Goal: Information Seeking & Learning: Learn about a topic

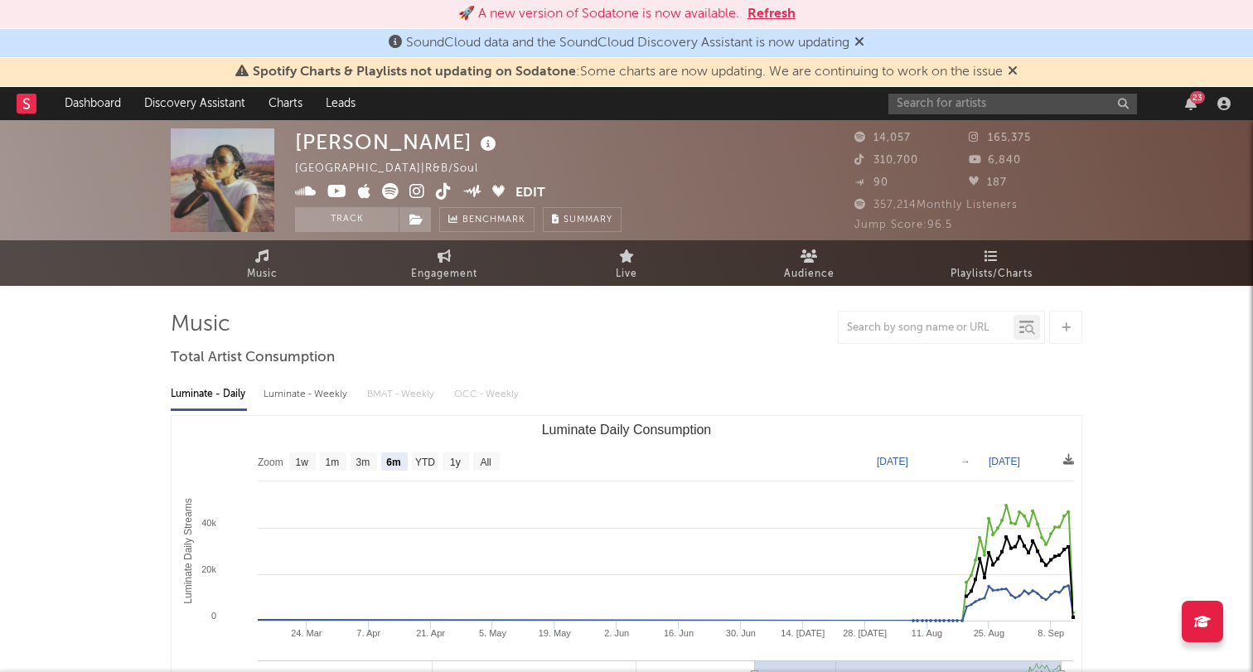
select select "6m"
click at [989, 106] on input "text" at bounding box center [1012, 104] width 249 height 21
paste input "https://open.spotify.com/track/1F50ebAU2S8gRzjmfmyzn1?si=d0165ff1f4bb4f32"
click at [971, 103] on input "https://open.spotify.com/track/1F50ebAU2S8gRzjmfmyzn1?si=d0165ff1f4bb4f32" at bounding box center [1012, 104] width 249 height 21
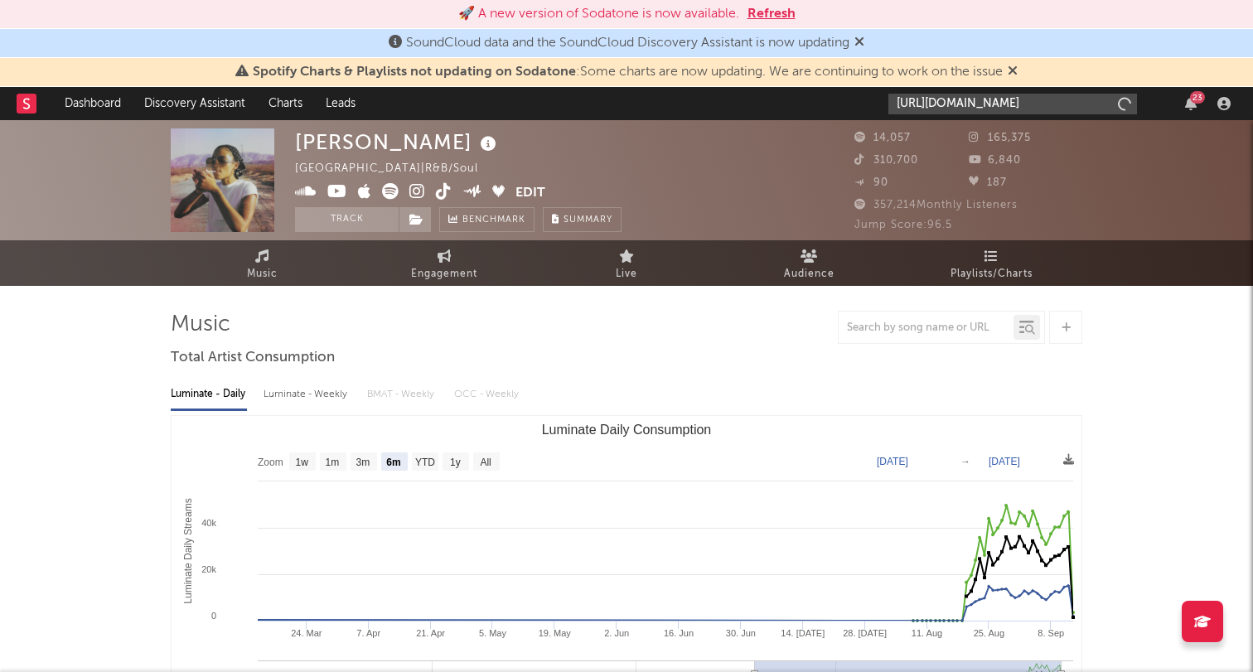
click at [971, 103] on input "https://open.spotify.com/track/1F50ebAU2S8gRzjmfmyzn1?si=d0165ff1f4bb4f32" at bounding box center [1012, 104] width 249 height 21
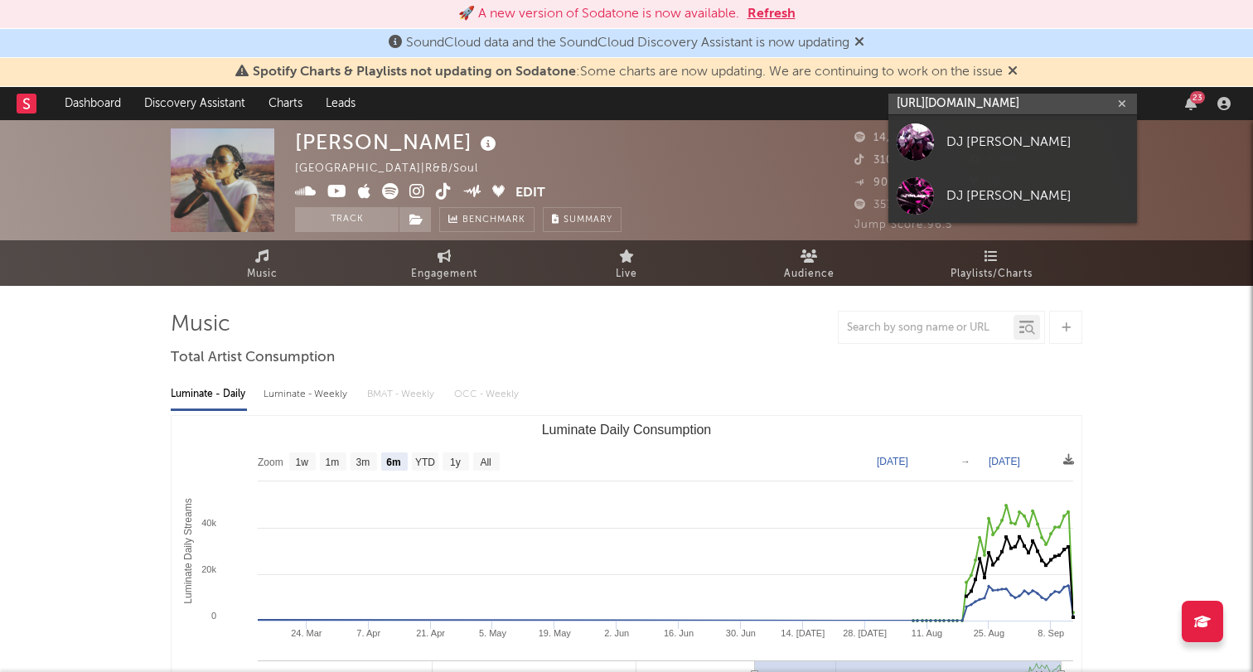
type input "https://open.spotify.com/track/1F50ebAU2S8gRzjmfmyzn1?si=d0165ff1f4bb4f32"
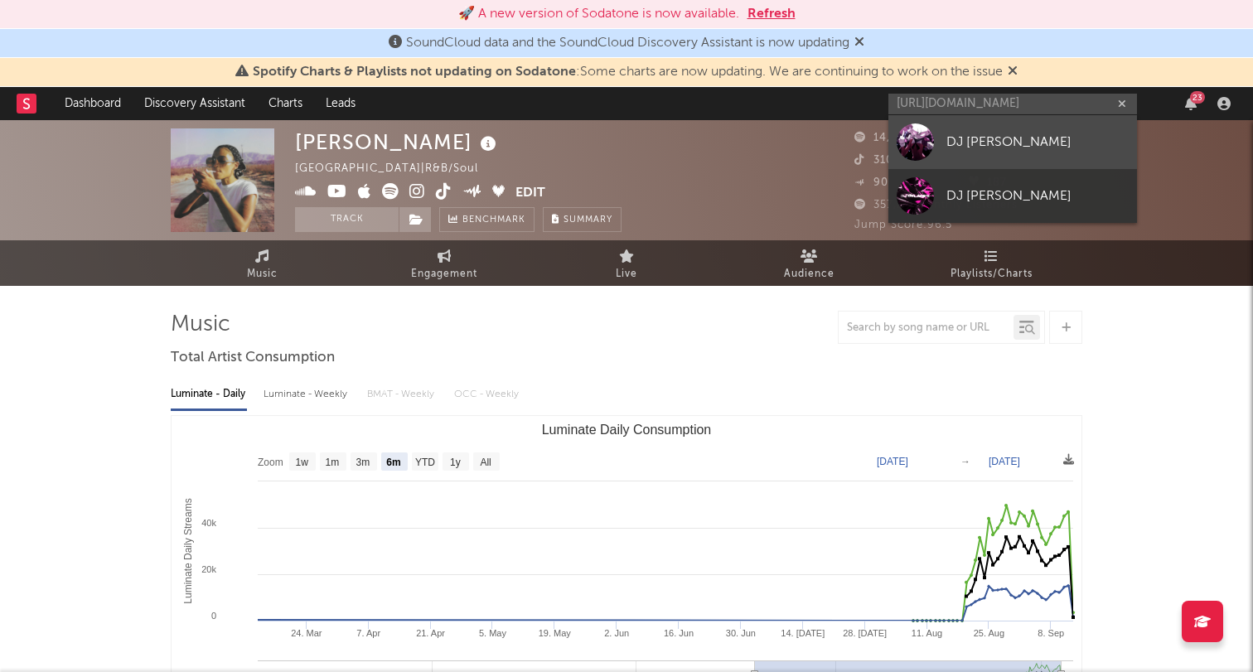
click at [959, 134] on div "DJ Raulipues" at bounding box center [1037, 142] width 182 height 20
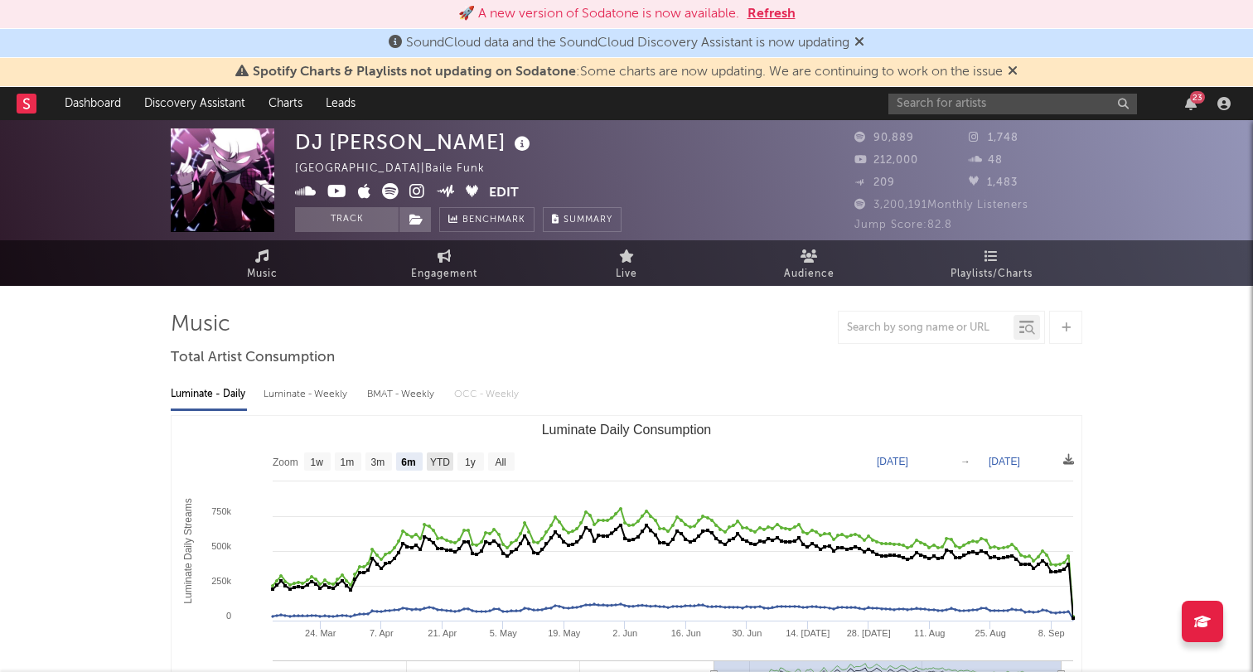
click at [443, 457] on text "YTD" at bounding box center [440, 463] width 20 height 12
select select "YTD"
type input "2025-01-01"
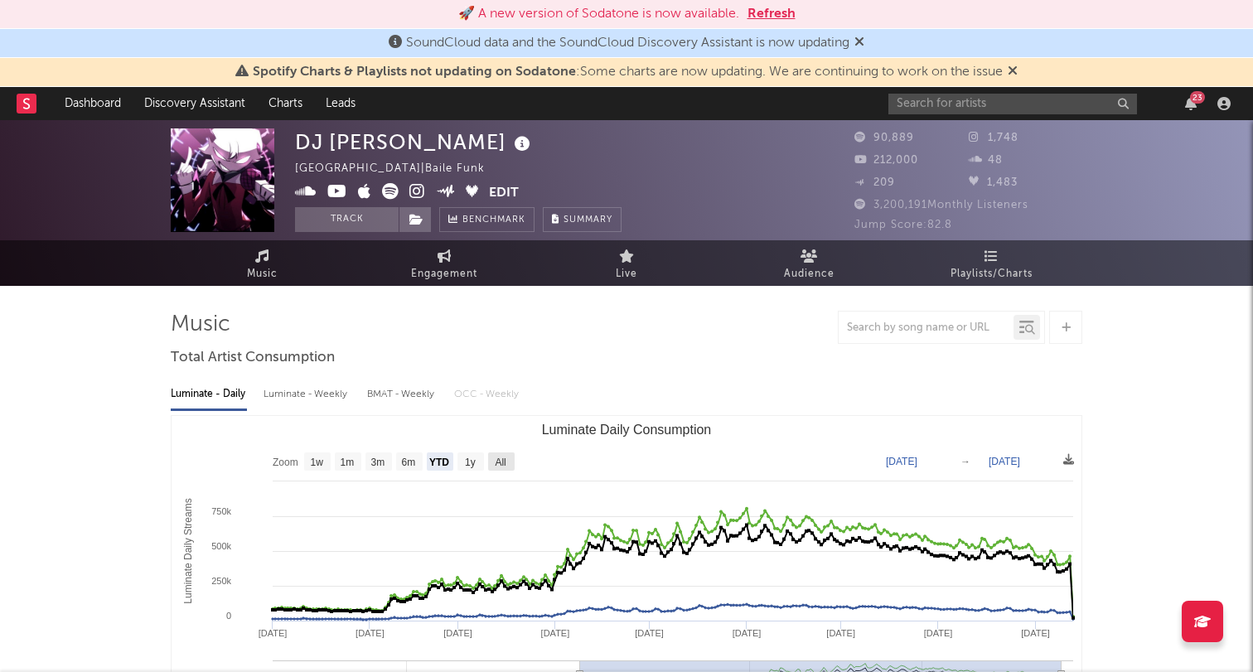
click at [489, 464] on rect "Luminate Daily Consumption" at bounding box center [501, 461] width 27 height 18
select select "All"
type input "2024-07-28"
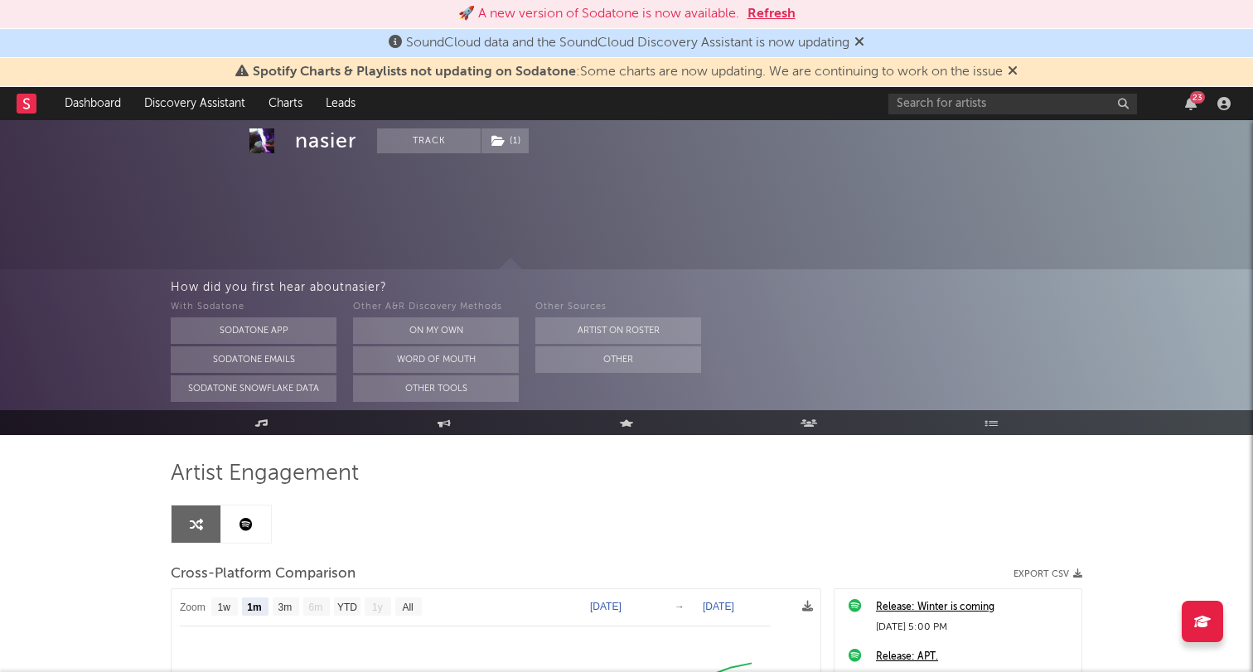
select select "1m"
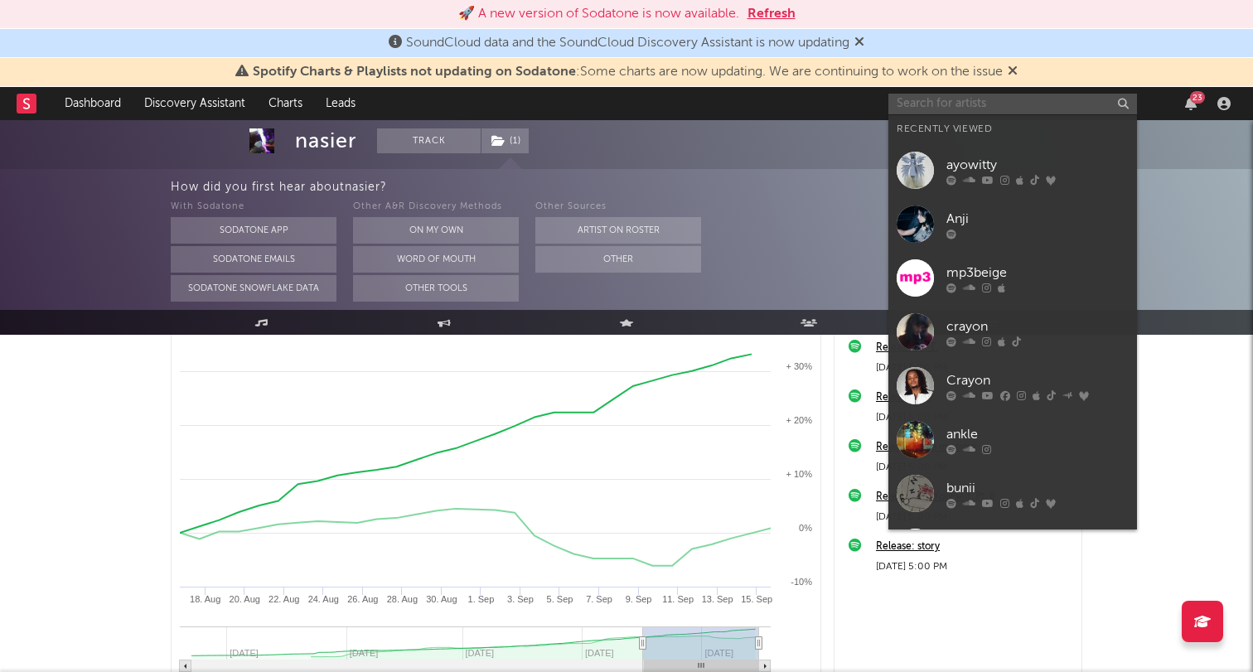
click at [960, 98] on input "text" at bounding box center [1012, 104] width 249 height 21
paste input "Eleotan Táparo"
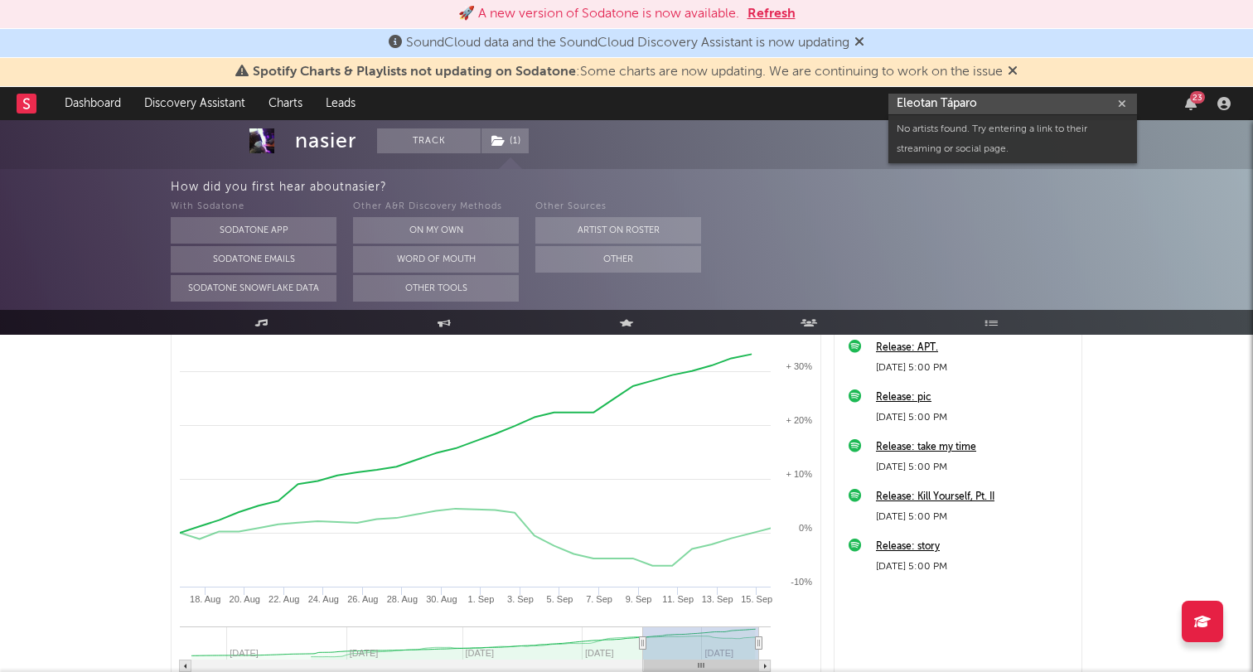
click at [981, 113] on input "Eleotan Táparo" at bounding box center [1012, 104] width 249 height 21
click at [984, 106] on input "Eleotan Táparo" at bounding box center [1012, 104] width 249 height 21
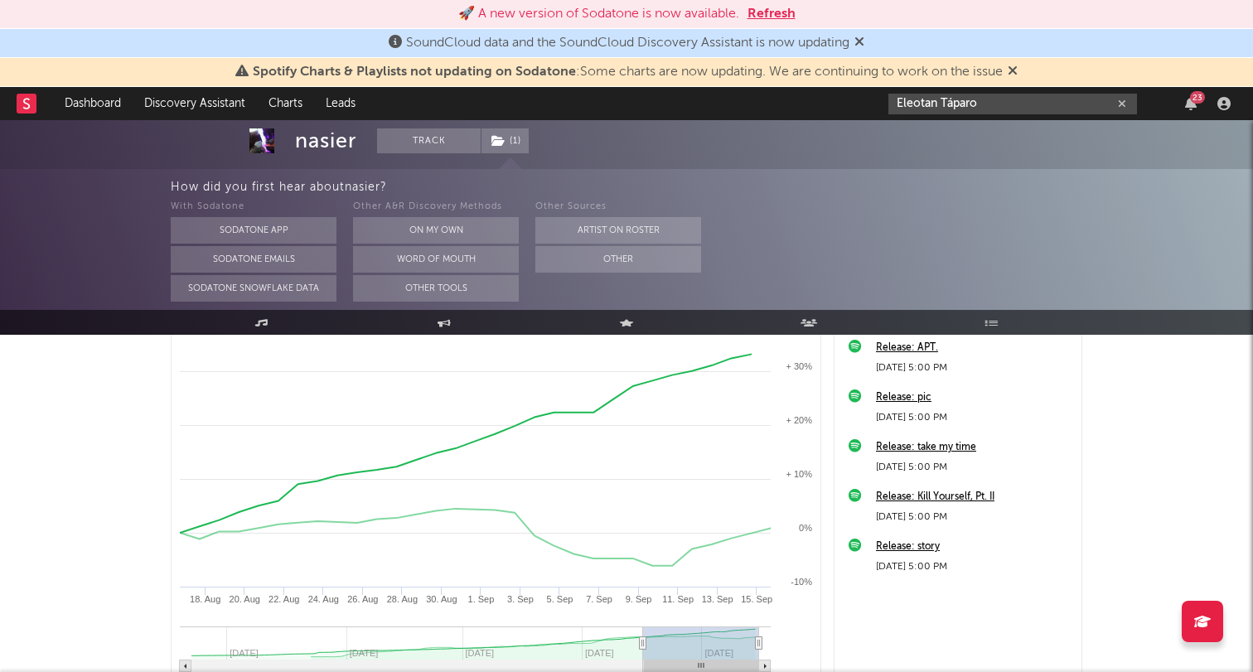
drag, startPoint x: 995, startPoint y: 108, endPoint x: 853, endPoint y: 108, distance: 142.5
click at [853, 108] on nav "Dashboard Discovery Assistant Charts Leads Eleotan Táparo 23" at bounding box center [626, 103] width 1253 height 33
drag, startPoint x: 835, startPoint y: 104, endPoint x: 789, endPoint y: 96, distance: 47.1
click at [789, 96] on nav "Dashboard Discovery Assistant Charts Leads Eleotan Táparo 23" at bounding box center [626, 103] width 1253 height 33
paste input "Gazzarin"
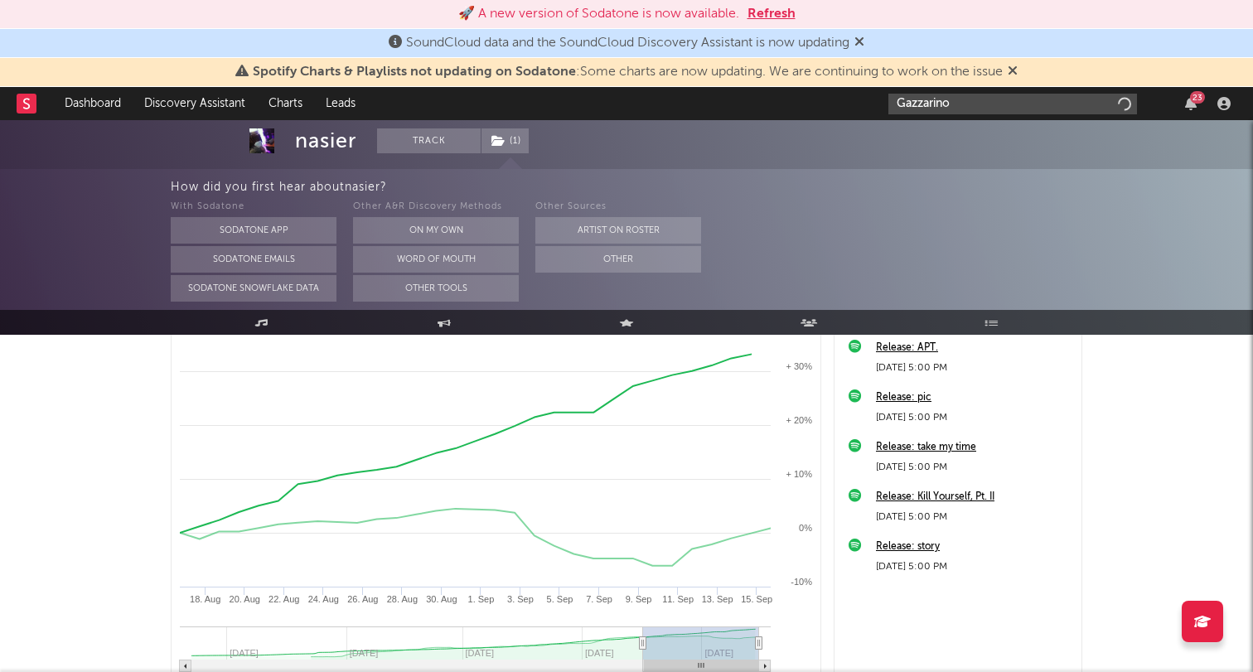
type input "Gazzarino"
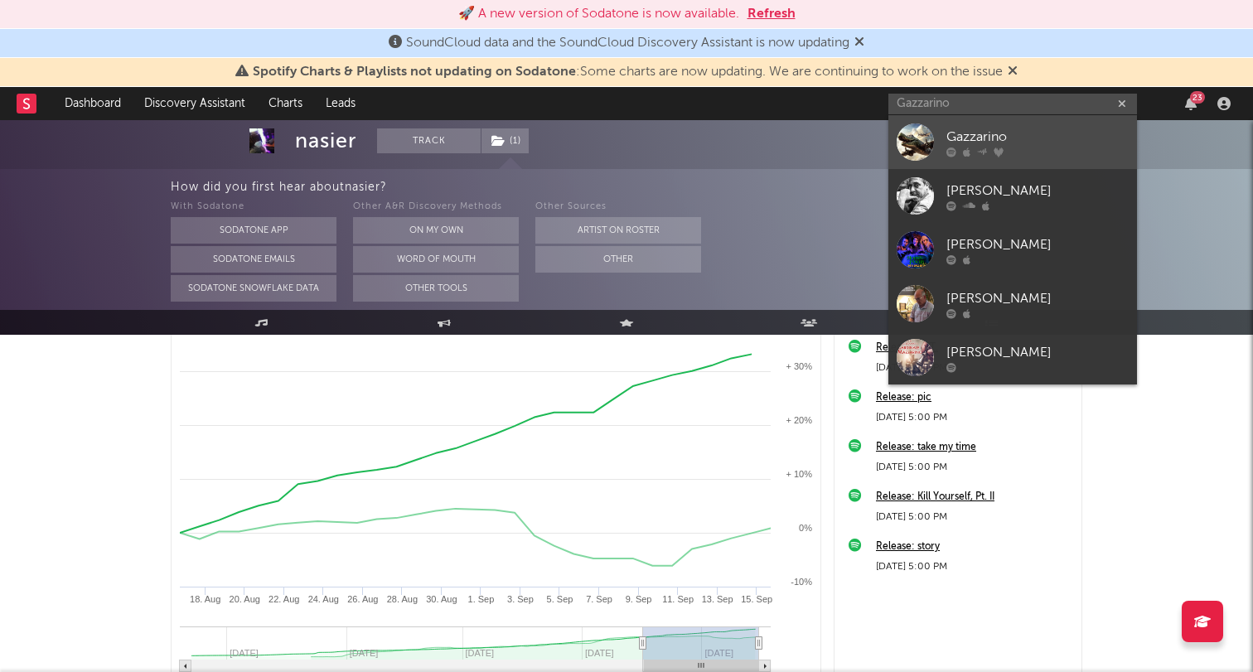
click at [1050, 152] on div at bounding box center [1037, 152] width 182 height 10
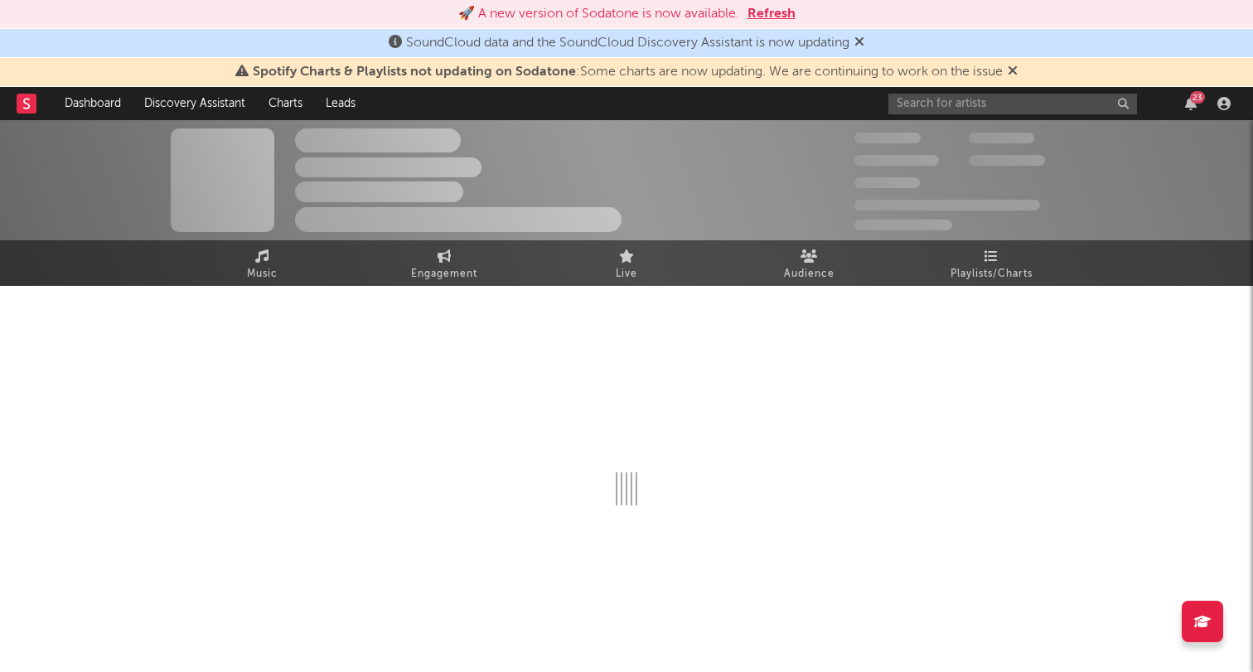
select select "1w"
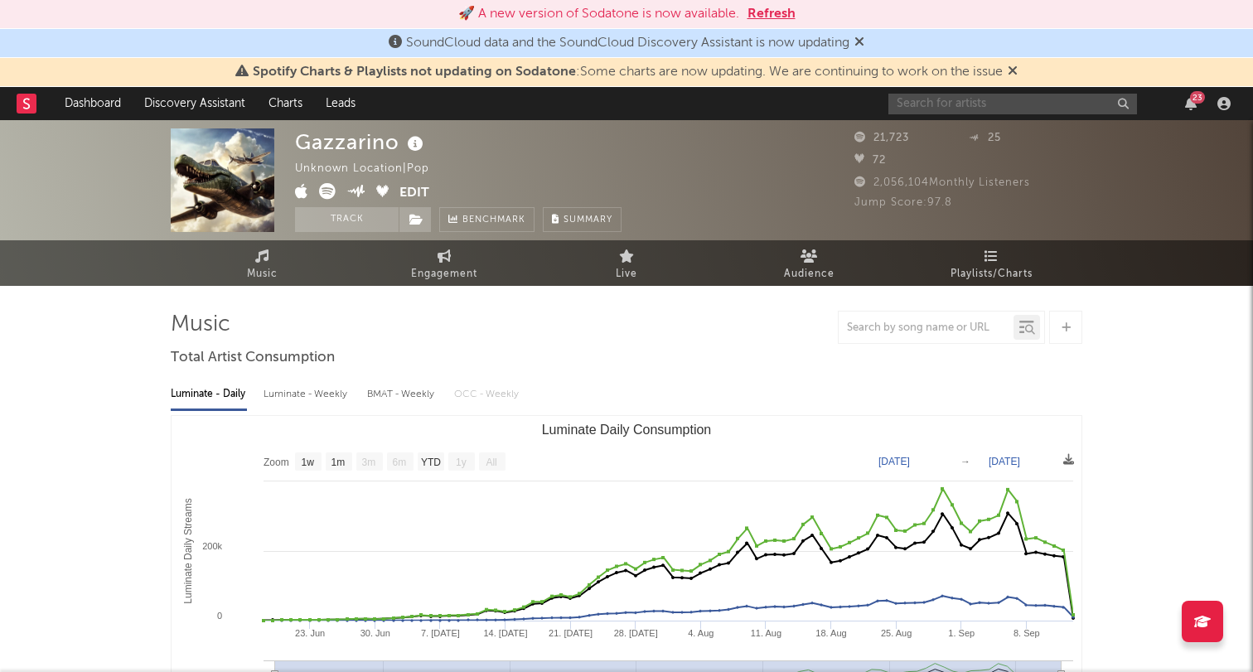
click at [960, 105] on input "text" at bounding box center [1012, 104] width 249 height 21
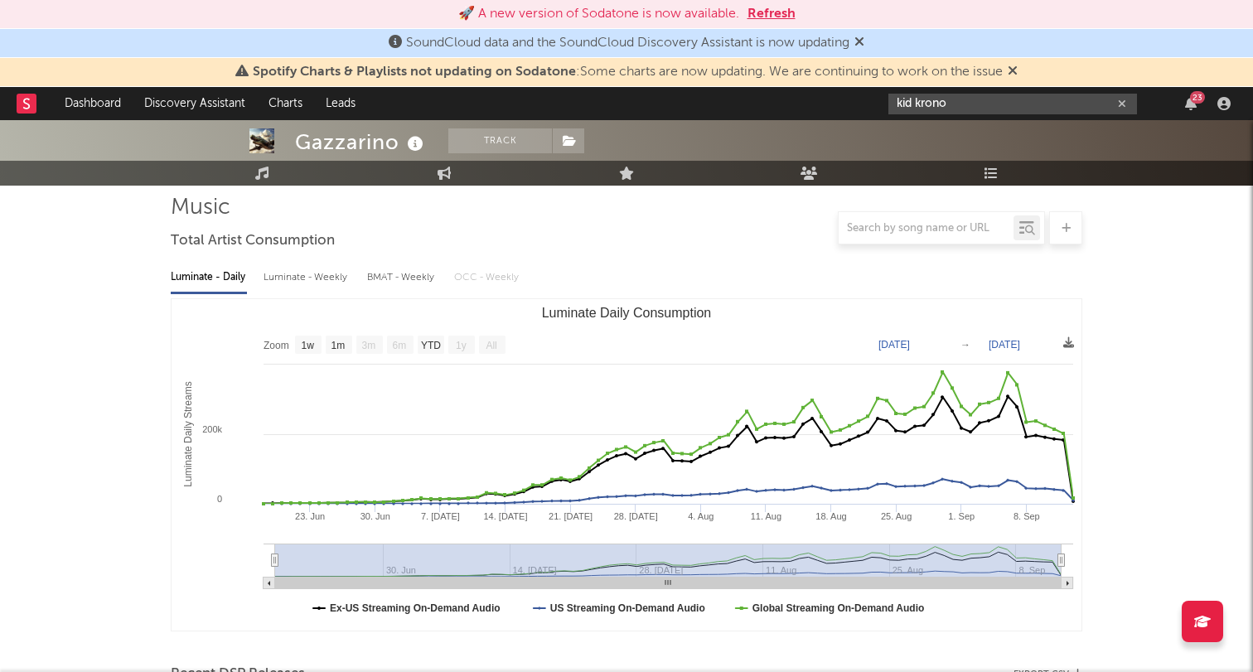
click at [915, 104] on input "kid krono" at bounding box center [1012, 104] width 249 height 21
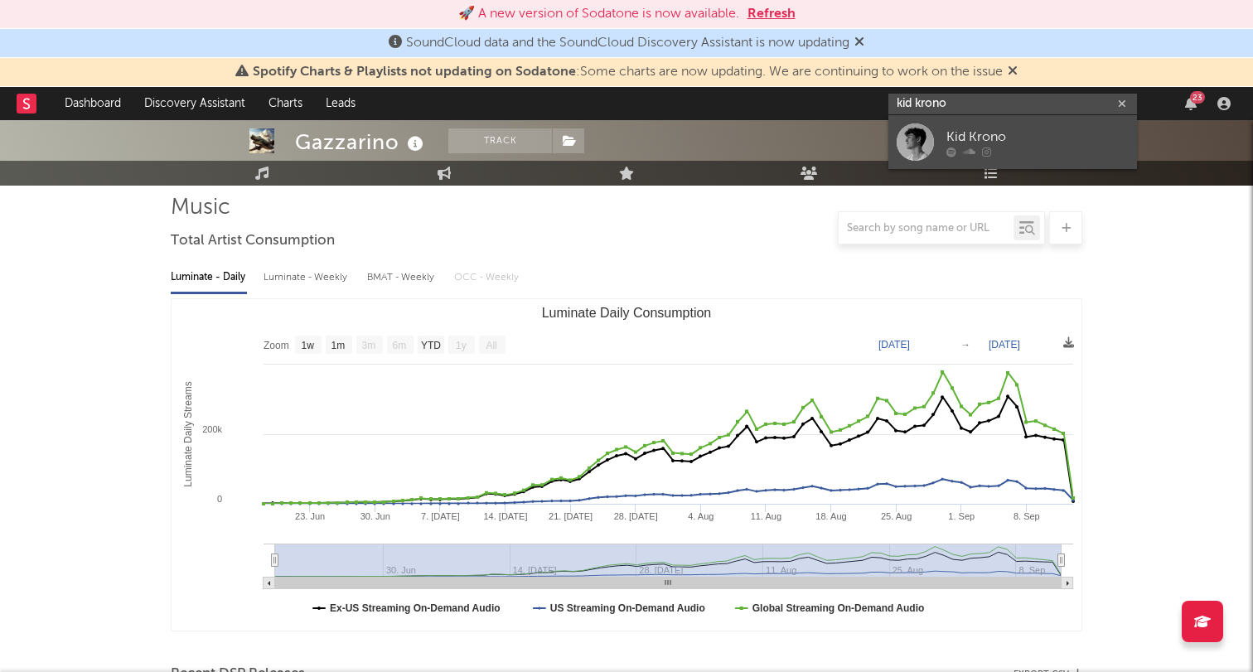
type input "kid krono"
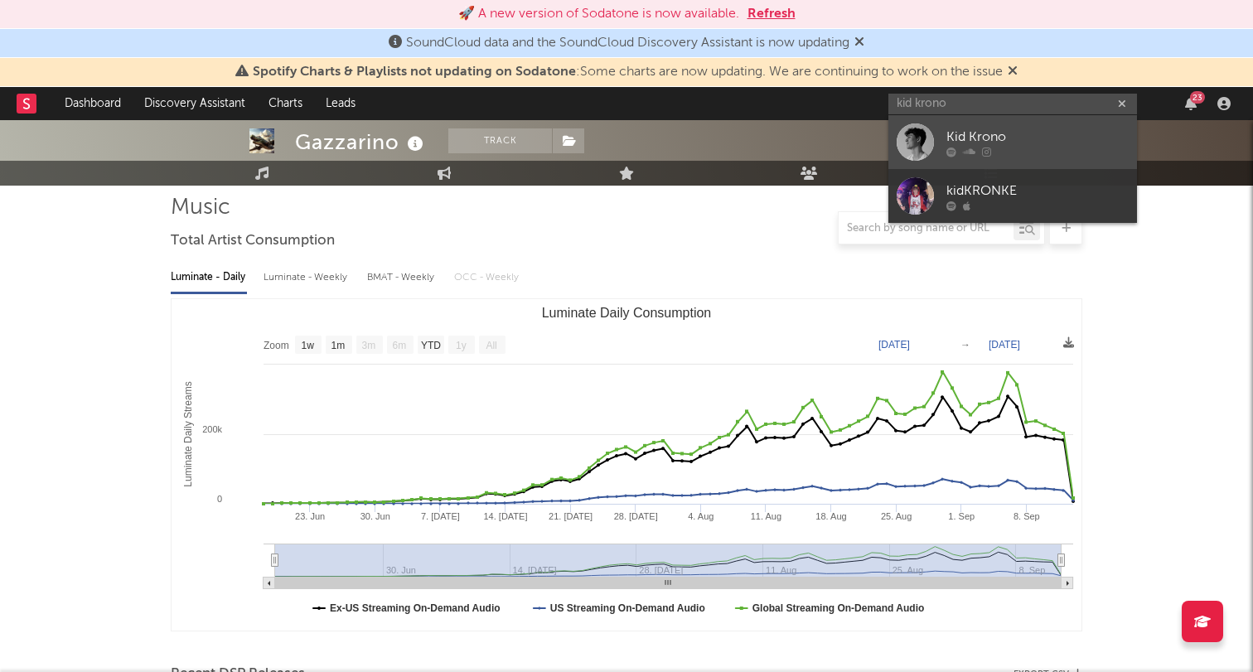
click at [960, 124] on link "Kid Krono" at bounding box center [1012, 142] width 249 height 54
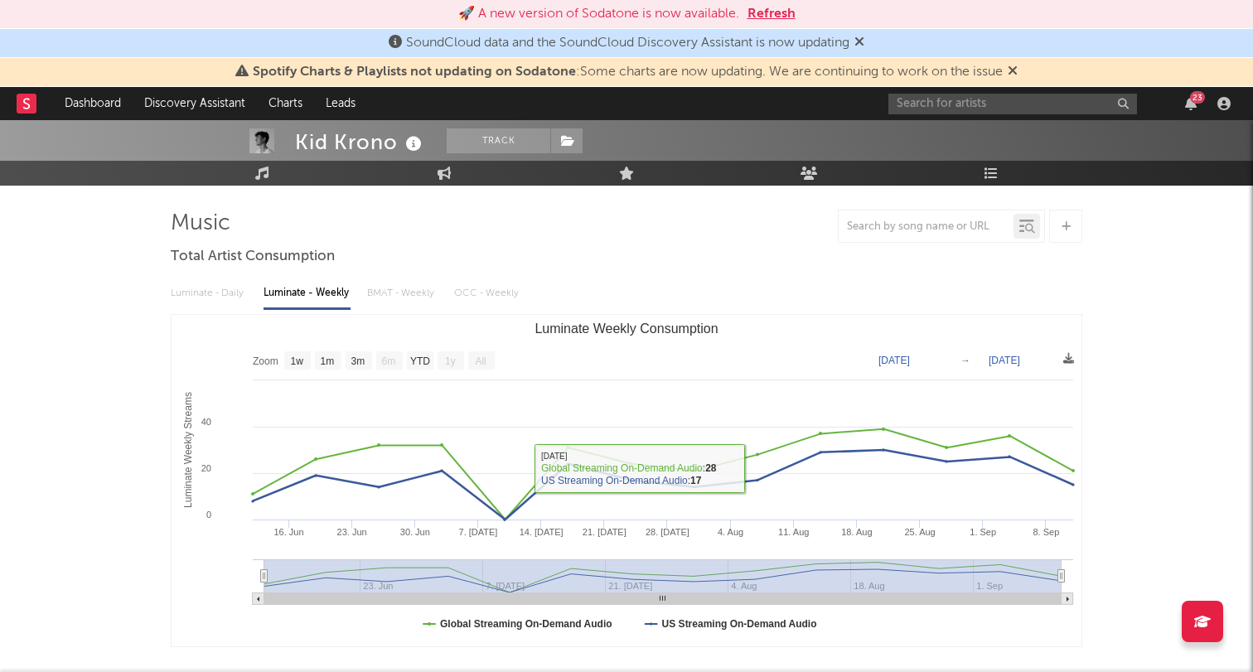
scroll to position [89, 0]
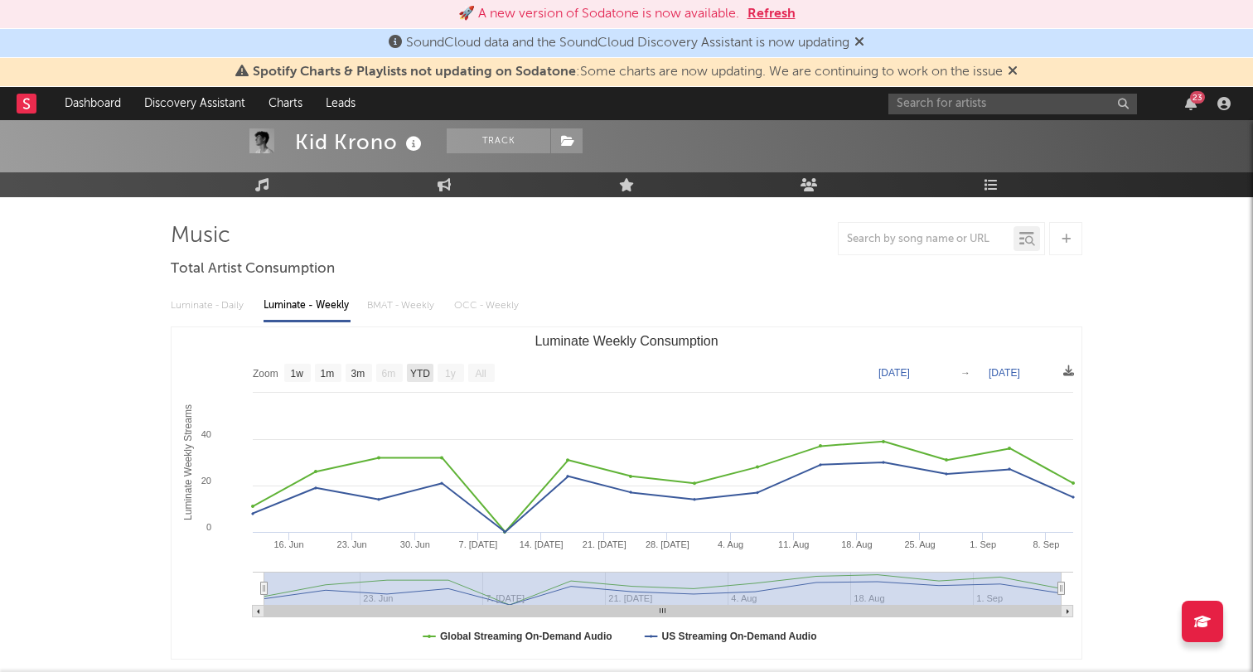
click at [410, 369] on text "YTD" at bounding box center [420, 374] width 20 height 12
click at [366, 372] on rect "Luminate Weekly Consumption" at bounding box center [359, 373] width 27 height 18
click at [324, 370] on text "1m" at bounding box center [328, 374] width 14 height 12
select select "1m"
type input "2025-08-11"
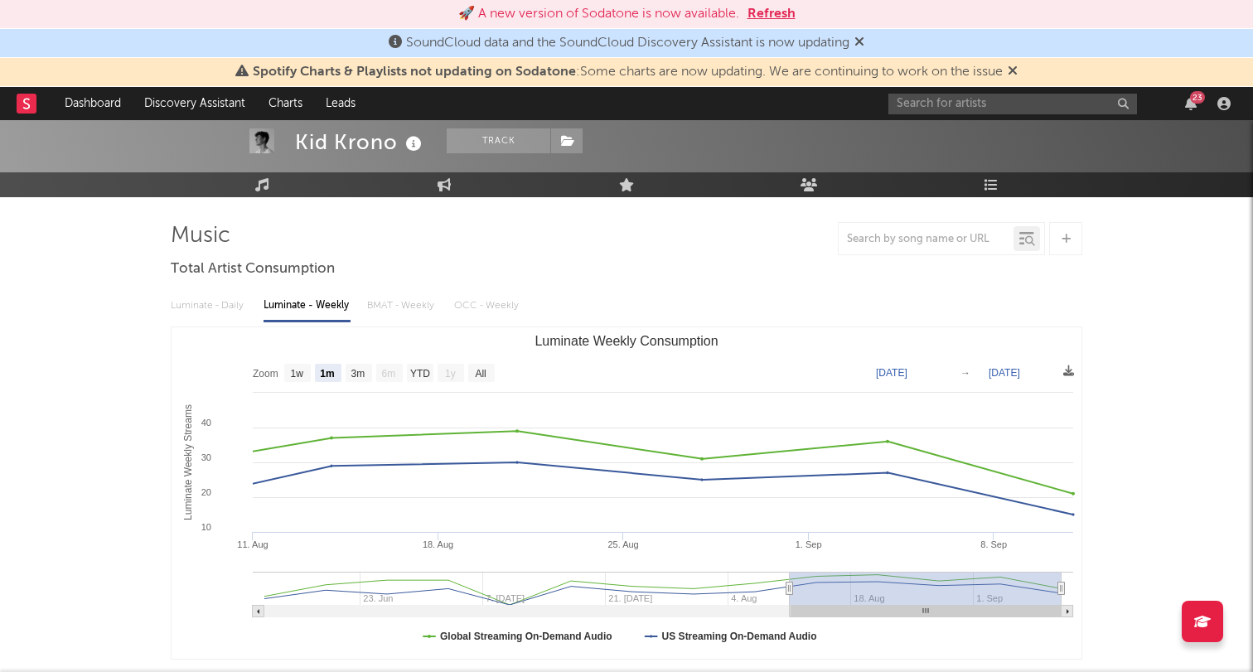
click at [413, 373] on text "YTD" at bounding box center [420, 374] width 20 height 12
select select "YTD"
type input "2025-06-12"
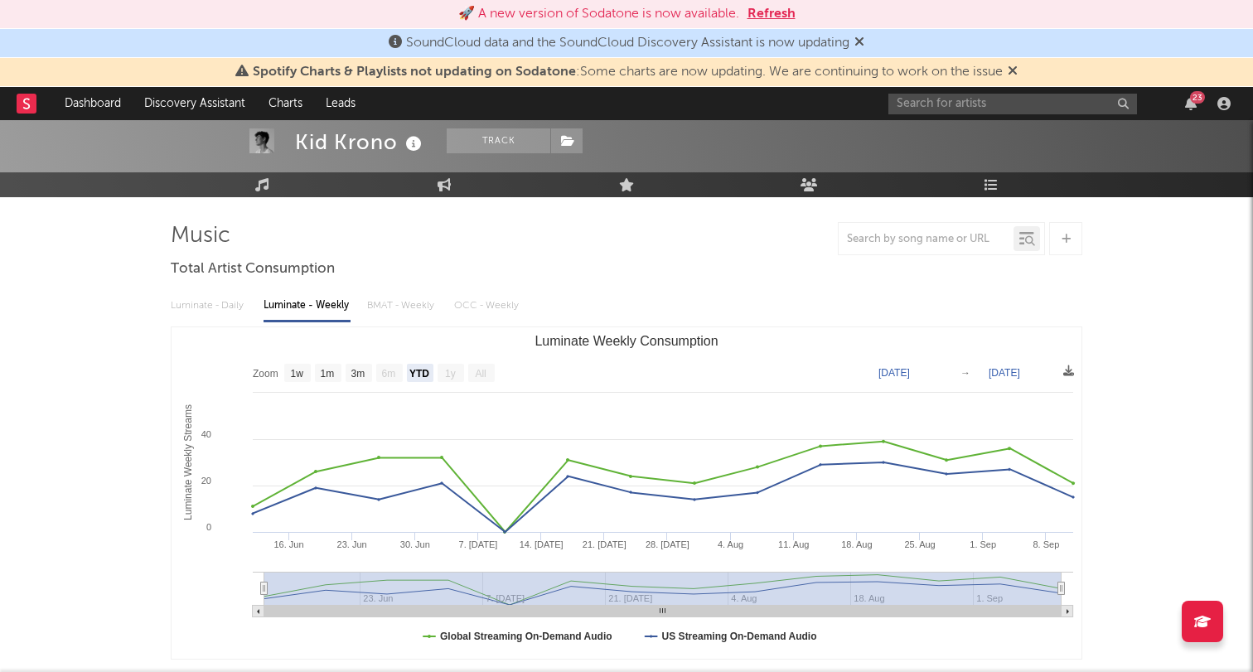
click at [475, 370] on text "All" at bounding box center [480, 374] width 11 height 12
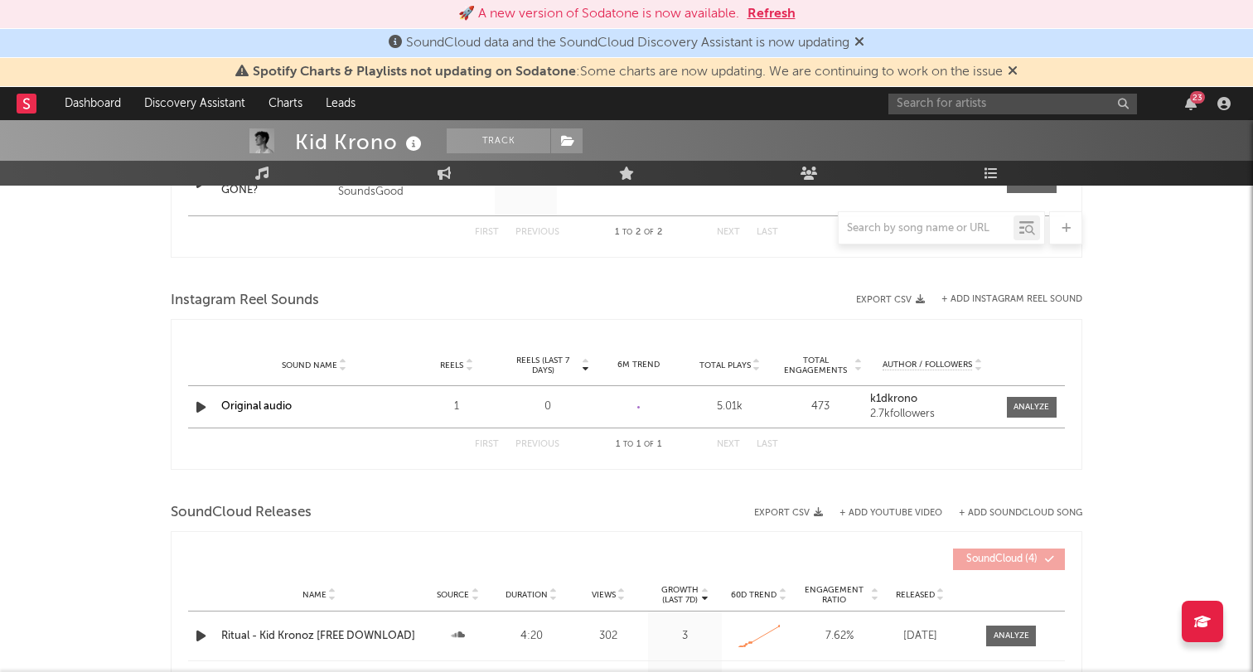
scroll to position [837, 0]
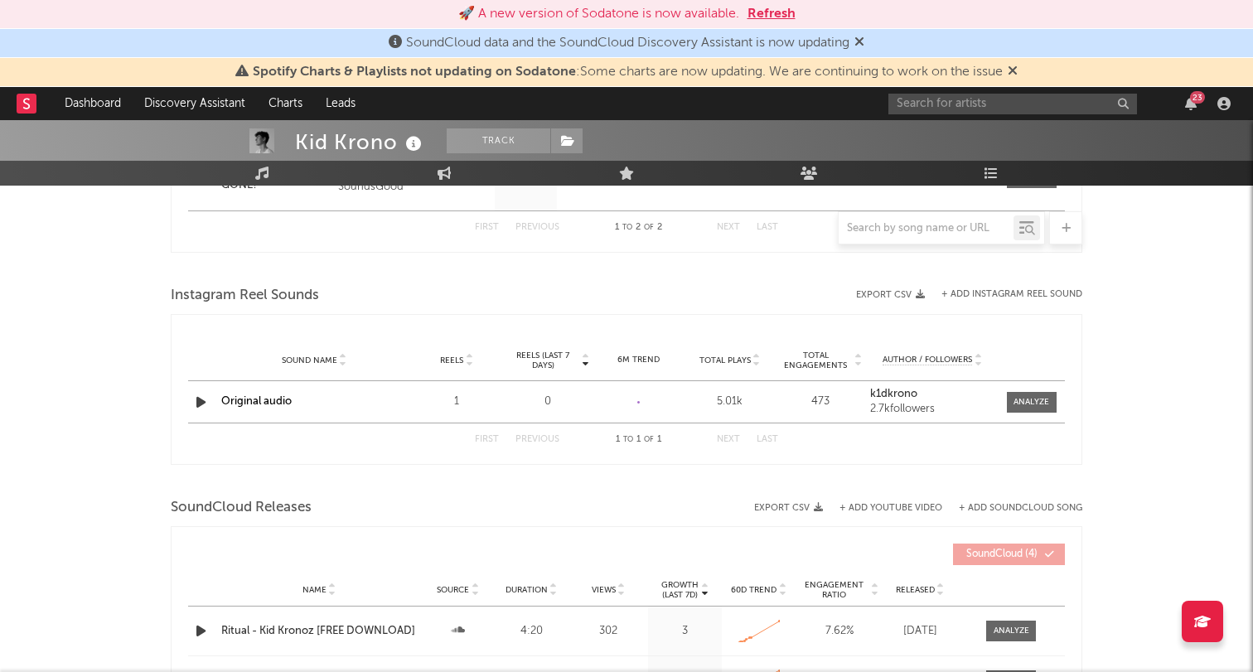
click at [206, 404] on icon "button" at bounding box center [200, 402] width 17 height 21
click at [201, 401] on icon "button" at bounding box center [200, 402] width 16 height 21
click at [201, 401] on icon "button" at bounding box center [200, 402] width 17 height 21
click at [201, 401] on icon "button" at bounding box center [200, 402] width 16 height 21
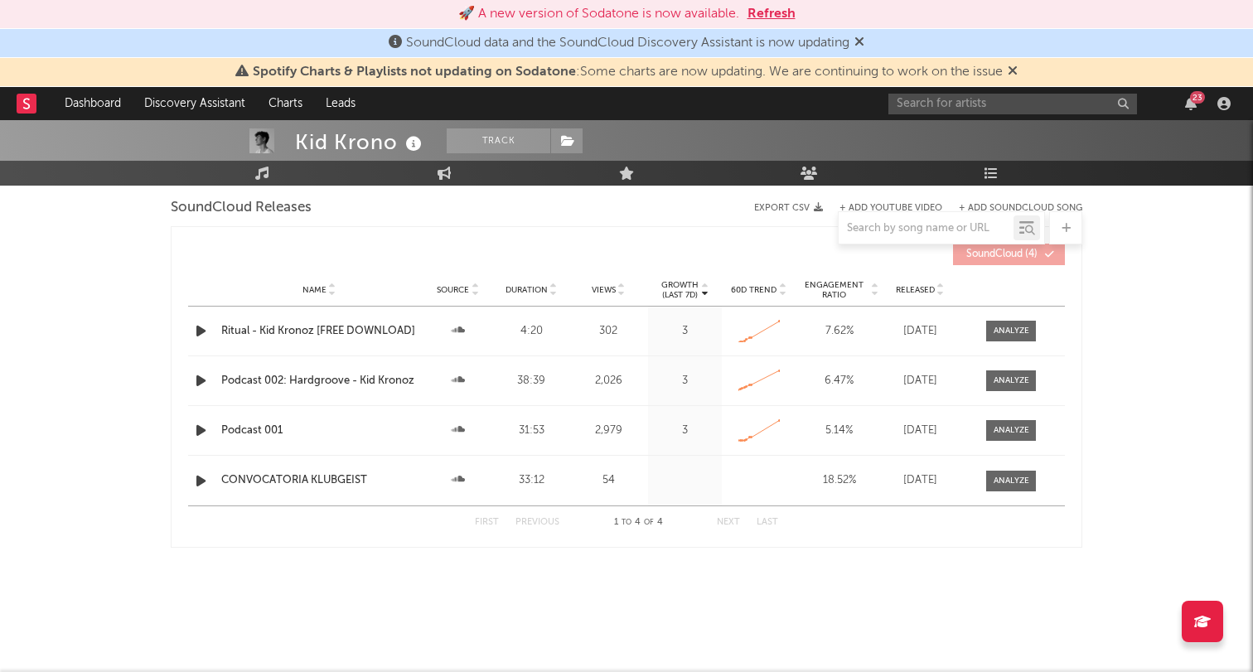
click at [199, 334] on icon "button" at bounding box center [200, 331] width 17 height 21
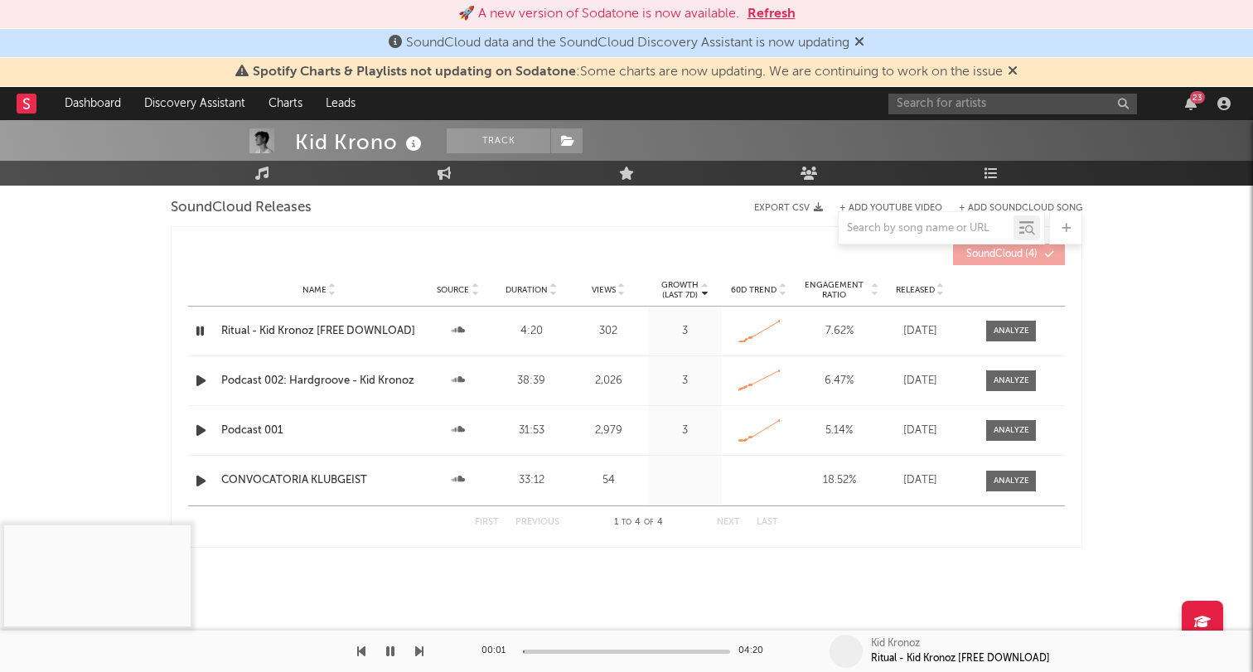
click at [200, 334] on icon "button" at bounding box center [200, 331] width 16 height 21
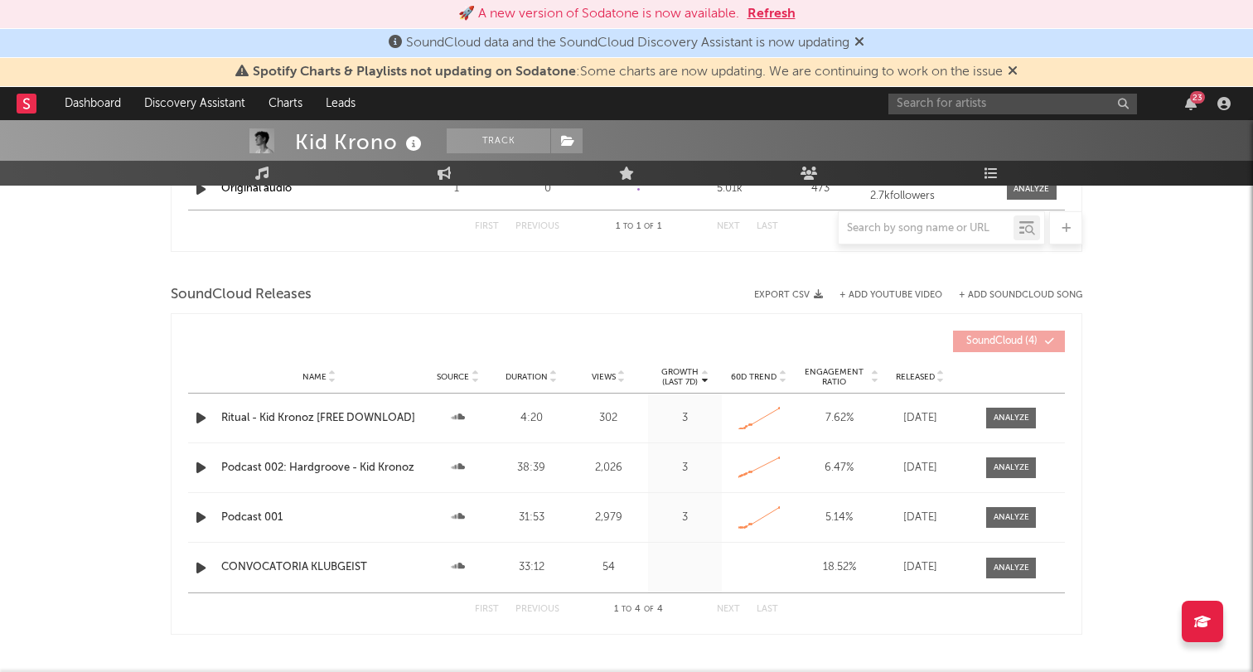
scroll to position [0, 0]
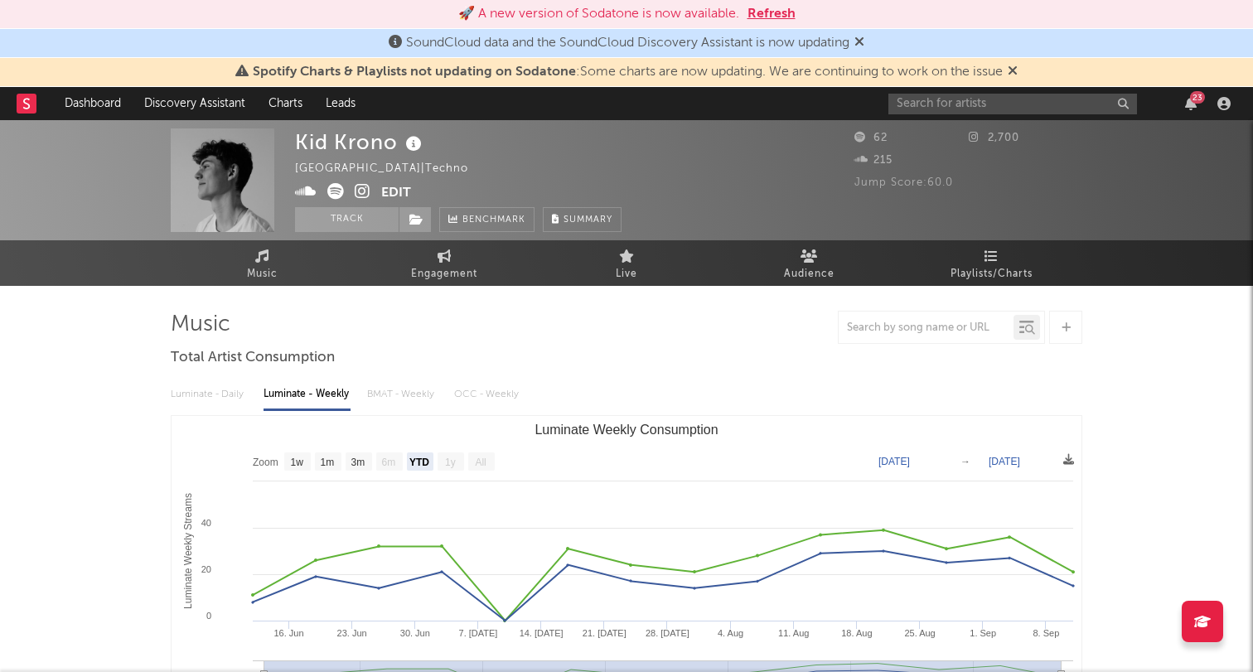
click at [398, 195] on button "Edit" at bounding box center [396, 193] width 30 height 21
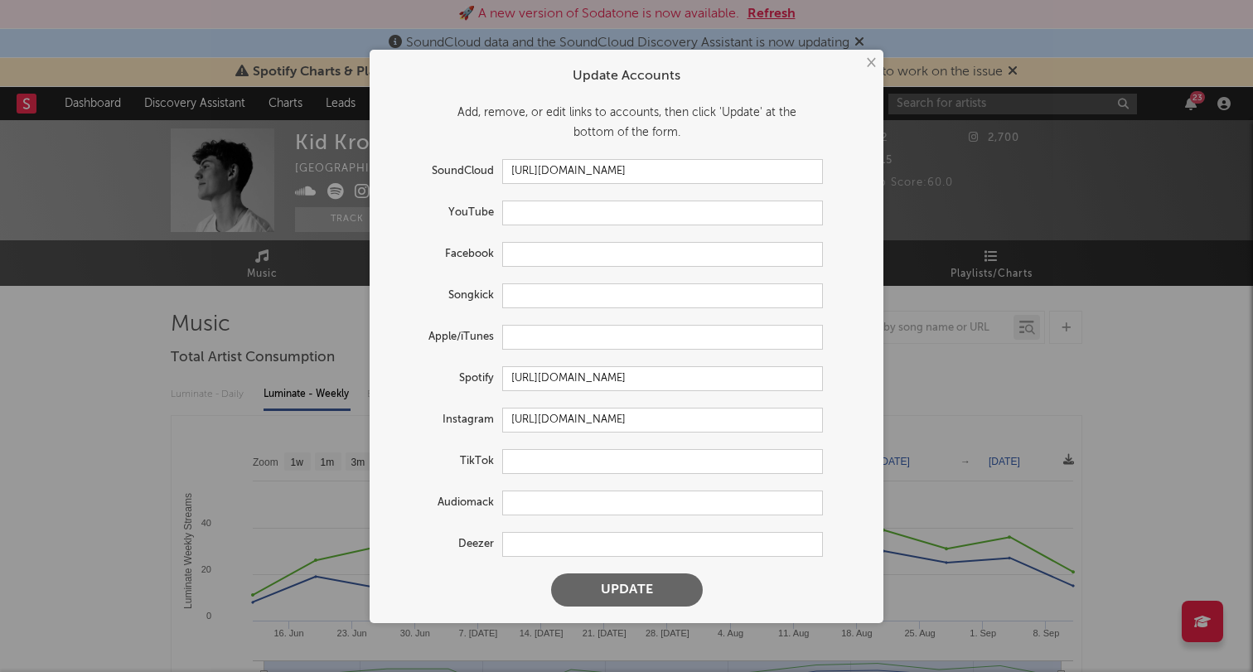
click at [99, 315] on div "× Update Accounts Add, remove, or edit links to accounts, then click 'Update' a…" at bounding box center [626, 336] width 1253 height 672
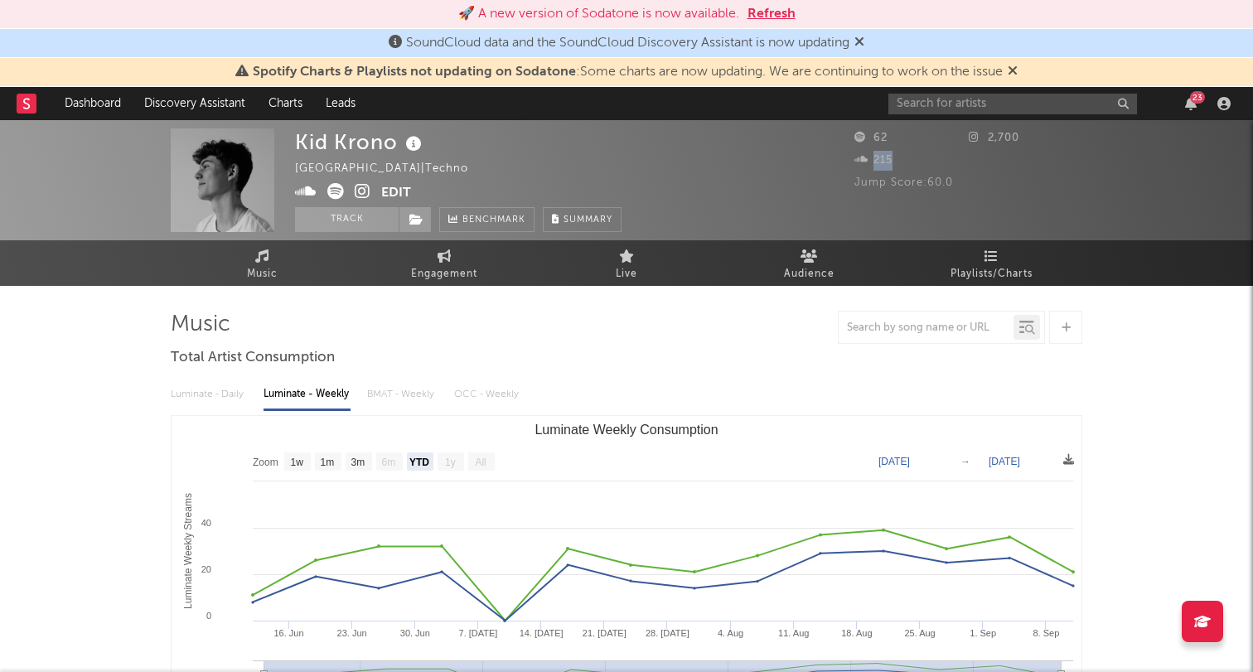
drag, startPoint x: 896, startPoint y: 164, endPoint x: 879, endPoint y: 164, distance: 16.6
click at [873, 164] on div "215" at bounding box center [911, 161] width 114 height 20
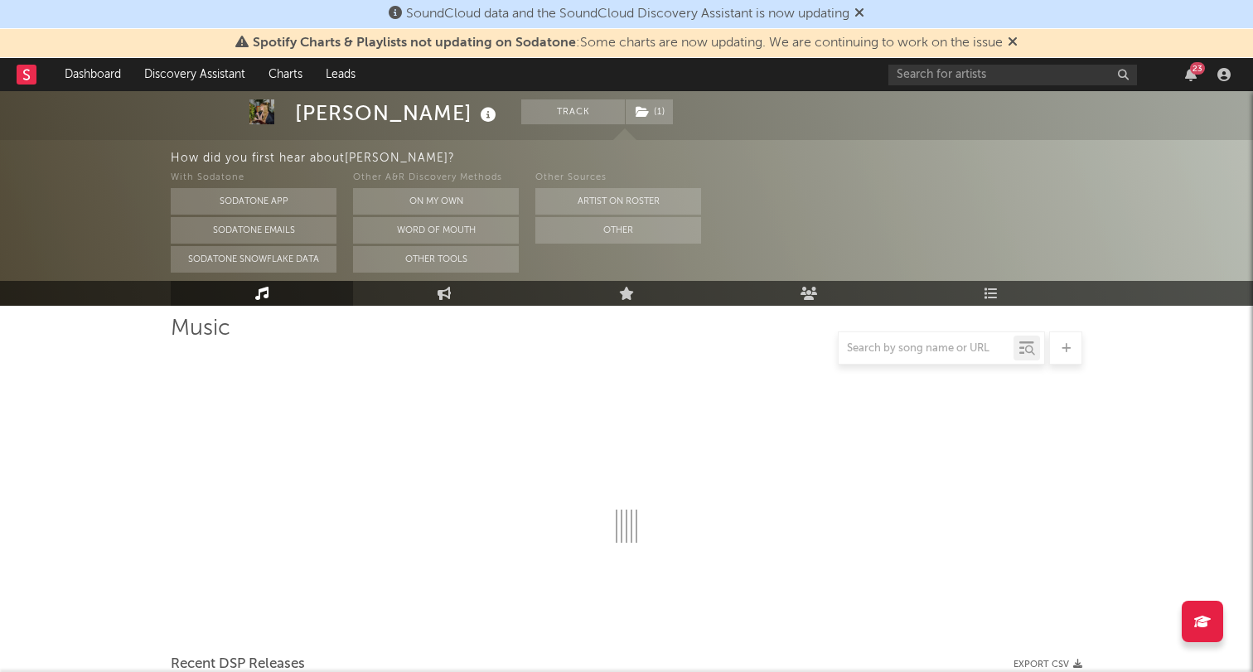
scroll to position [113, 0]
click at [24, 78] on icon at bounding box center [26, 74] width 7 height 11
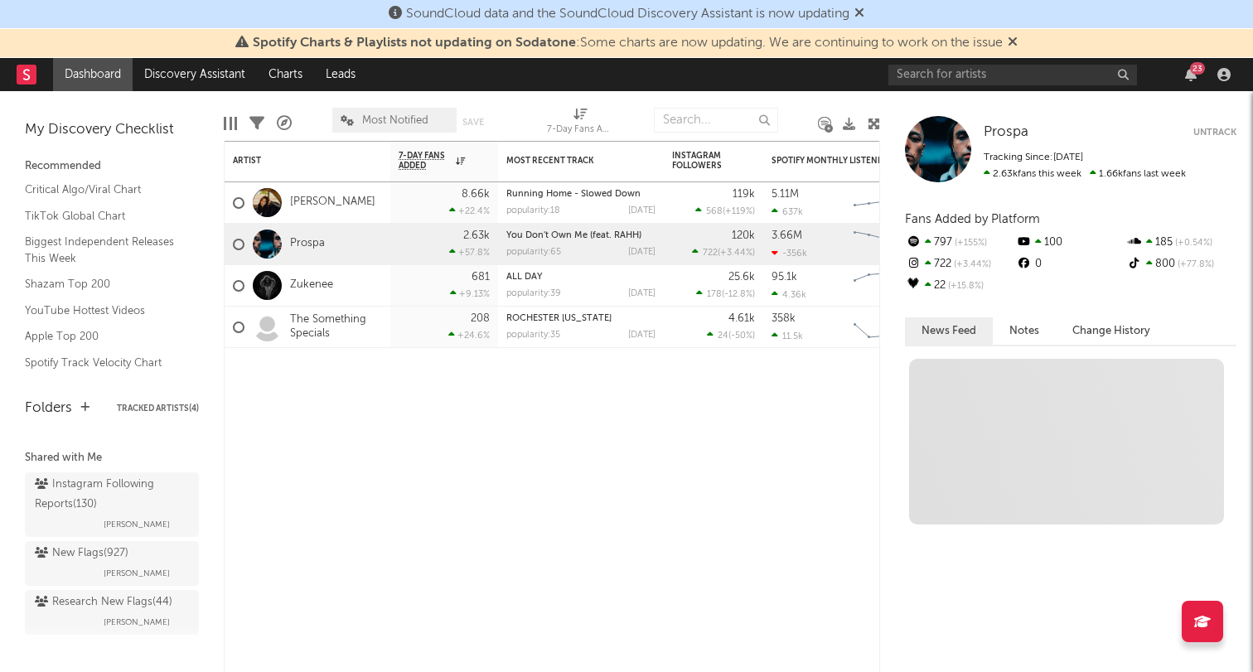
scroll to position [95, 0]
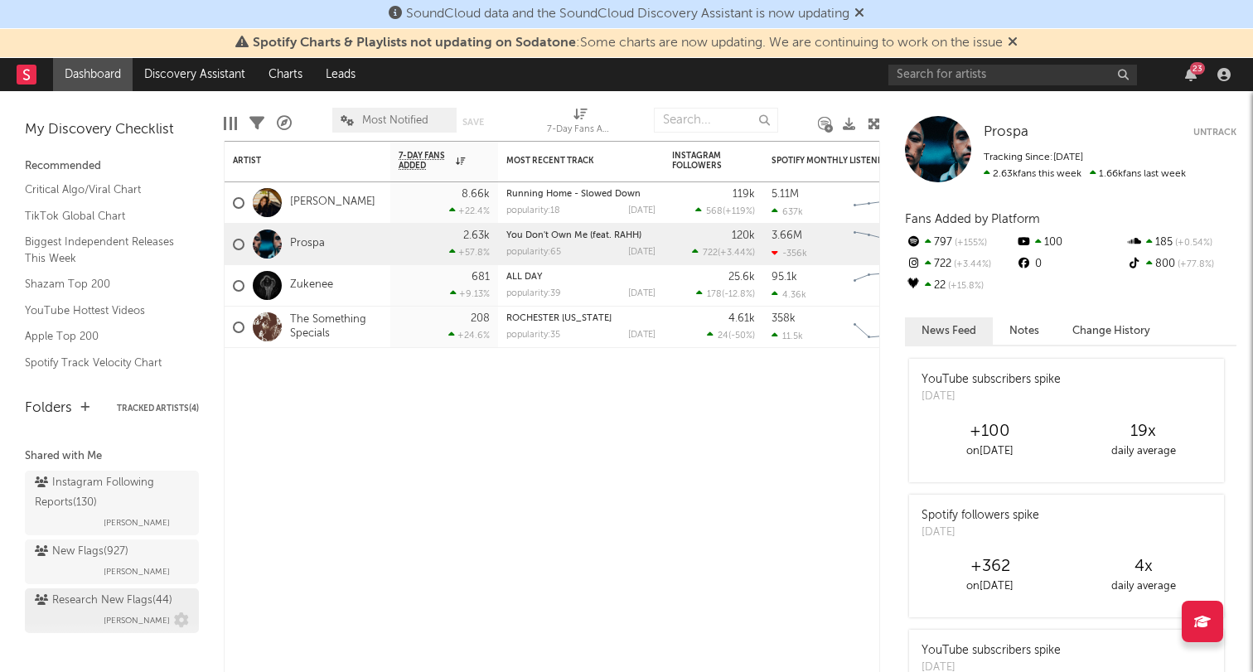
click at [99, 589] on link "Research New Flags ( 44 ) Emeka Obiorah" at bounding box center [112, 610] width 174 height 45
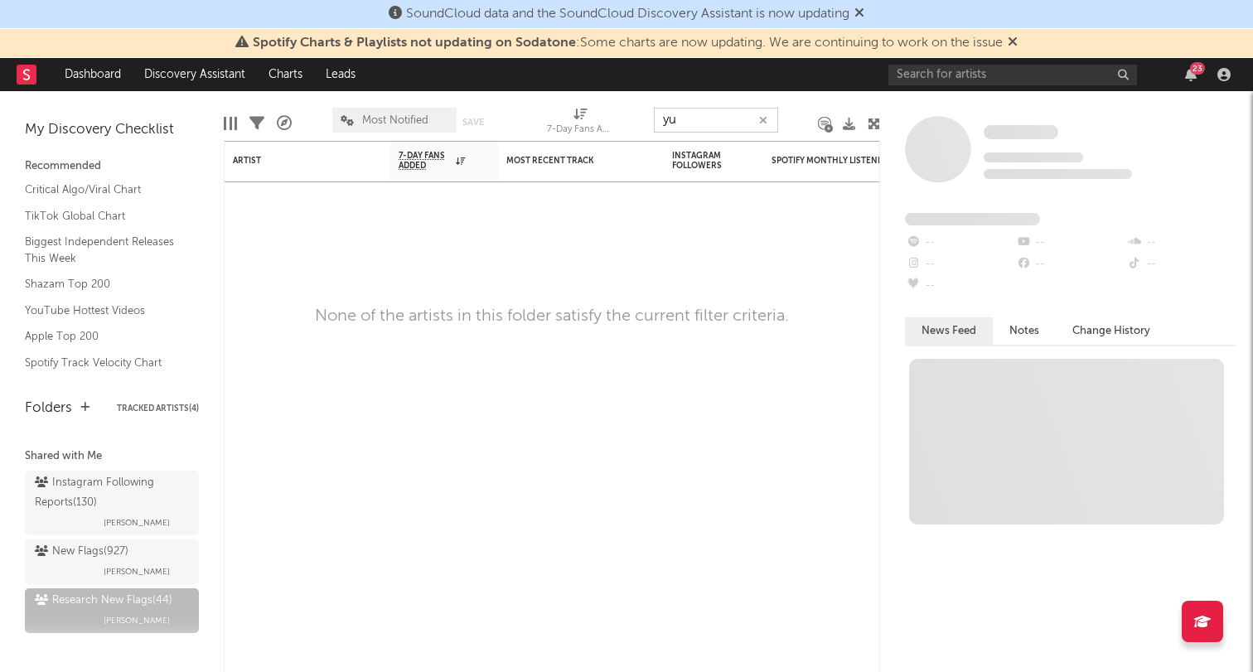
type input "y"
type input "m"
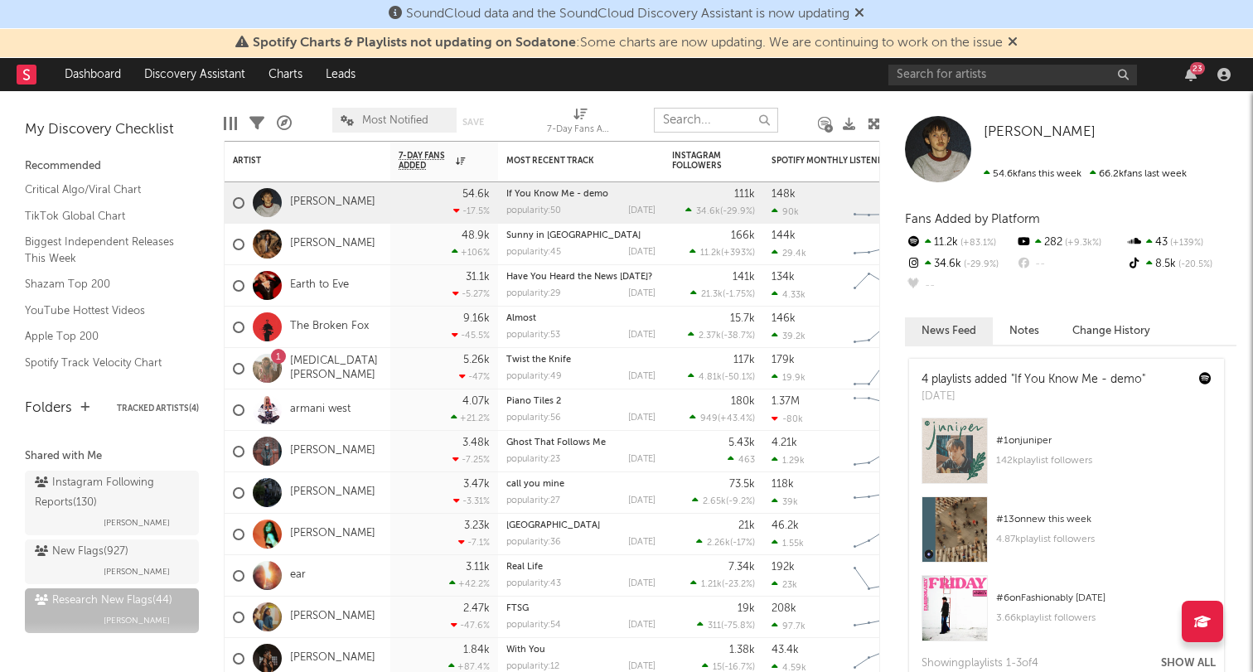
type input "m"
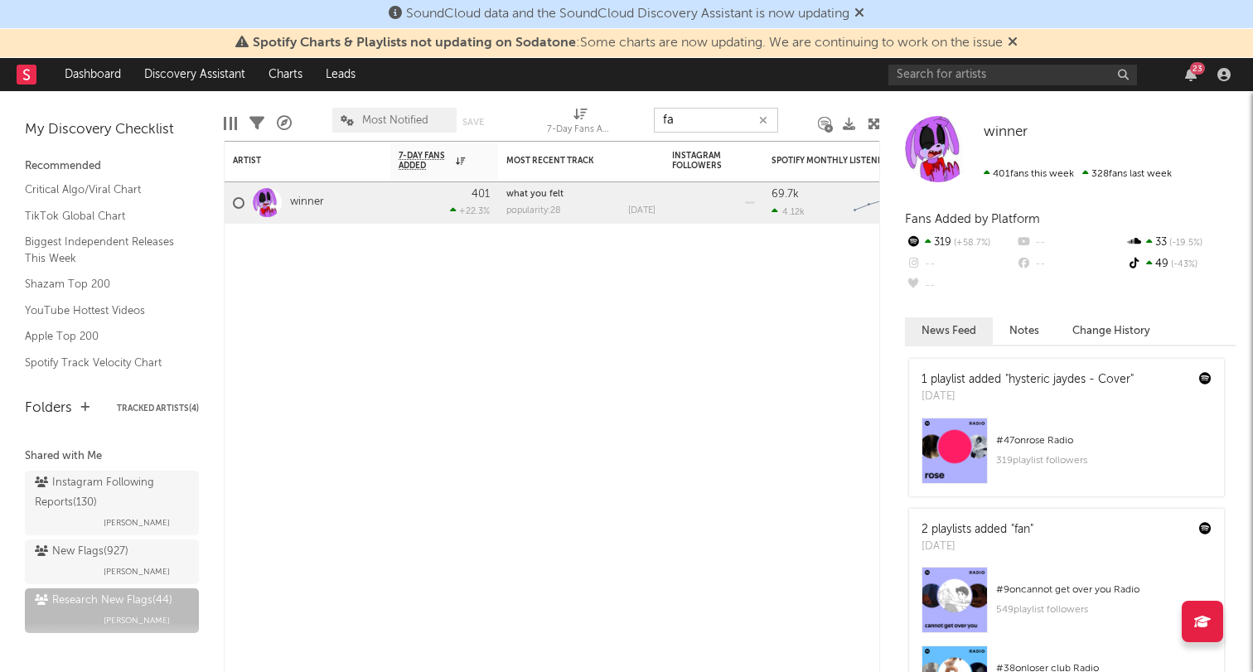
type input "f"
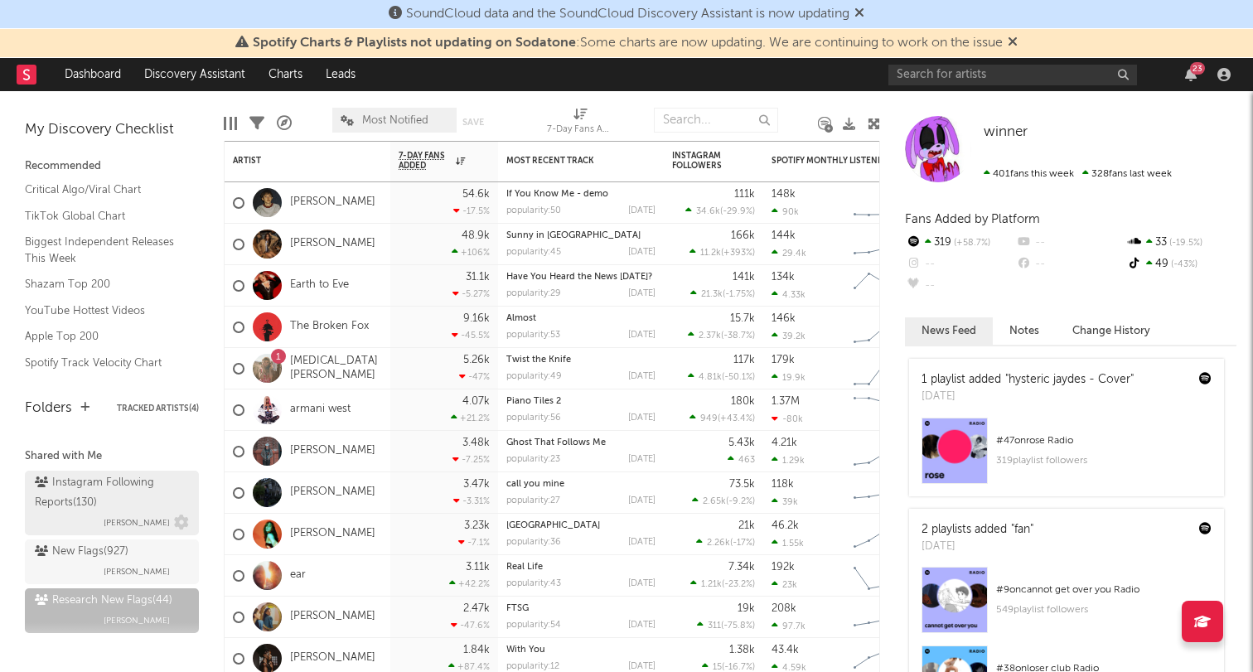
click at [121, 509] on div "Instagram Following Reports ( 130 )" at bounding box center [110, 493] width 150 height 40
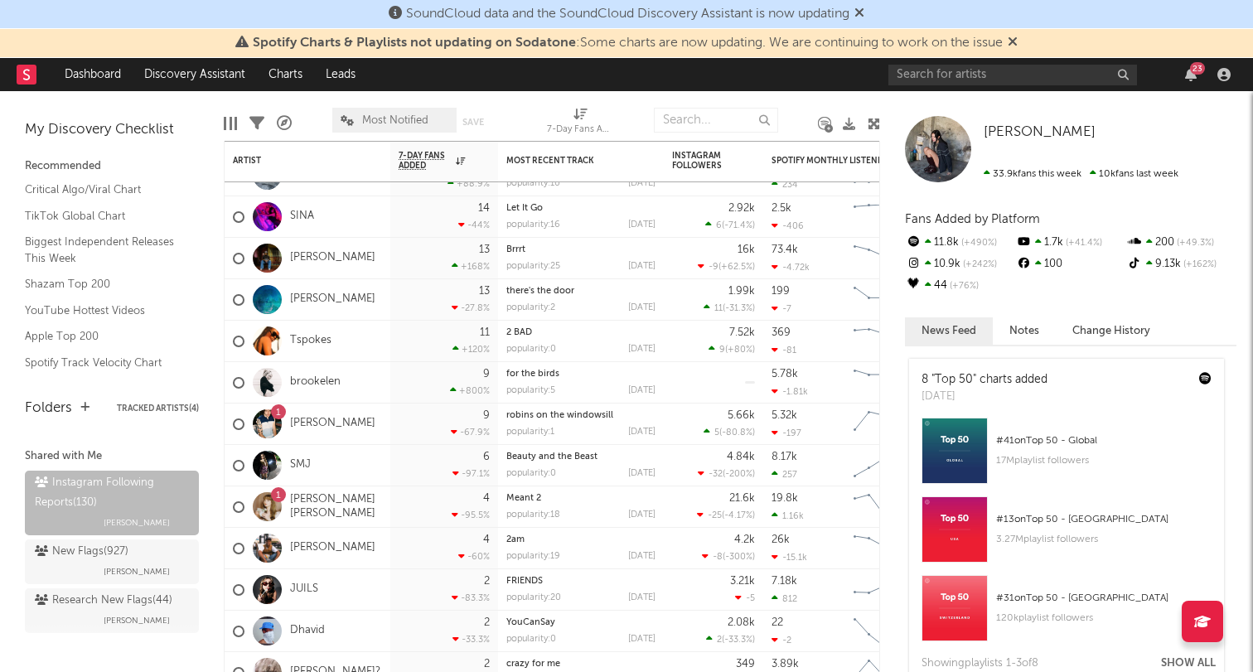
scroll to position [105, 0]
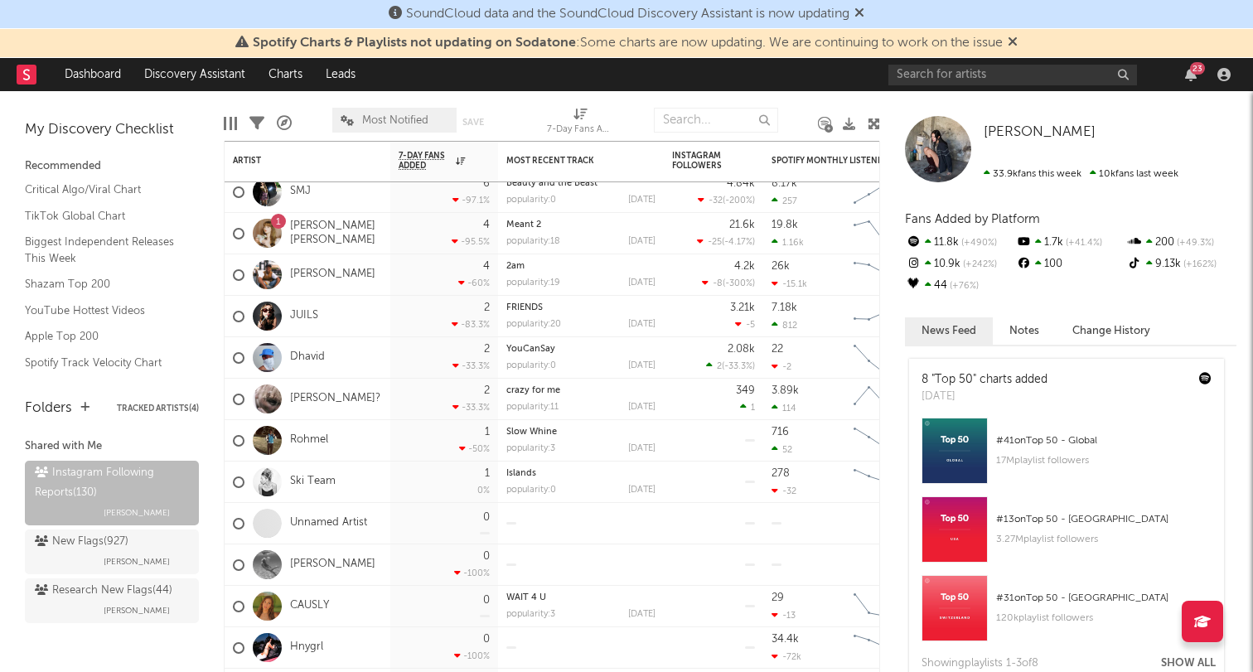
click at [150, 404] on button "Tracked Artists ( 4 )" at bounding box center [158, 408] width 82 height 8
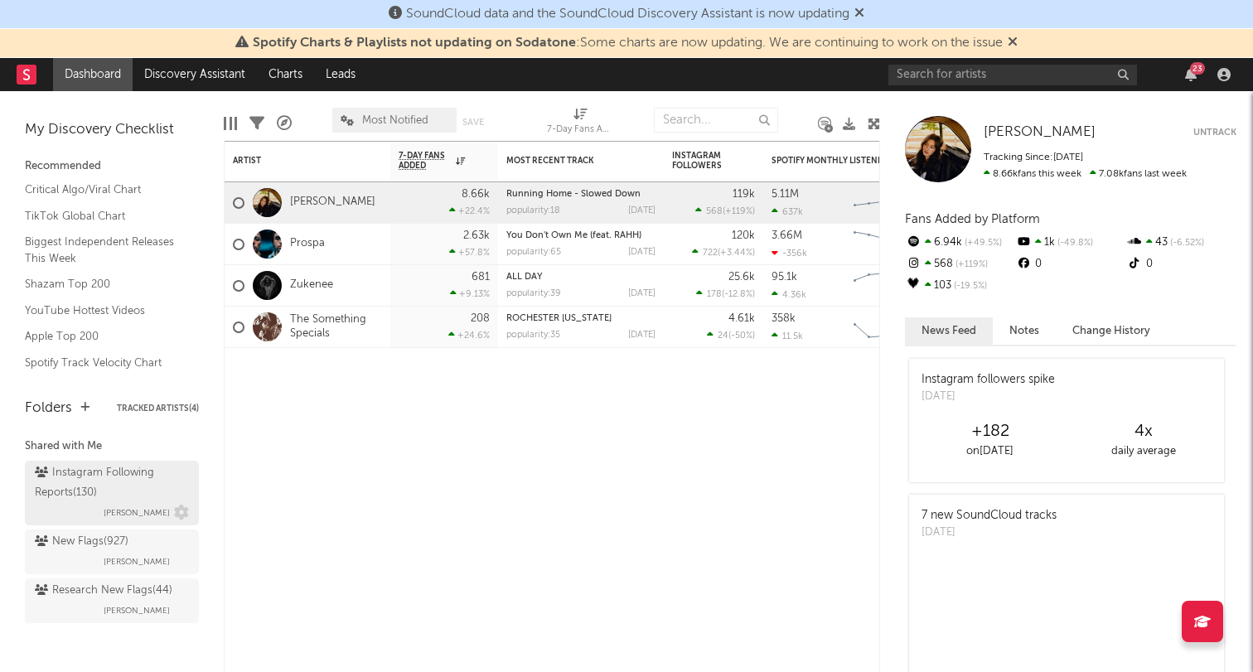
click at [128, 478] on div "Instagram Following Reports ( 130 )" at bounding box center [110, 483] width 150 height 40
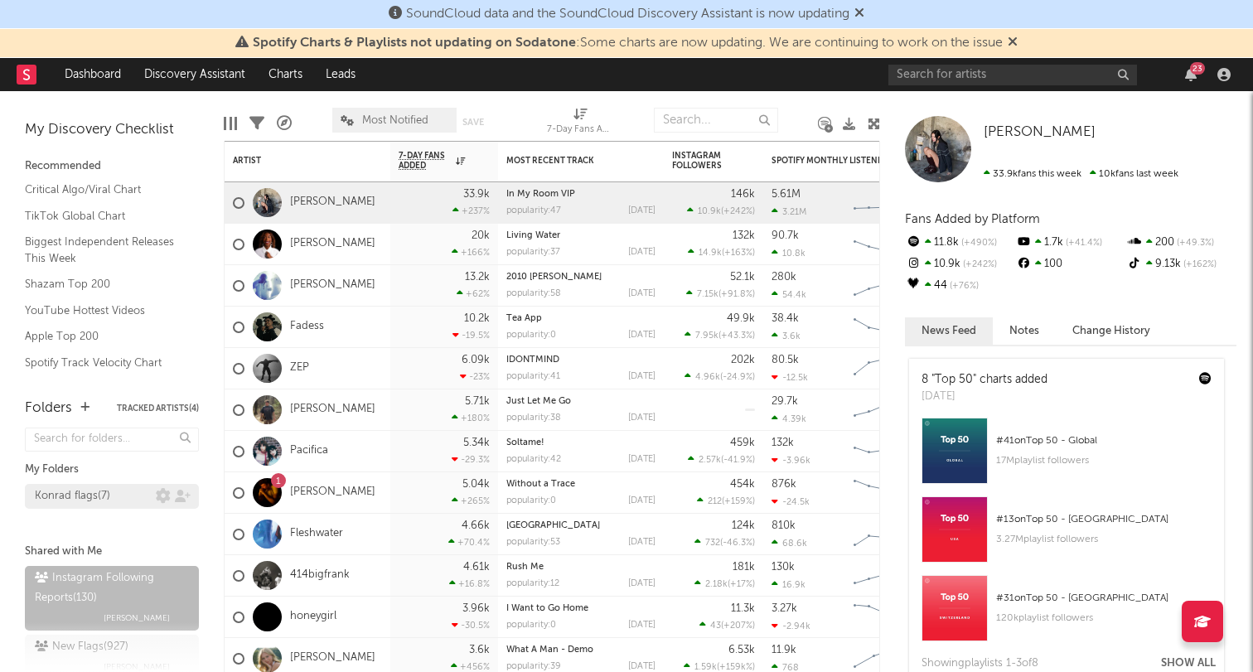
click at [139, 506] on link "Konrad flags ( 7 )" at bounding box center [112, 496] width 174 height 25
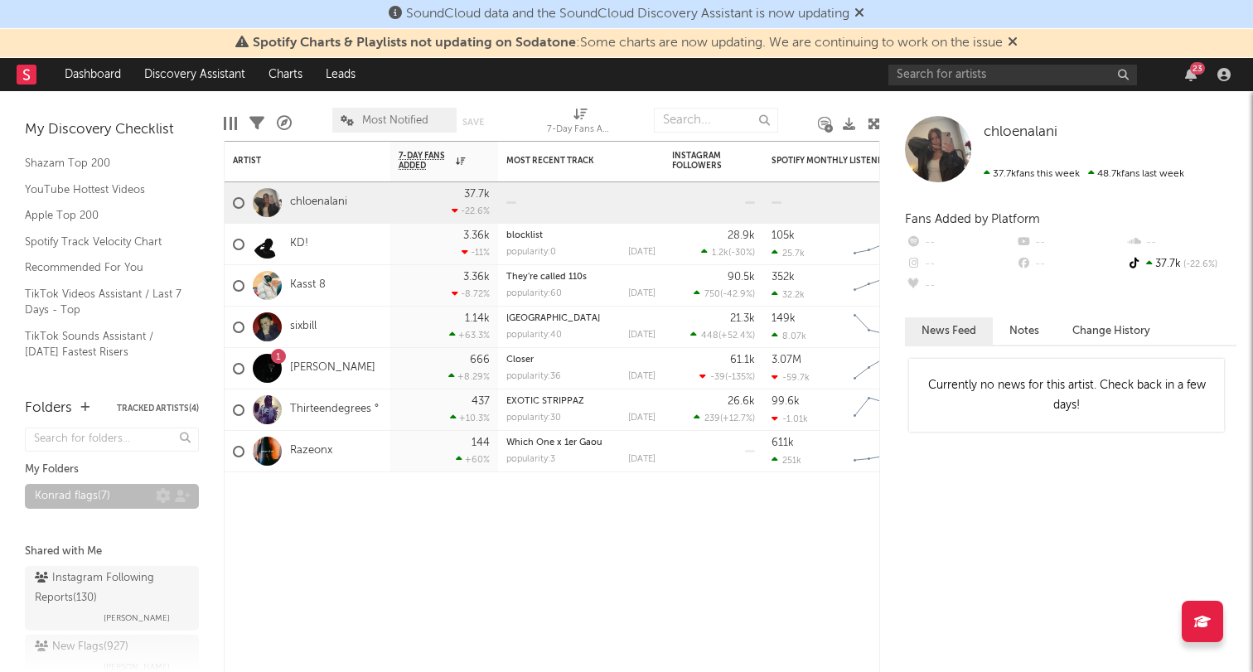
scroll to position [105, 0]
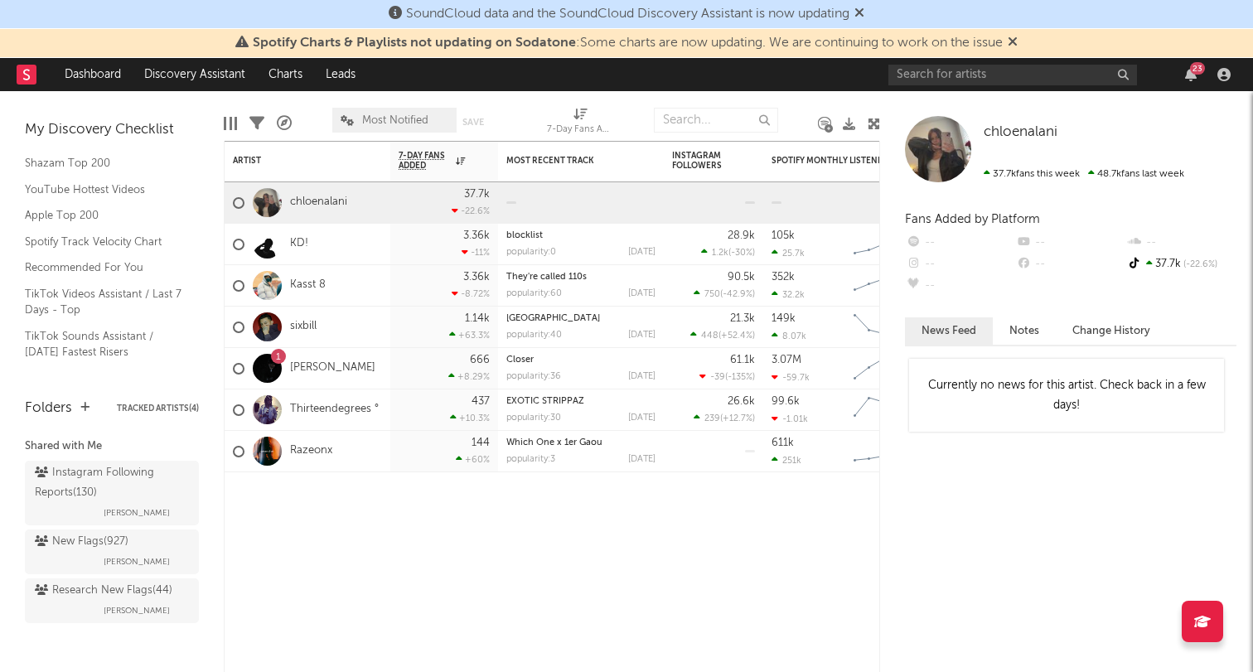
click at [79, 527] on span "Instagram Following Reports ( 130 ) Emeka Obiorah" at bounding box center [112, 495] width 174 height 69
click at [79, 542] on div "New Flags ( 927 )" at bounding box center [82, 542] width 94 height 20
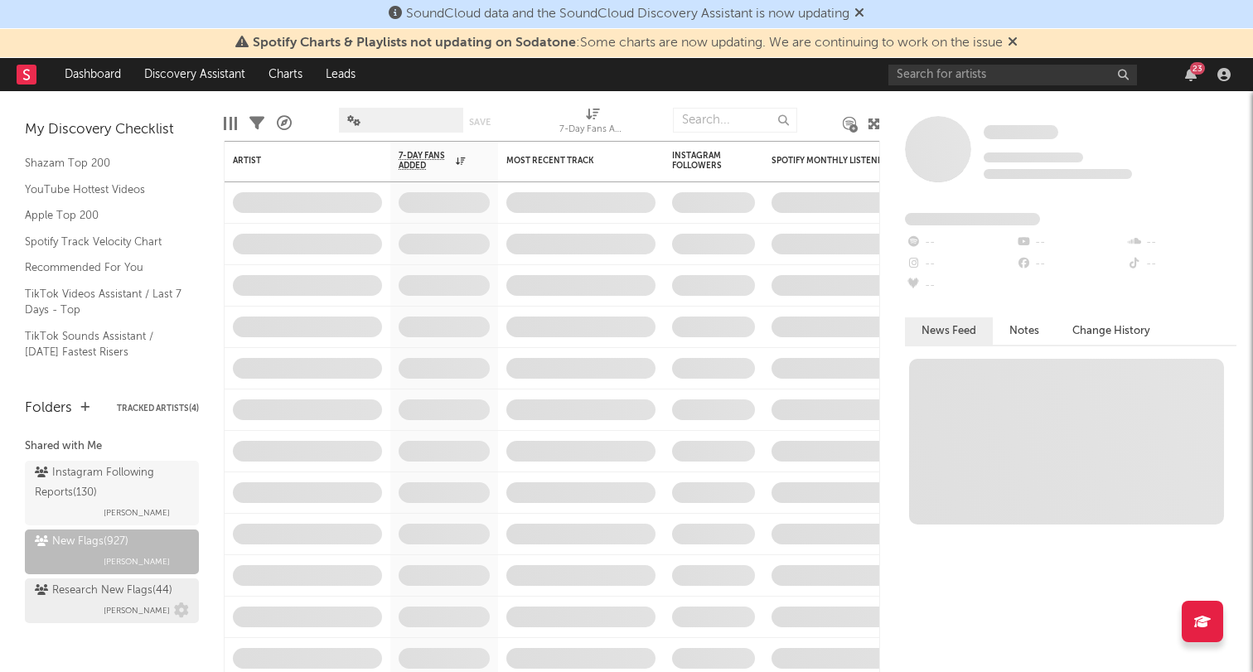
click at [109, 583] on div "Research New Flags ( 44 )" at bounding box center [104, 591] width 138 height 20
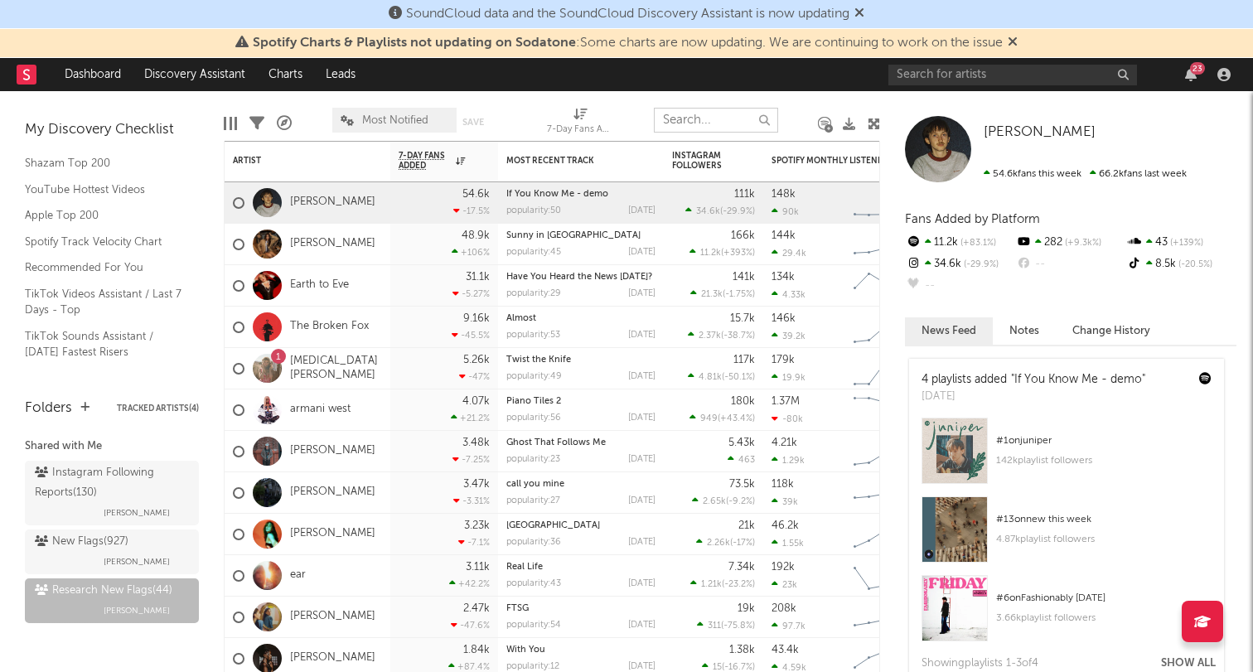
click at [703, 123] on input "text" at bounding box center [716, 120] width 124 height 25
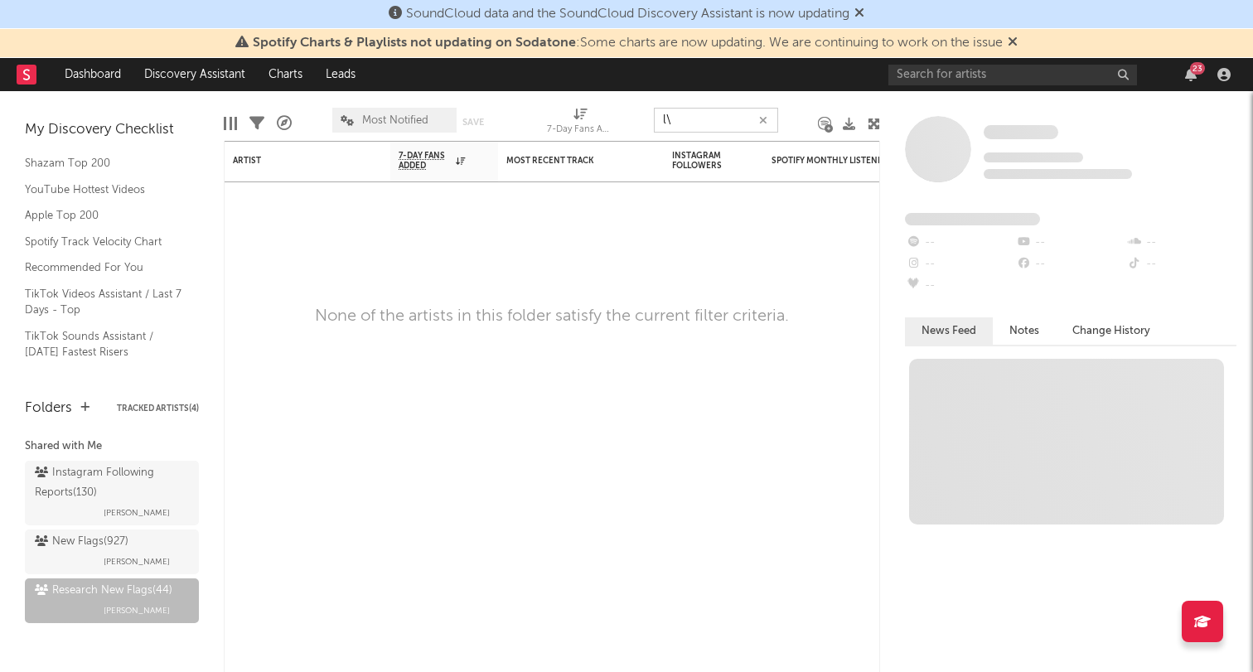
type input "l"
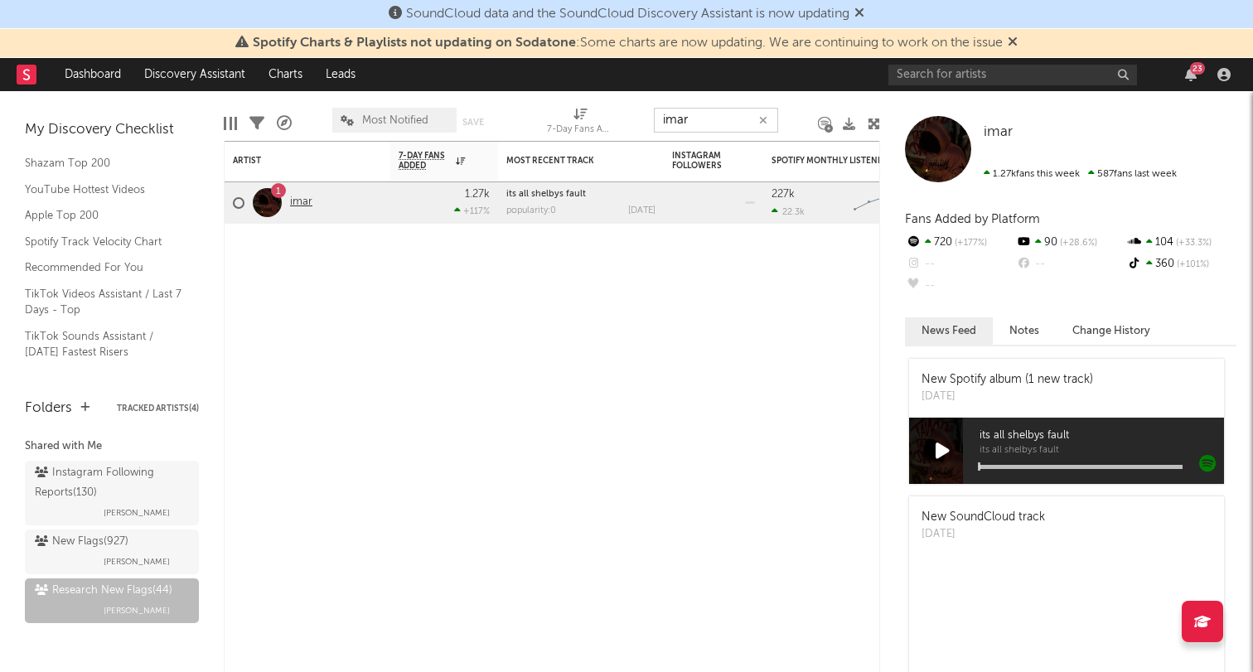
type input "imar"
click at [309, 201] on link "imar" at bounding box center [301, 203] width 22 height 14
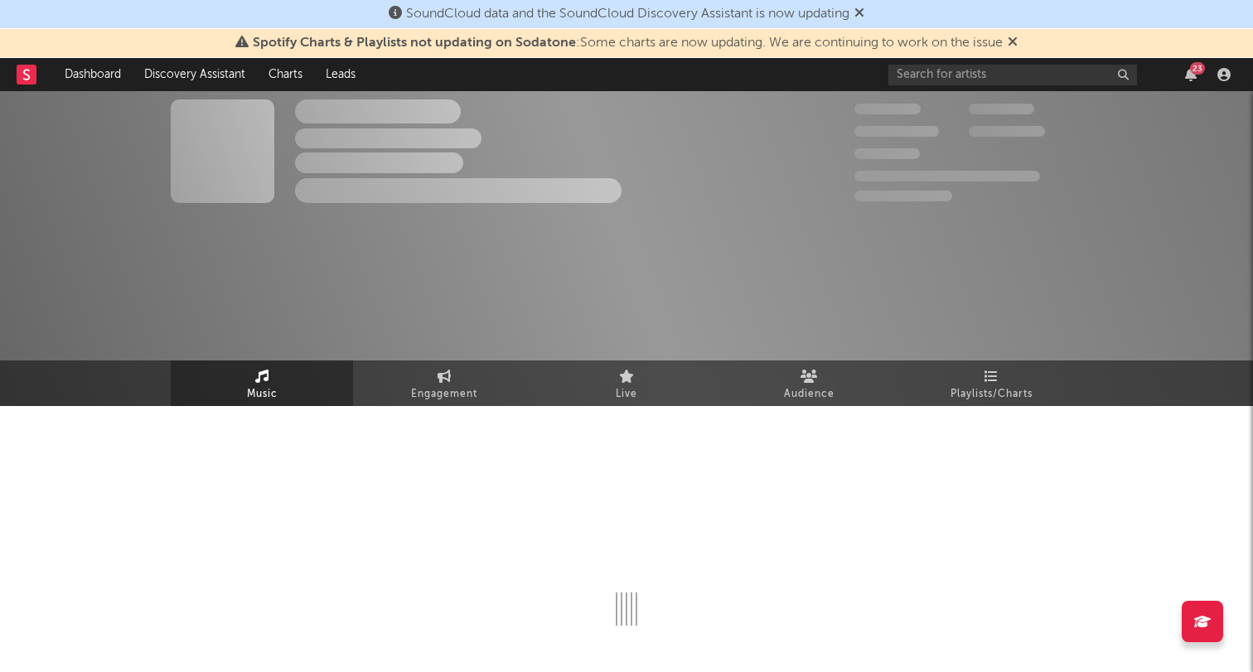
select select "6m"
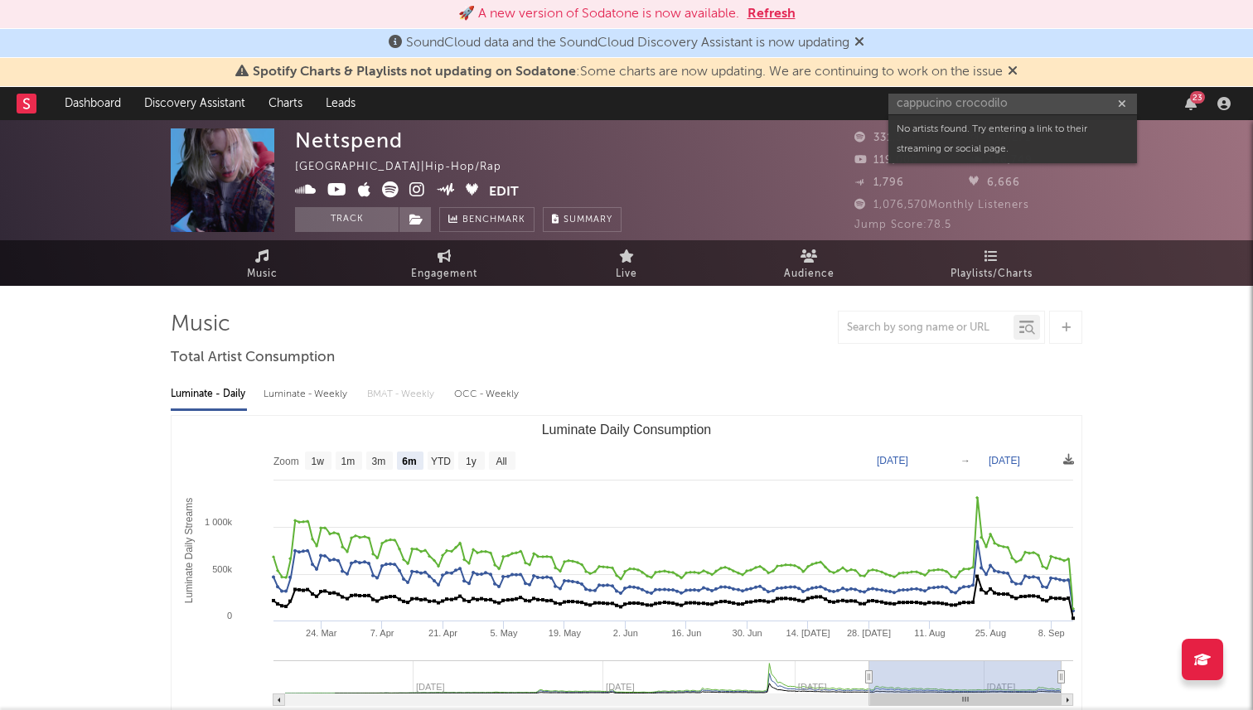
select select "6m"
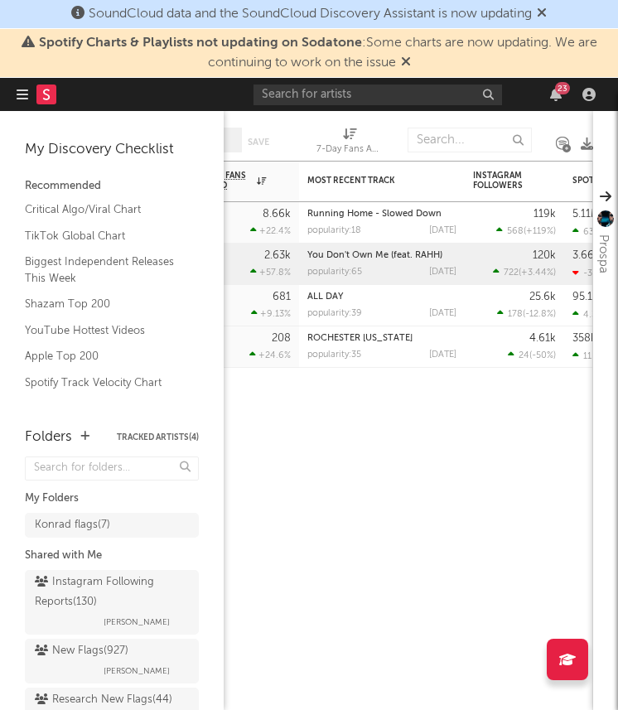
click at [206, 201] on icon at bounding box center [212, 196] width 12 height 13
click at [15, 201] on div "Bookmarks and Folders My Discovery Checklist Recommended Critical Algo/Viral Ch…" at bounding box center [112, 410] width 224 height 599
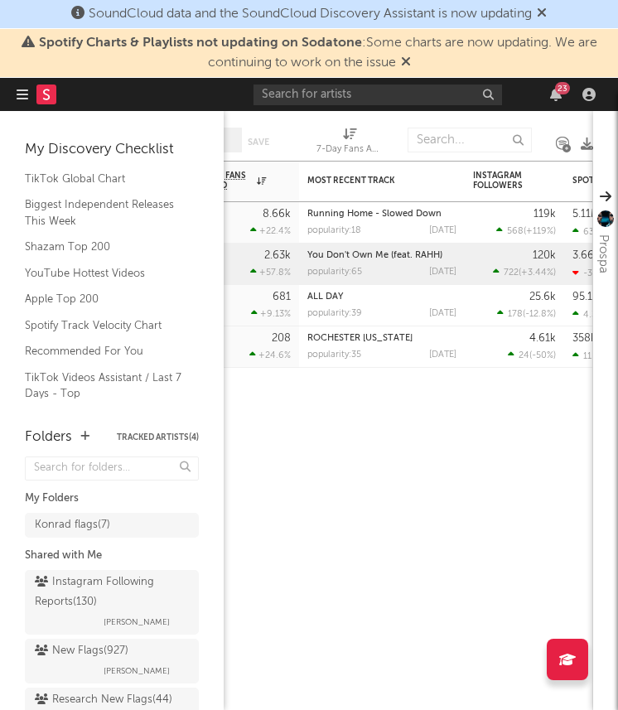
scroll to position [60, 0]
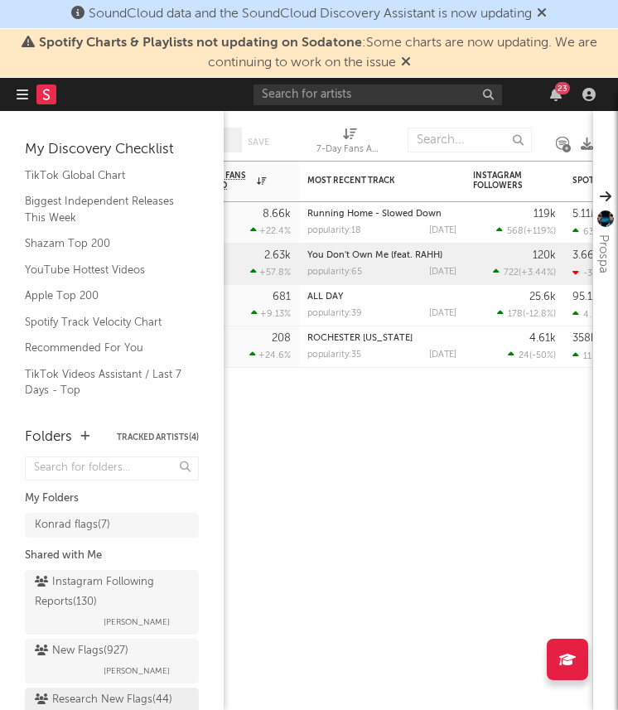
click at [86, 671] on div "Research New Flags ( 44 )" at bounding box center [104, 700] width 138 height 20
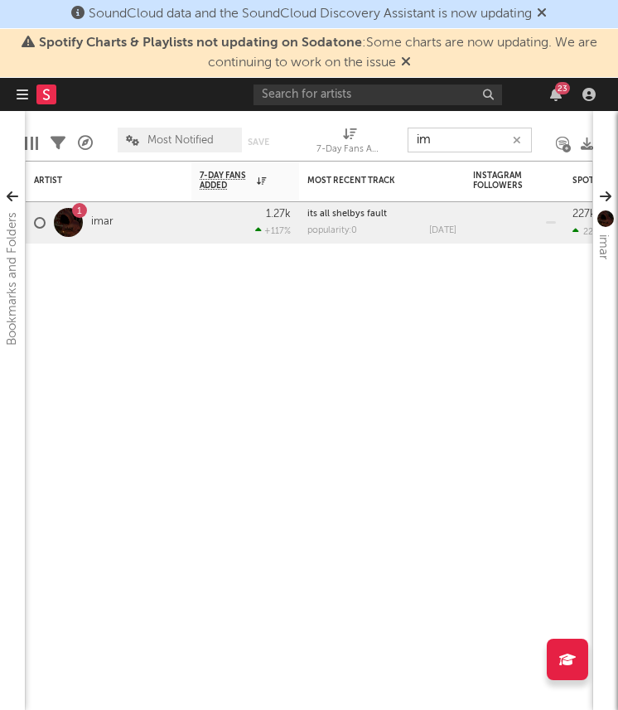
type input "i"
type input "s"
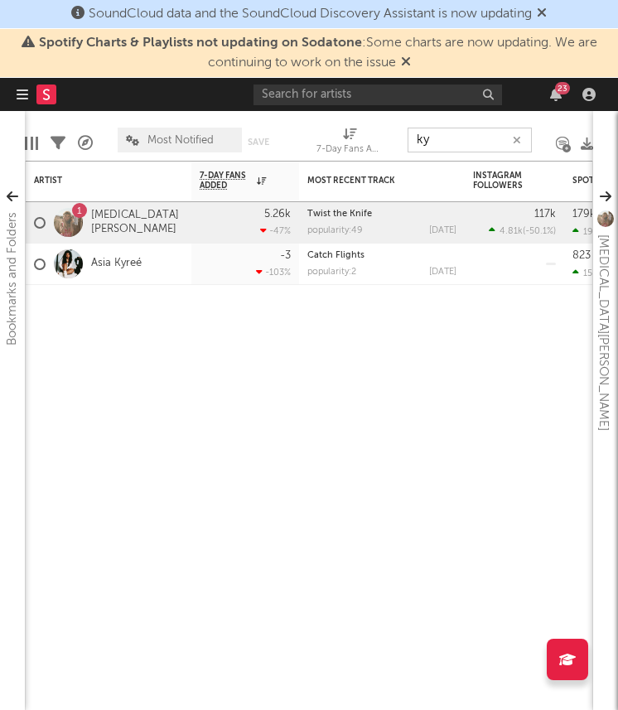
type input "k"
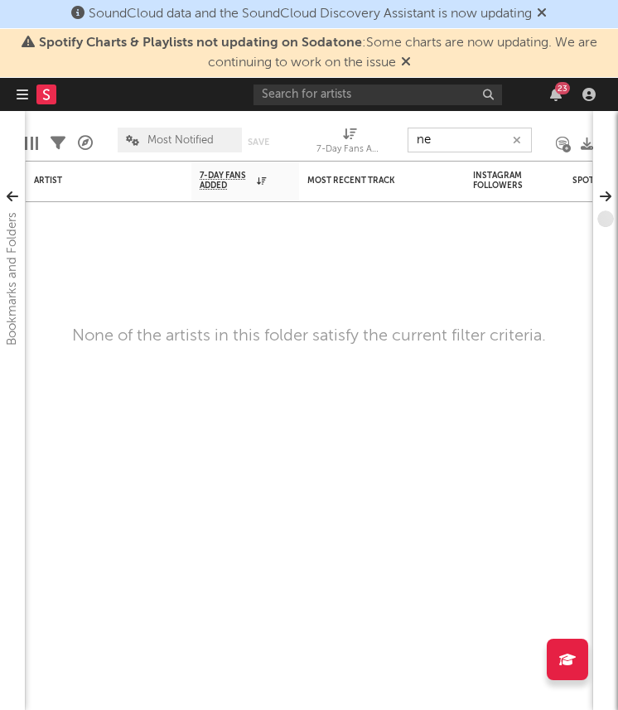
type input "n"
type input "i"
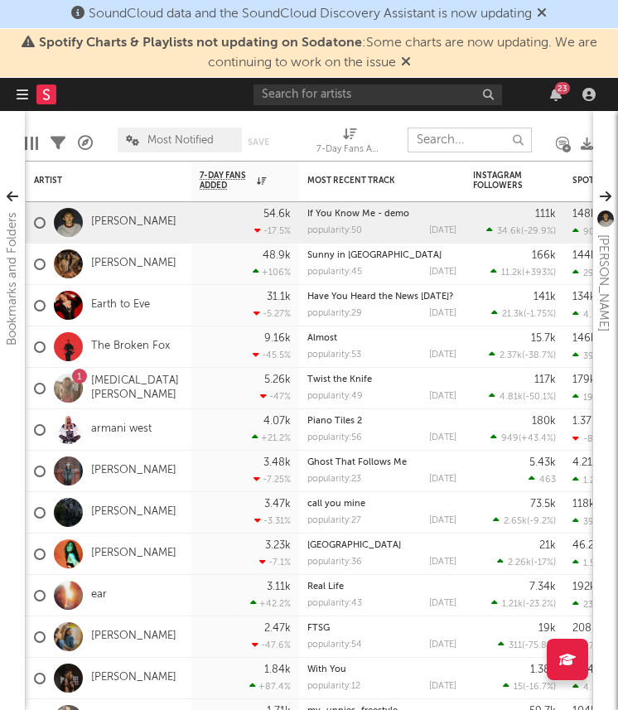
click at [438, 143] on input "text" at bounding box center [470, 140] width 124 height 25
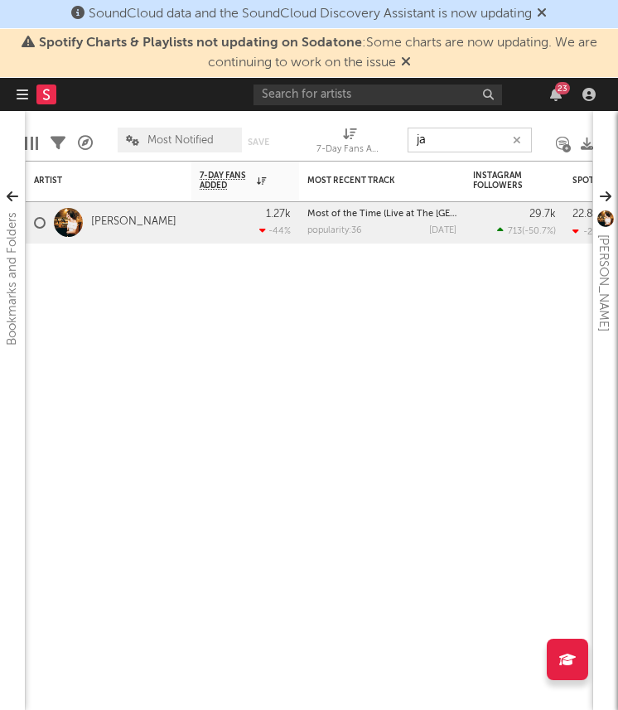
type input "j"
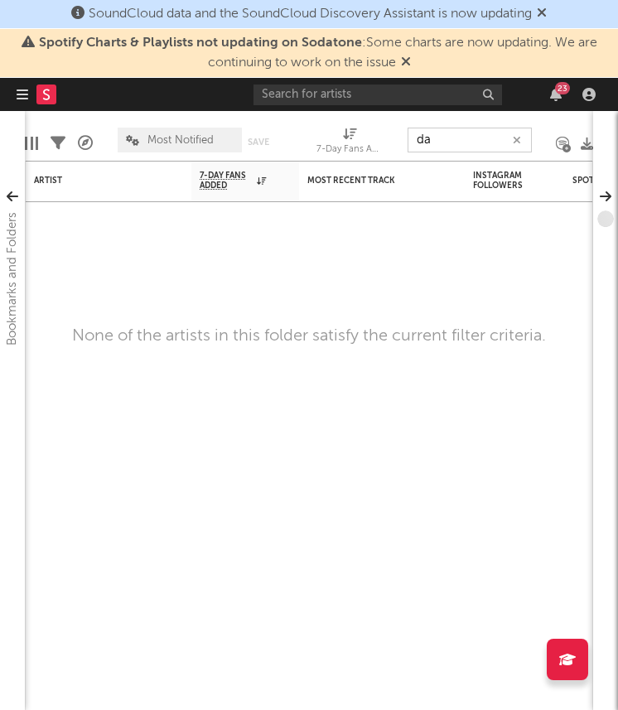
type input "d"
type input "w"
type input "i"
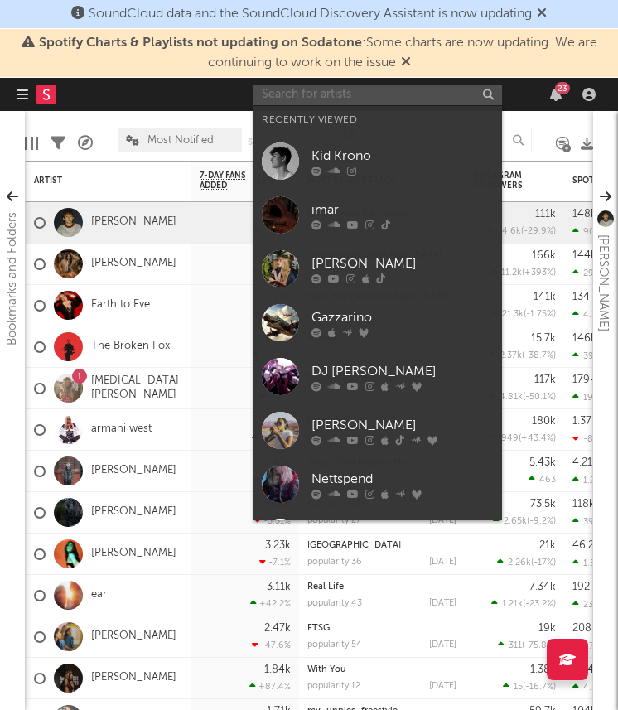
click at [341, 92] on input "text" at bounding box center [378, 95] width 249 height 21
paste input "https://www.tiktok.com/@_itss2_/video/7545458158546816287"
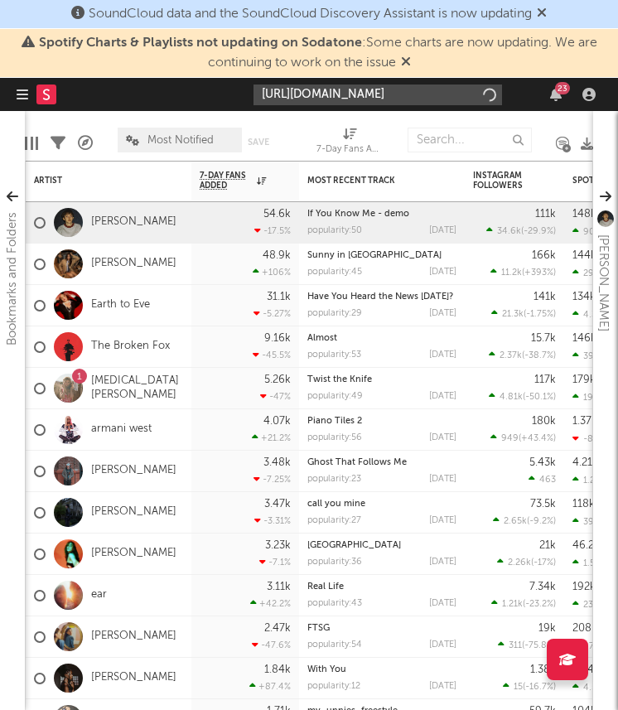
scroll to position [0, 126]
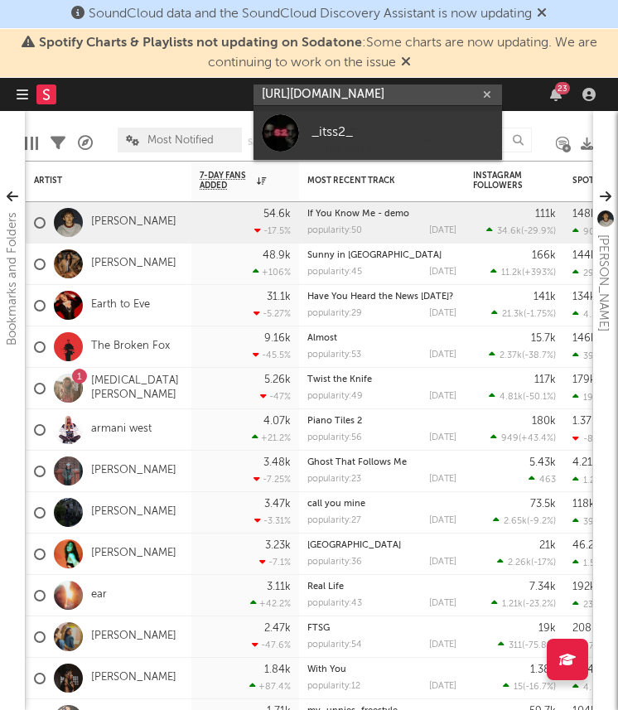
type input "https://www.tiktok.com/@_itss2_/video/7545458158546816287"
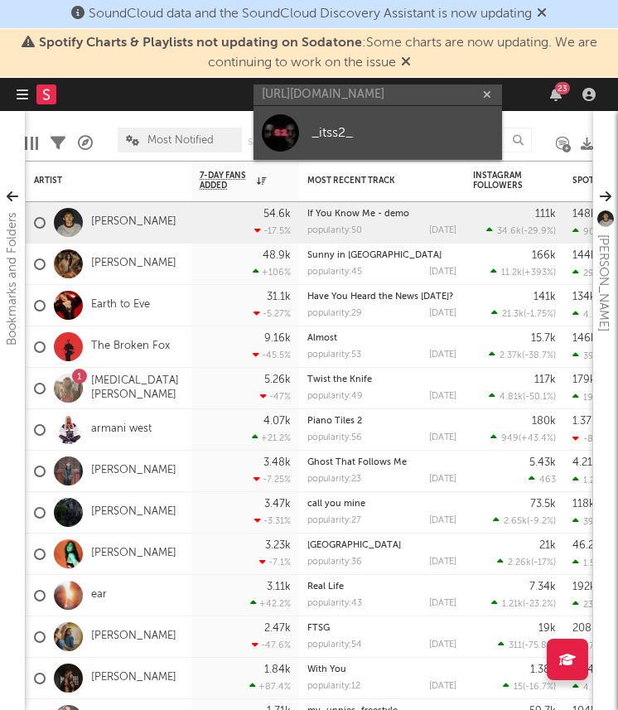
click at [339, 133] on div "_itss2_" at bounding box center [403, 133] width 182 height 20
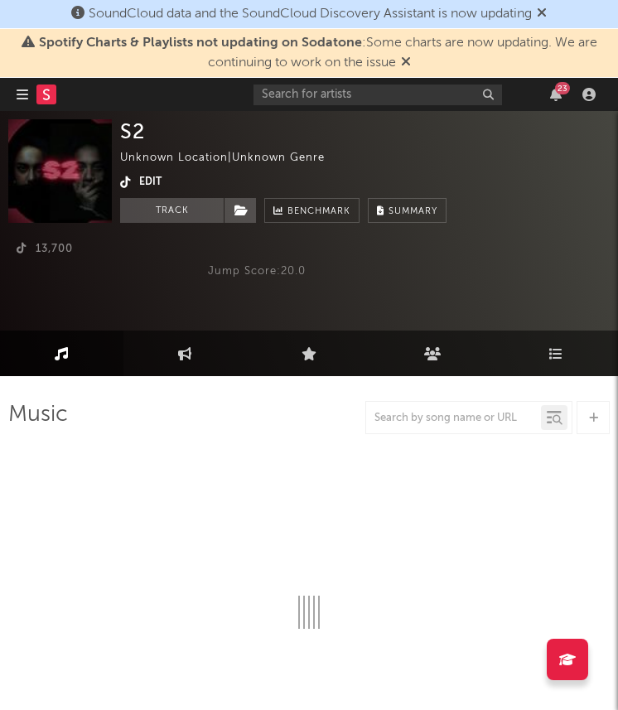
select select "1w"
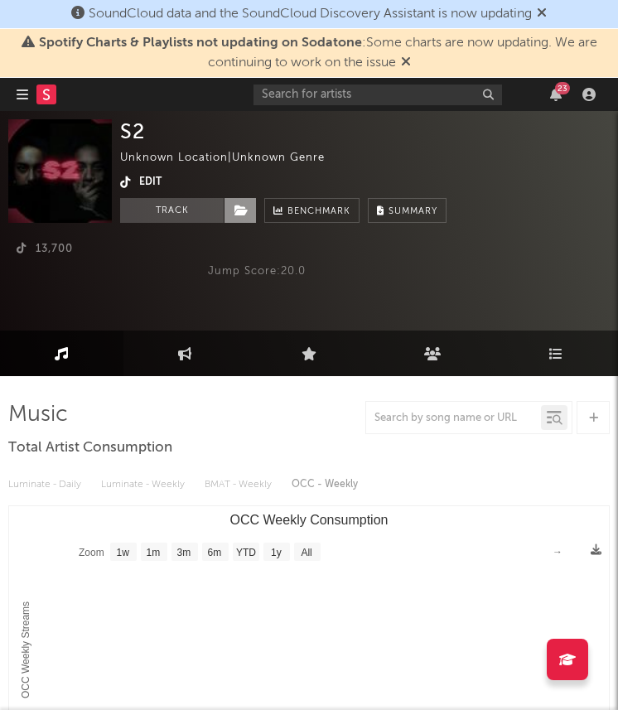
click at [241, 215] on icon at bounding box center [242, 211] width 14 height 12
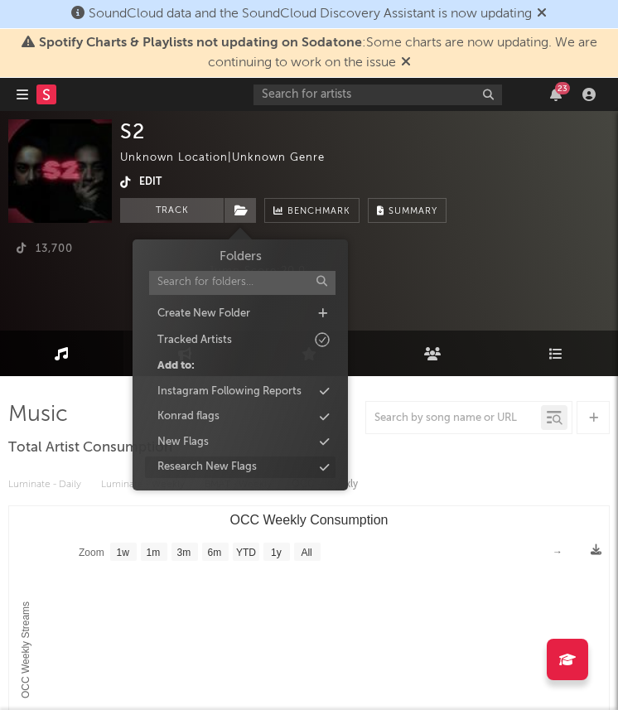
click at [193, 463] on div "Research New Flags" at bounding box center [206, 467] width 99 height 17
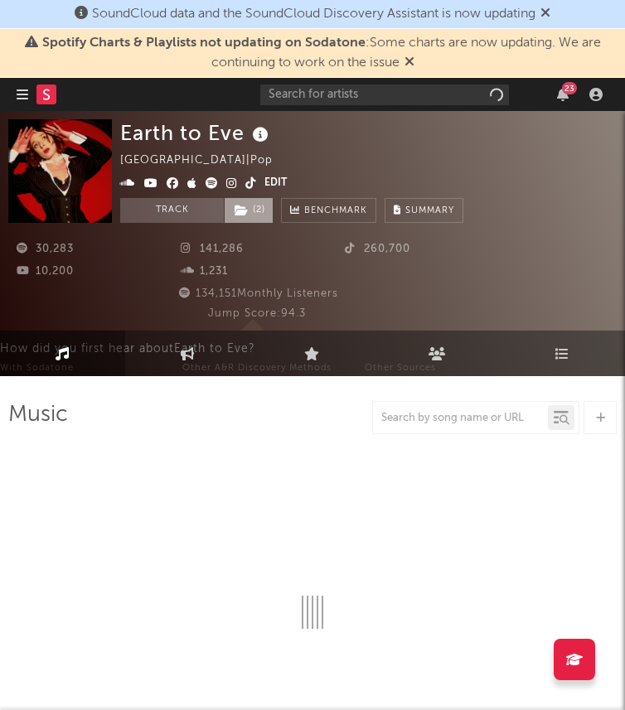
click at [241, 213] on icon at bounding box center [242, 211] width 14 height 12
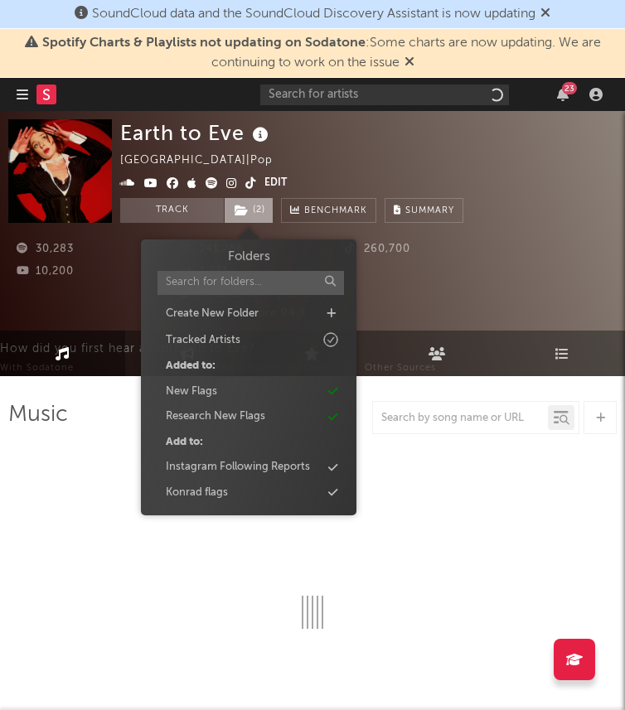
select select "6m"
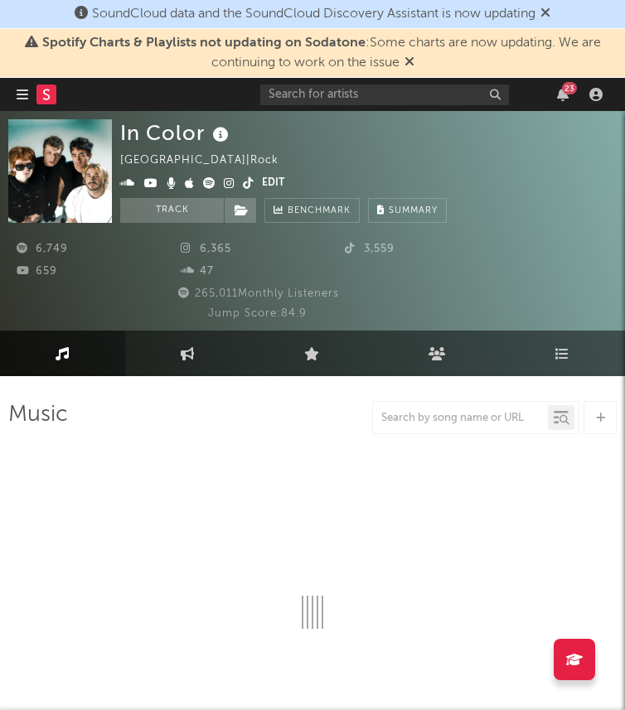
select select "6m"
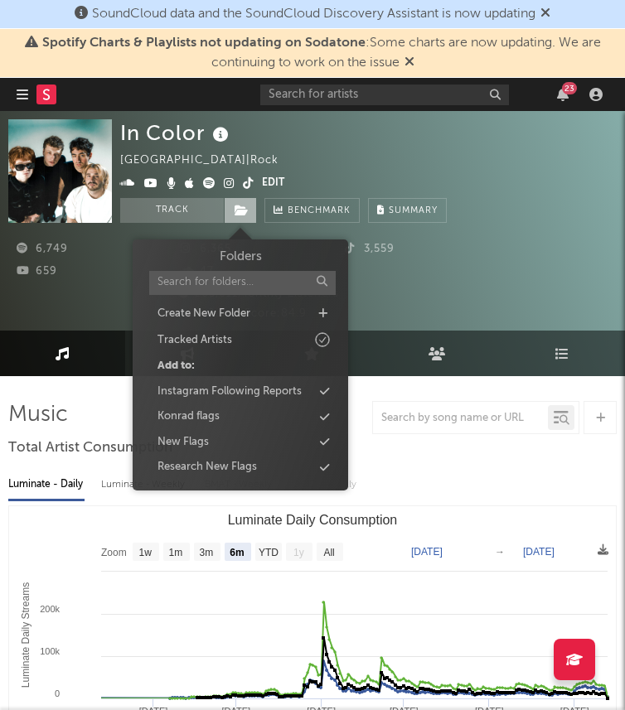
click at [235, 218] on span at bounding box center [240, 210] width 33 height 25
click at [229, 463] on div "Research New Flags" at bounding box center [206, 467] width 99 height 17
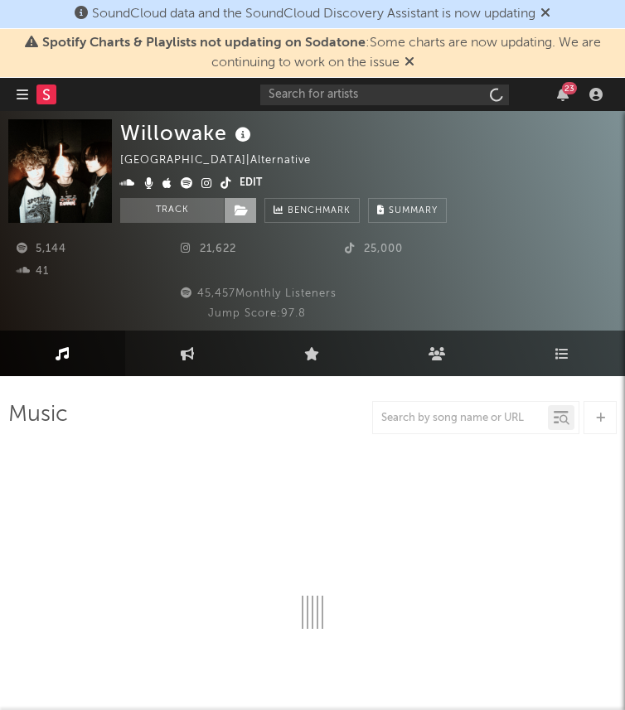
click at [243, 210] on icon at bounding box center [242, 211] width 14 height 12
select select "1w"
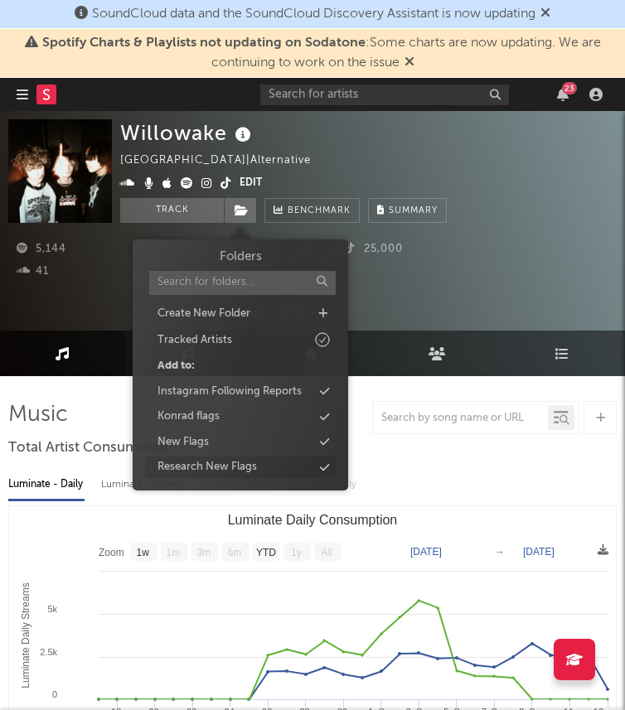
click at [215, 462] on div "Research New Flags" at bounding box center [206, 467] width 99 height 17
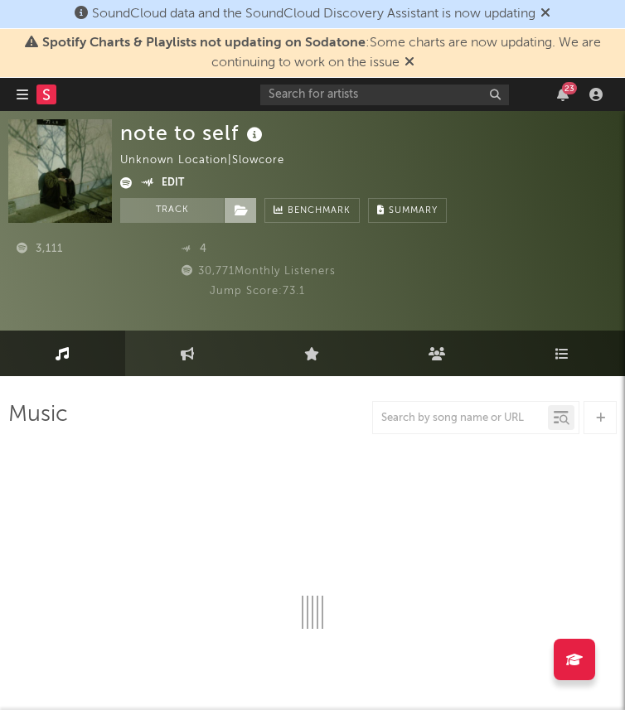
click at [239, 205] on icon at bounding box center [242, 211] width 14 height 12
select select "1w"
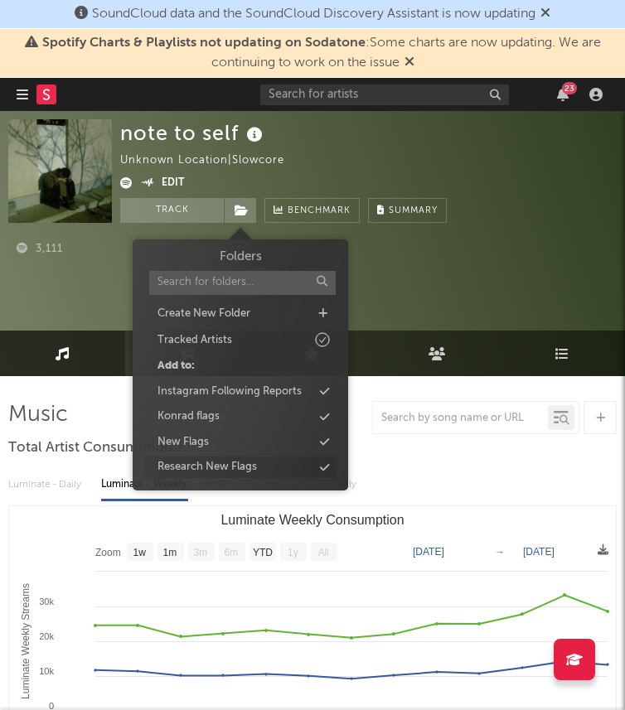
click at [233, 462] on div "Research New Flags" at bounding box center [206, 467] width 99 height 17
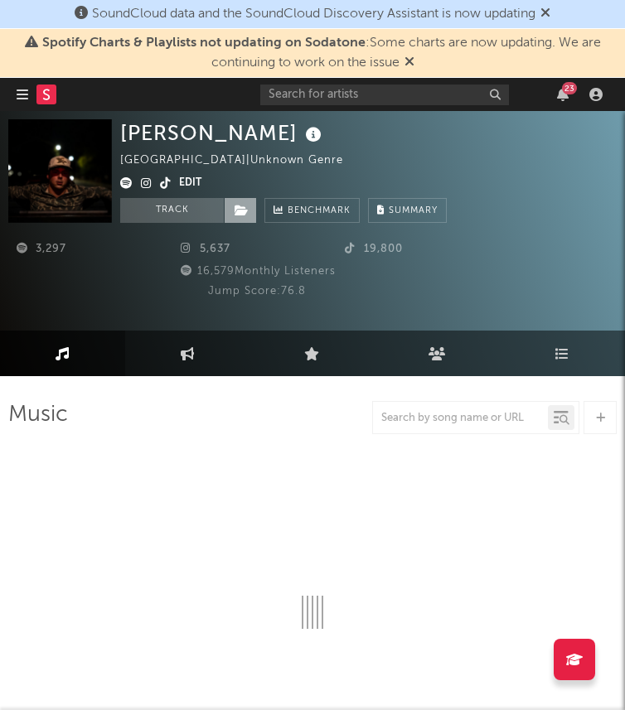
click at [250, 218] on span at bounding box center [240, 210] width 33 height 25
select select "1w"
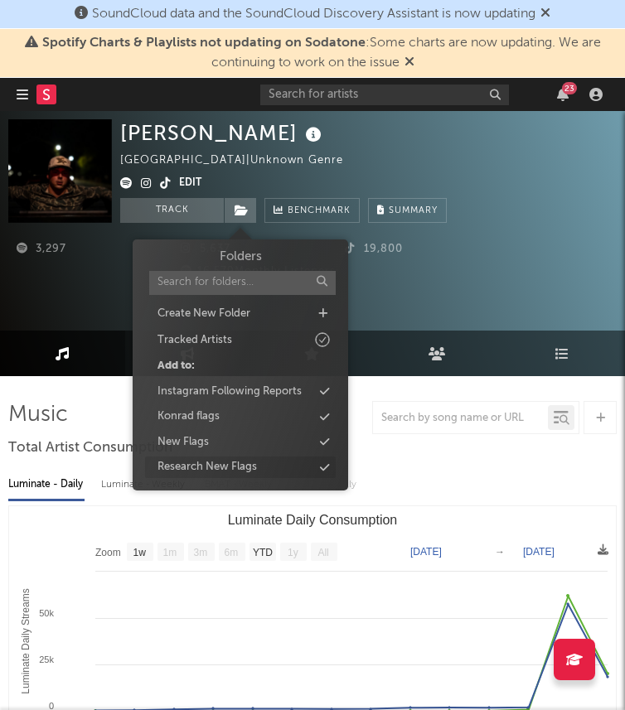
click at [233, 466] on div "Research New Flags" at bounding box center [206, 467] width 99 height 17
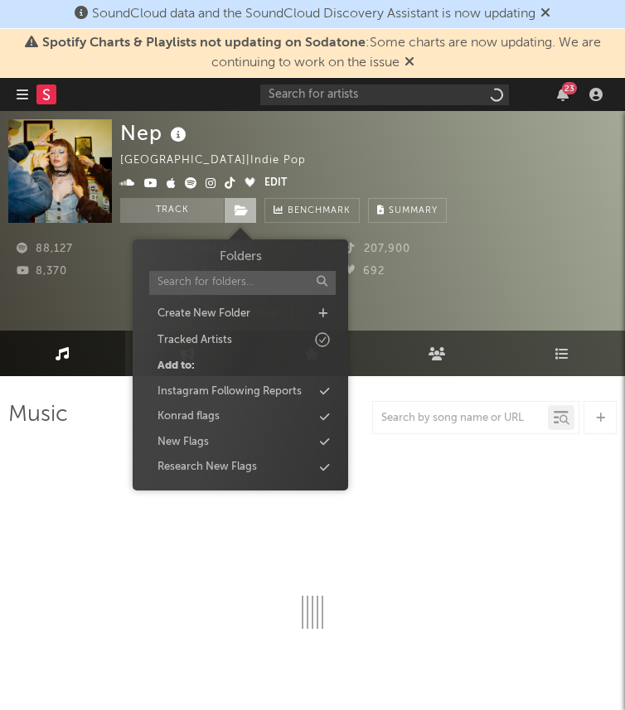
click at [234, 217] on span at bounding box center [240, 210] width 33 height 25
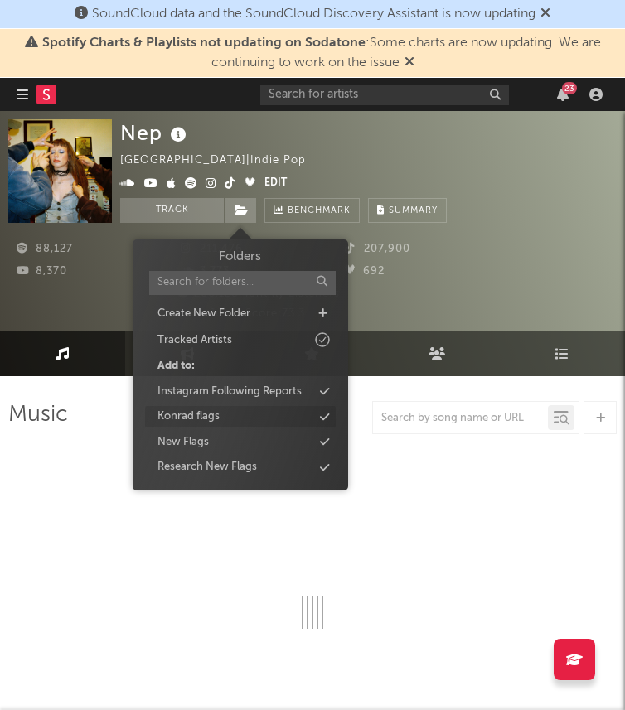
select select "6m"
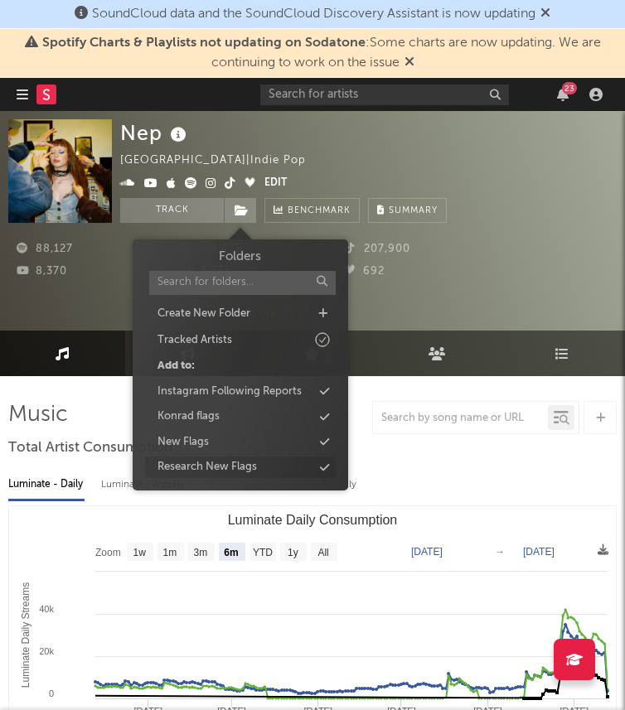
click at [207, 463] on div "Research New Flags" at bounding box center [206, 467] width 99 height 17
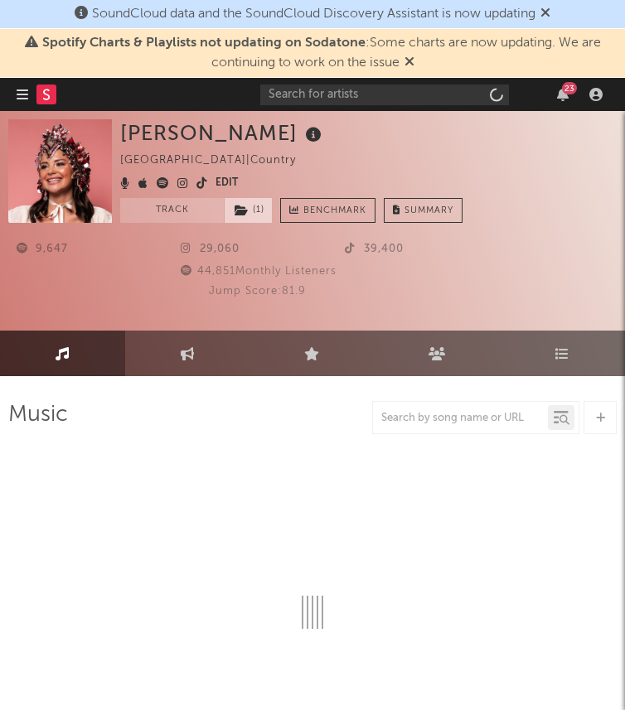
select select "6m"
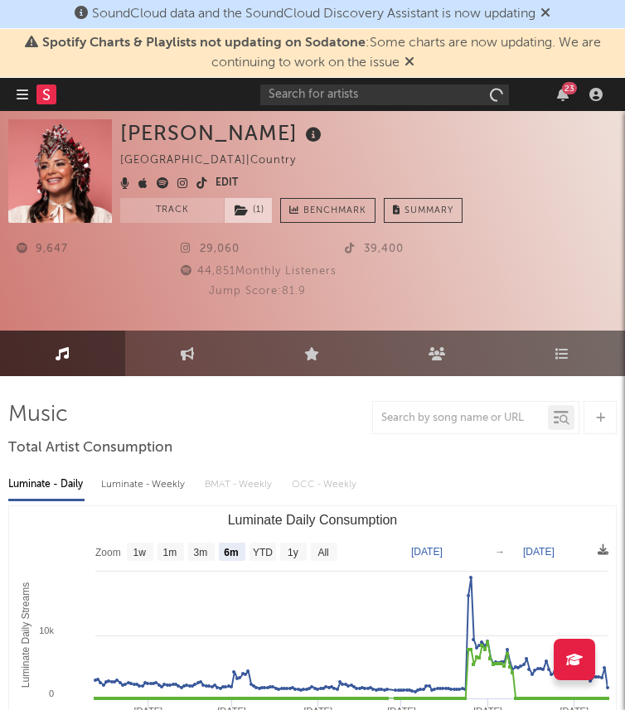
click at [242, 211] on icon at bounding box center [242, 211] width 14 height 12
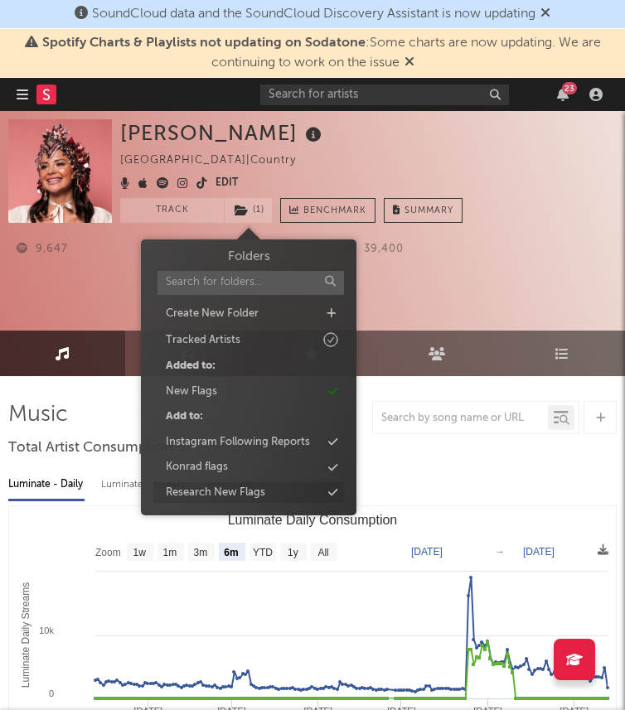
click at [250, 490] on div "Research New Flags" at bounding box center [215, 493] width 99 height 17
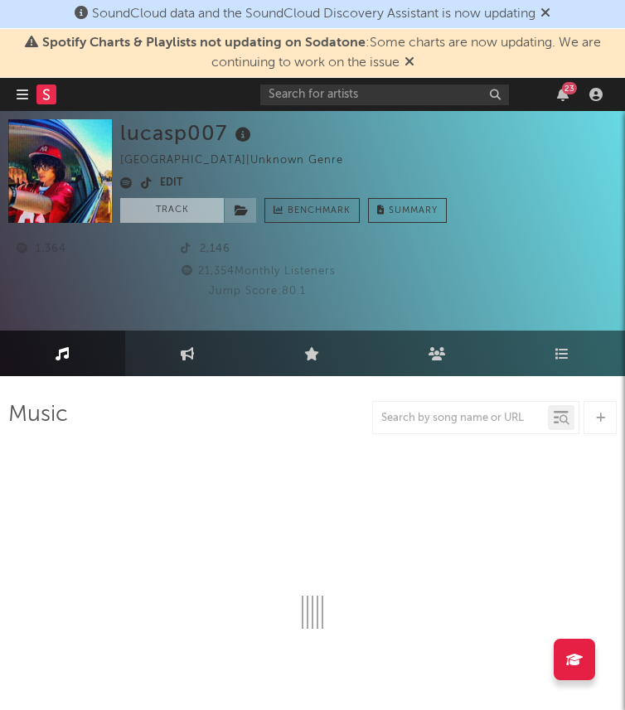
select select "1w"
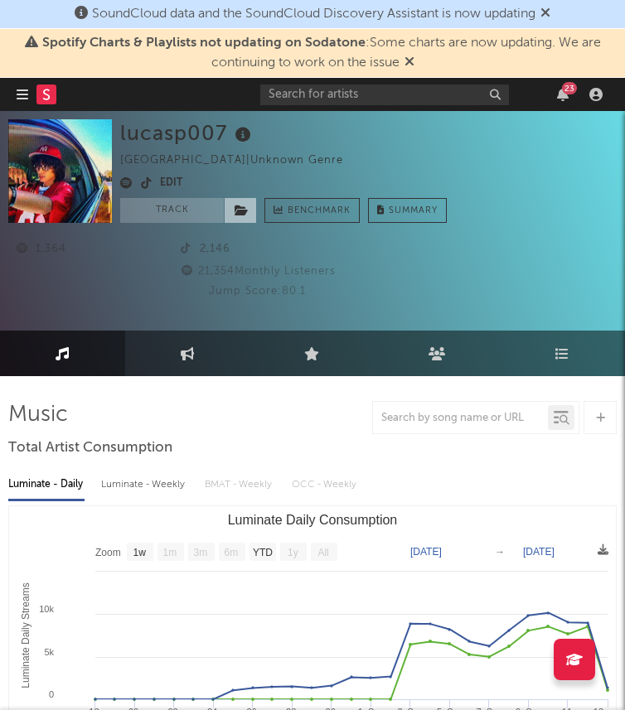
click at [240, 211] on icon at bounding box center [242, 211] width 14 height 12
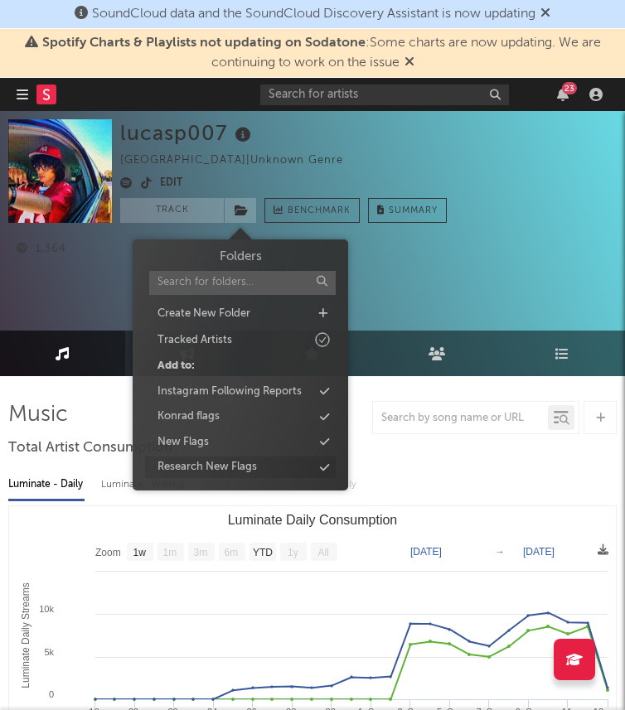
click at [232, 459] on div "Research New Flags" at bounding box center [206, 467] width 99 height 17
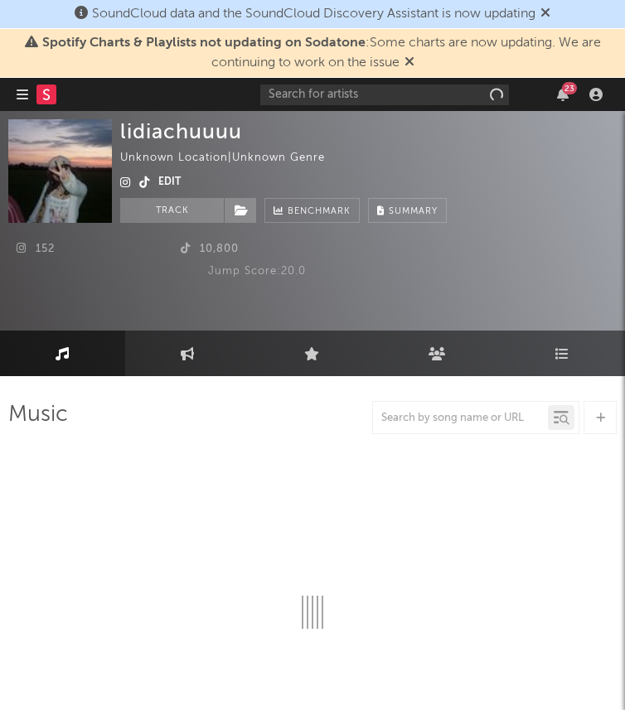
select select "1w"
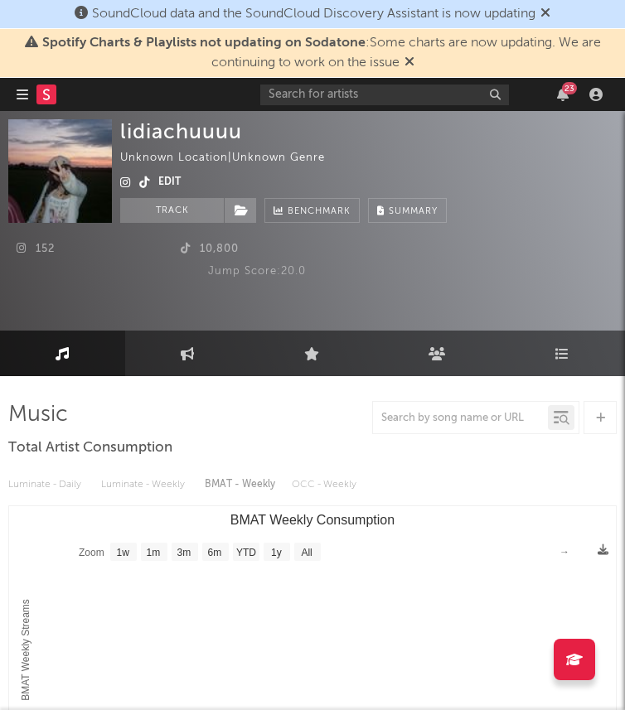
click at [249, 223] on div "152 10,800 Jump Score: 20.0" at bounding box center [312, 272] width 608 height 99
click at [248, 215] on icon at bounding box center [242, 211] width 14 height 12
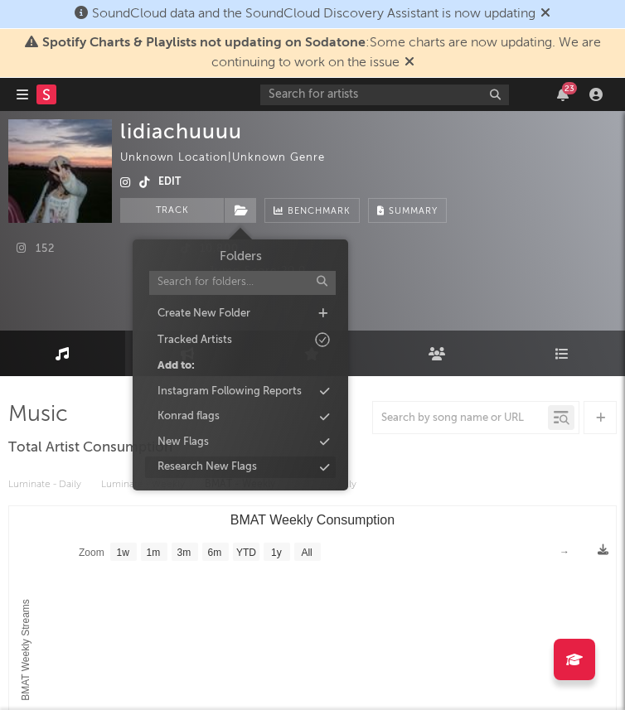
click at [213, 457] on div "Research New Flags" at bounding box center [240, 468] width 191 height 22
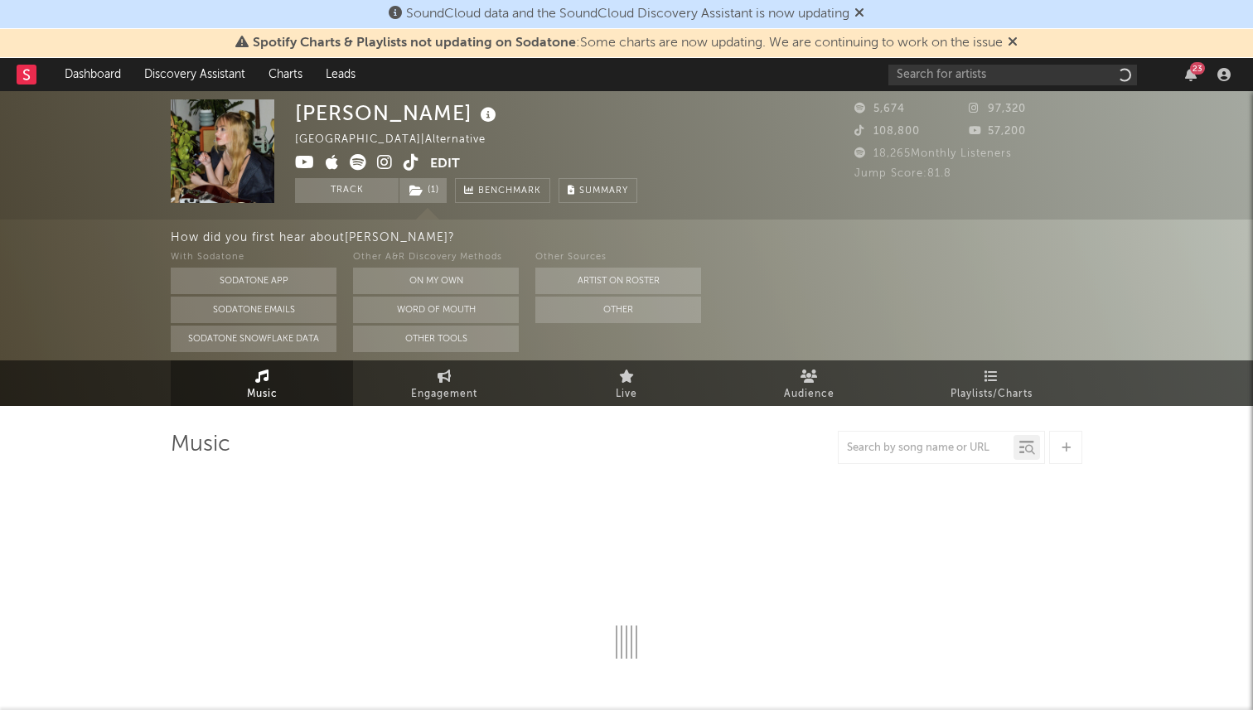
select select "1w"
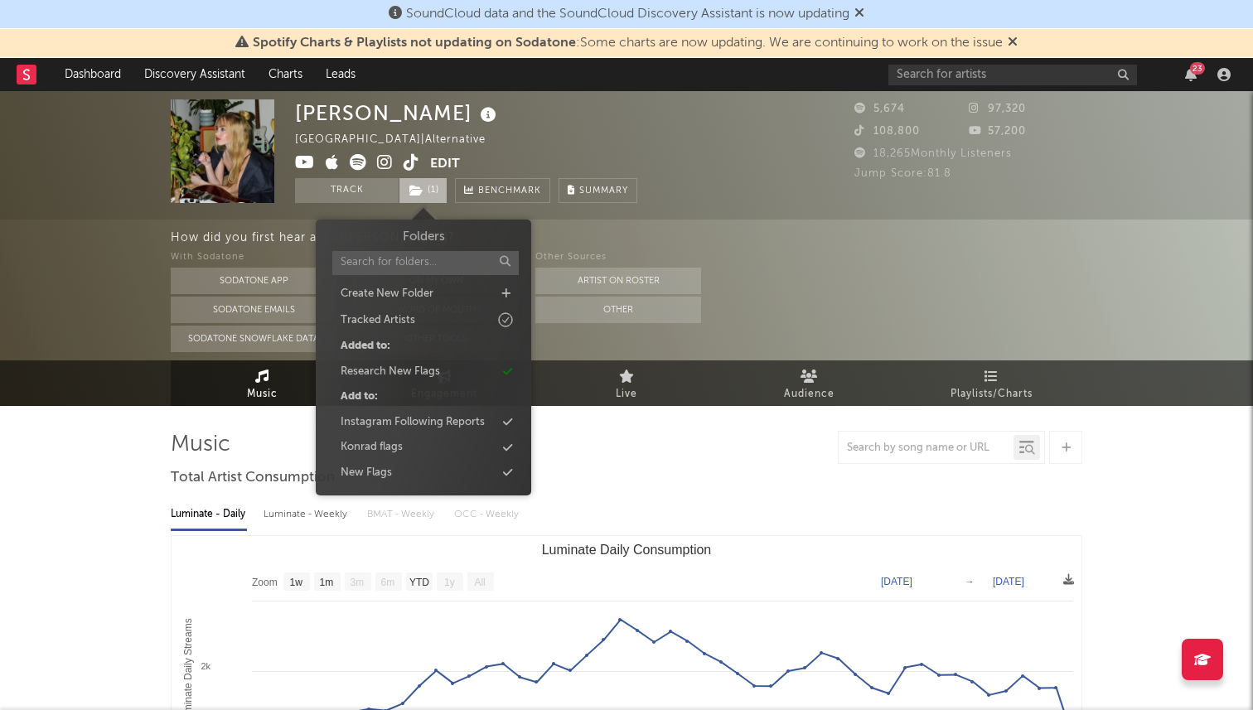
click at [425, 193] on span "( 1 )" at bounding box center [423, 190] width 49 height 25
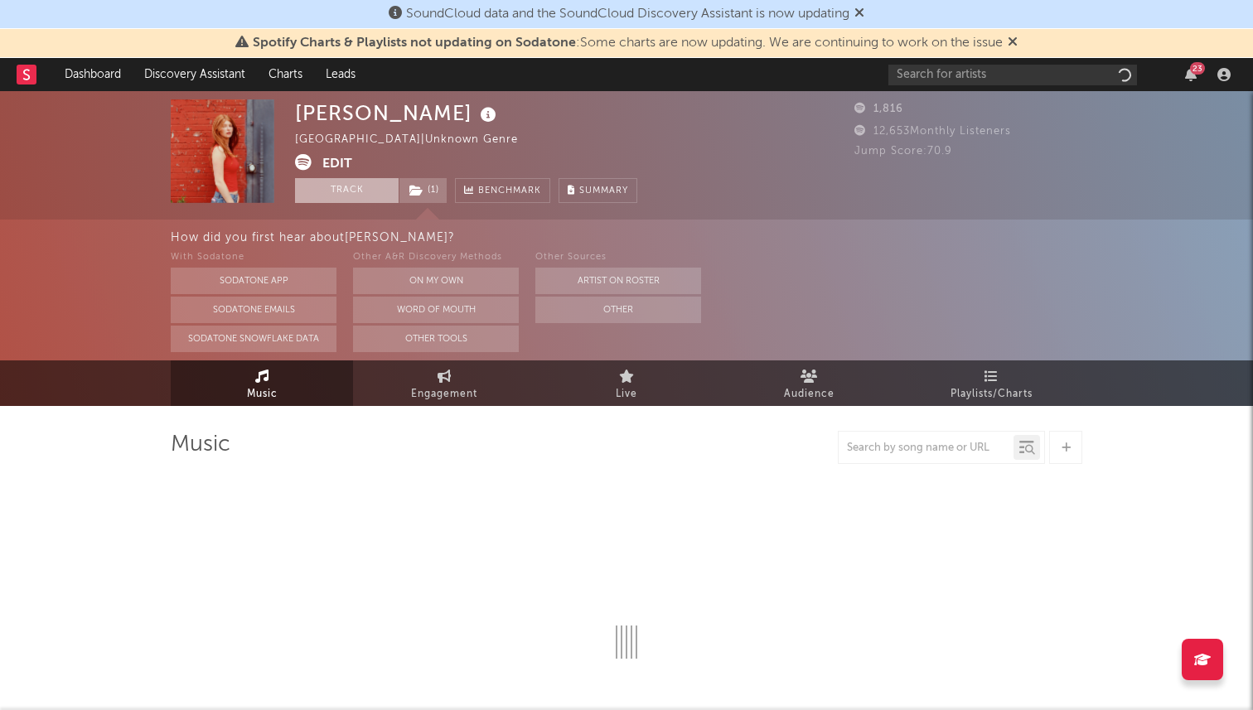
select select "1w"
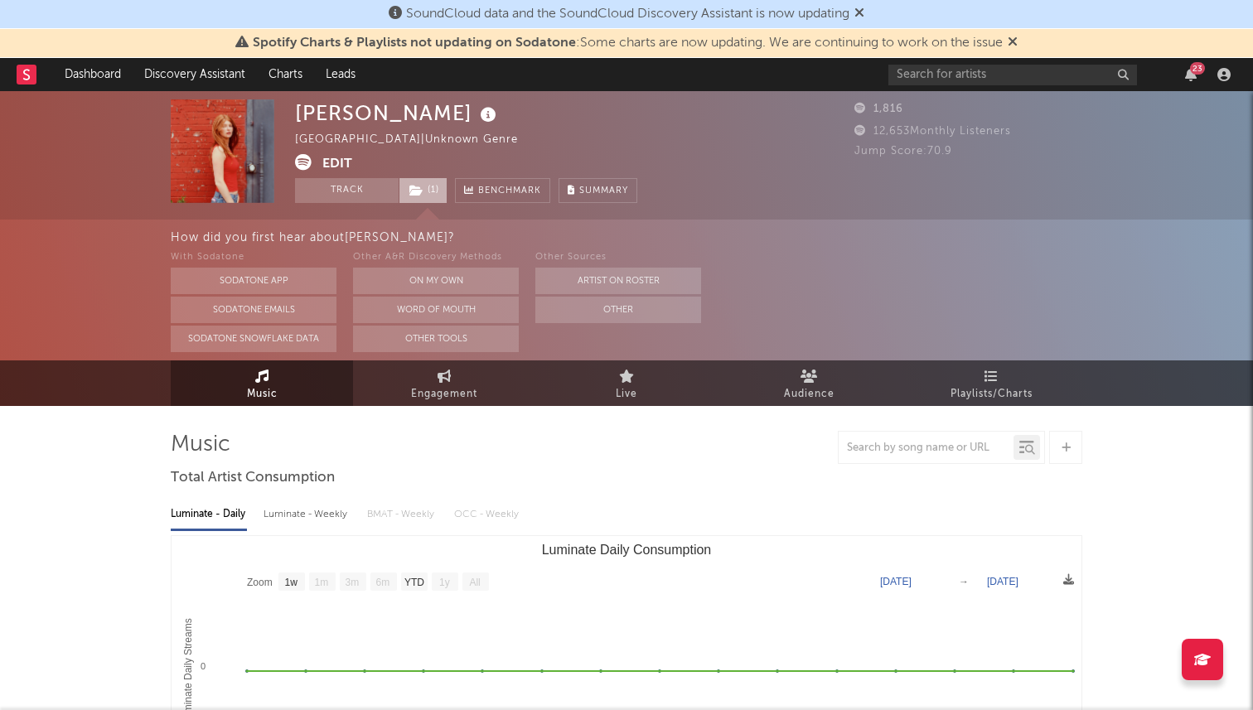
click at [418, 187] on icon at bounding box center [416, 191] width 14 height 12
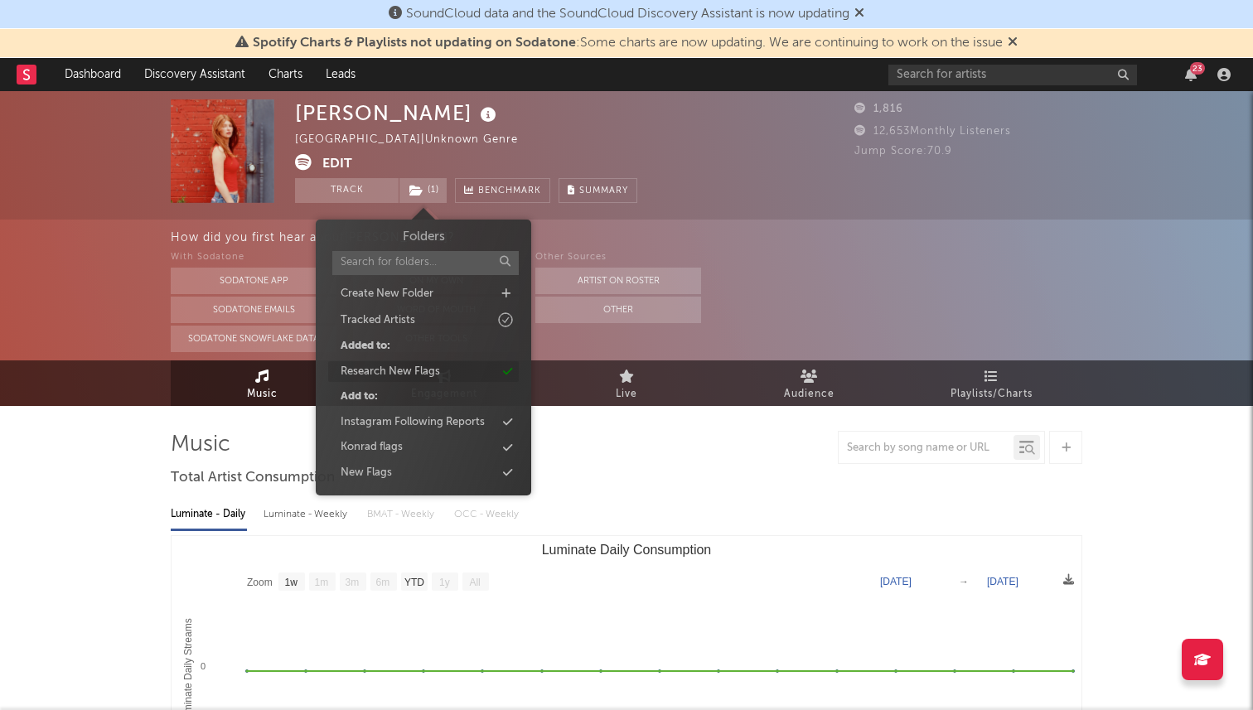
click at [399, 374] on div "Research New Flags" at bounding box center [390, 372] width 99 height 17
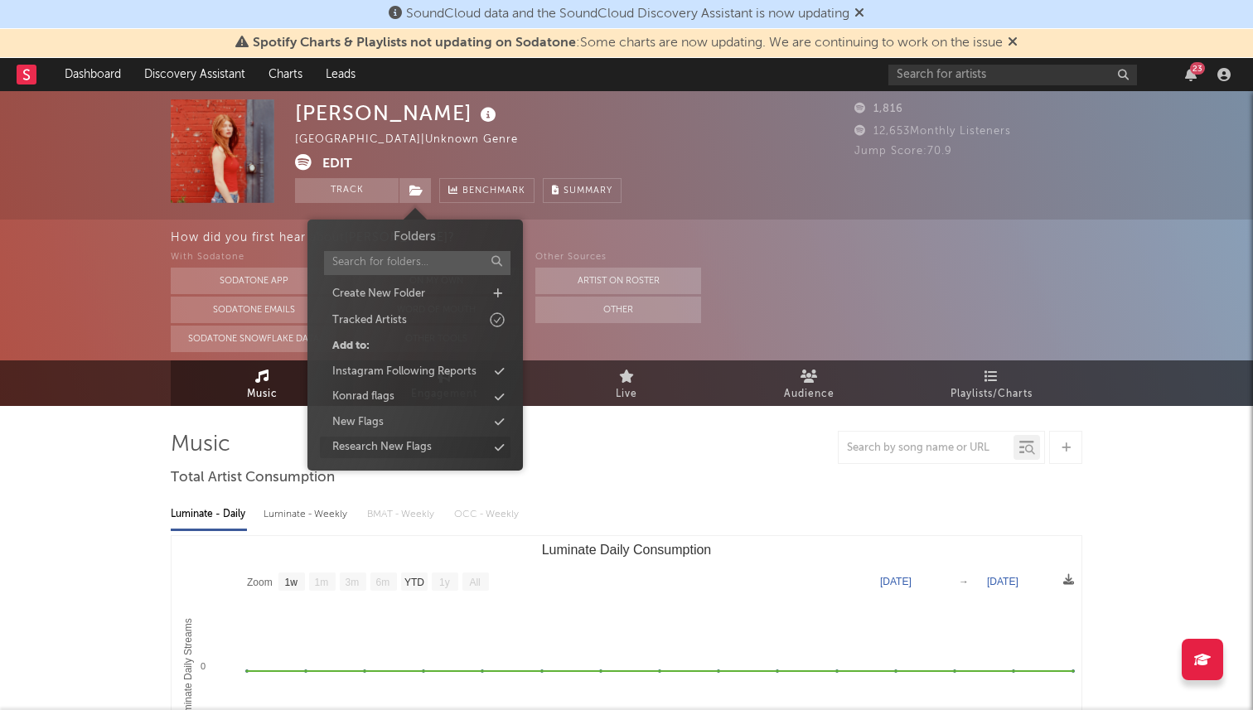
click at [394, 439] on div "Research New Flags" at bounding box center [381, 447] width 99 height 17
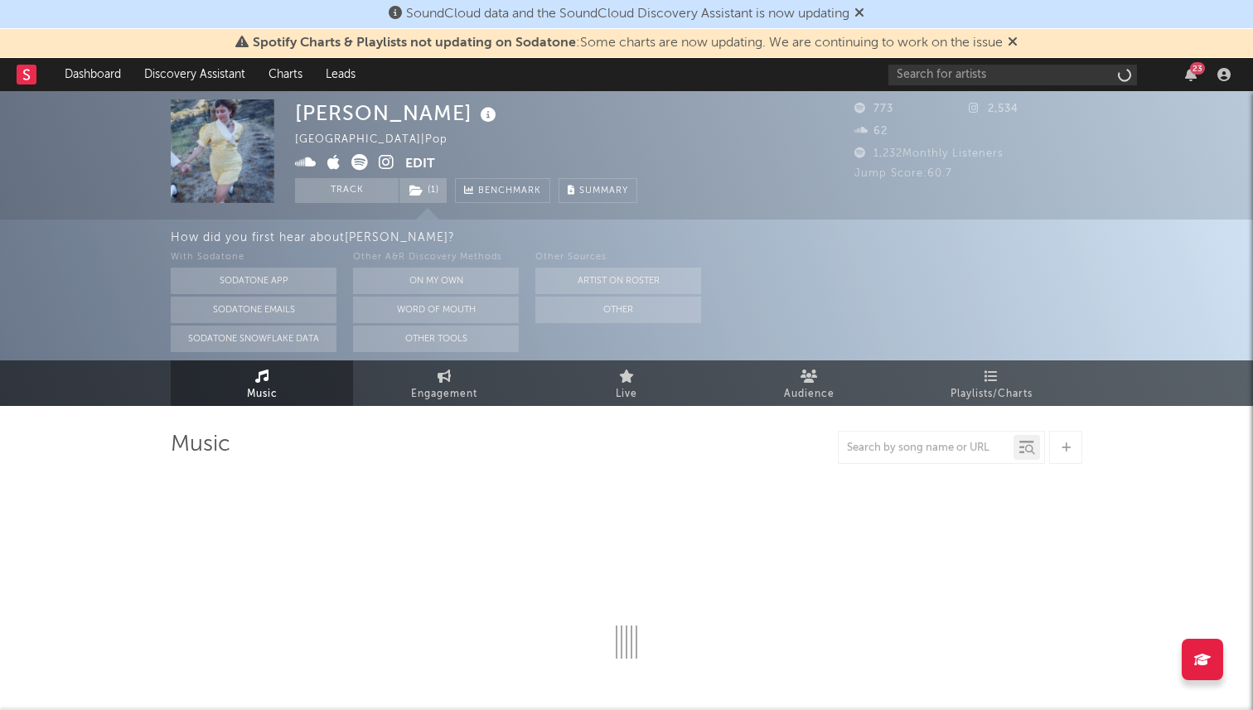
select select "6m"
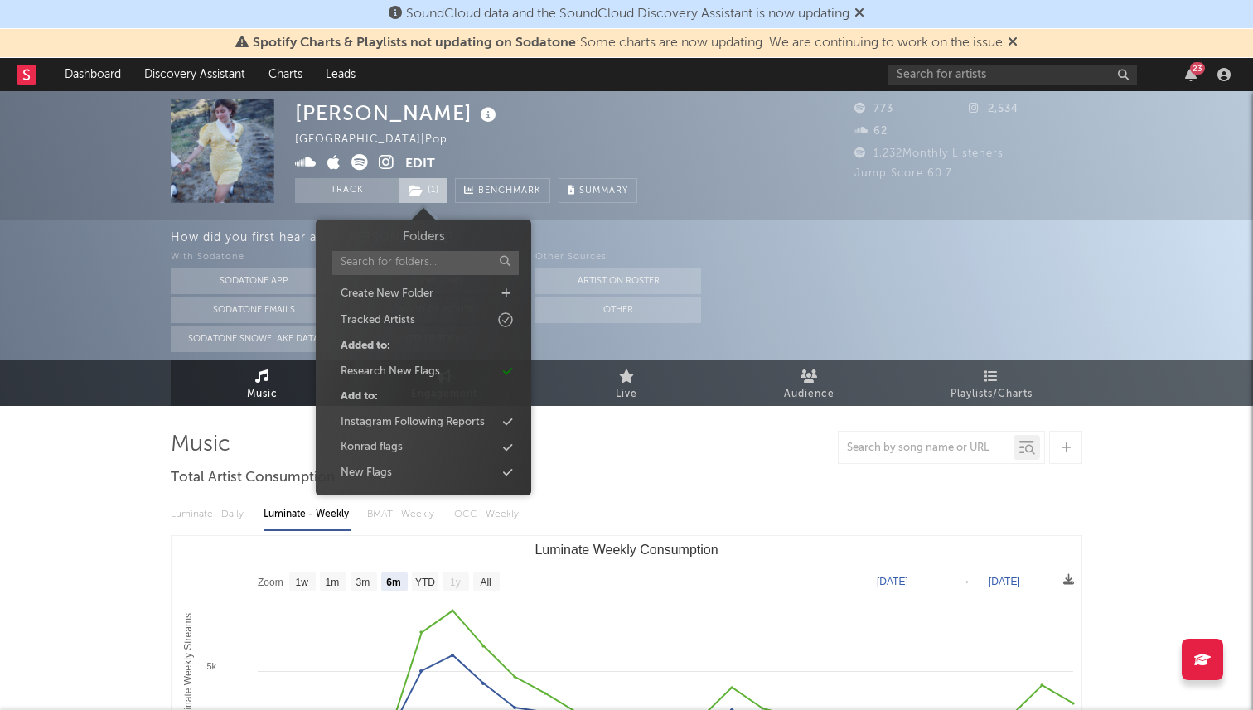
click at [420, 188] on icon at bounding box center [416, 191] width 14 height 12
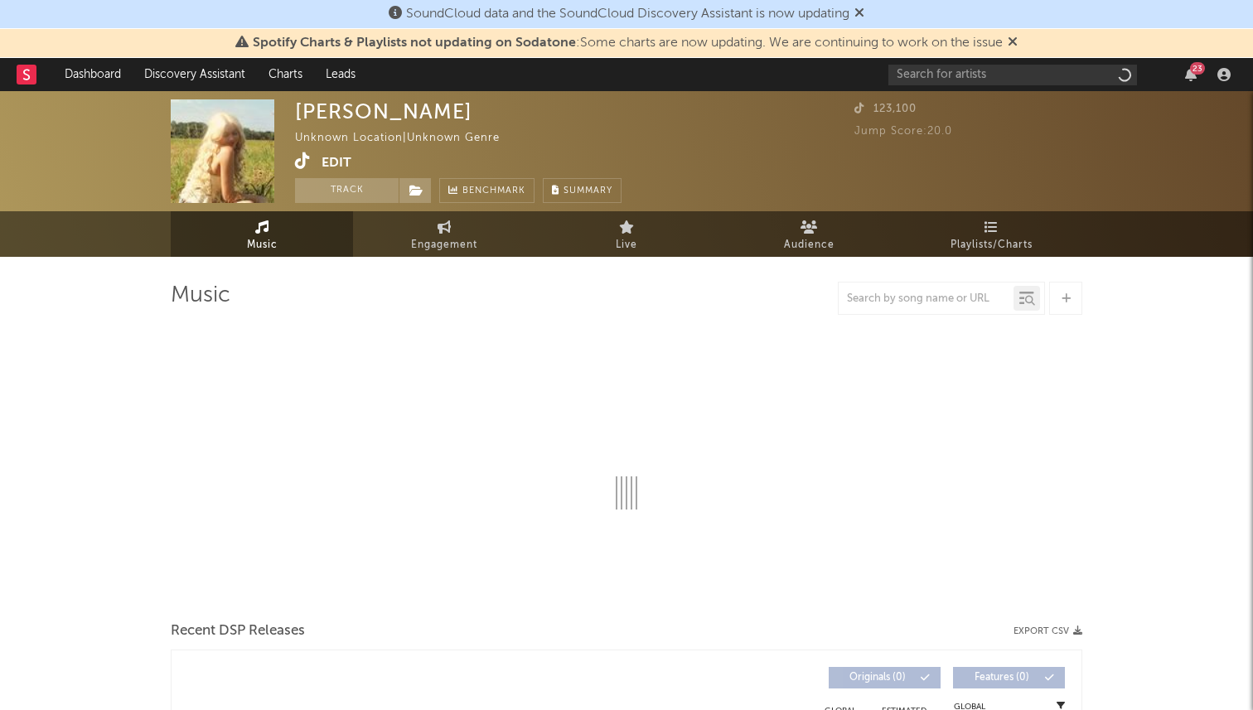
select select "1w"
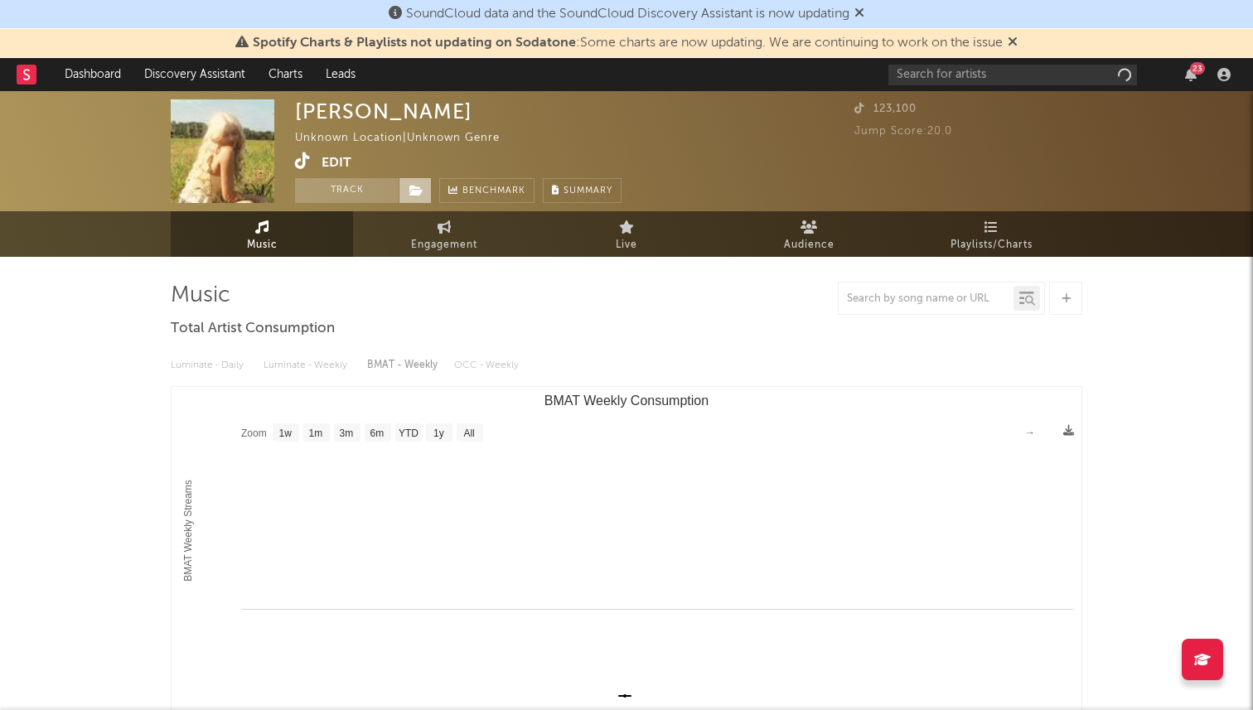
click at [413, 184] on span at bounding box center [415, 190] width 33 height 25
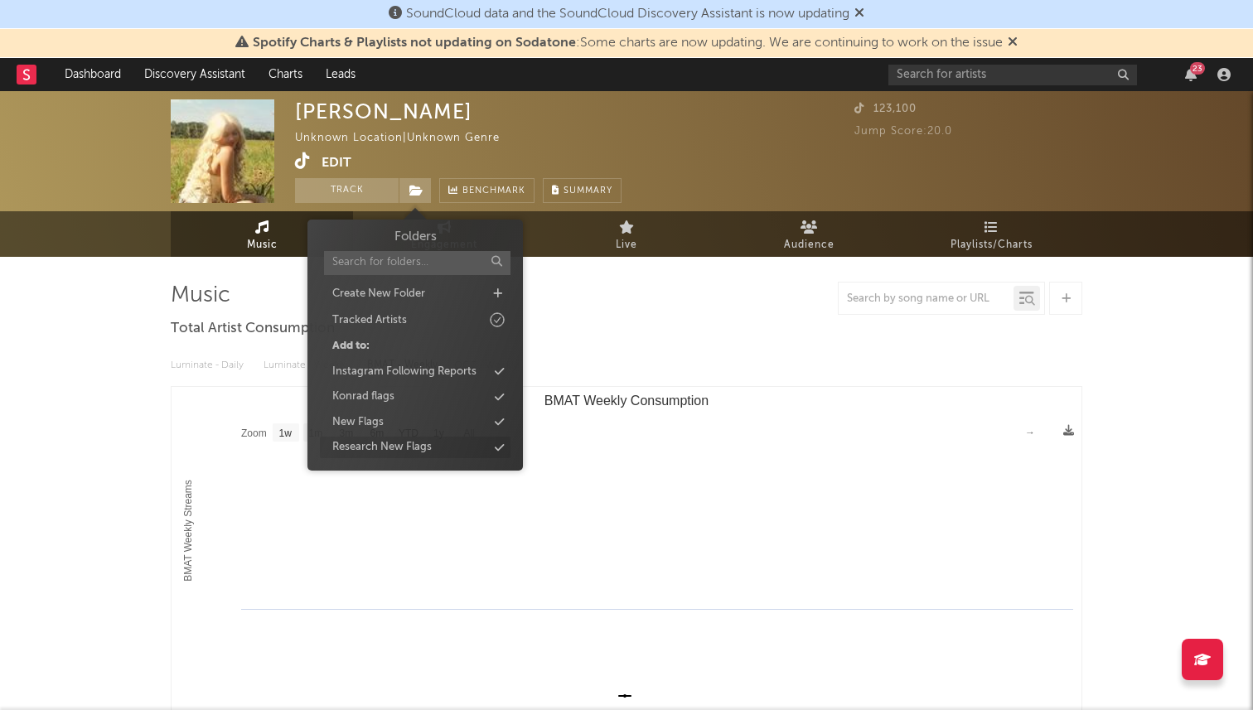
click at [361, 443] on div "Research New Flags" at bounding box center [381, 447] width 99 height 17
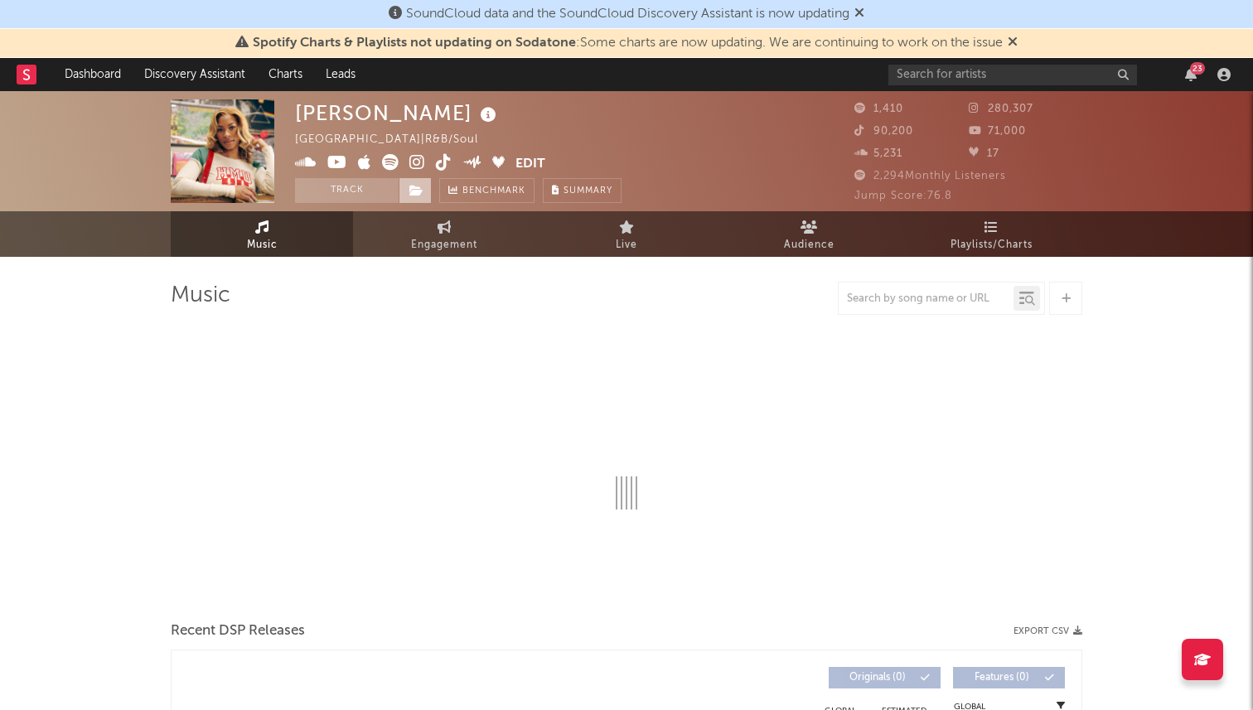
click at [415, 193] on icon at bounding box center [416, 191] width 14 height 12
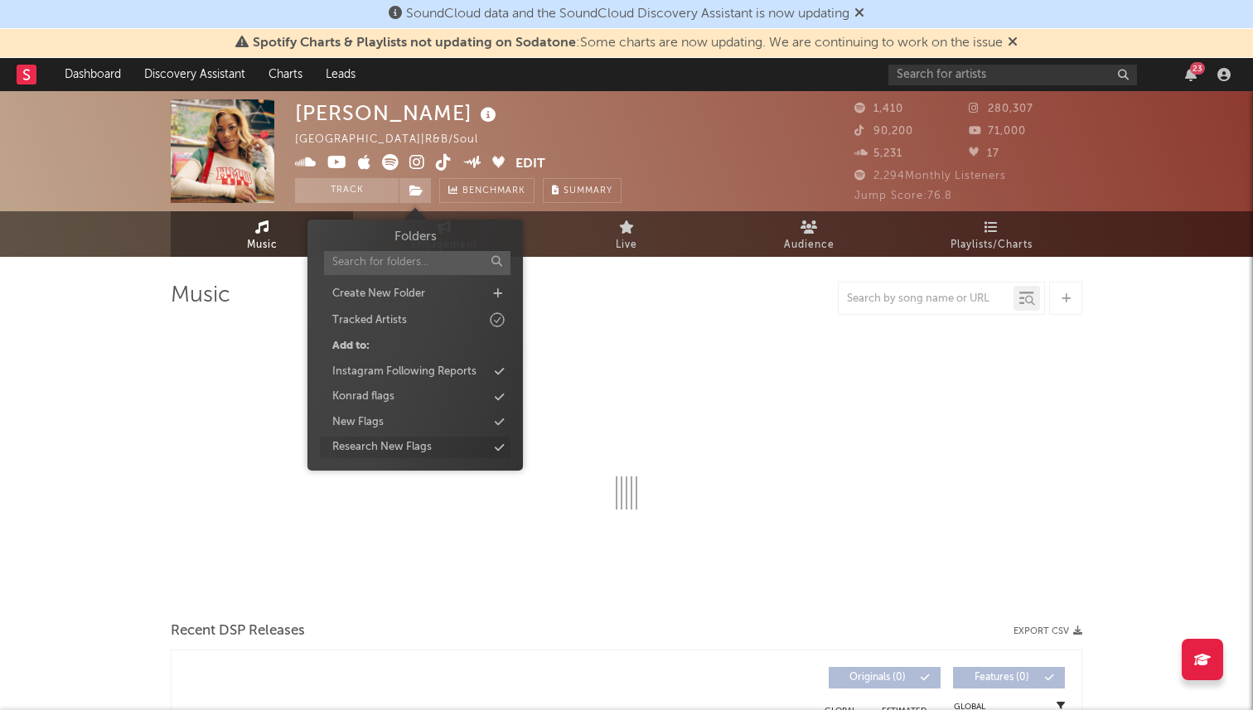
select select "6m"
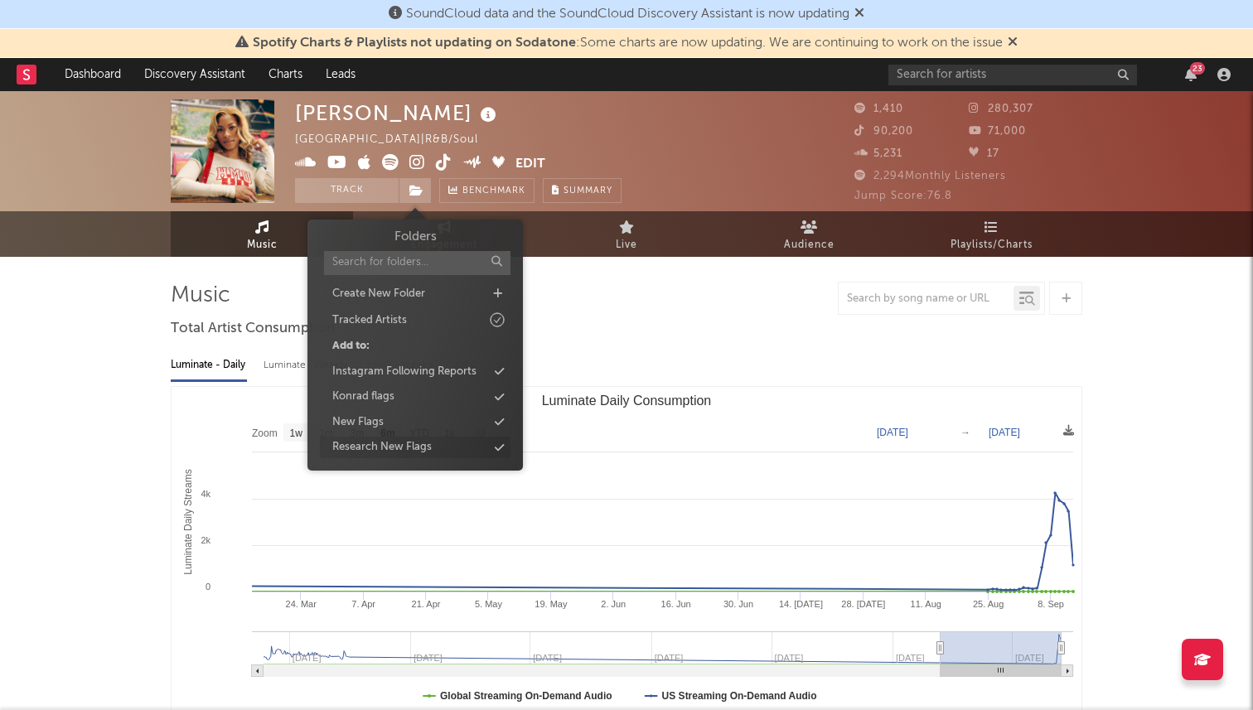
click at [385, 441] on div "Research New Flags" at bounding box center [381, 447] width 99 height 17
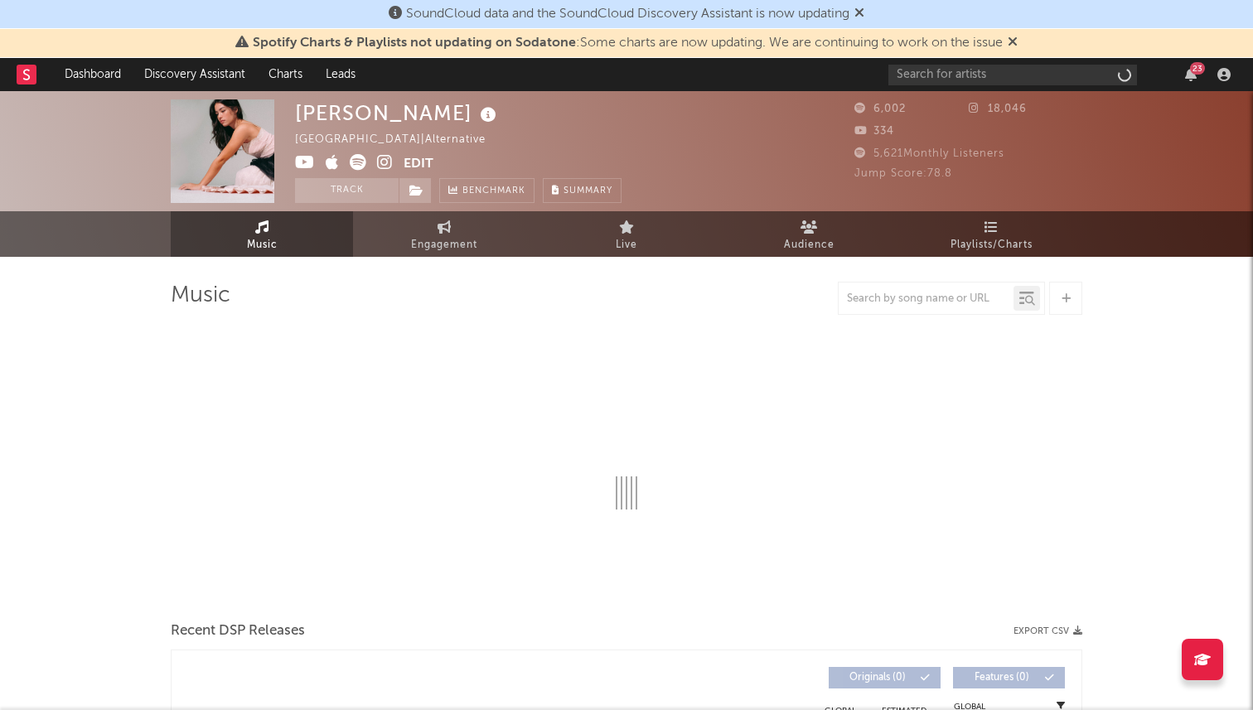
select select "1w"
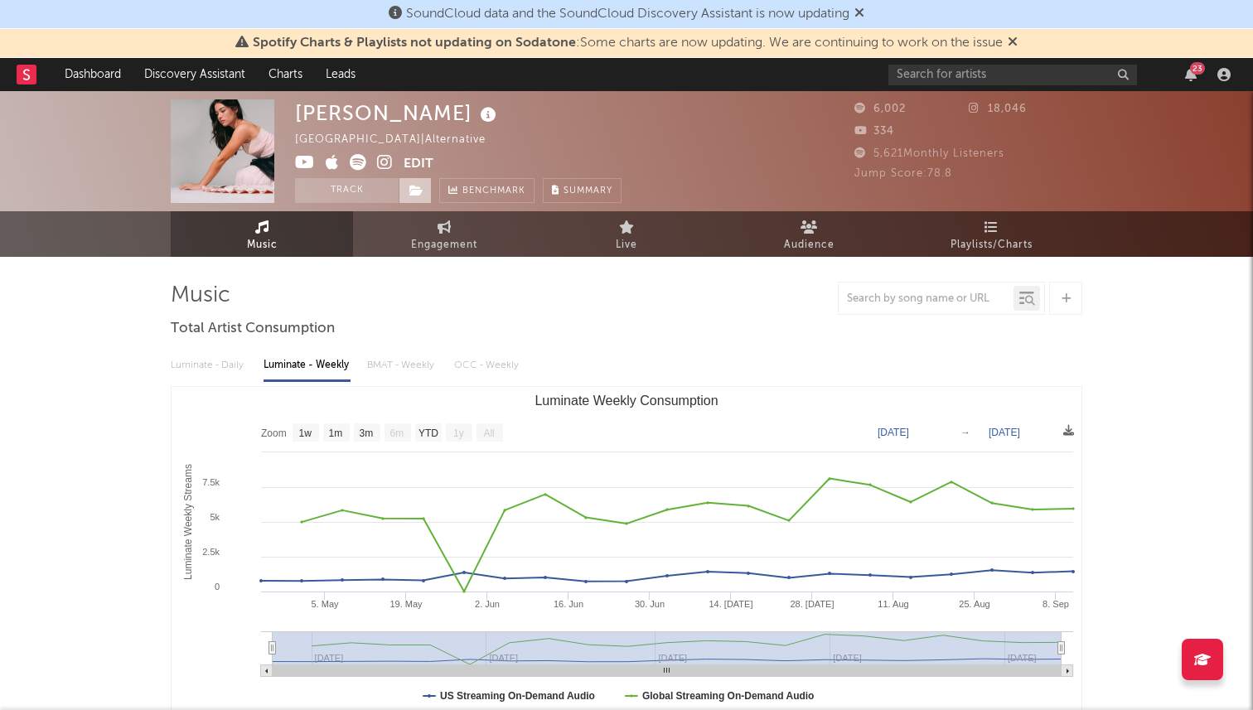
click at [417, 196] on icon at bounding box center [416, 191] width 14 height 12
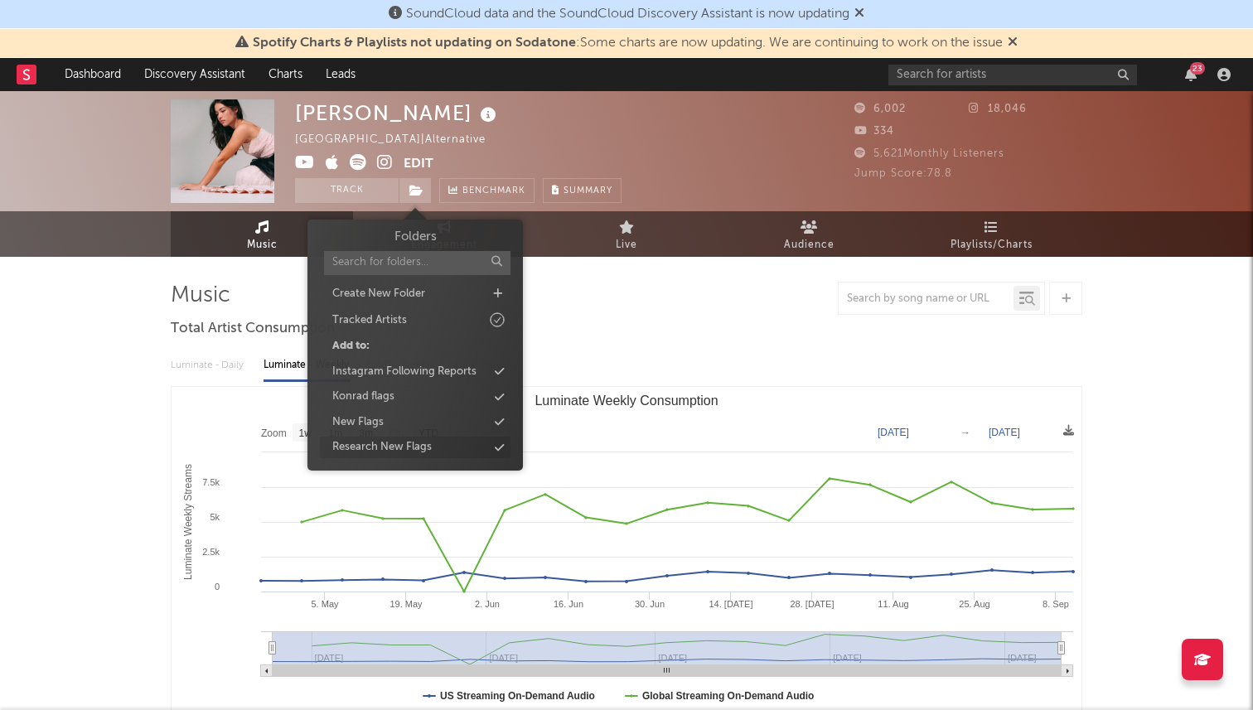
click at [380, 440] on div "Research New Flags" at bounding box center [381, 447] width 99 height 17
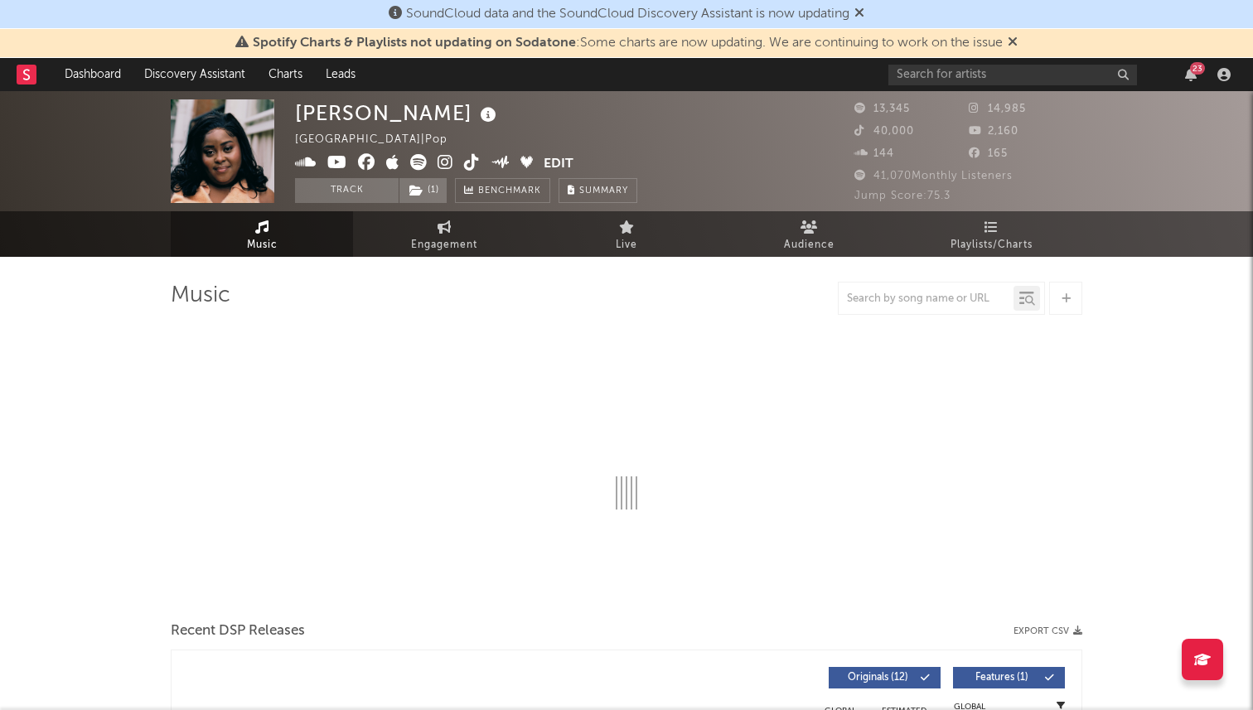
select select "6m"
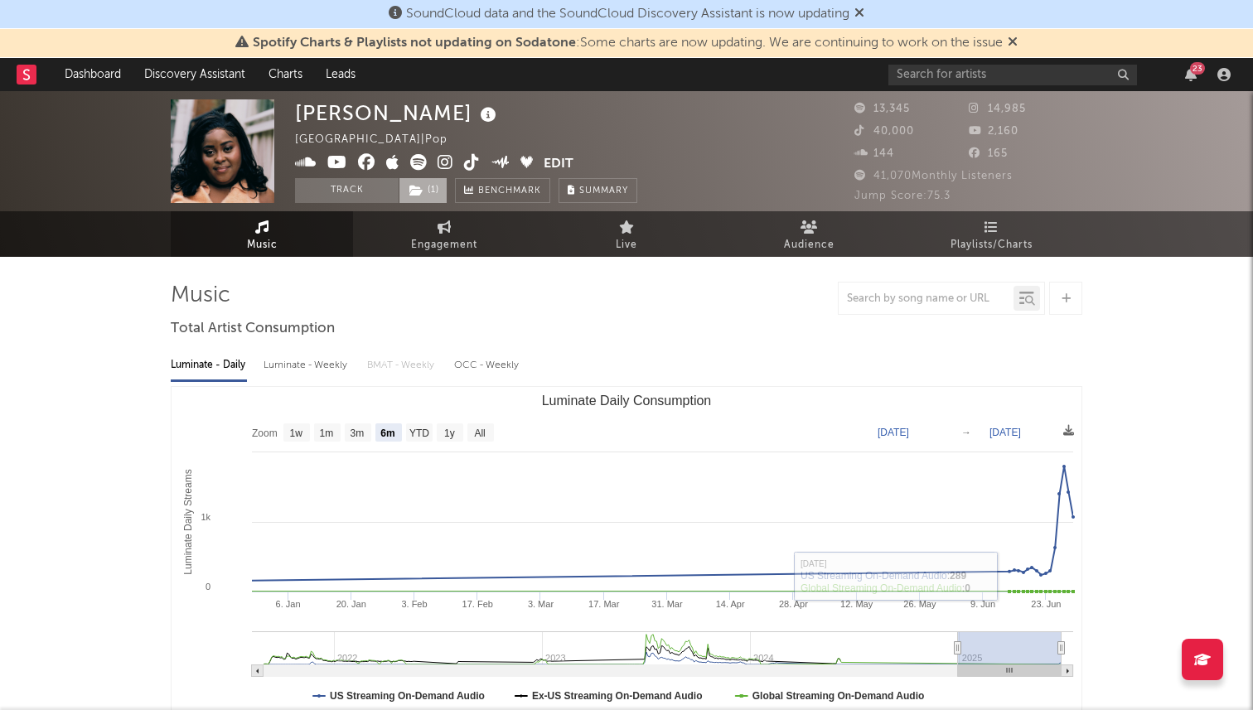
click at [409, 194] on icon at bounding box center [416, 191] width 14 height 12
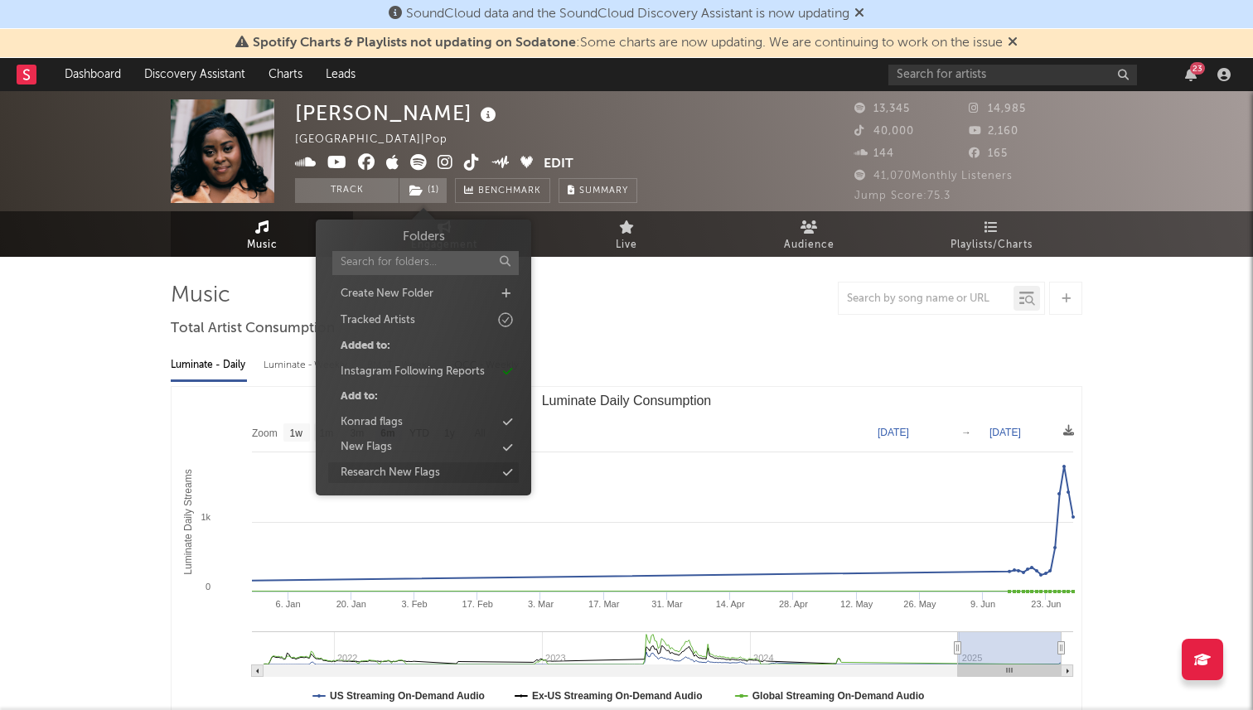
click at [373, 470] on div "Research New Flags" at bounding box center [390, 473] width 99 height 17
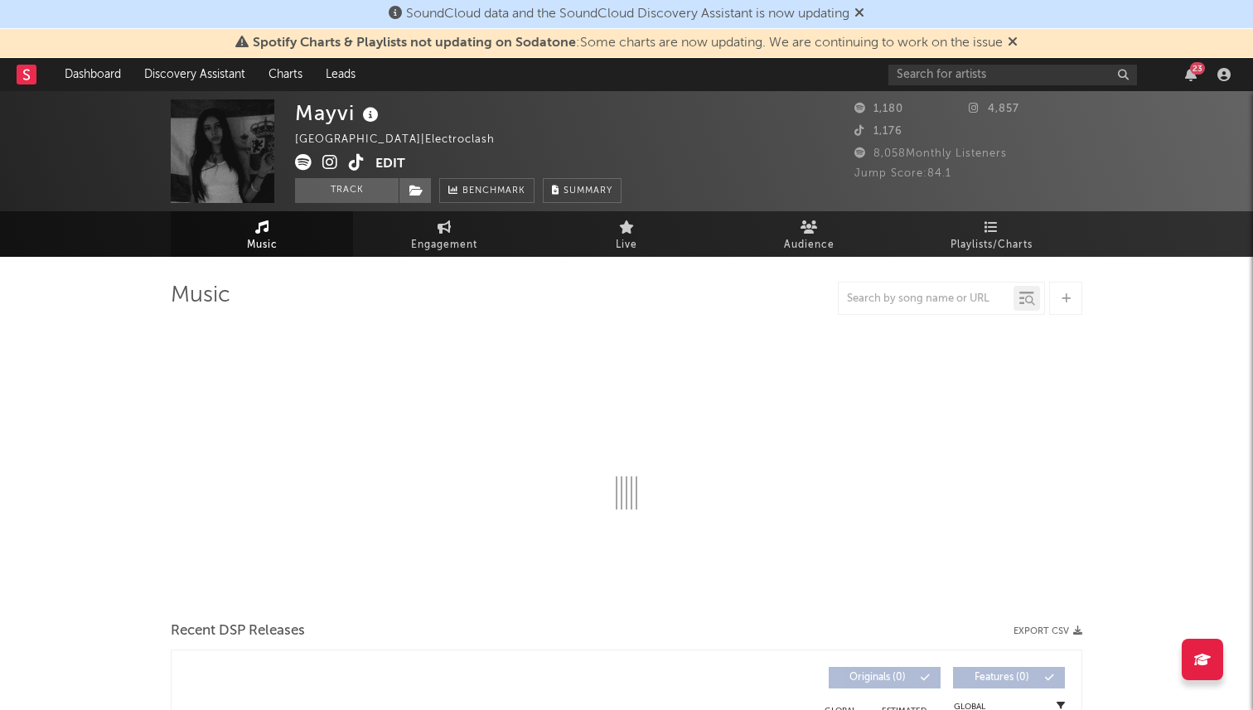
select select "1w"
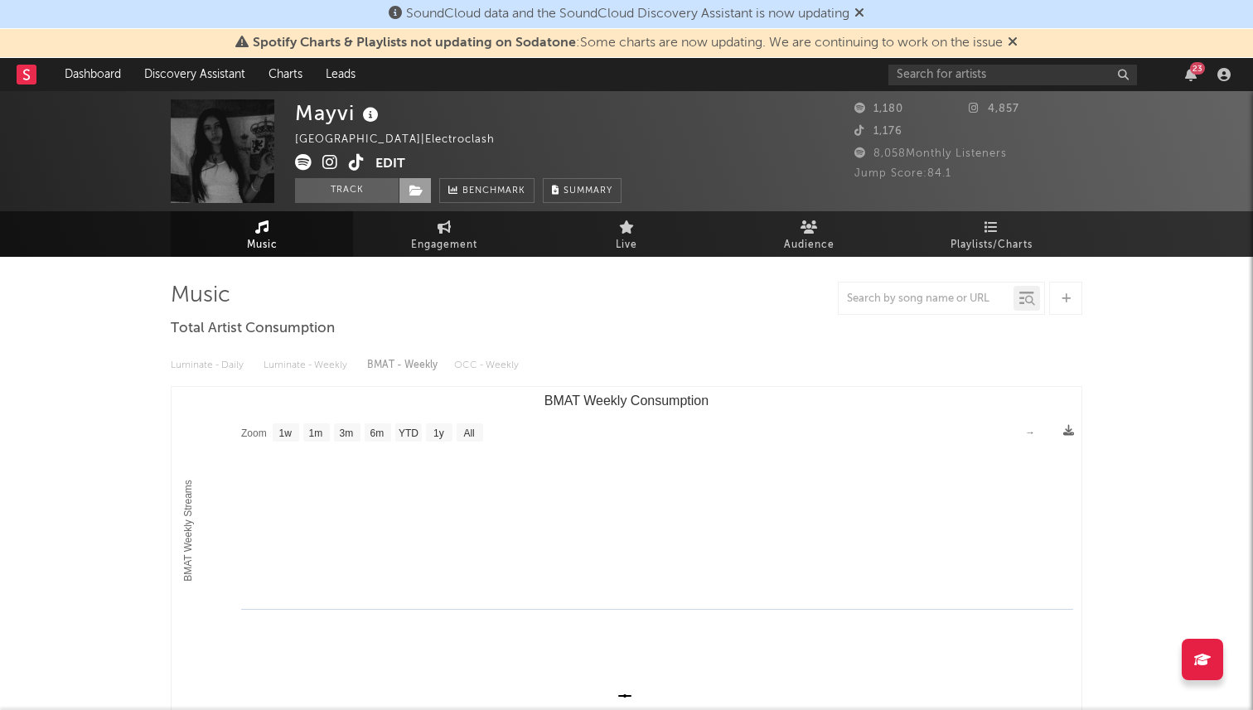
click at [406, 181] on span at bounding box center [415, 190] width 33 height 25
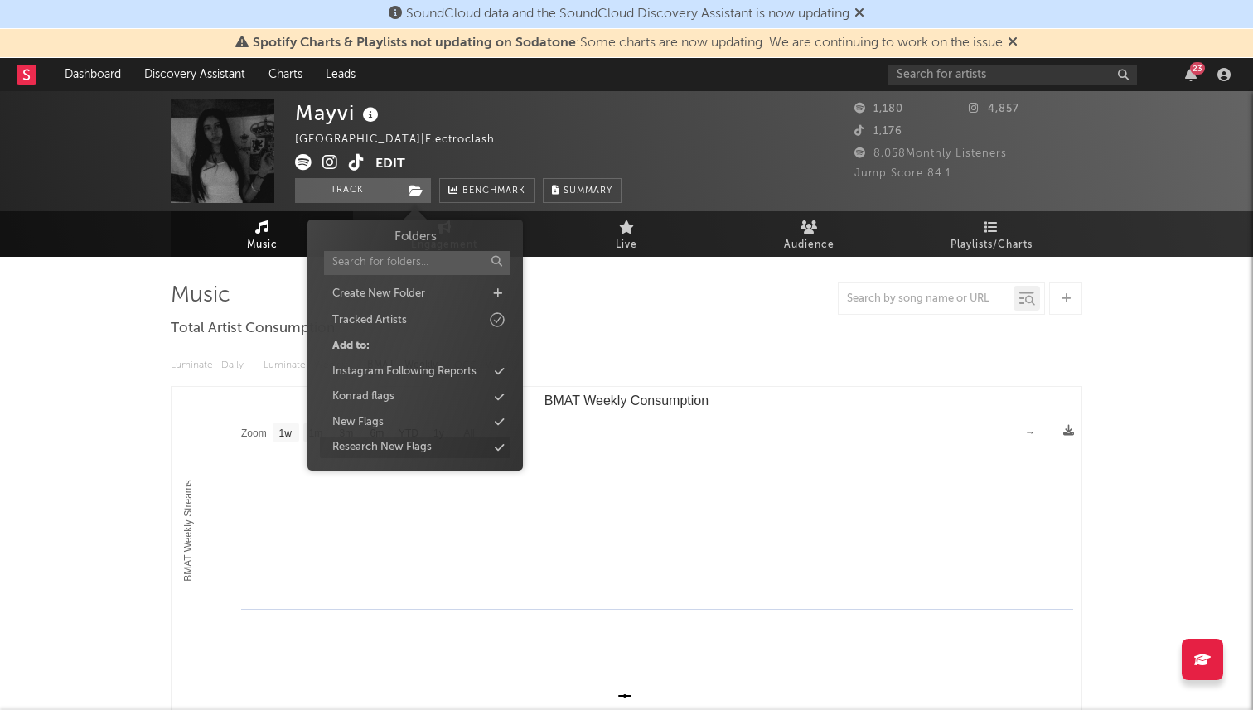
click at [378, 447] on div "Research New Flags" at bounding box center [381, 447] width 99 height 17
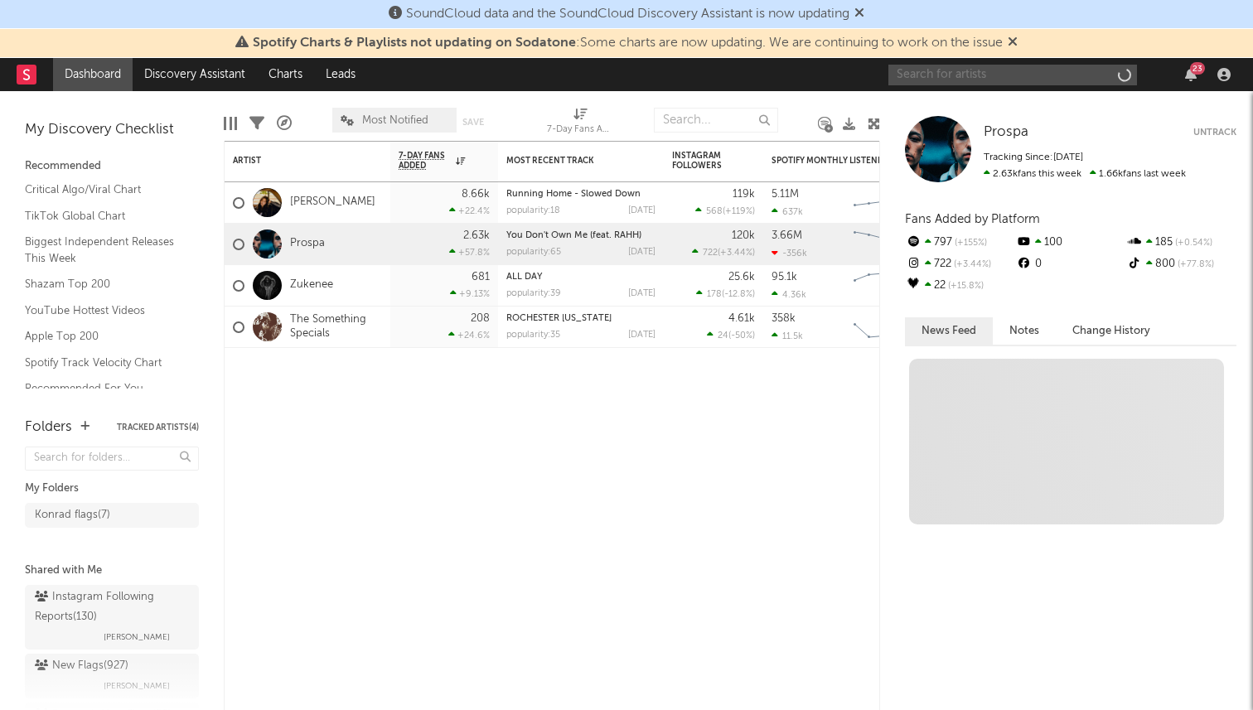
click at [992, 80] on input "text" at bounding box center [1012, 75] width 249 height 21
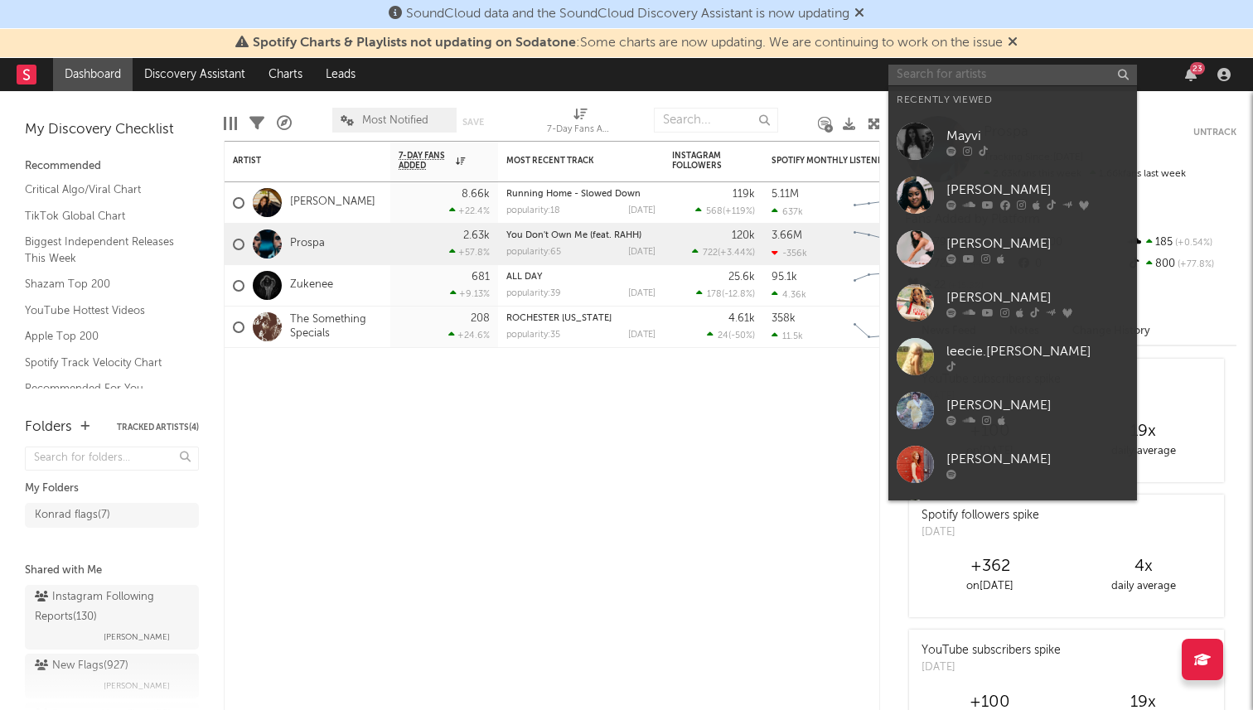
paste input "https://www.instagram.com/reel/DOEkMymCO6N/"
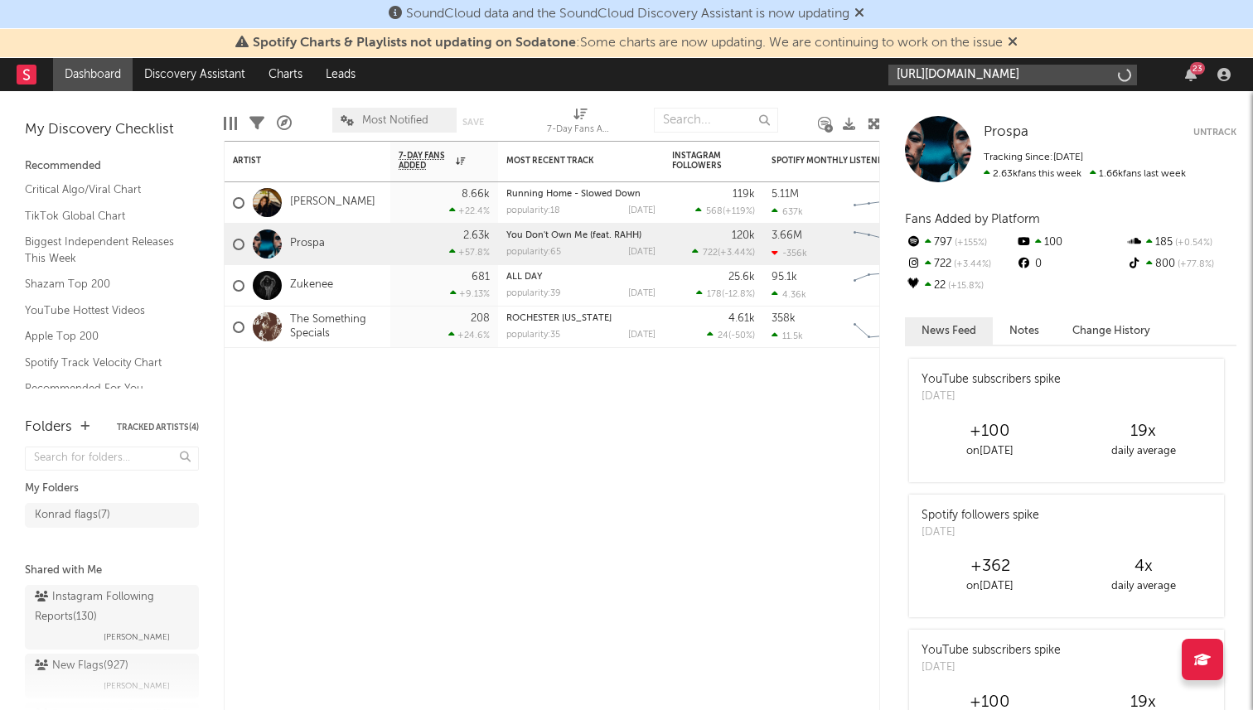
type input "https://www.instagram.com/reel/DOEkMymCO6N/"
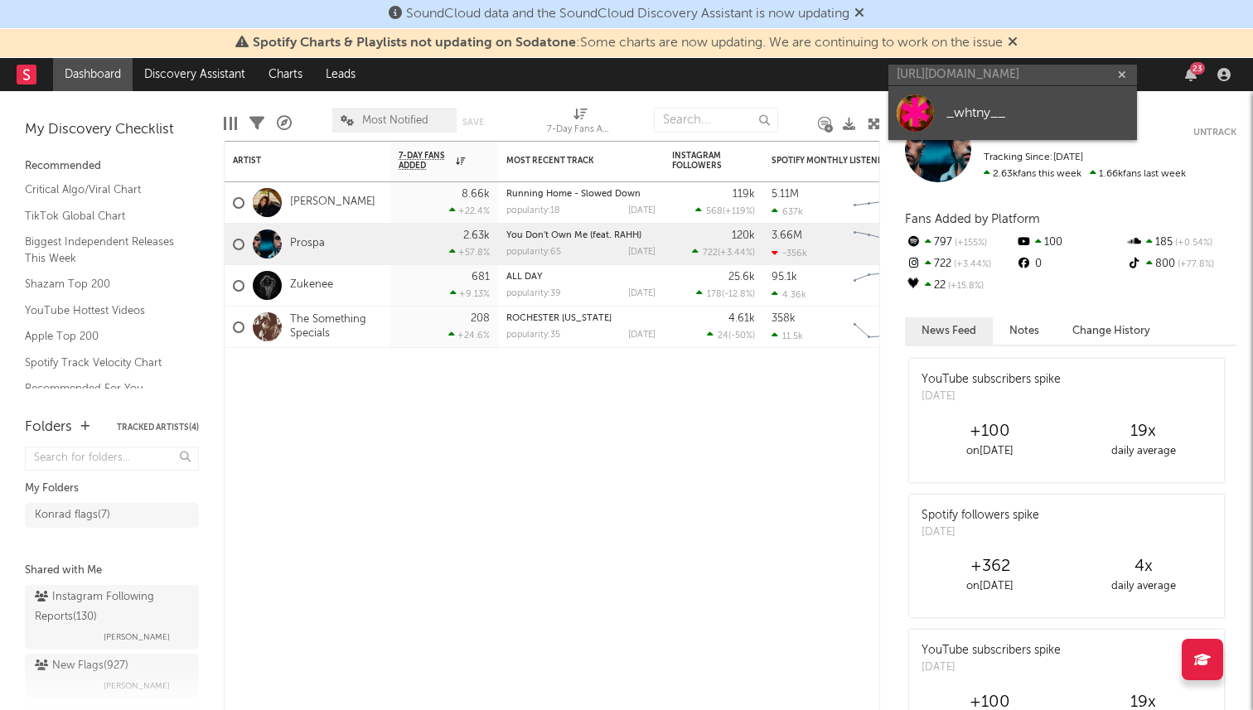
click at [983, 107] on div "_whtny__" at bounding box center [1037, 113] width 182 height 20
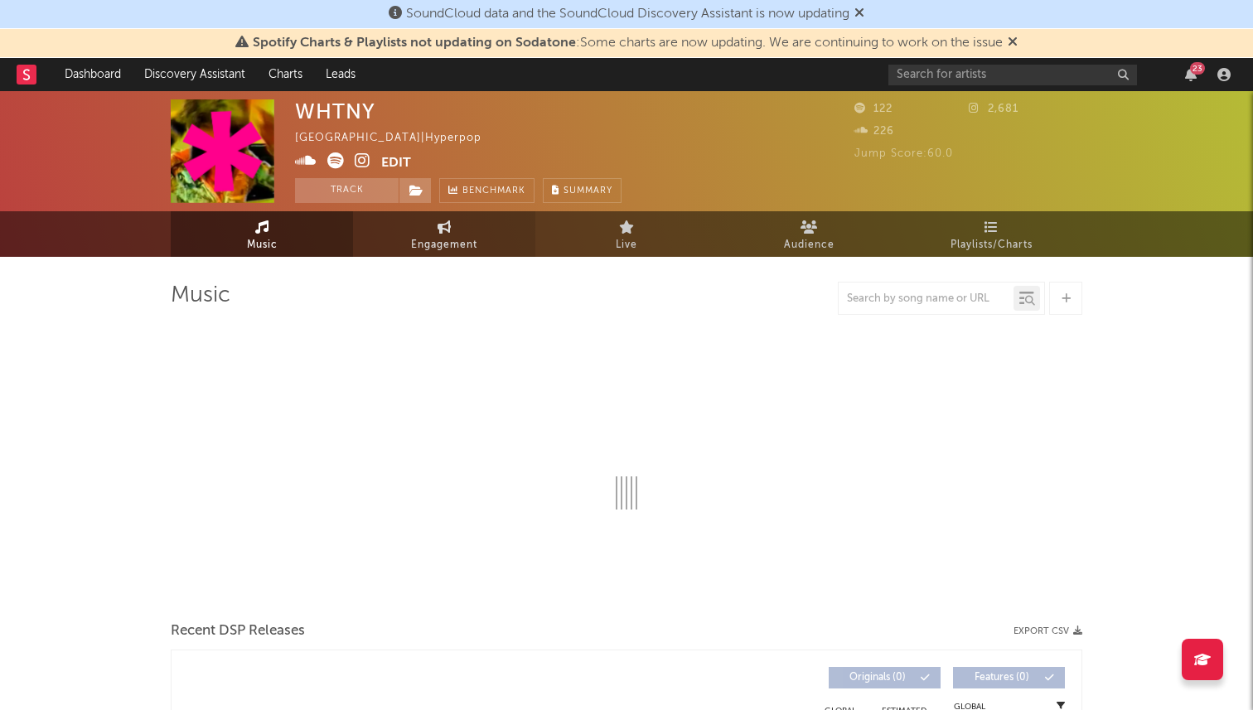
select select "1w"
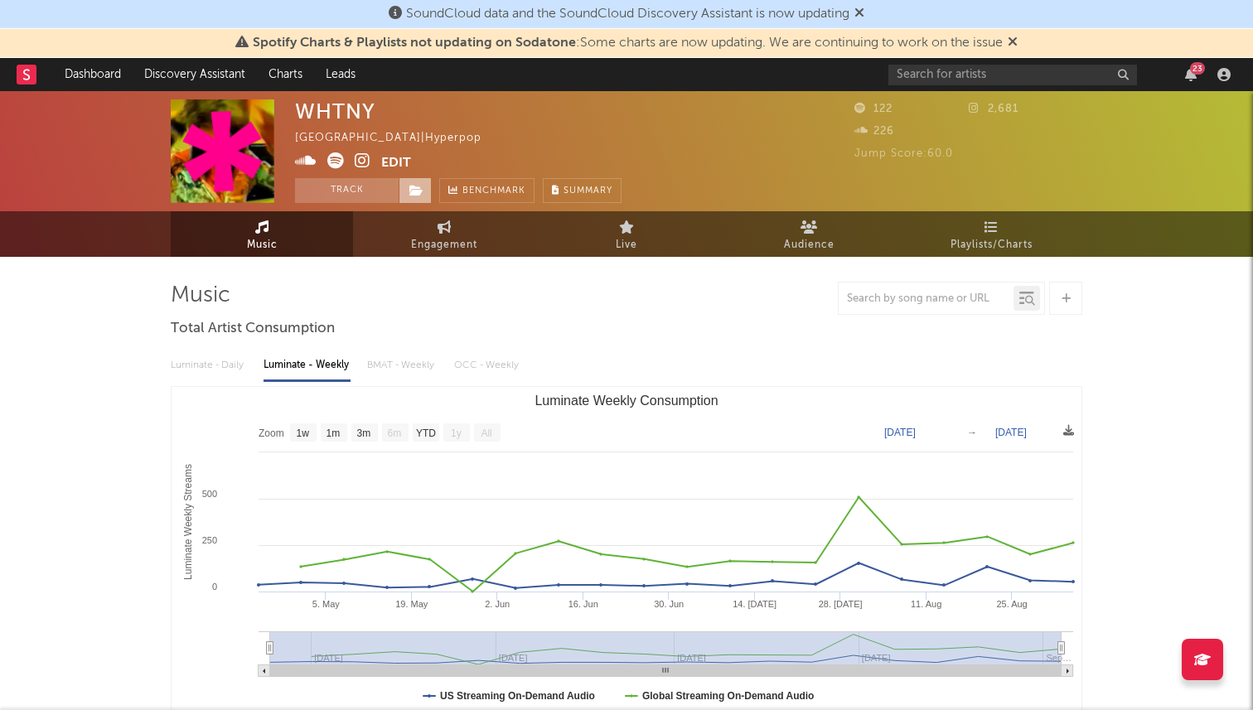
click at [427, 191] on span at bounding box center [415, 190] width 33 height 25
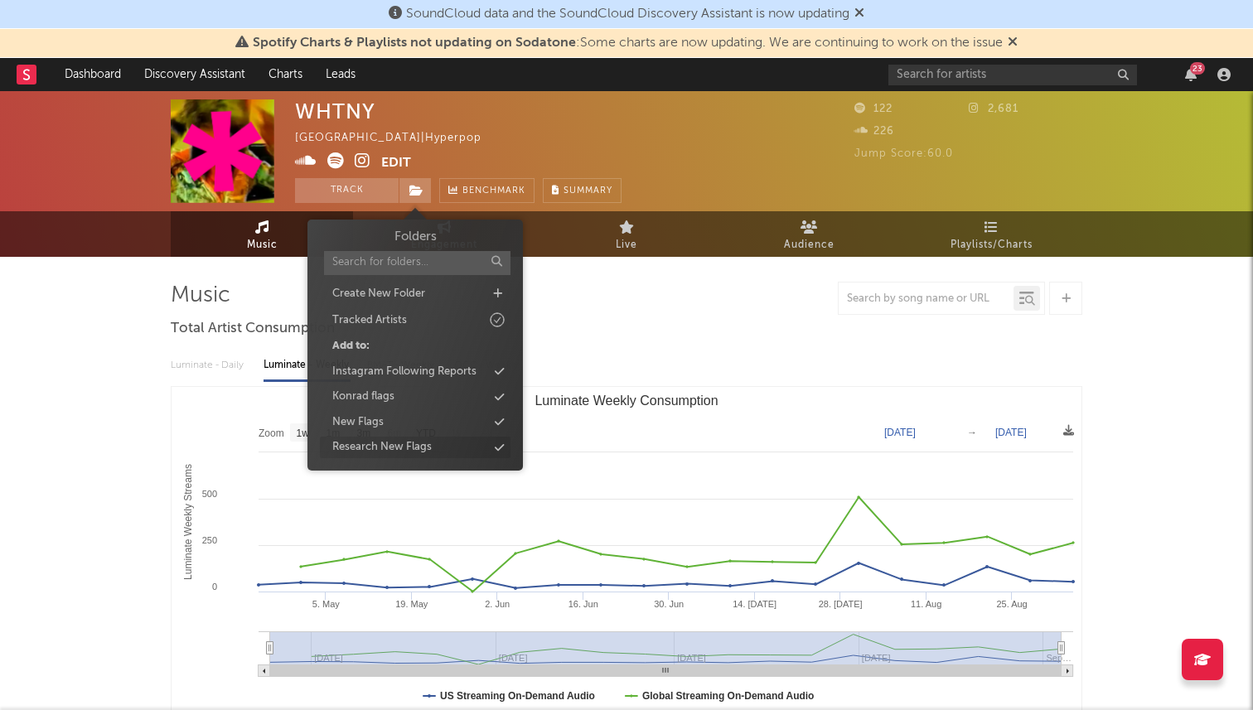
click at [375, 441] on div "Research New Flags" at bounding box center [381, 447] width 99 height 17
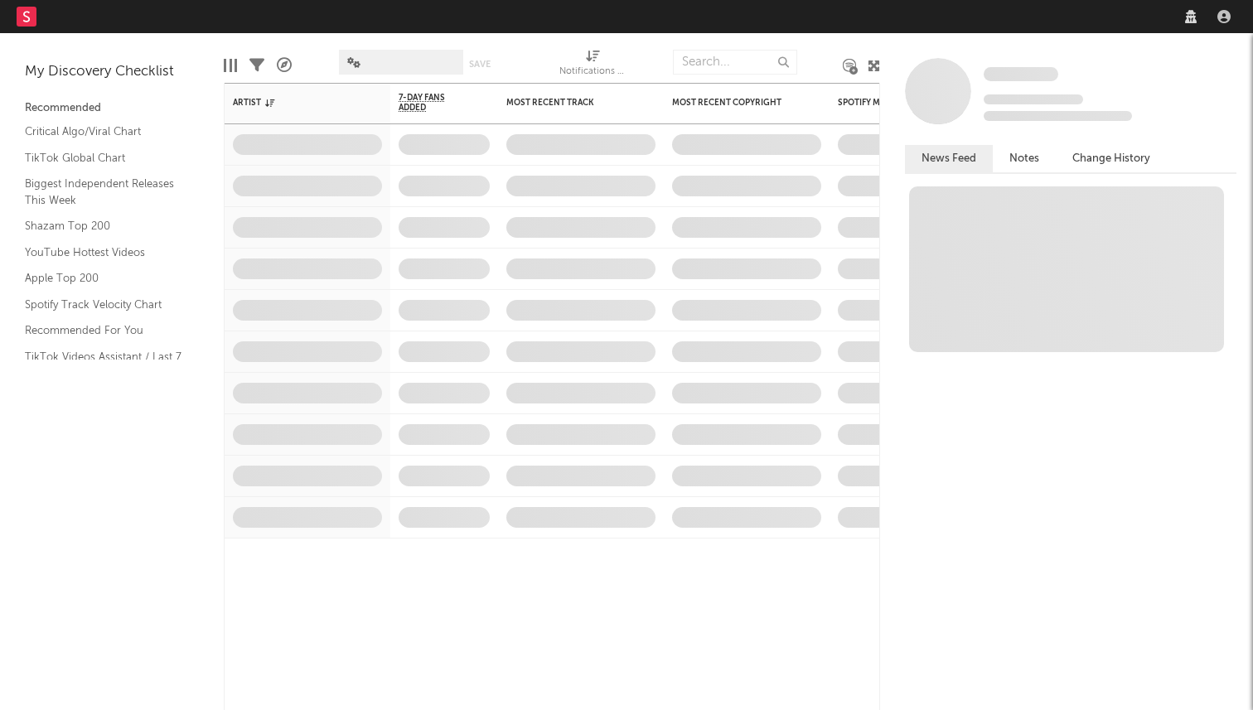
click at [715, 33] on nav "Dashboard Discovery Assistant Charts Leads" at bounding box center [626, 16] width 1253 height 33
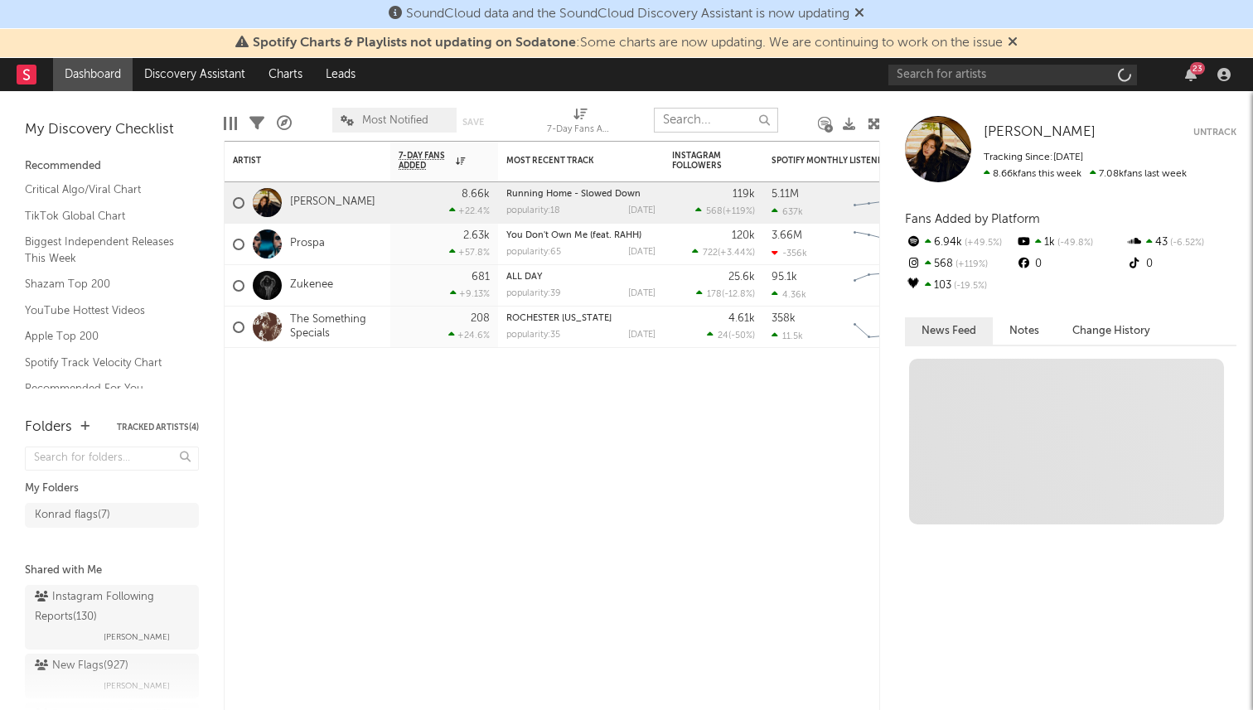
click at [718, 119] on input "text" at bounding box center [716, 120] width 124 height 25
paste input "YYSCRI"
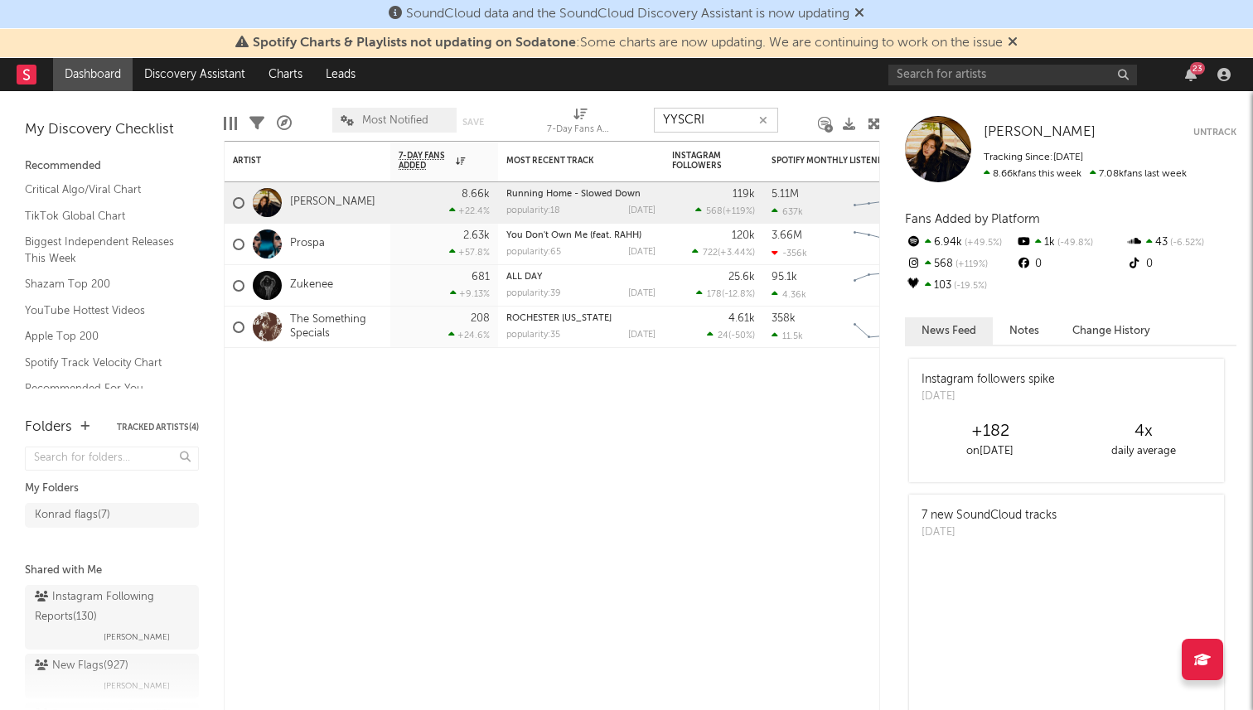
type input "YYSCRI"
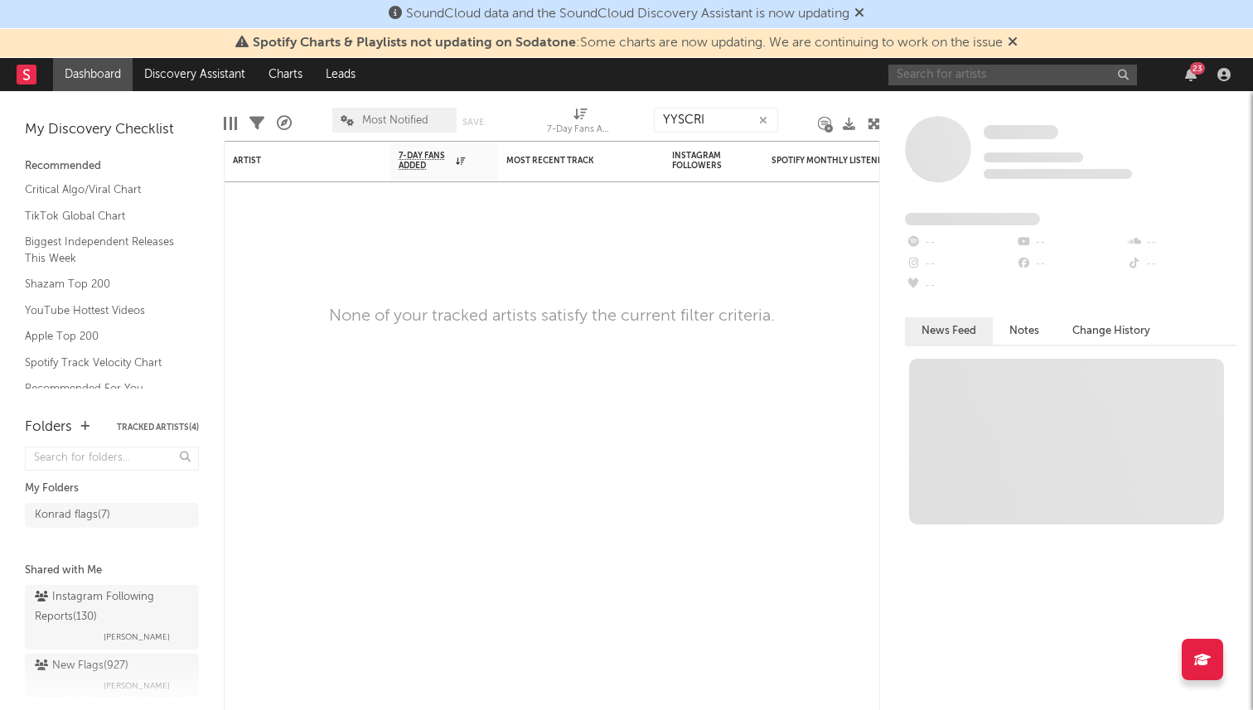
click at [922, 70] on input "text" at bounding box center [1012, 75] width 249 height 21
paste input "YYSCRI"
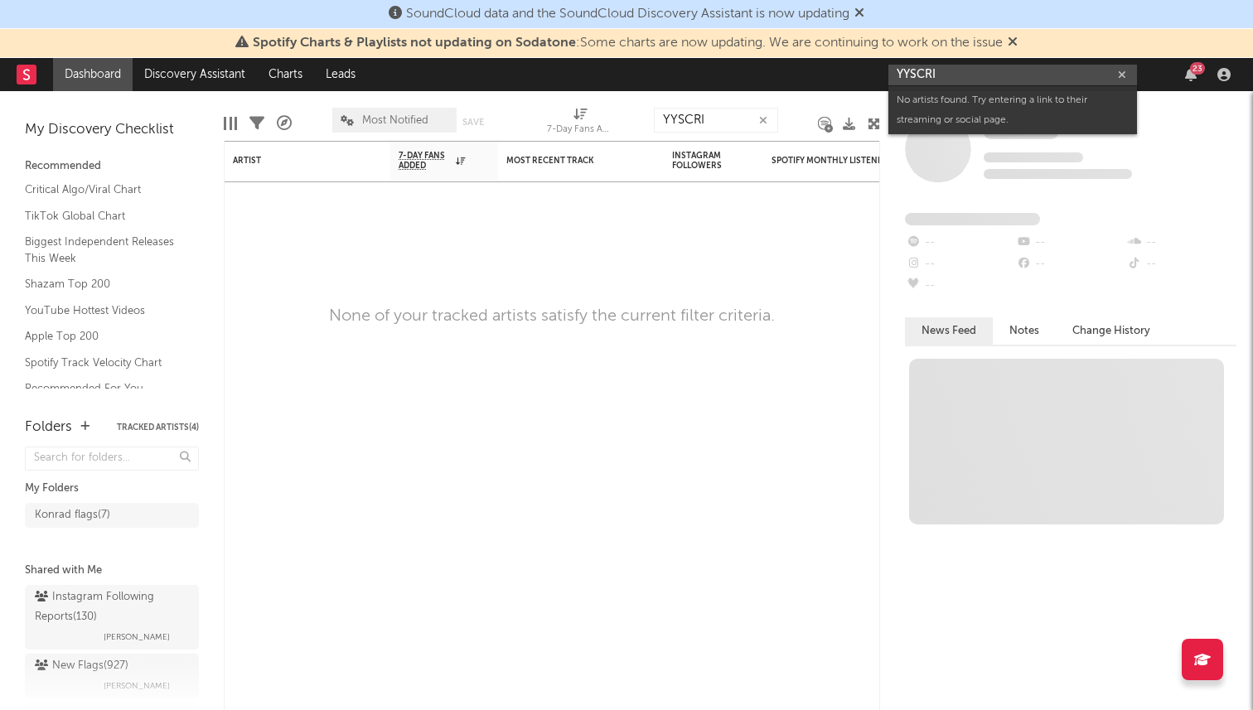
drag, startPoint x: 935, startPoint y: 75, endPoint x: 849, endPoint y: 75, distance: 86.2
click at [849, 75] on nav "Dashboard Discovery Assistant Charts Leads YYSCRI 23" at bounding box center [626, 74] width 1253 height 33
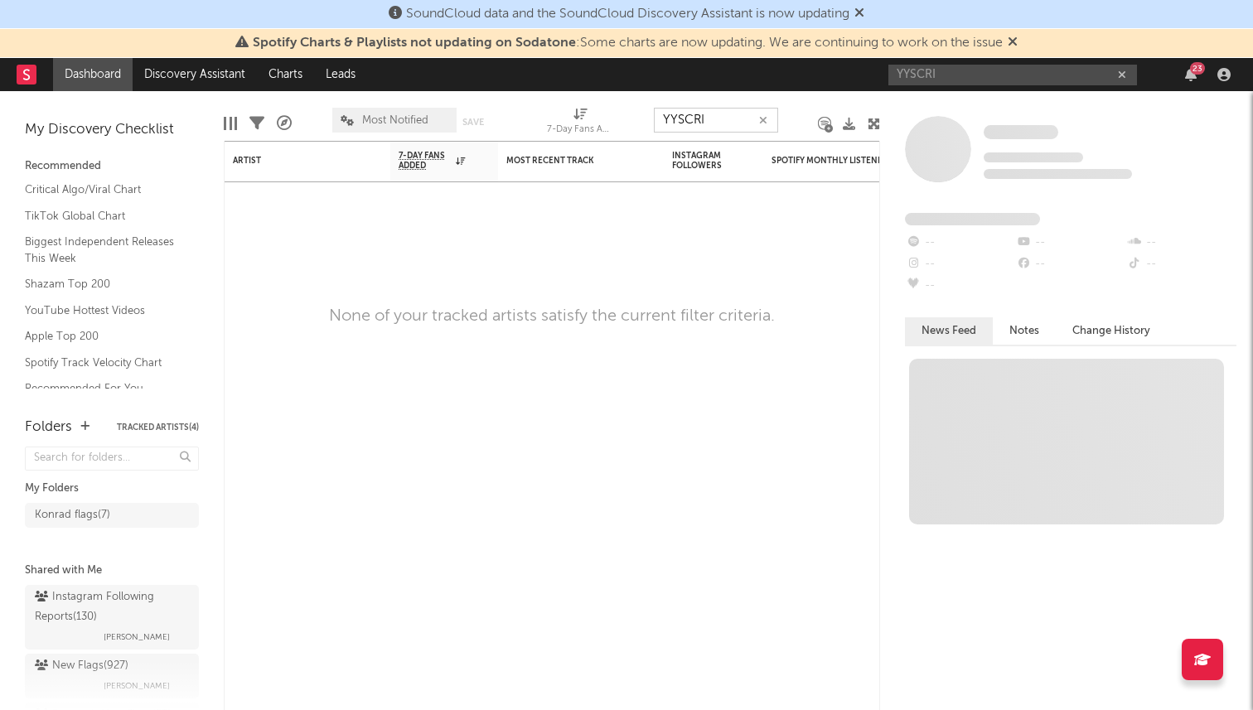
drag, startPoint x: 726, startPoint y: 115, endPoint x: 636, endPoint y: 89, distance: 93.9
click at [619, 91] on div "Edit Columns Filters A&R Pipeline Most Notified Save Save as 7-Day Fans Added (…" at bounding box center [552, 116] width 656 height 50
drag, startPoint x: 937, startPoint y: 76, endPoint x: 817, endPoint y: 76, distance: 120.2
click at [817, 76] on nav "Dashboard Discovery Assistant Charts Leads YYSCRI 23" at bounding box center [626, 74] width 1253 height 33
paste input "https://www.instagram.com/reel/DN_XWmEkUgj/"
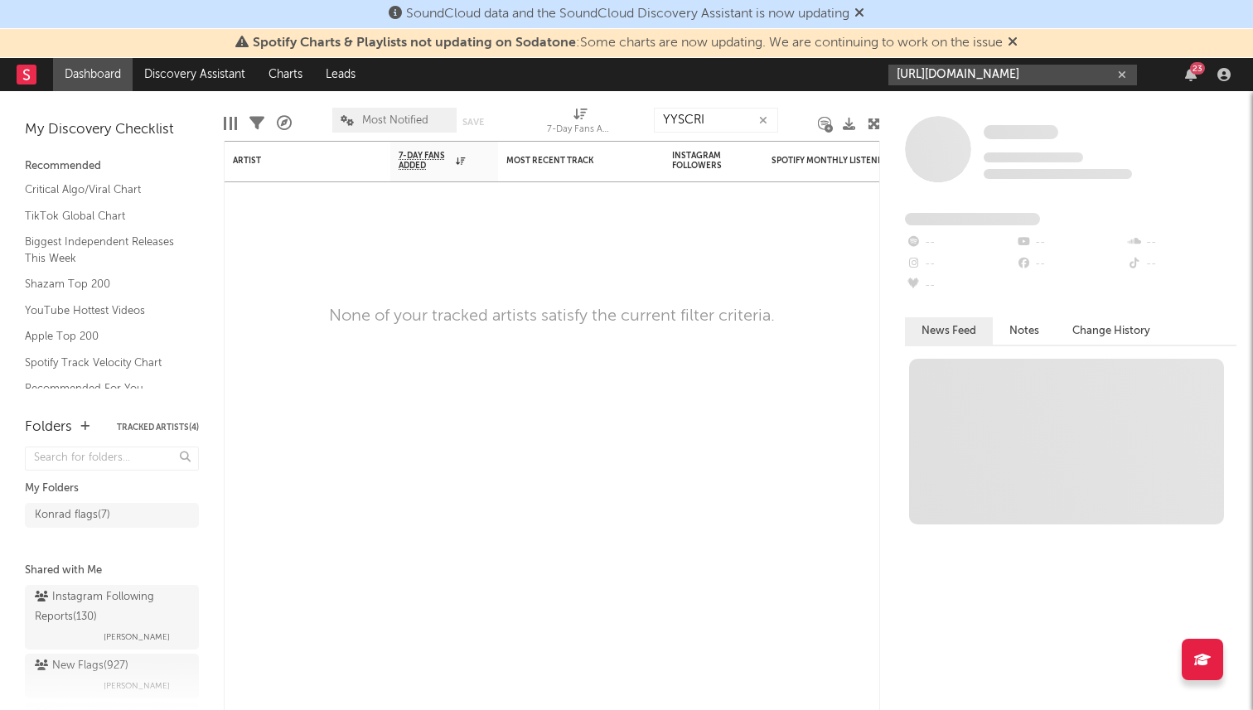
scroll to position [0, 51]
type input "https://www.instagram.com/reel/DN_XWmEkUgj/"
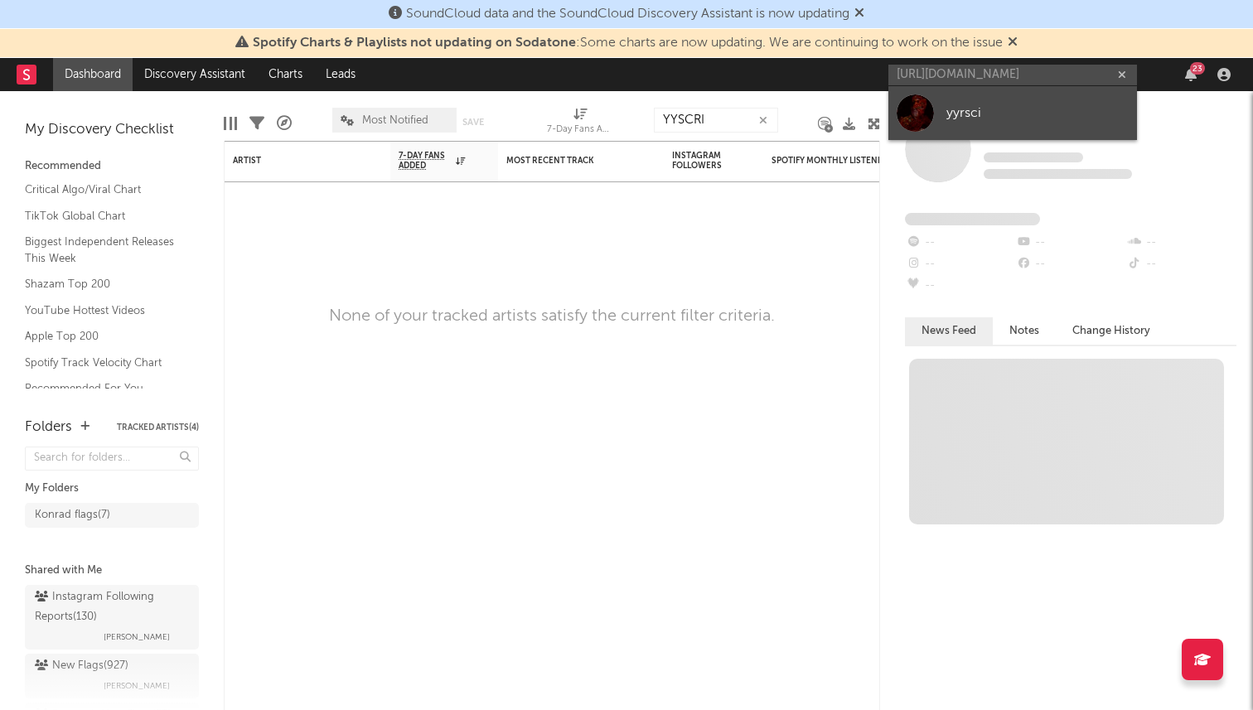
scroll to position [0, 0]
click at [973, 105] on div "yyrsci" at bounding box center [1037, 113] width 182 height 20
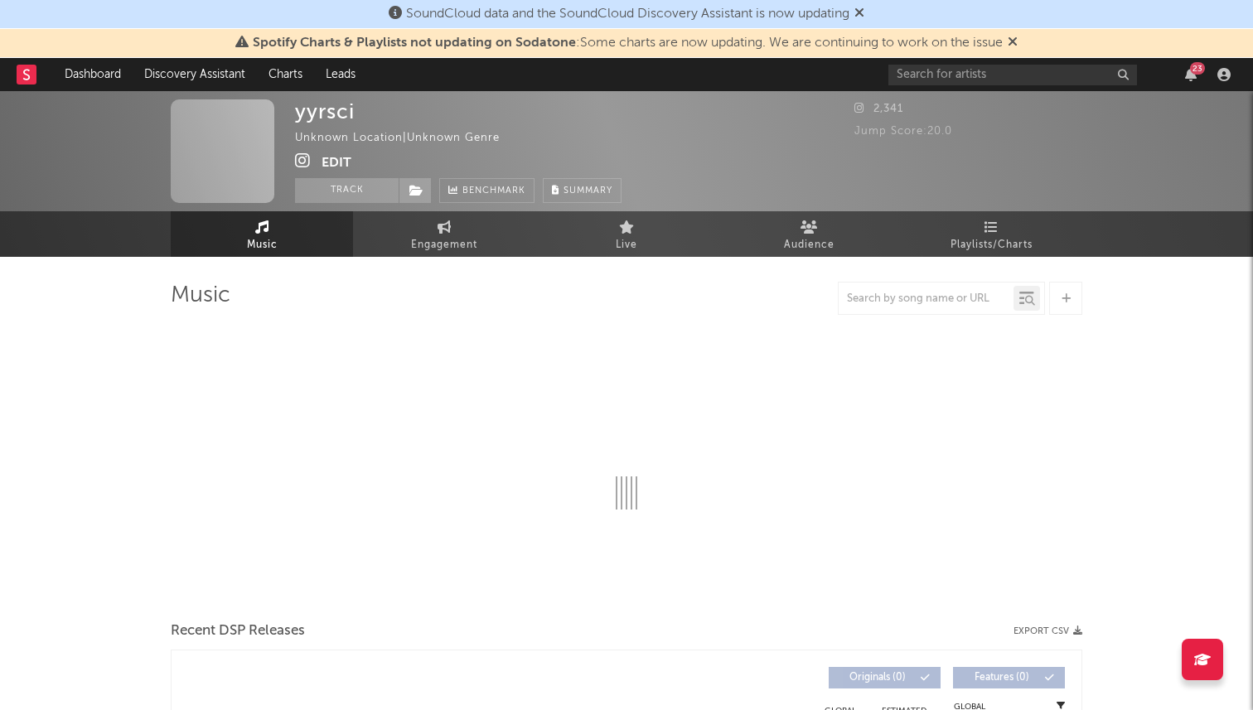
select select "1w"
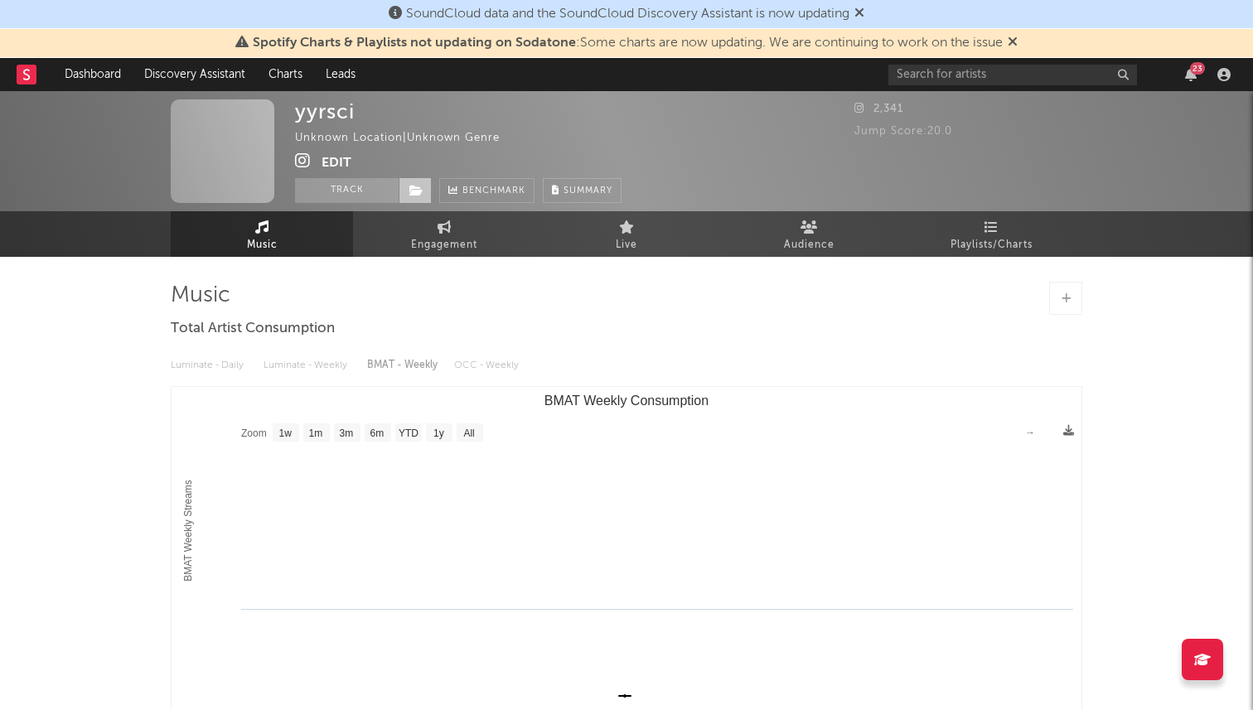
click at [413, 193] on icon at bounding box center [416, 191] width 14 height 12
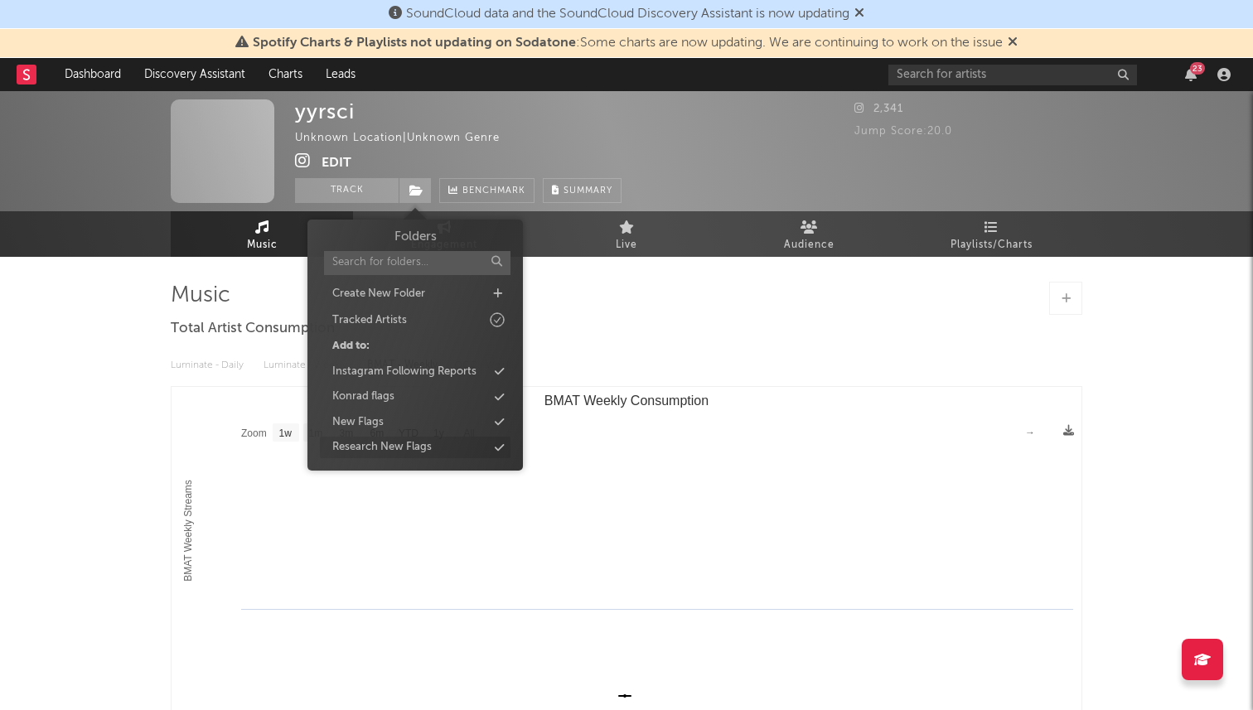
click at [388, 447] on div "Research New Flags" at bounding box center [381, 447] width 99 height 17
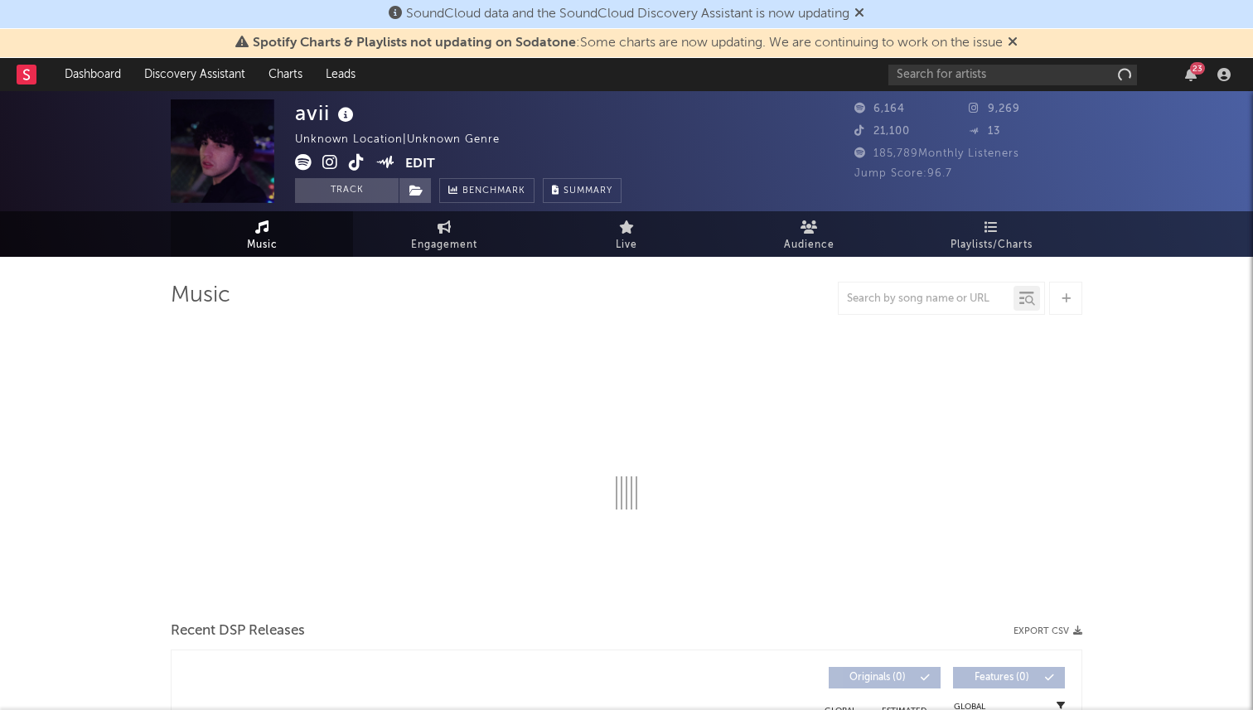
select select "1w"
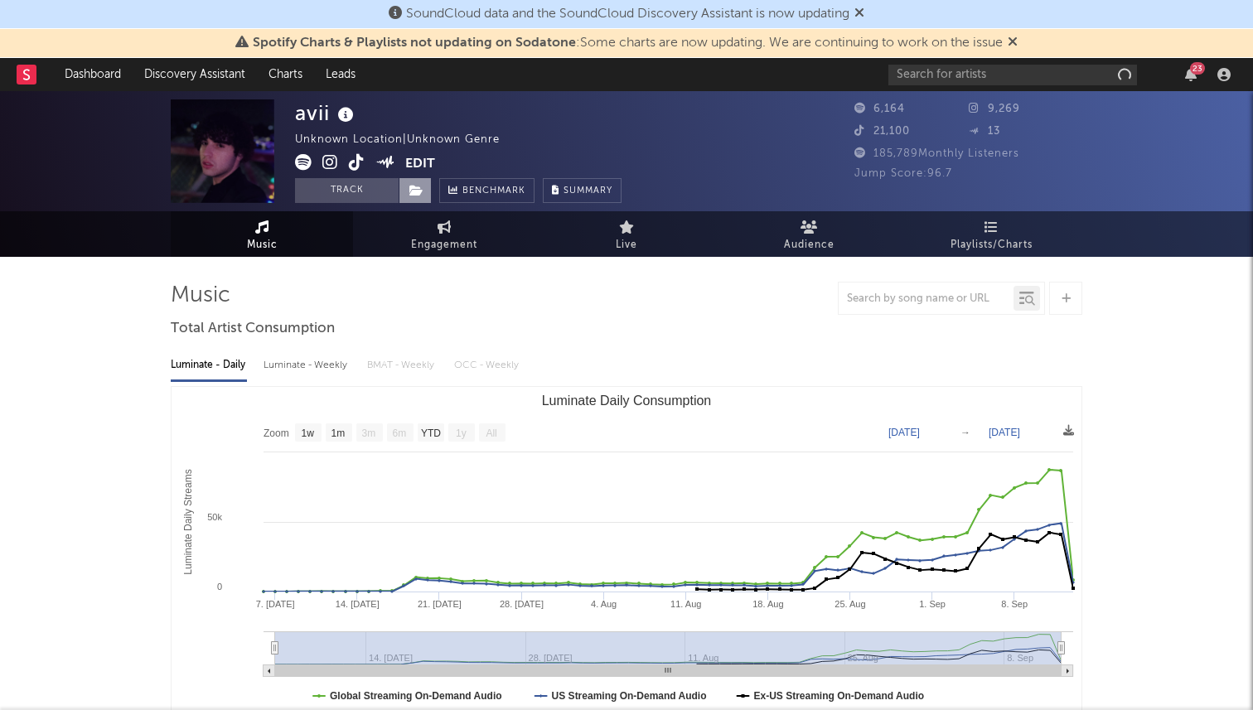
click at [409, 201] on span at bounding box center [415, 190] width 33 height 25
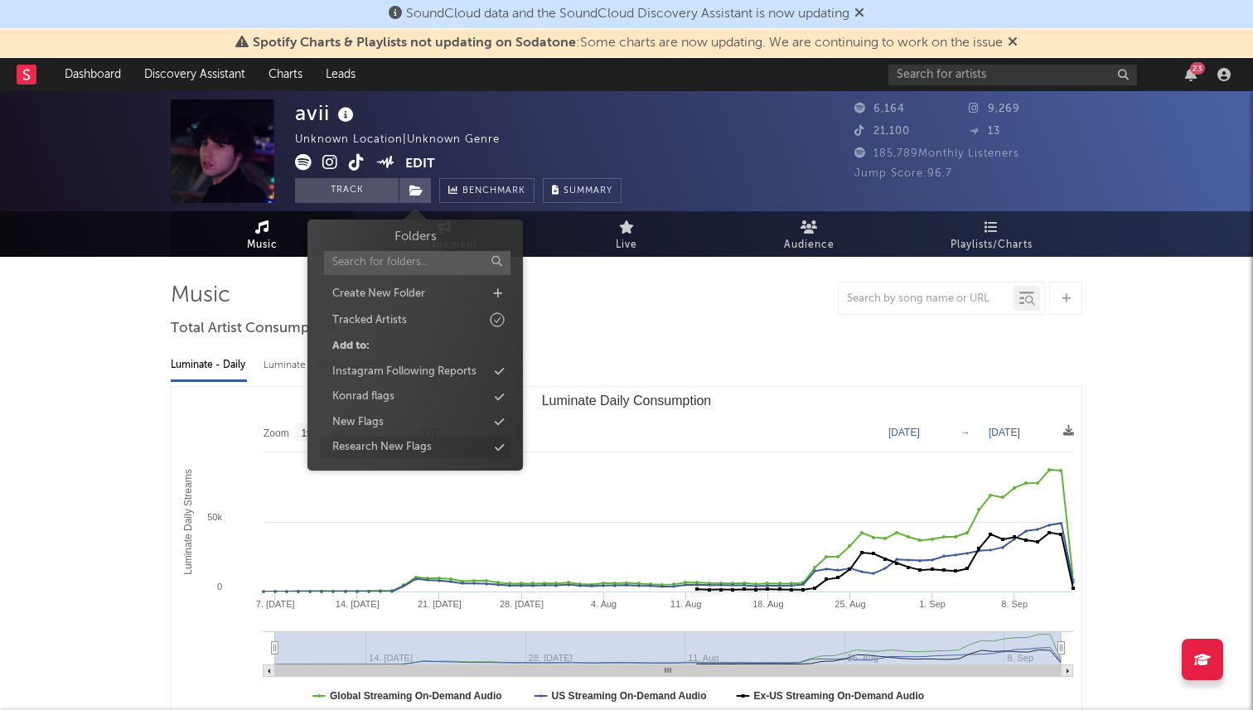
click at [373, 439] on div "Research New Flags" at bounding box center [381, 447] width 99 height 17
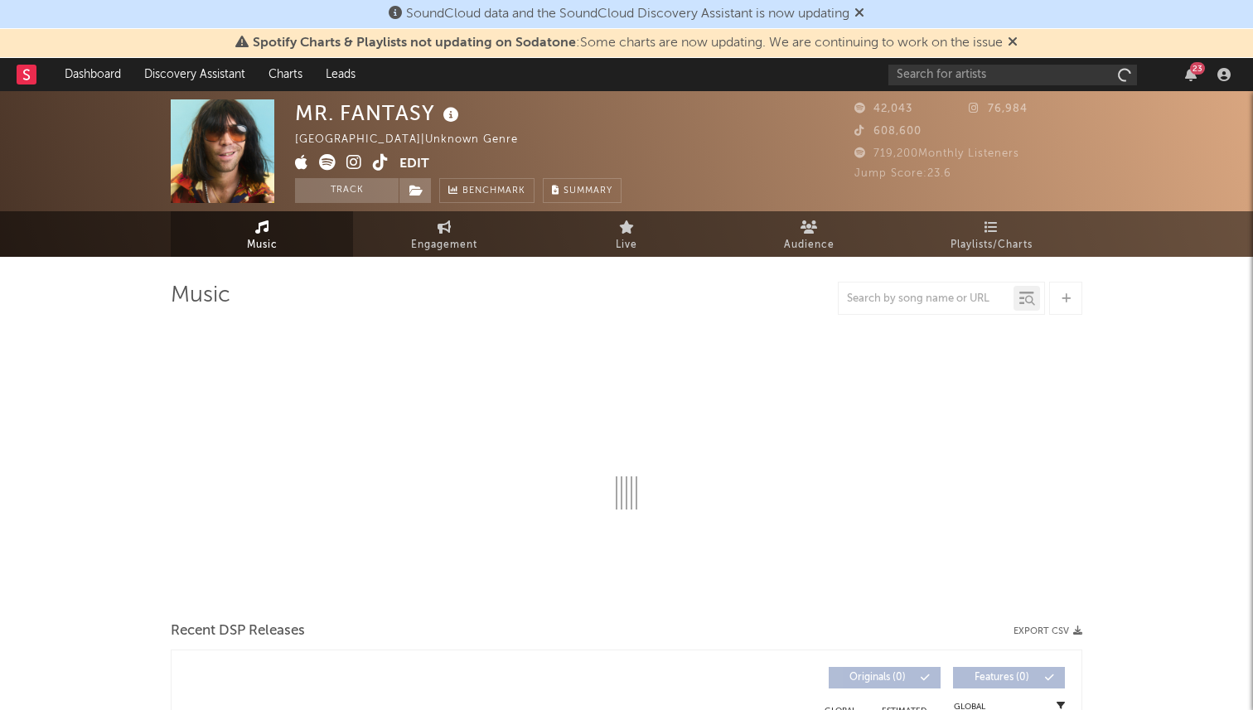
select select "1w"
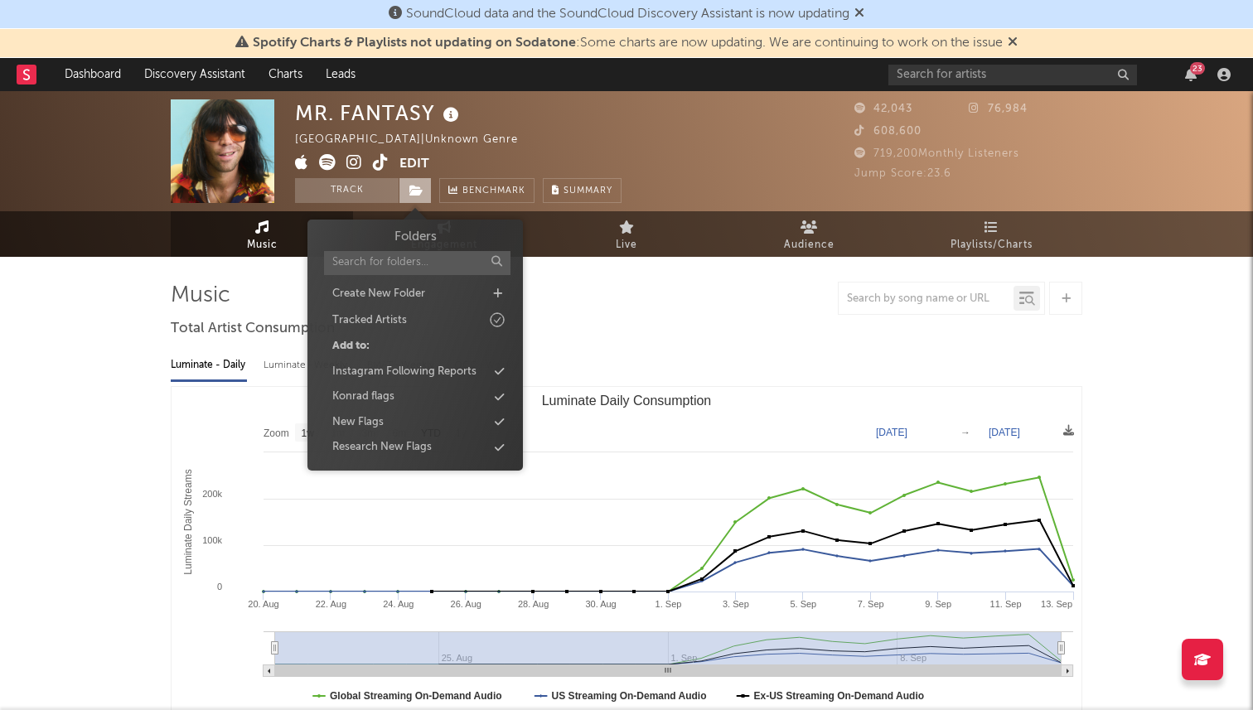
click at [414, 189] on icon at bounding box center [416, 191] width 14 height 12
click at [375, 444] on div "Research New Flags" at bounding box center [381, 447] width 99 height 17
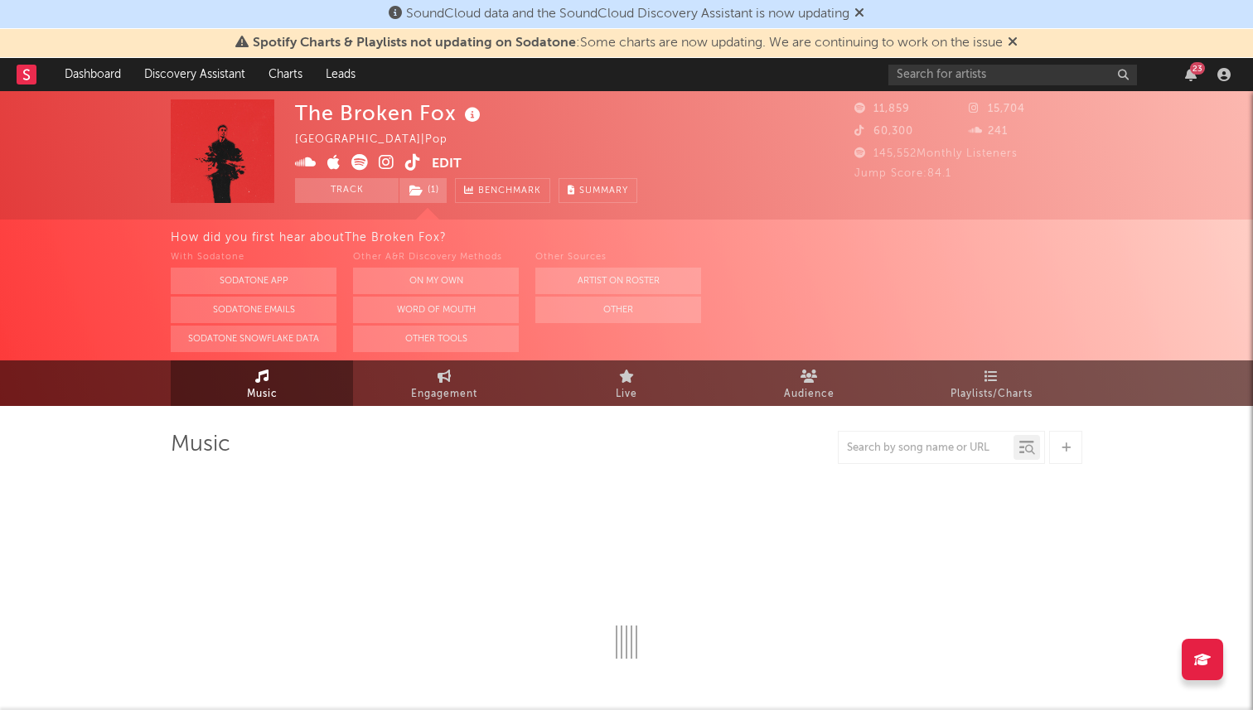
select select "1w"
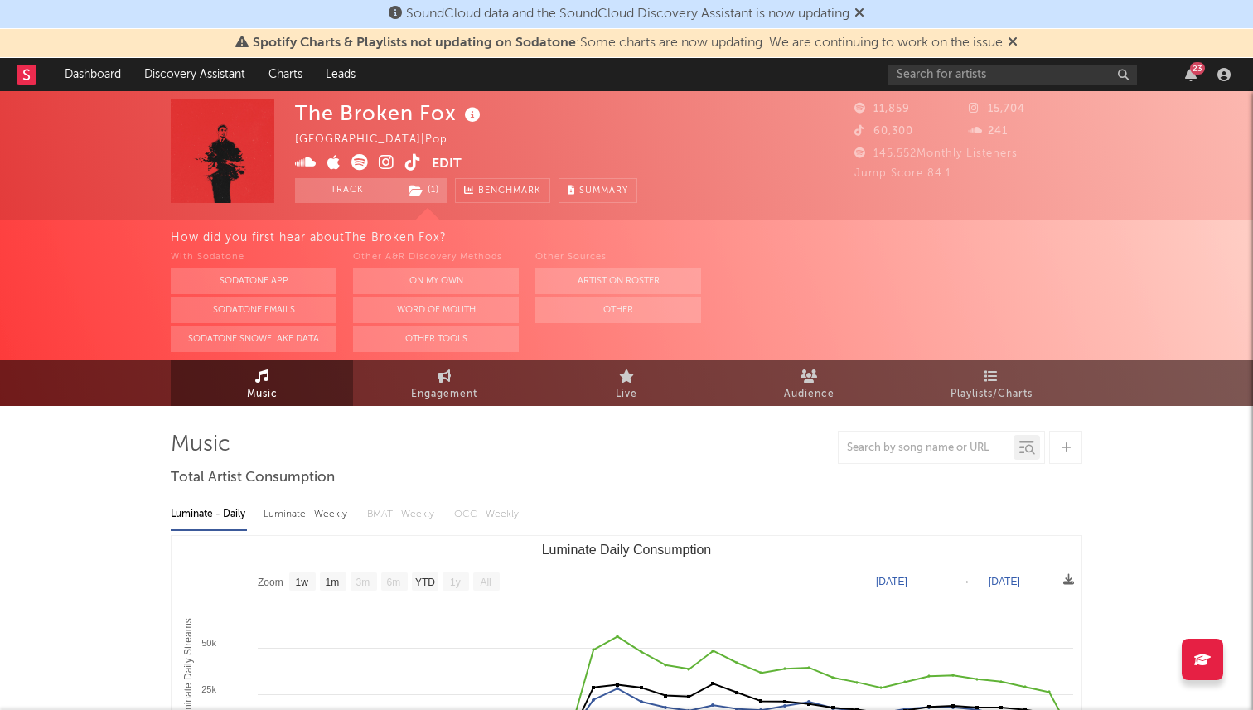
click at [435, 203] on div "The Broken Fox [GEOGRAPHIC_DATA] | Pop Edit Track ( 1 ) Benchmark Summary 11,85…" at bounding box center [626, 155] width 1253 height 128
click at [424, 195] on span "( 1 )" at bounding box center [423, 190] width 49 height 25
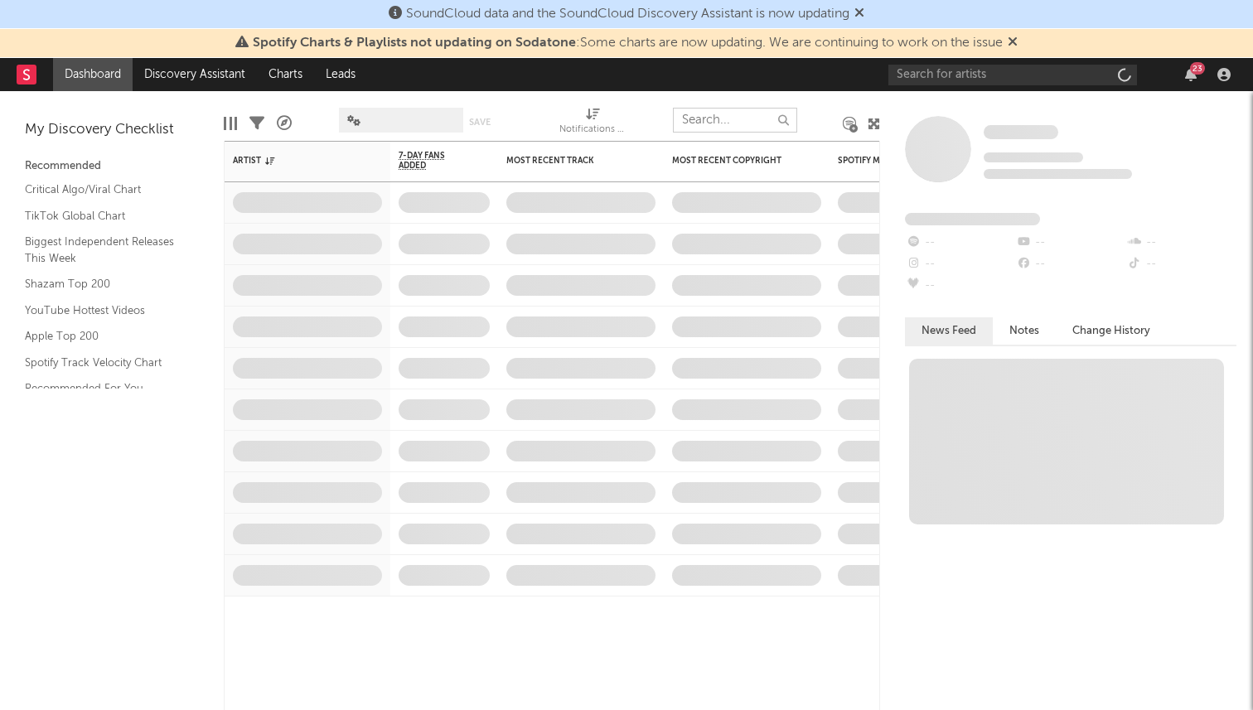
click at [703, 125] on input "text" at bounding box center [735, 120] width 124 height 25
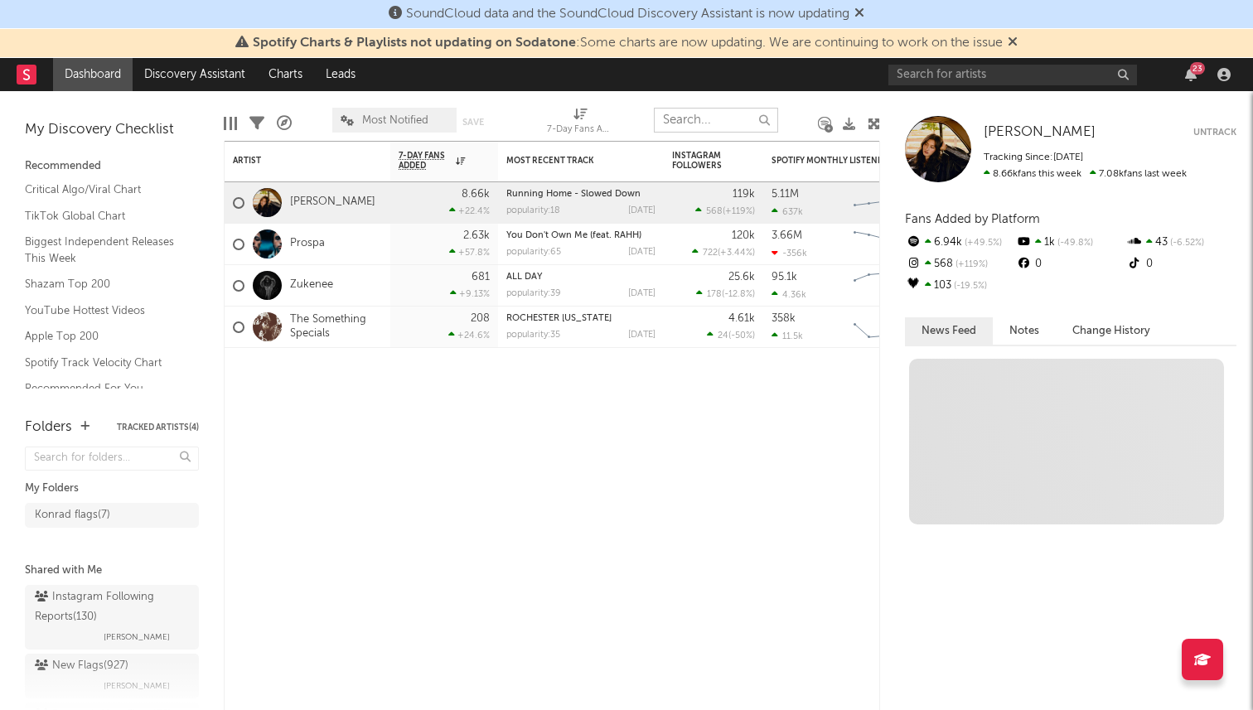
paste input "[URL][DOMAIN_NAME]"
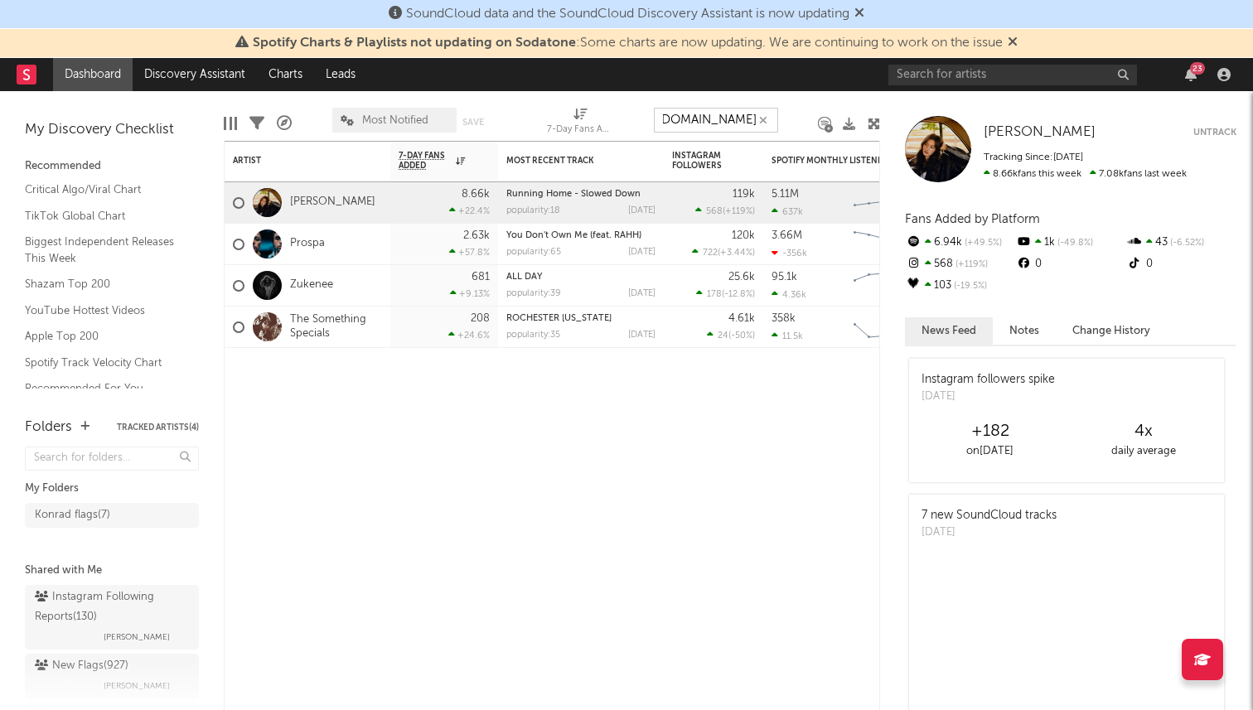
type input "[URL][DOMAIN_NAME]"
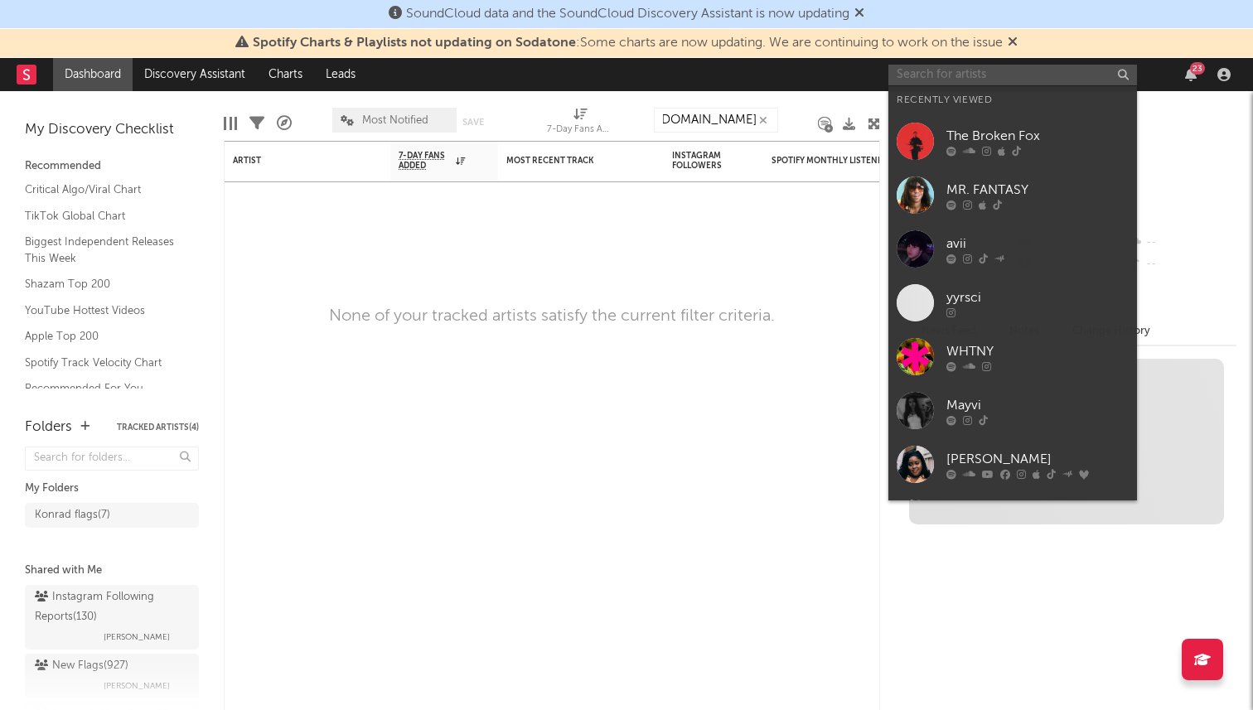
click at [966, 77] on input "text" at bounding box center [1012, 75] width 249 height 21
paste input "[URL][DOMAIN_NAME]"
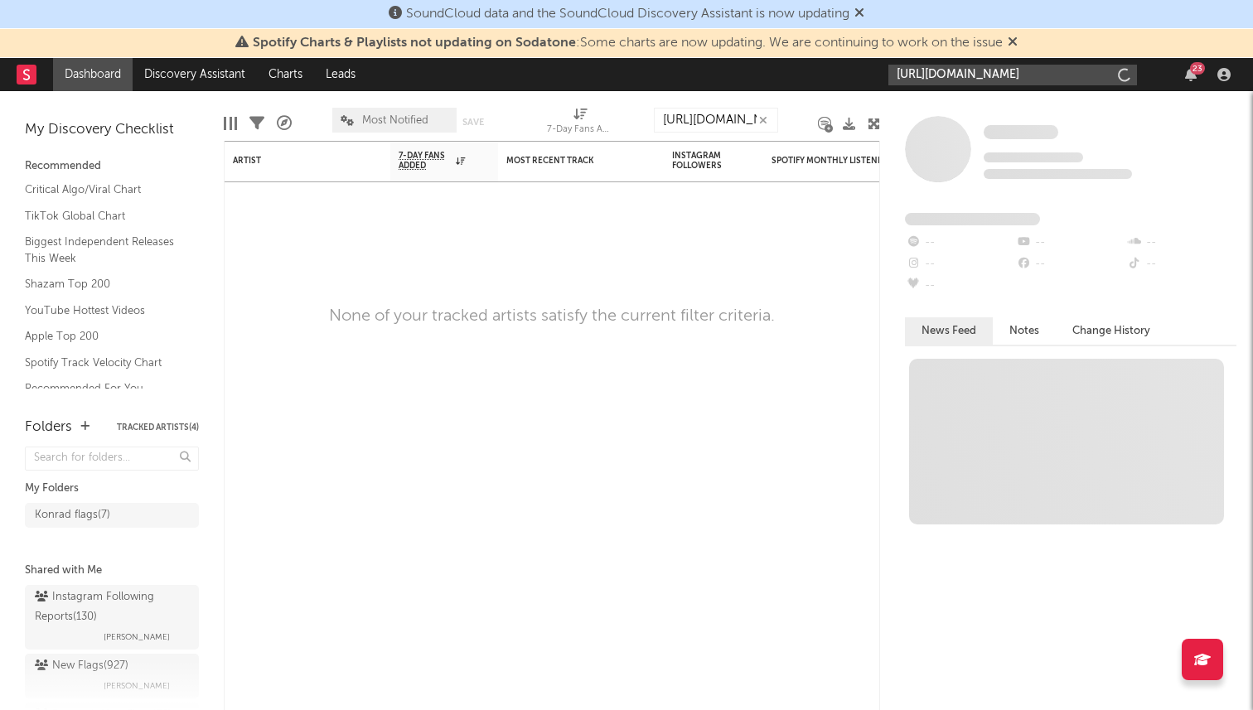
type input "[URL][DOMAIN_NAME]"
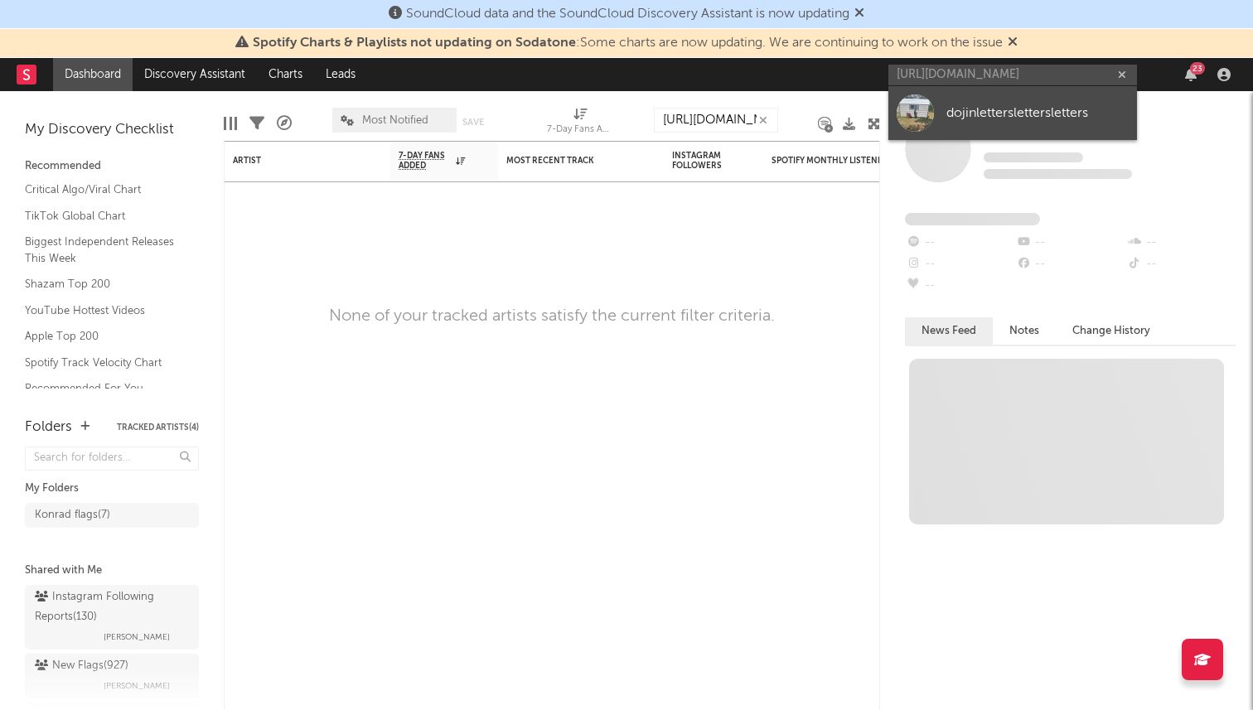
click at [987, 107] on div "dojinletterslettersletters" at bounding box center [1037, 113] width 182 height 20
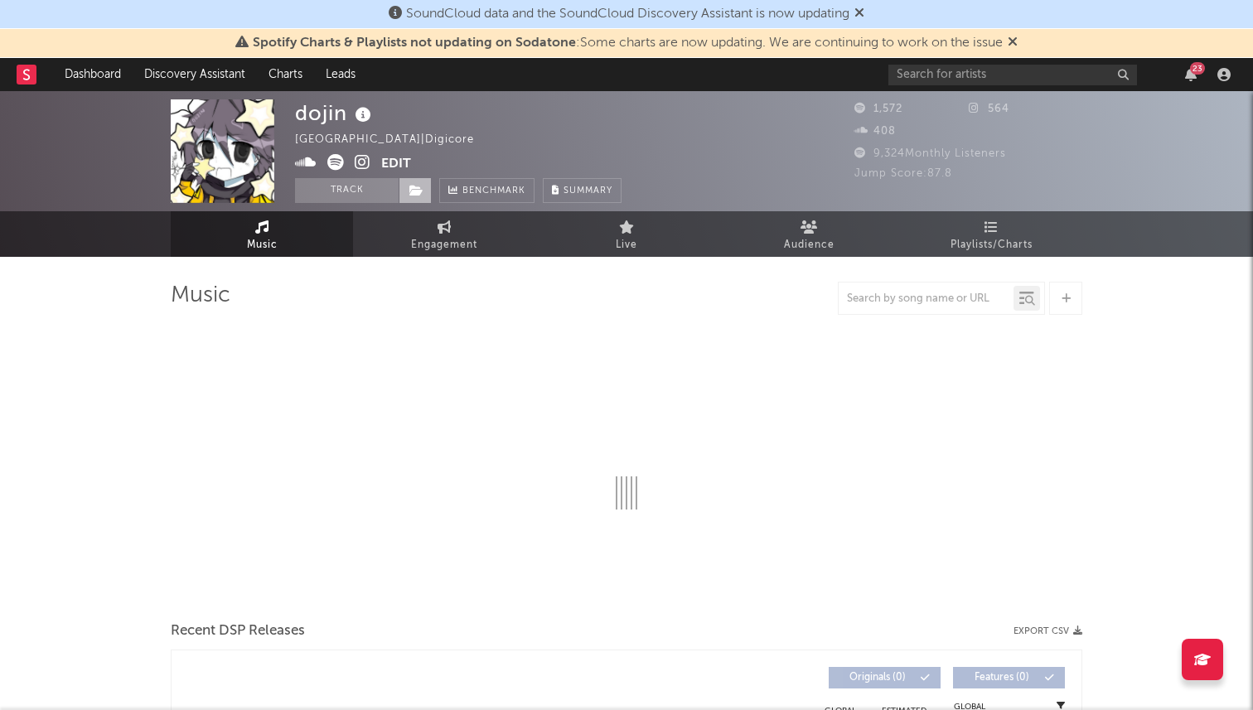
select select "1w"
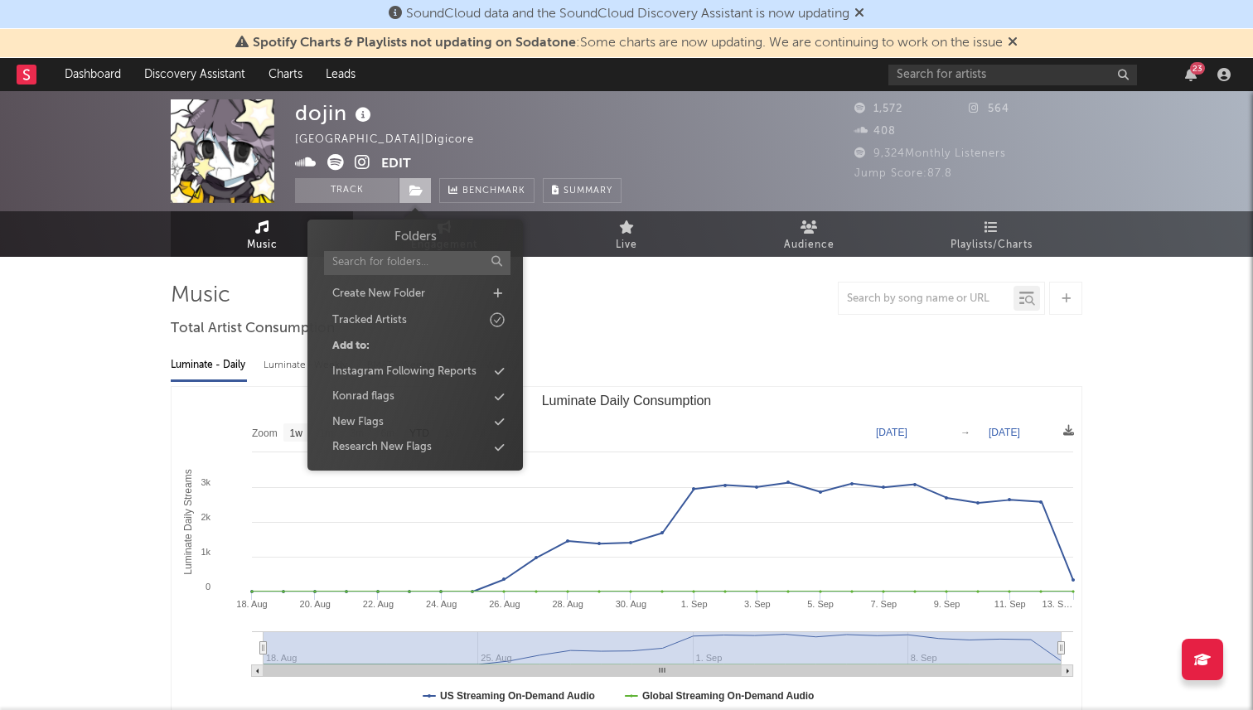
click at [403, 185] on span at bounding box center [415, 190] width 33 height 25
click at [368, 446] on div "Research New Flags" at bounding box center [381, 447] width 99 height 17
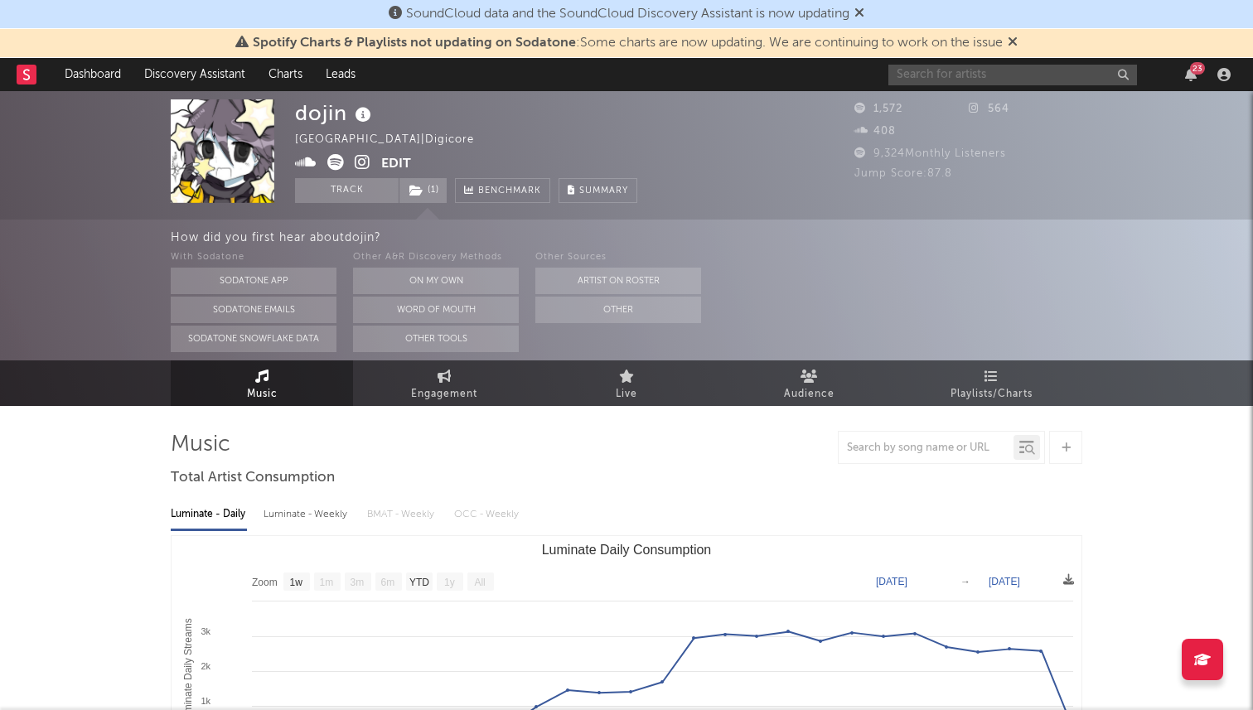
click at [1063, 75] on input "text" at bounding box center [1012, 75] width 249 height 21
paste input "https://www.instagram.com/nineteenprisms/reels/"
type input "https://www.instagram.com/nineteenprisms/reels/"
click at [1030, 81] on input "https://www.instagram.com/nineteenprisms/reels/" at bounding box center [1012, 75] width 249 height 21
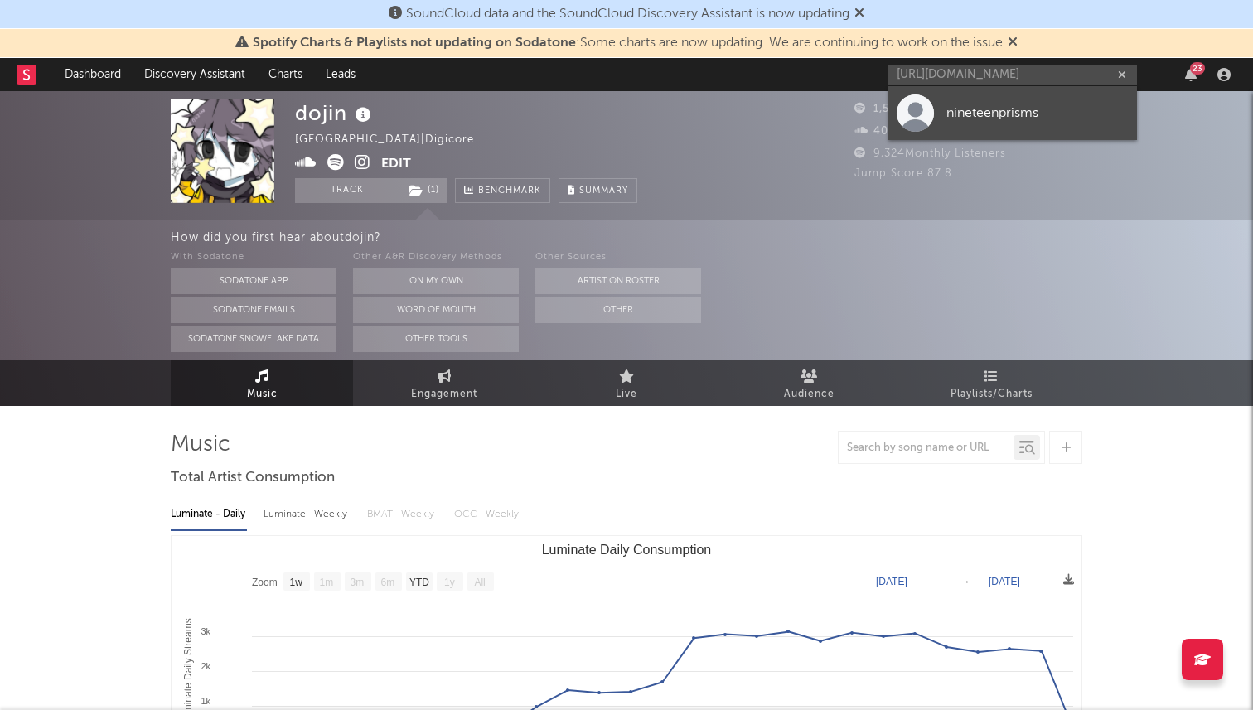
click at [1010, 103] on div "nineteenprisms" at bounding box center [1037, 113] width 182 height 20
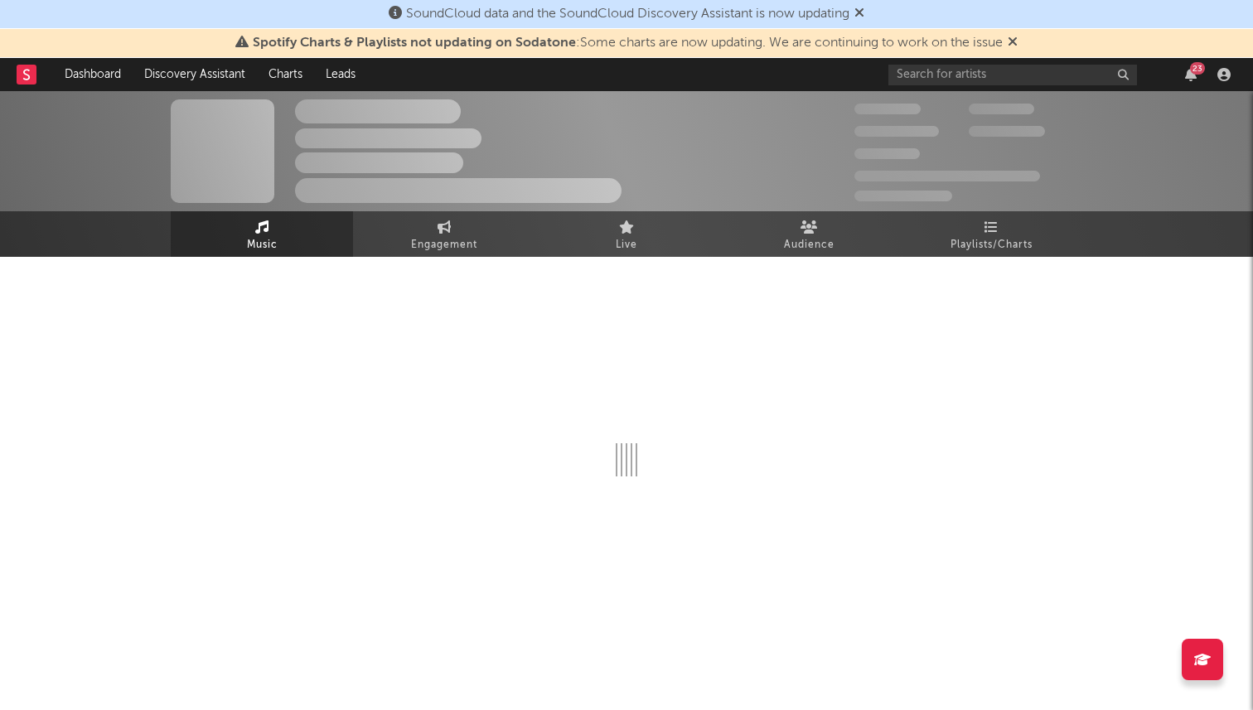
select select "1w"
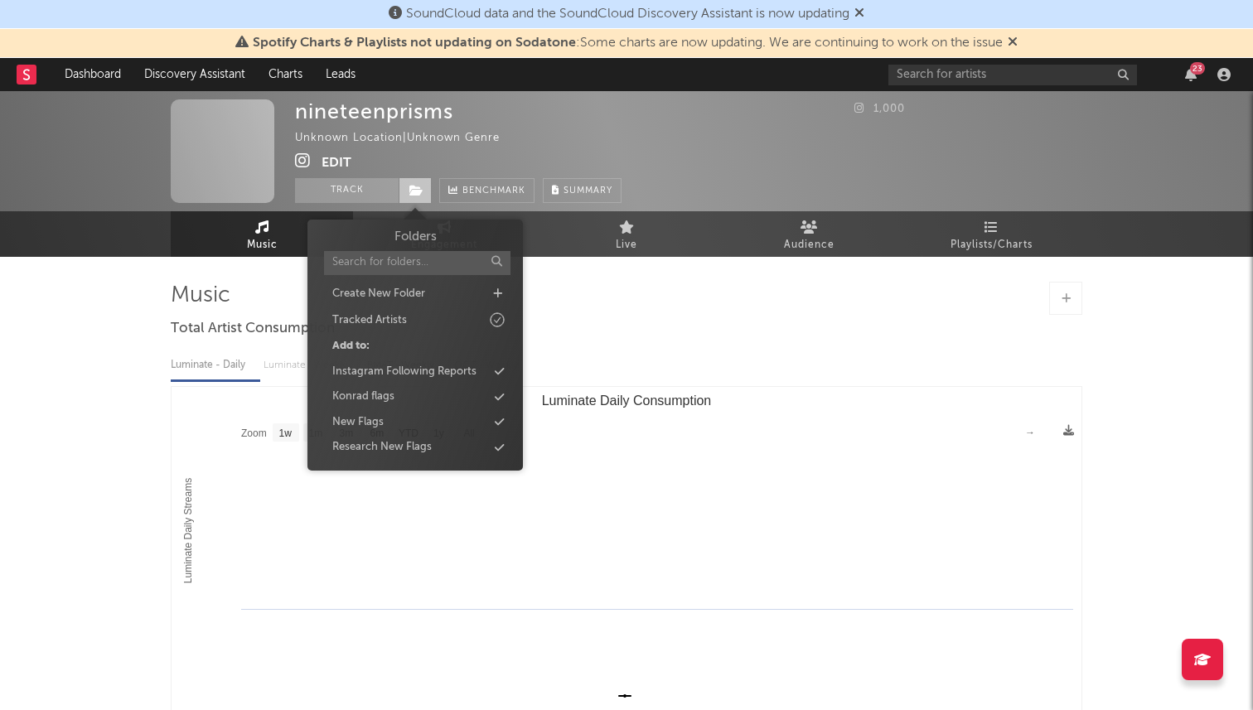
click at [412, 185] on icon at bounding box center [416, 191] width 14 height 12
click at [355, 166] on div "nineteenprisms Unknown Location | Unknown Genre Edit Track Benchmark Summary" at bounding box center [458, 151] width 327 height 104
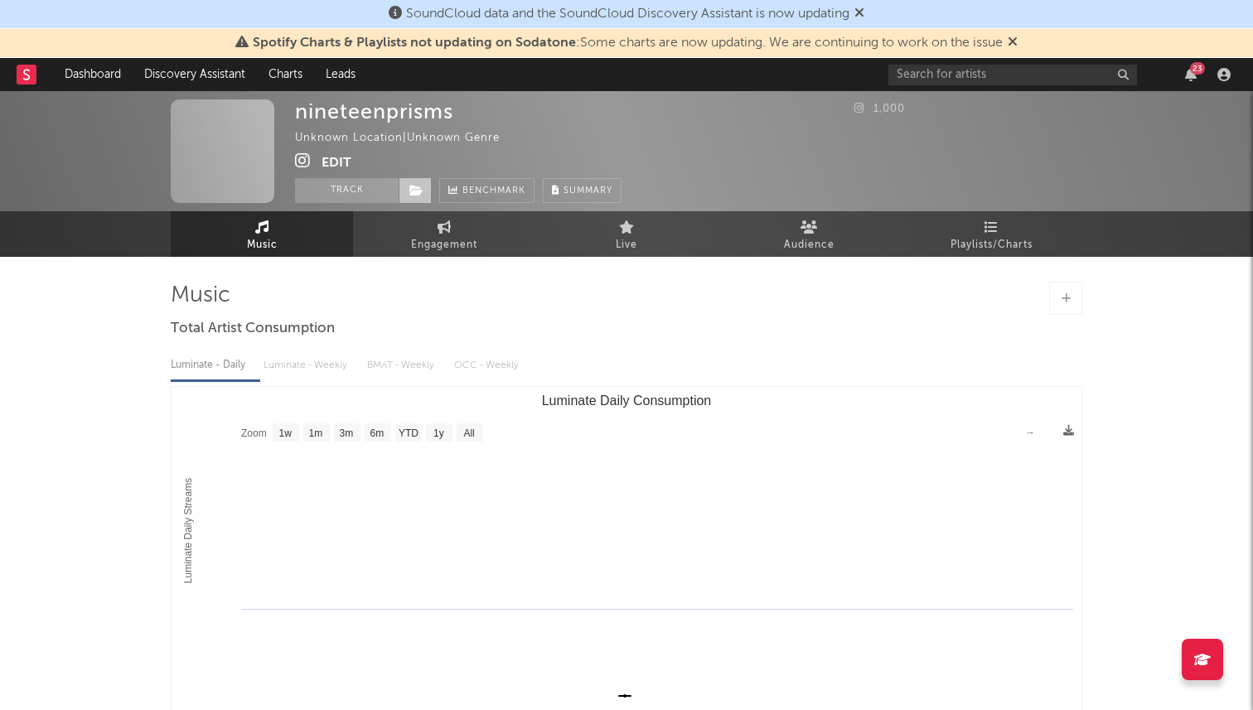
click at [416, 187] on icon at bounding box center [416, 191] width 14 height 12
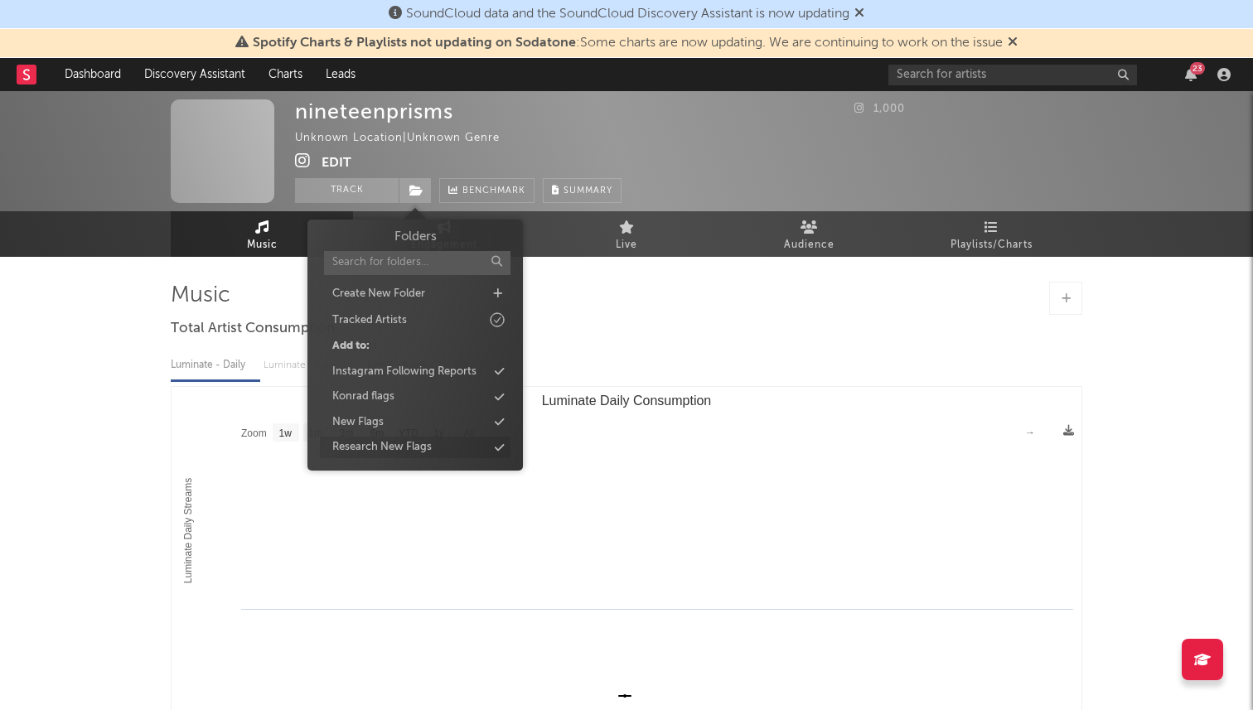
click at [385, 442] on div "Research New Flags" at bounding box center [381, 447] width 99 height 17
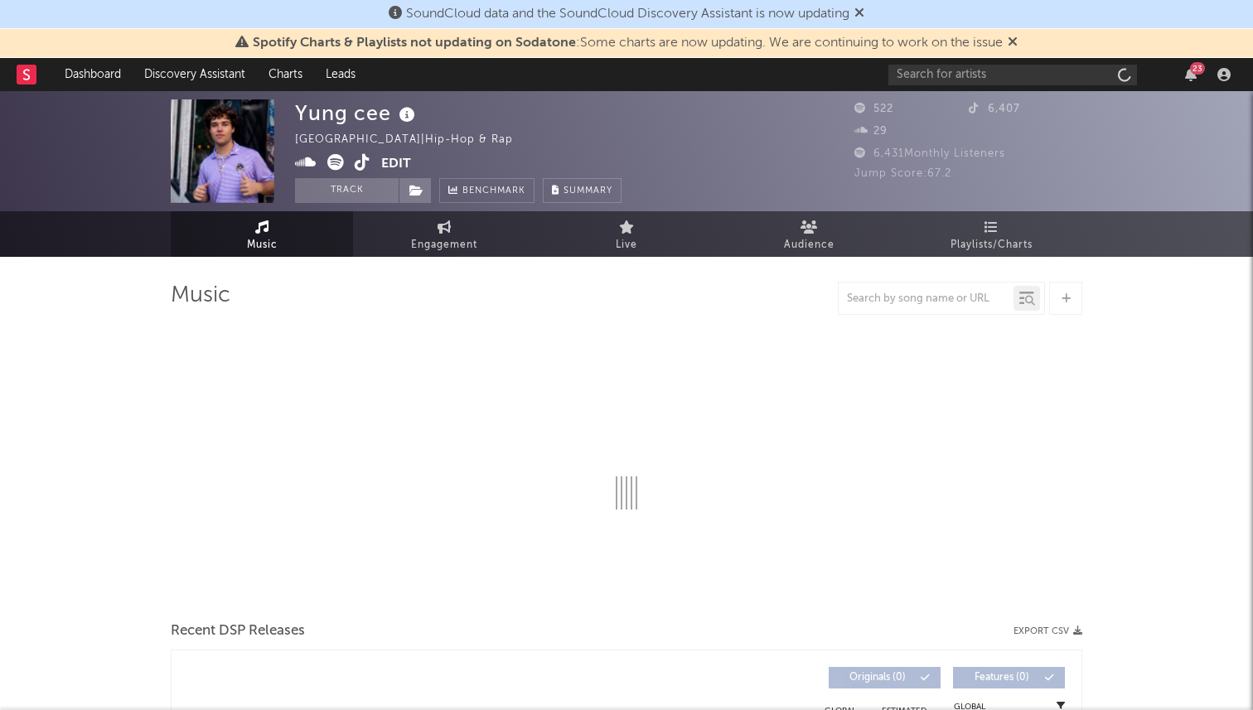
select select "1w"
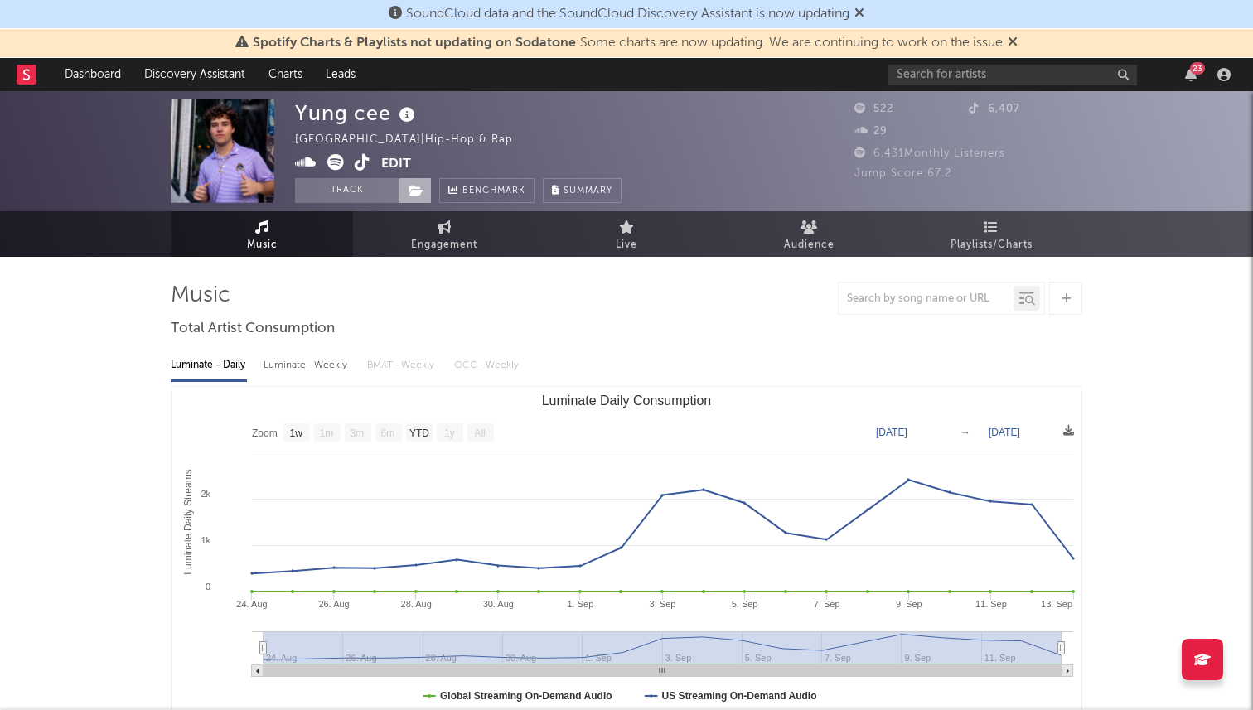
click at [418, 198] on span at bounding box center [415, 190] width 33 height 25
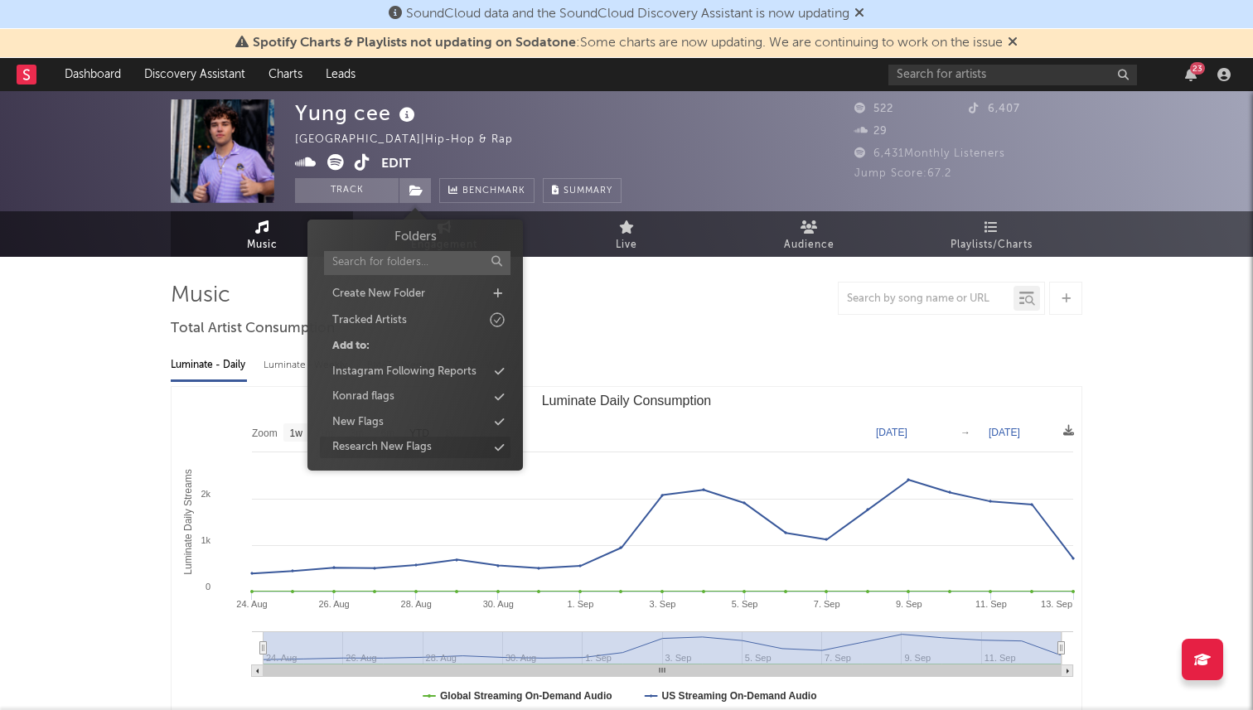
click at [376, 443] on div "Research New Flags" at bounding box center [381, 447] width 99 height 17
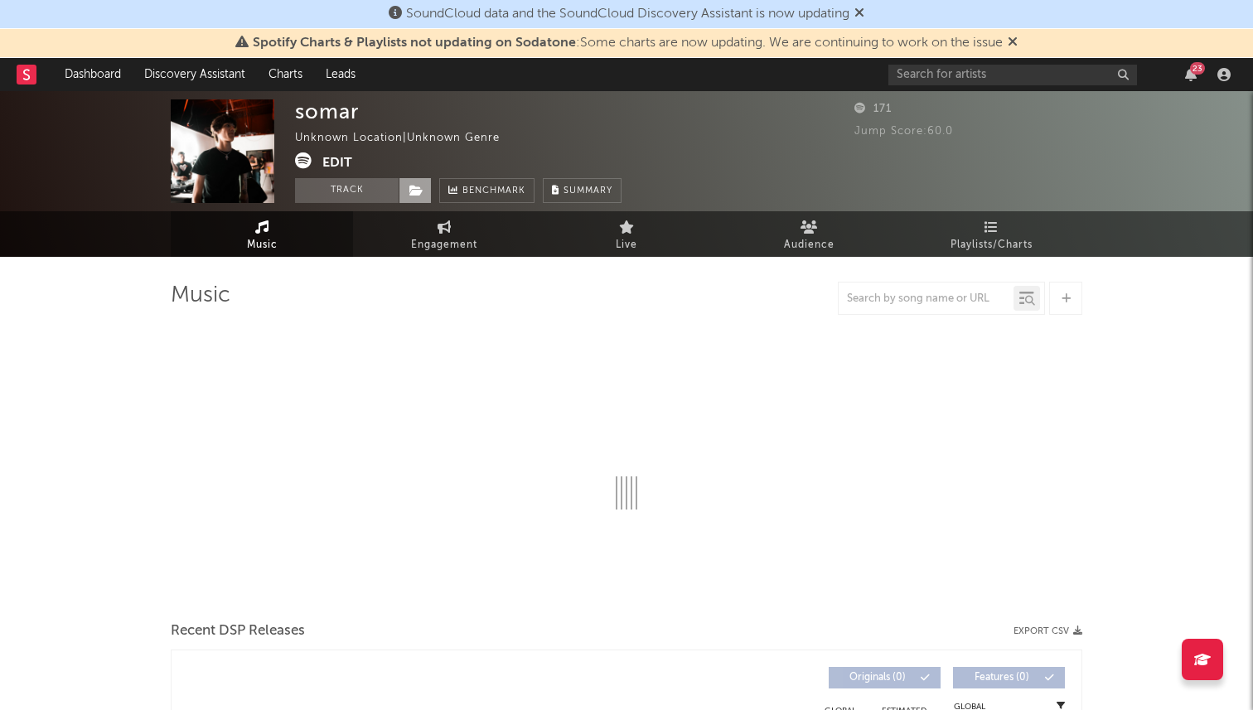
click at [412, 191] on icon at bounding box center [416, 191] width 14 height 12
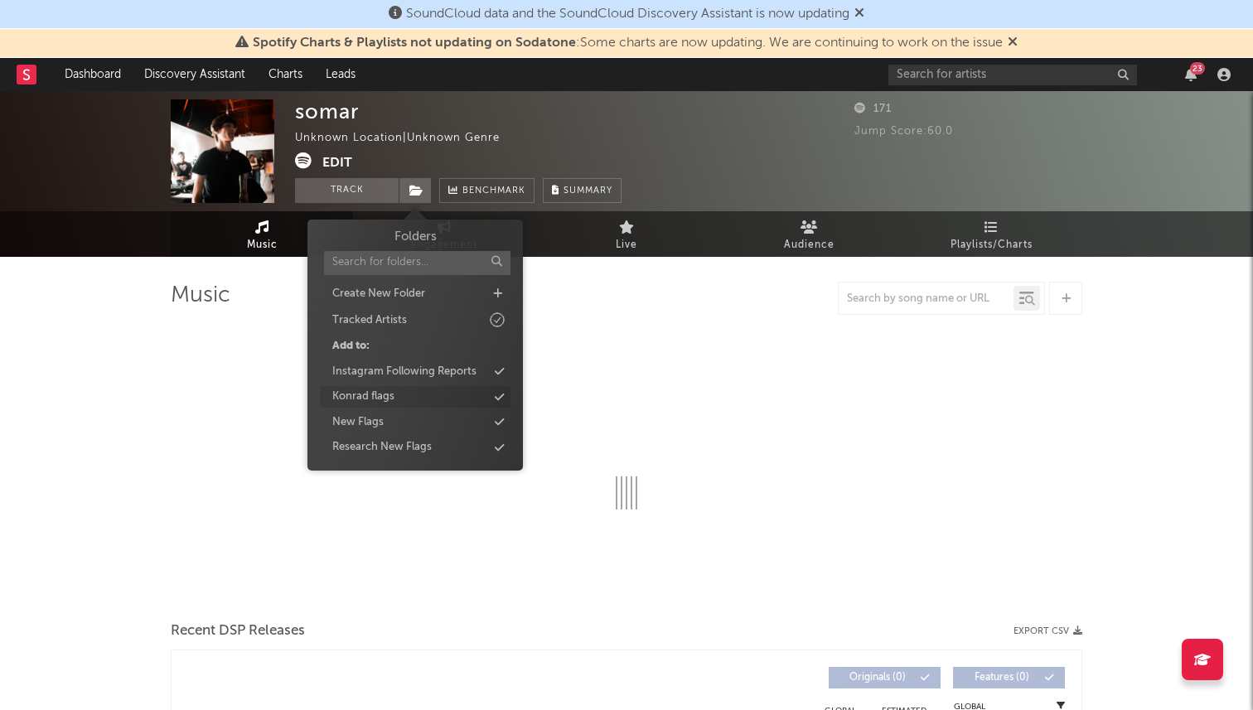
select select "1w"
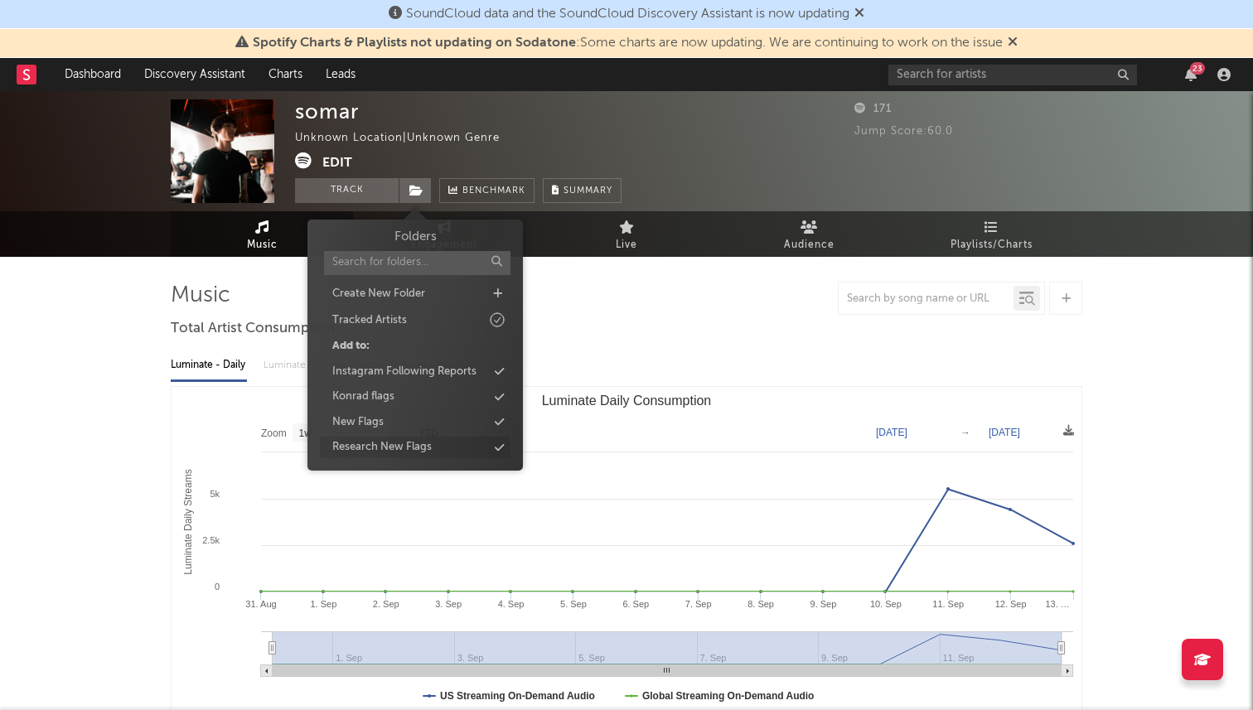
click at [385, 452] on div "Research New Flags" at bounding box center [381, 447] width 99 height 17
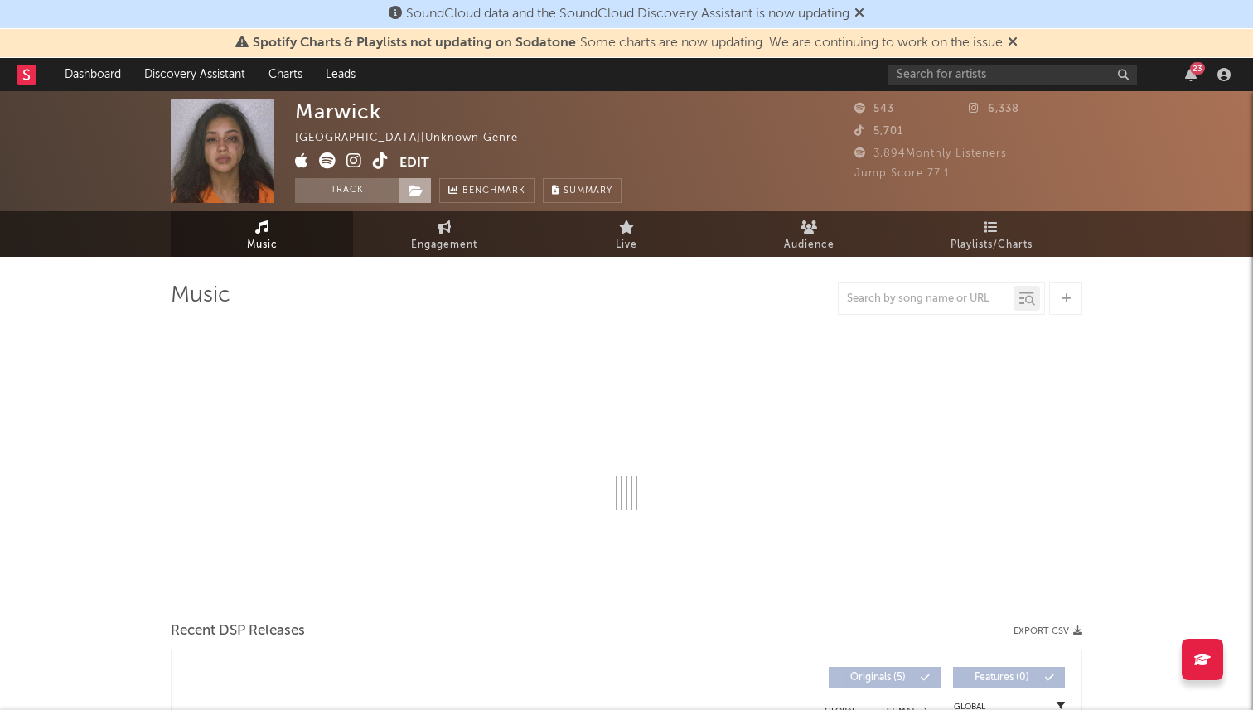
click at [418, 192] on icon at bounding box center [416, 191] width 14 height 12
select select "1w"
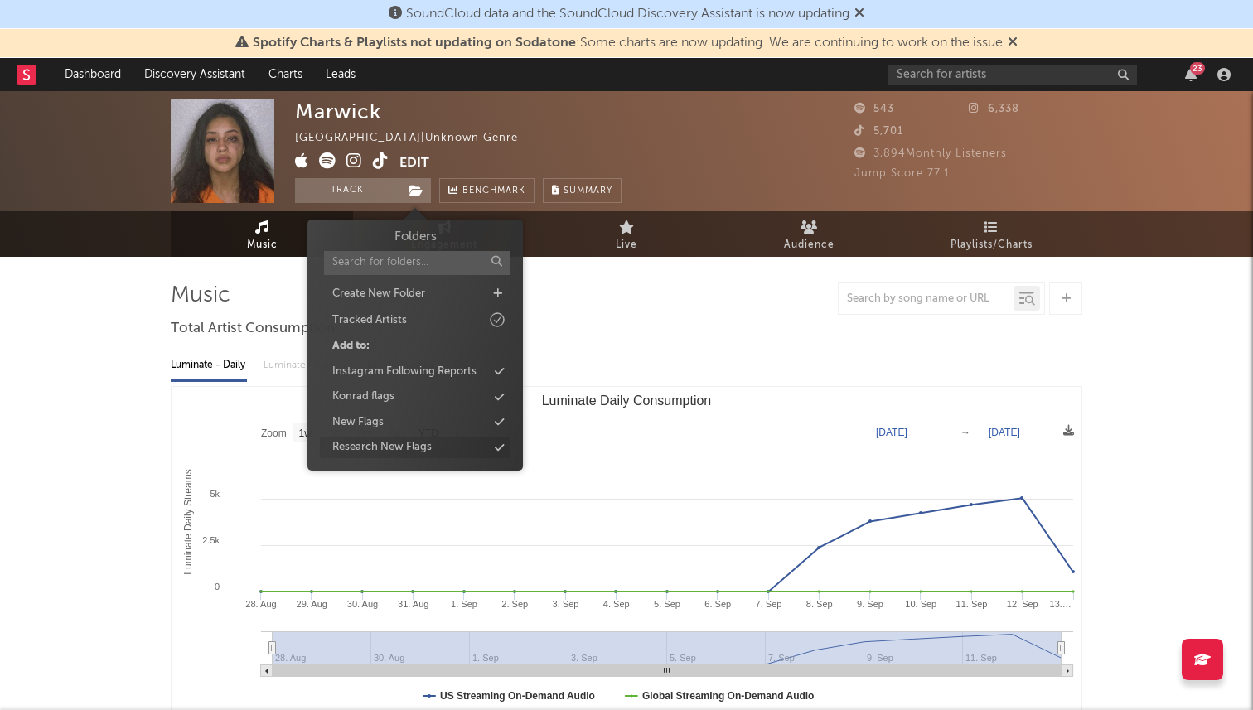
click at [362, 447] on div "Research New Flags" at bounding box center [381, 447] width 99 height 17
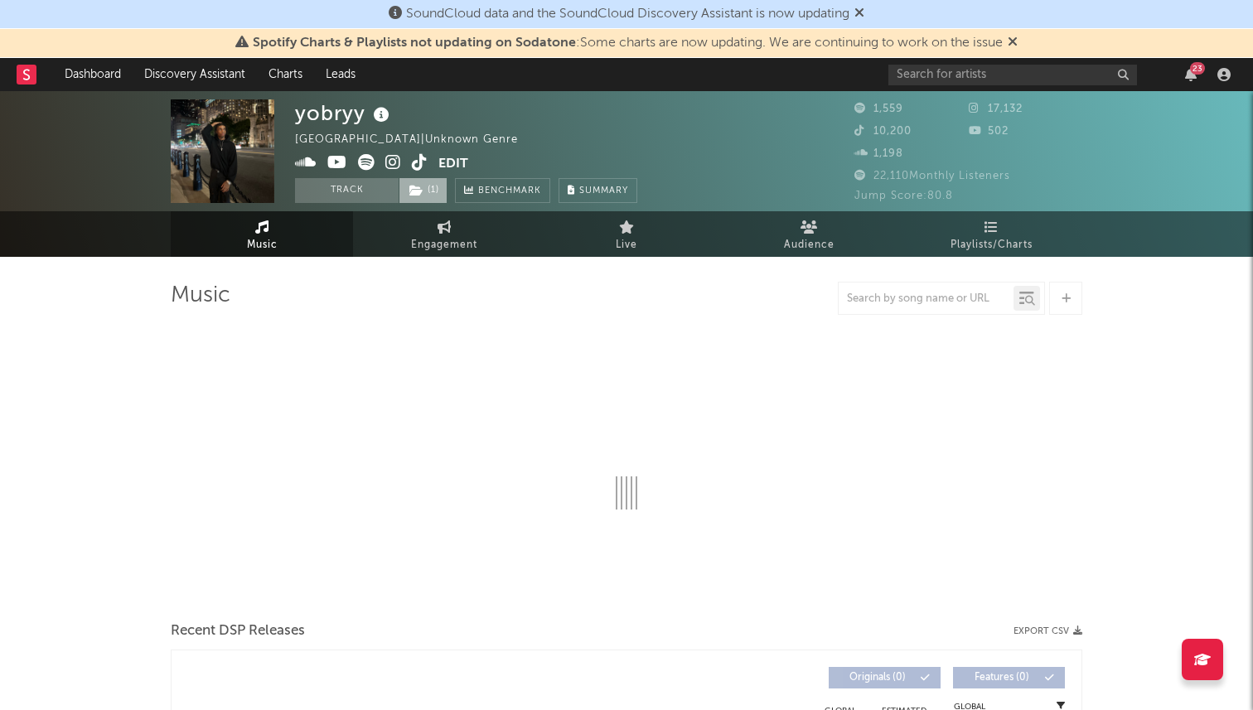
click at [415, 187] on icon at bounding box center [416, 191] width 14 height 12
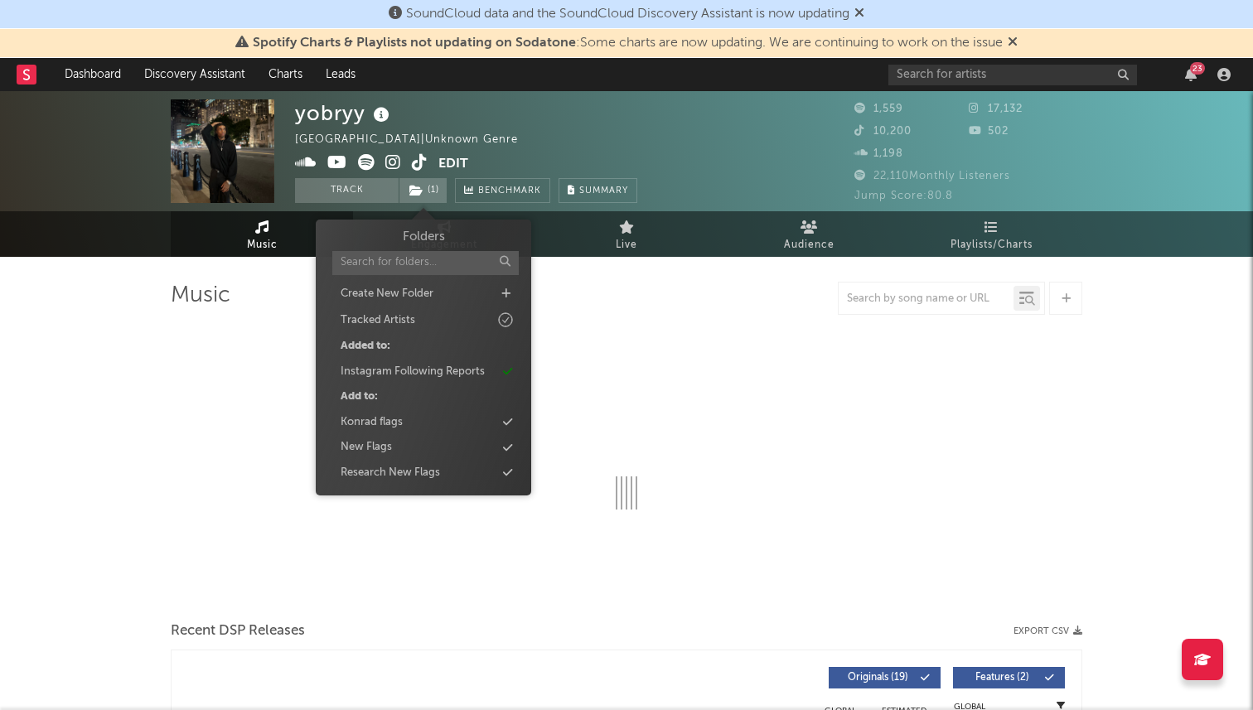
select select "1w"
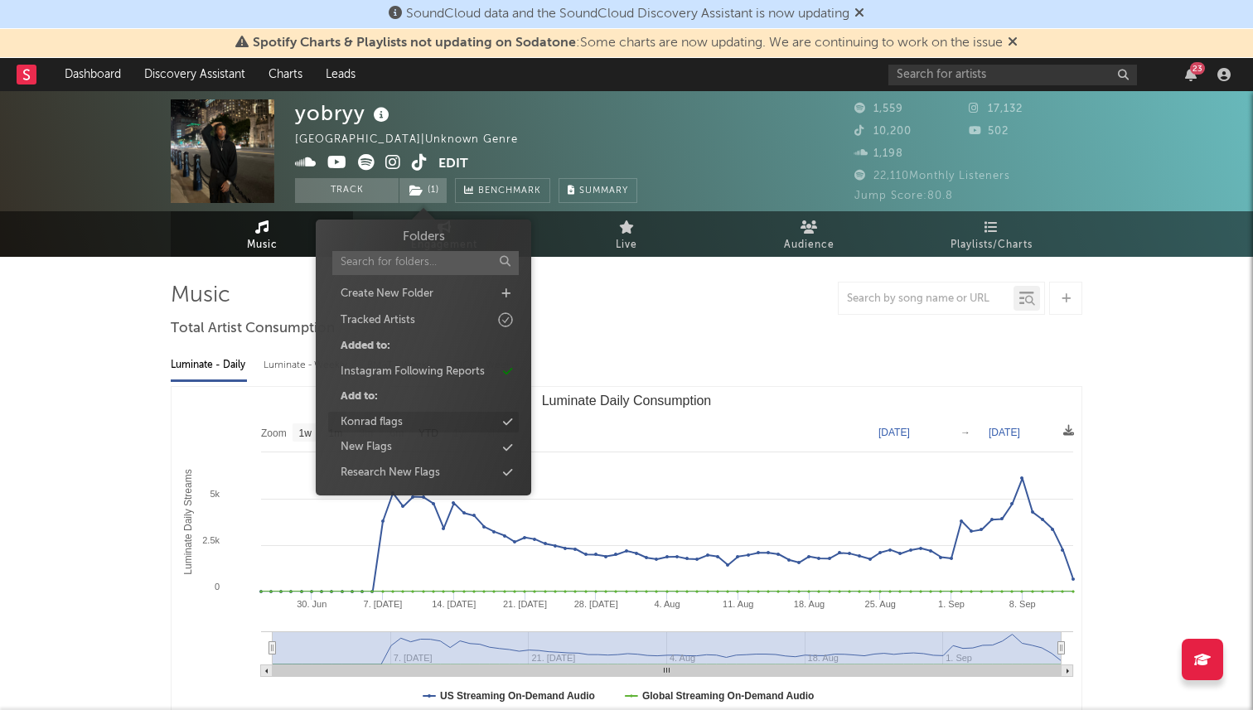
click at [409, 426] on div "Konrad flags" at bounding box center [423, 423] width 191 height 22
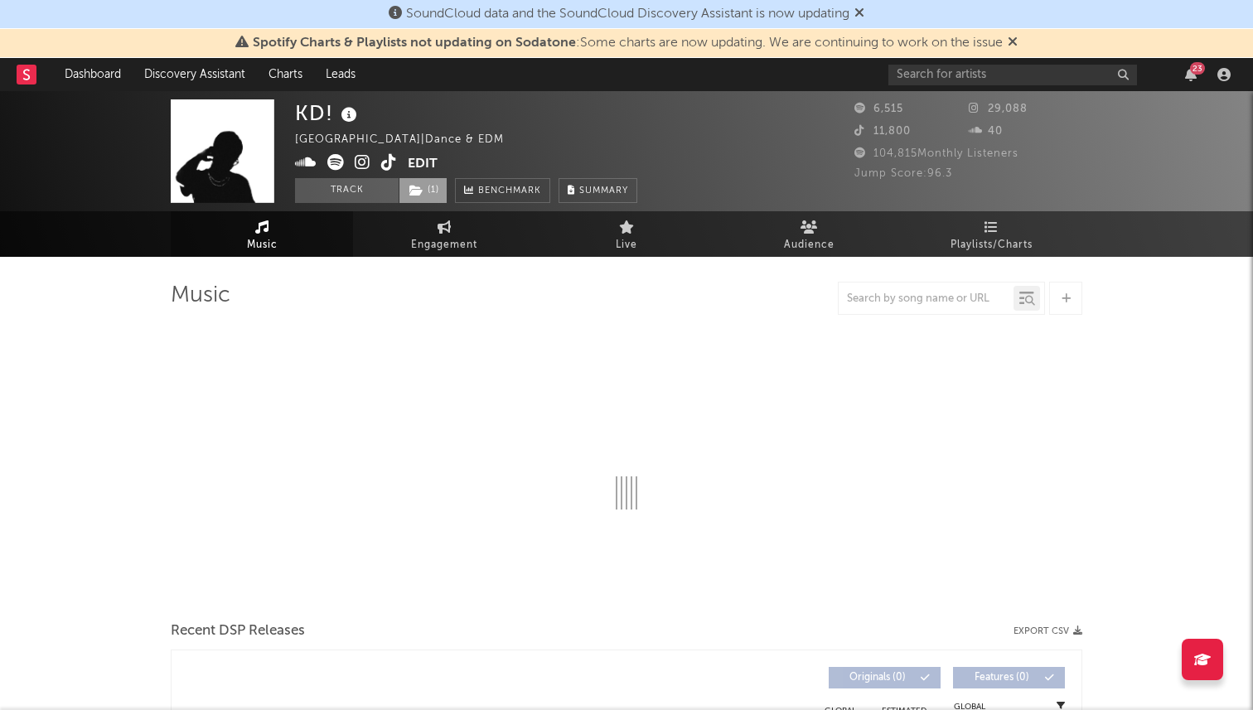
select select "1w"
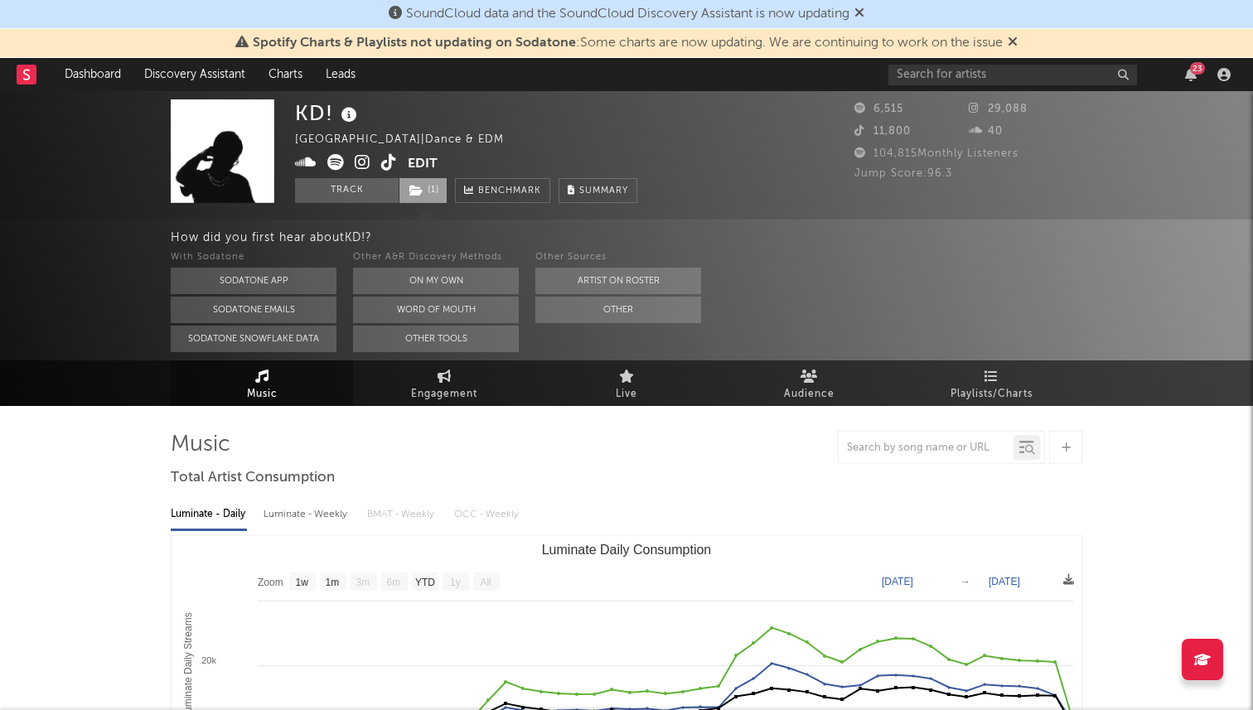
click at [416, 194] on icon at bounding box center [416, 191] width 14 height 12
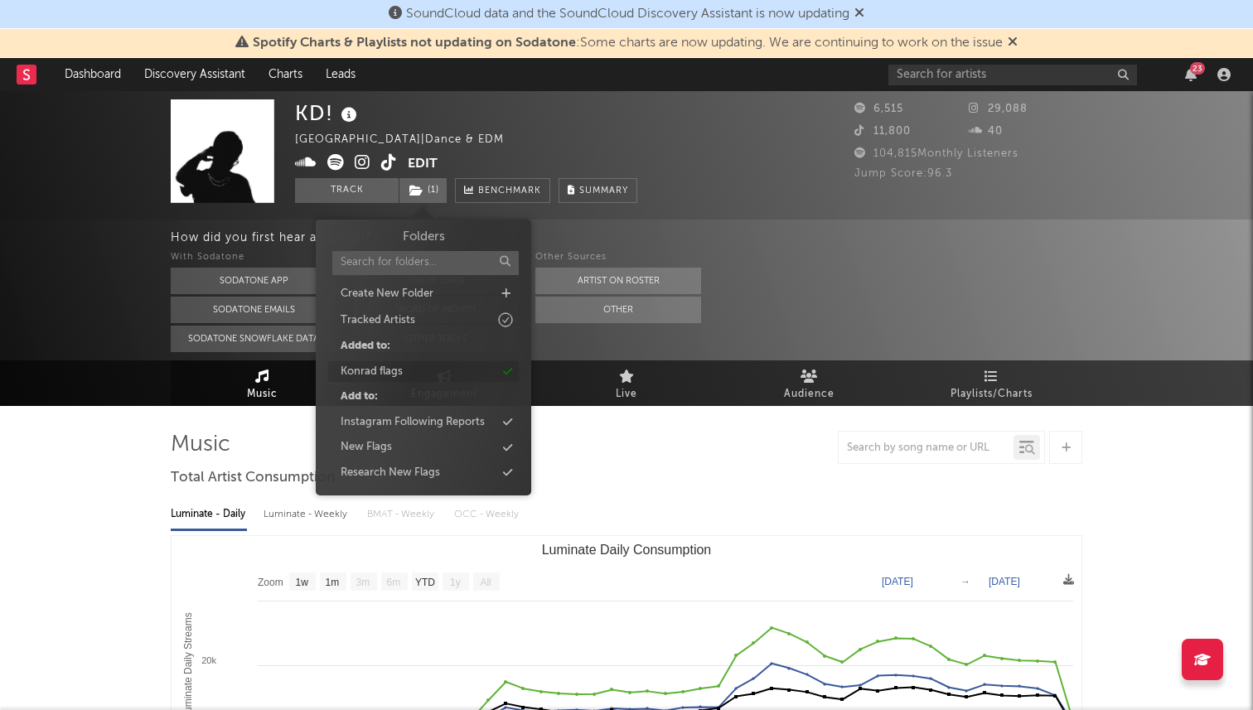
click at [409, 376] on div "Konrad flags" at bounding box center [423, 372] width 191 height 22
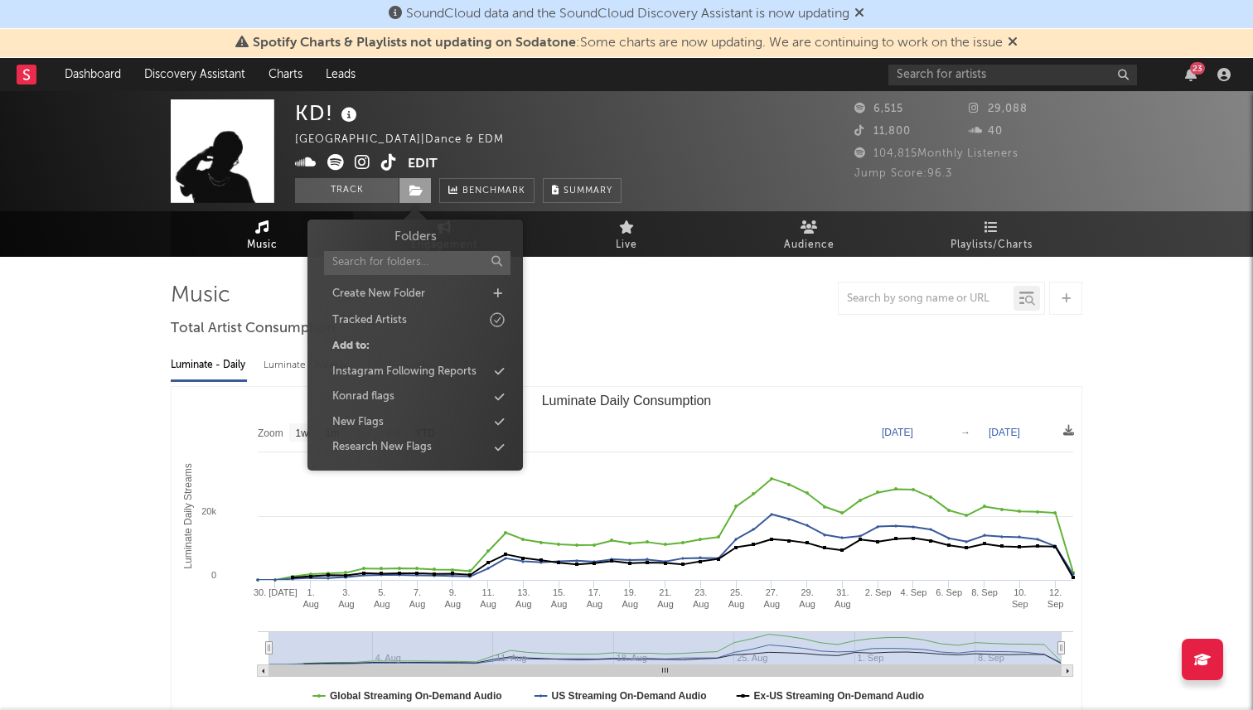
click at [412, 191] on icon at bounding box center [416, 191] width 14 height 12
click at [386, 445] on div "Research New Flags" at bounding box center [381, 447] width 99 height 17
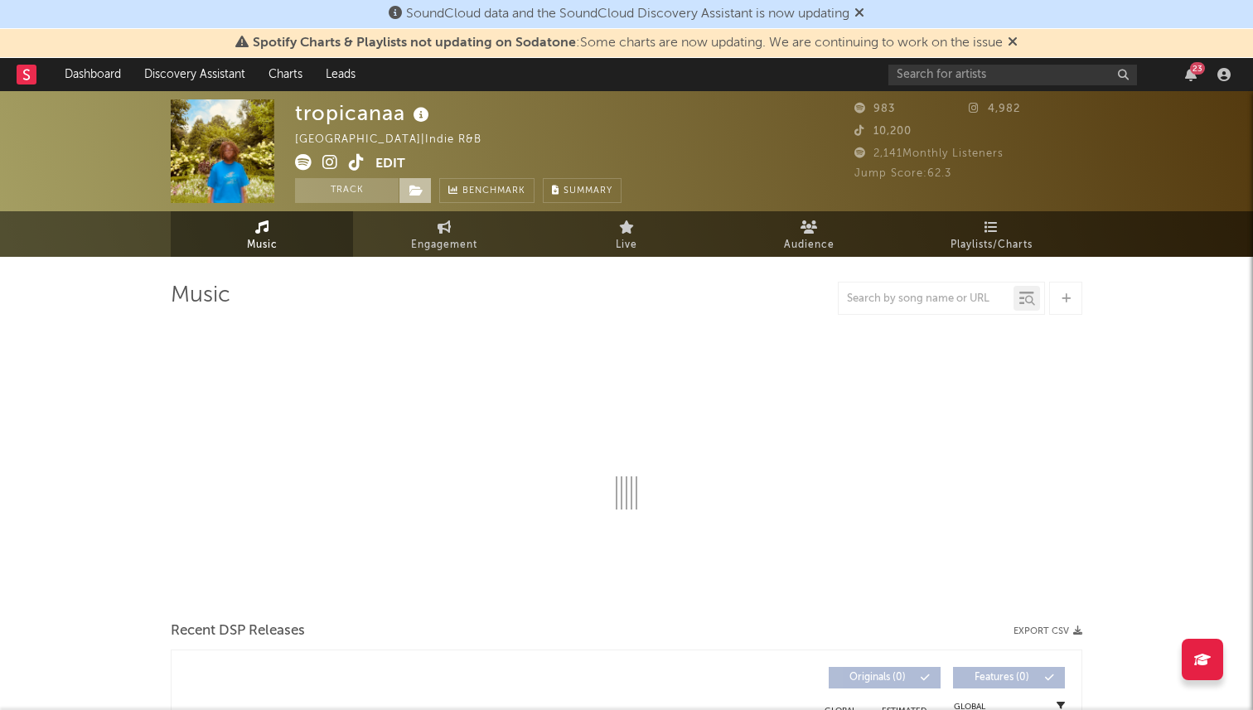
click at [420, 185] on icon at bounding box center [416, 191] width 14 height 12
select select "6m"
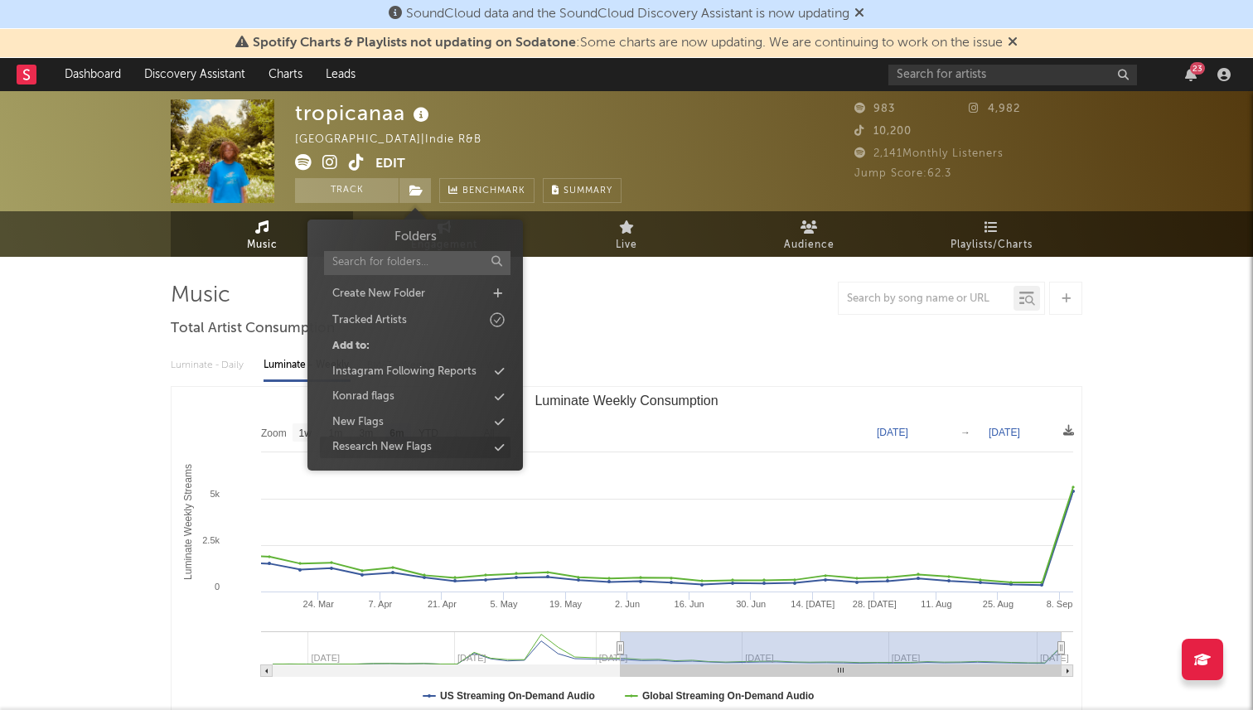
click at [403, 445] on div "Research New Flags" at bounding box center [381, 447] width 99 height 17
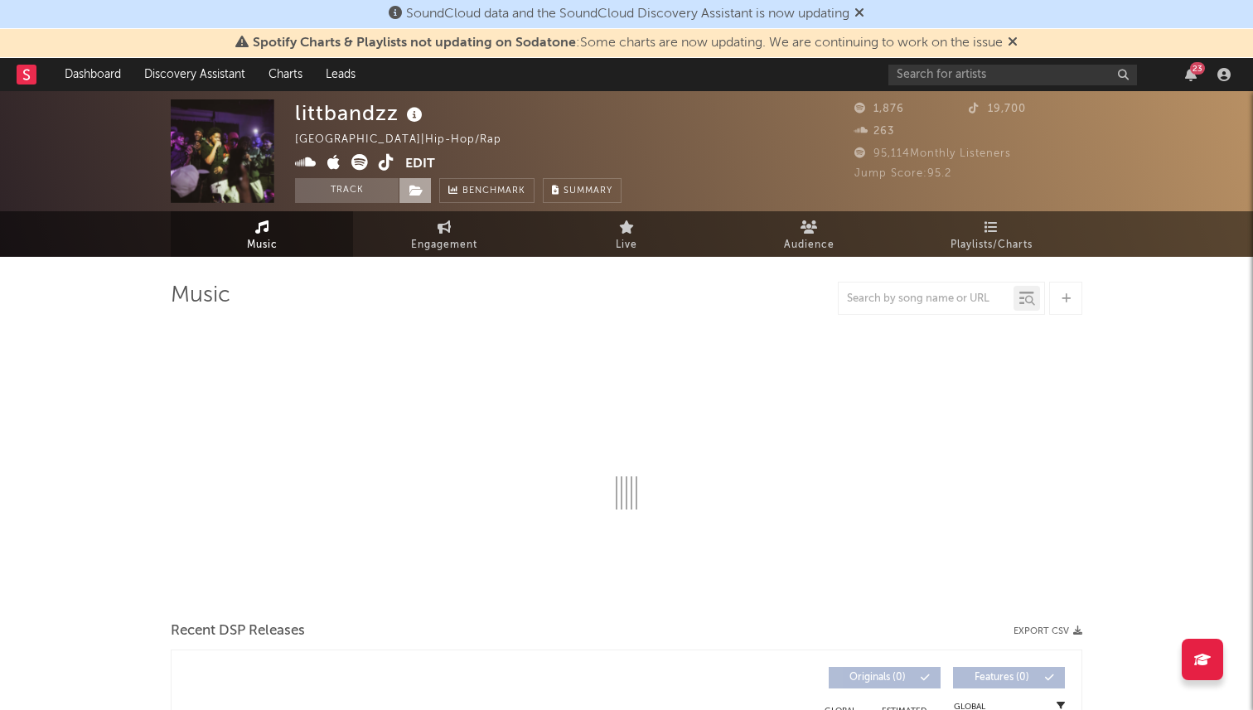
click at [410, 194] on icon at bounding box center [416, 191] width 14 height 12
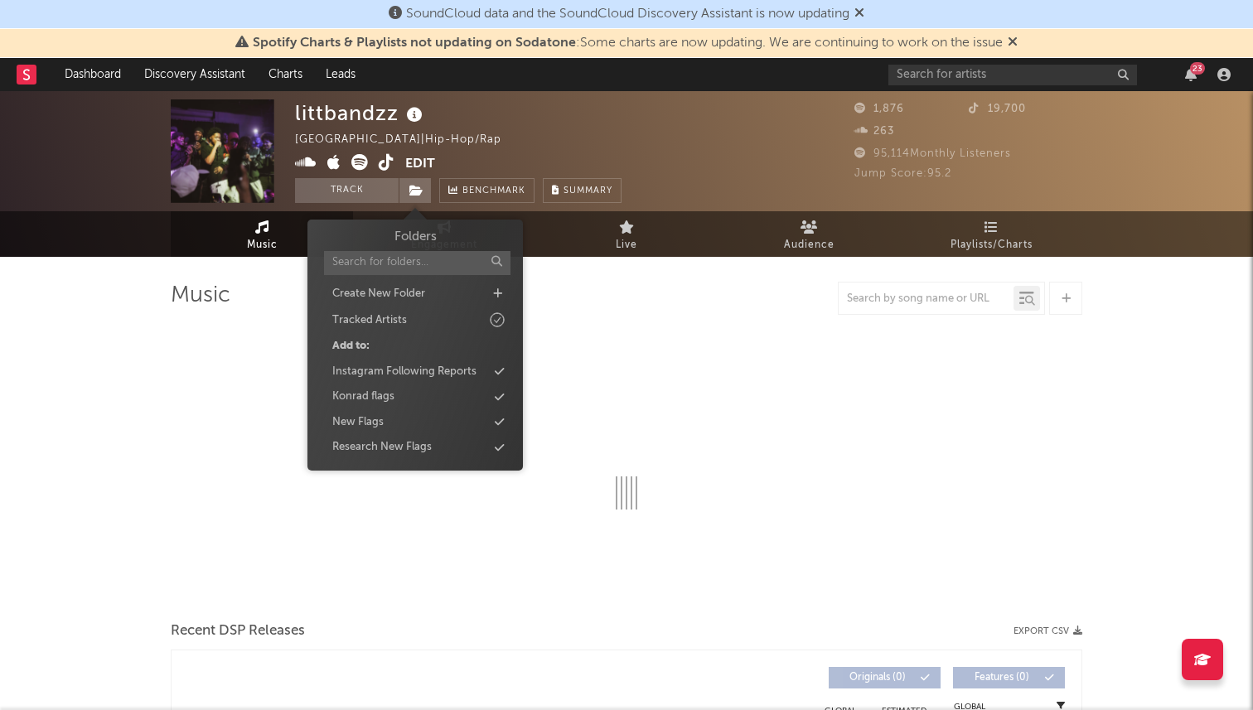
select select "1w"
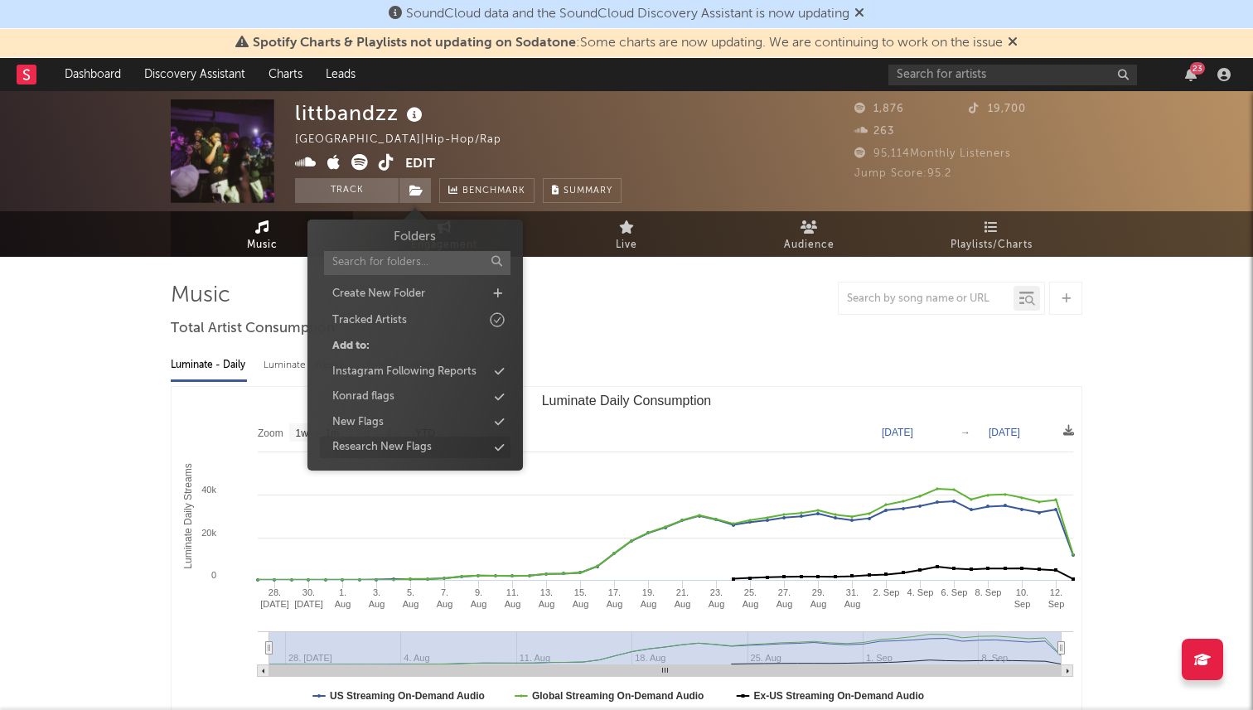
click at [386, 447] on div "Research New Flags" at bounding box center [381, 447] width 99 height 17
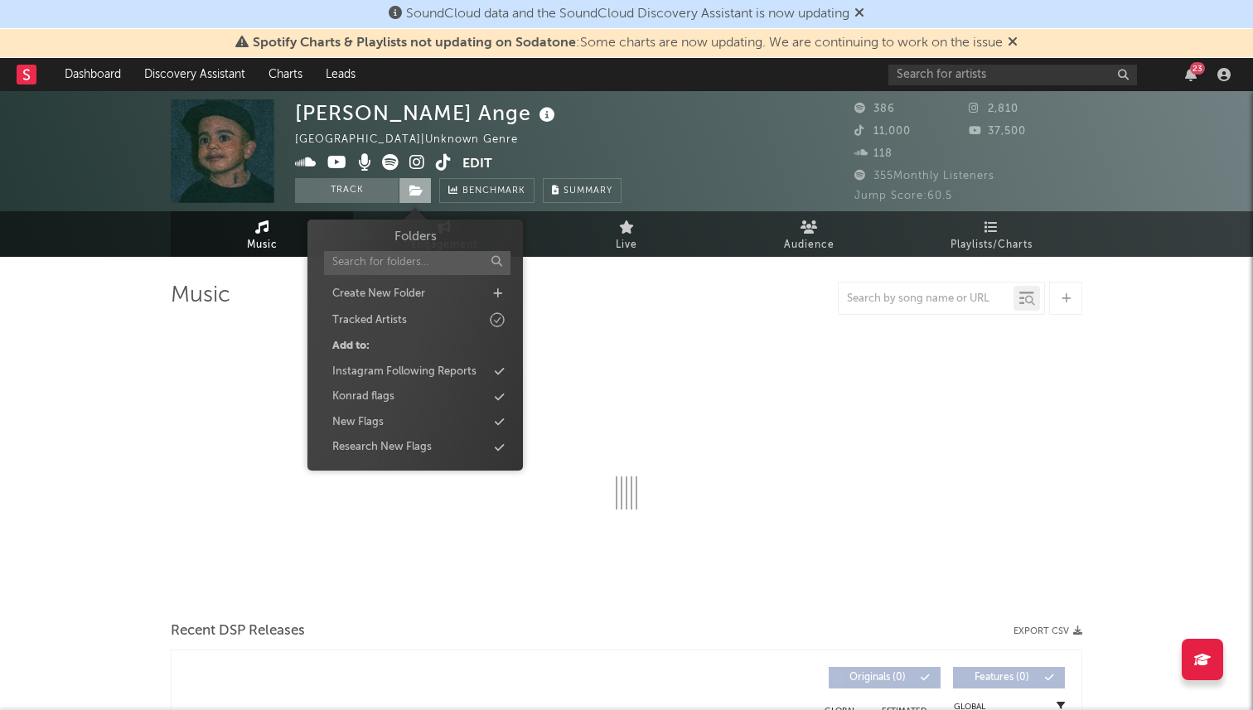
click at [411, 187] on icon at bounding box center [416, 191] width 14 height 12
select select "1w"
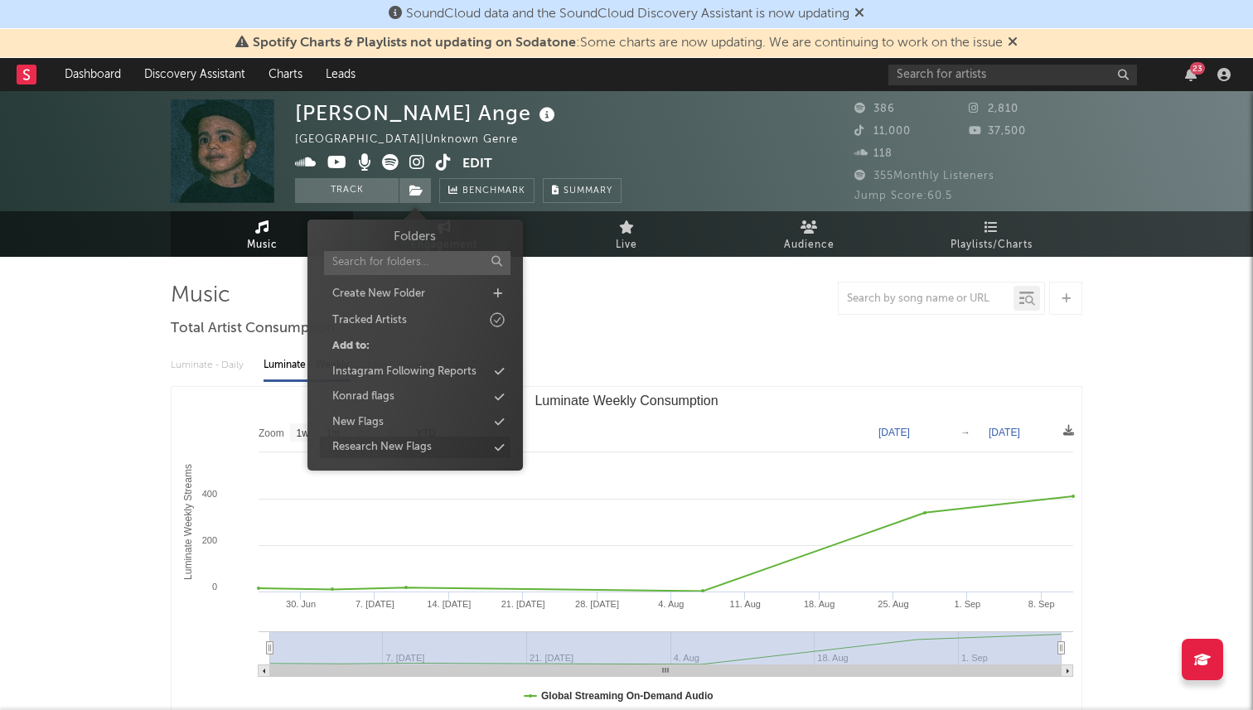
click at [396, 447] on div "Research New Flags" at bounding box center [381, 447] width 99 height 17
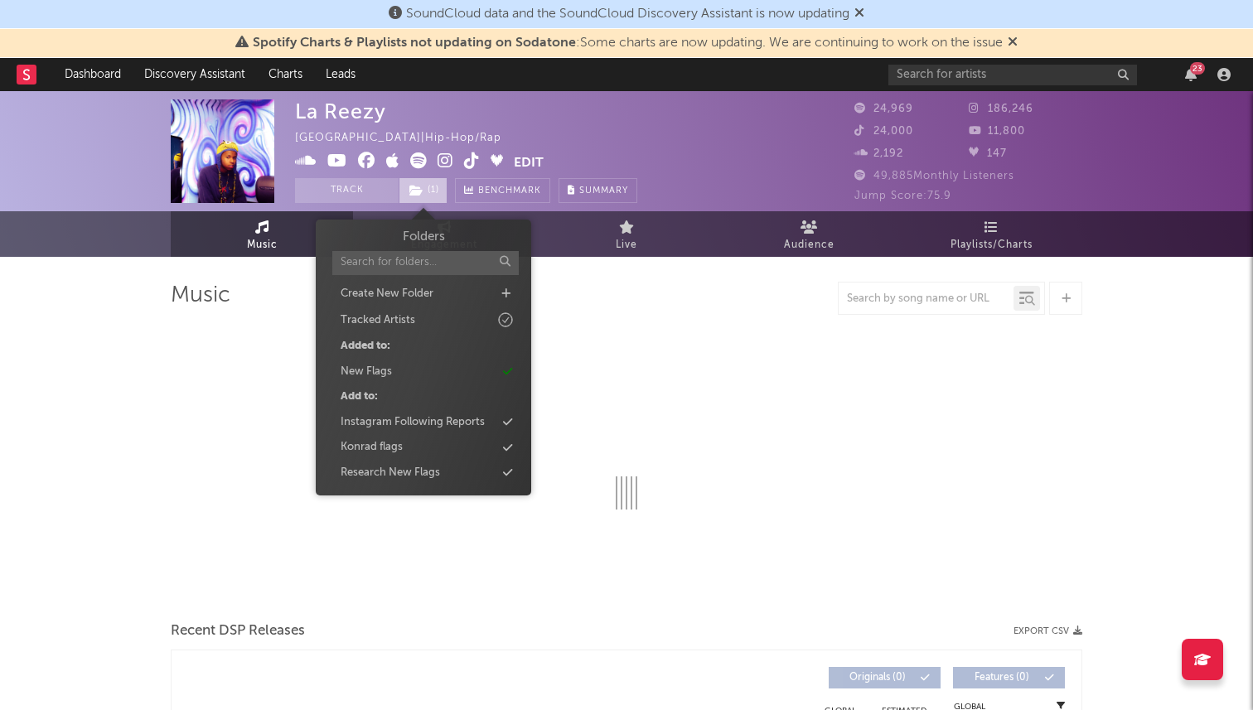
click at [428, 190] on span "( 1 )" at bounding box center [423, 190] width 49 height 25
select select "6m"
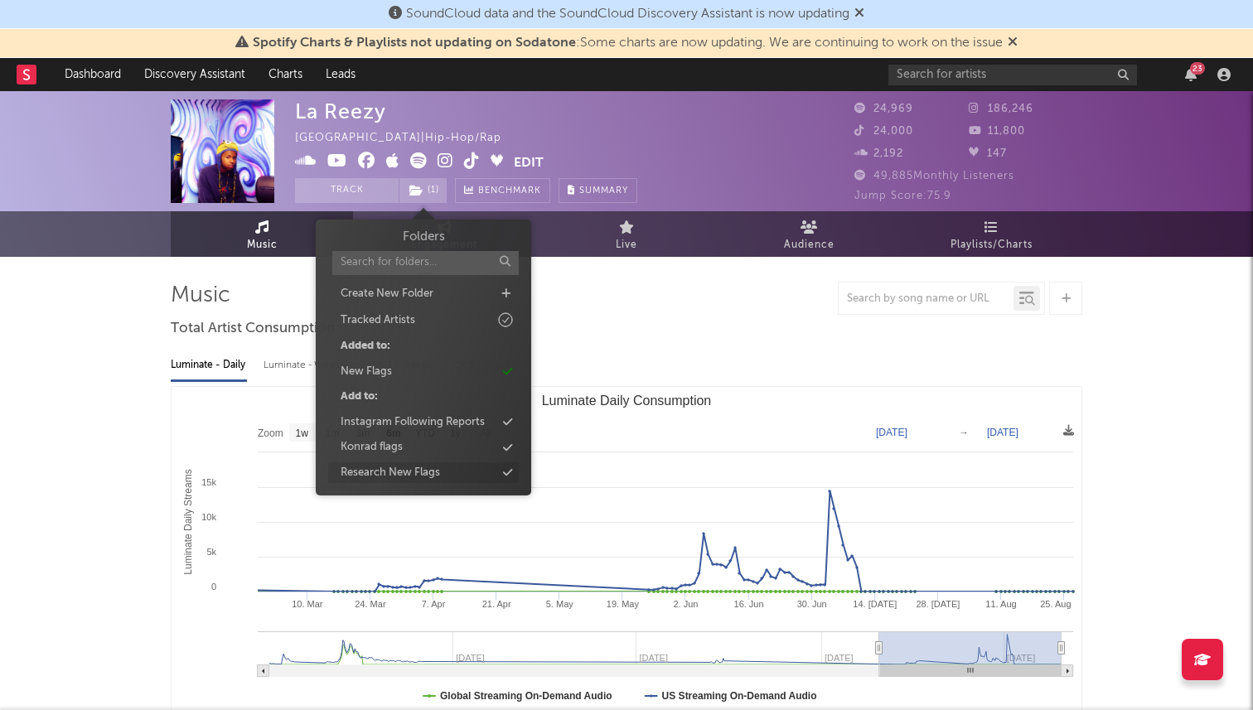
click at [398, 475] on div "Research New Flags" at bounding box center [390, 473] width 99 height 17
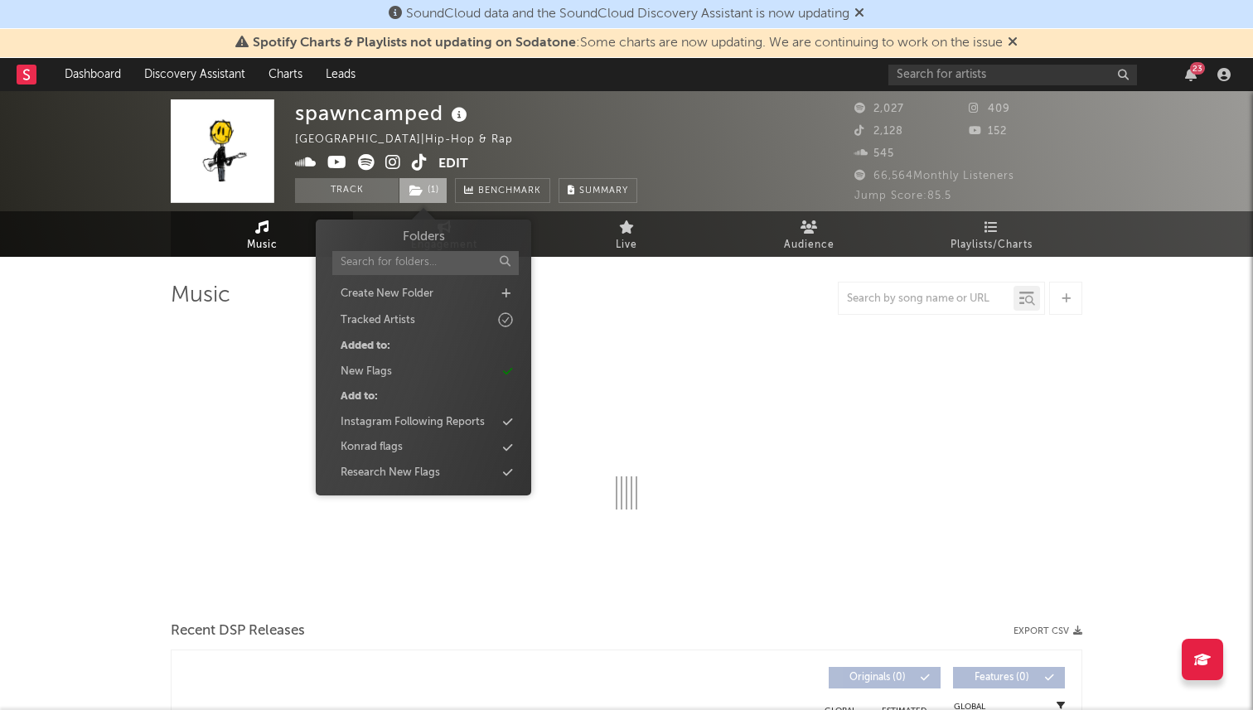
click at [430, 196] on span "( 1 )" at bounding box center [423, 190] width 49 height 25
select select "1w"
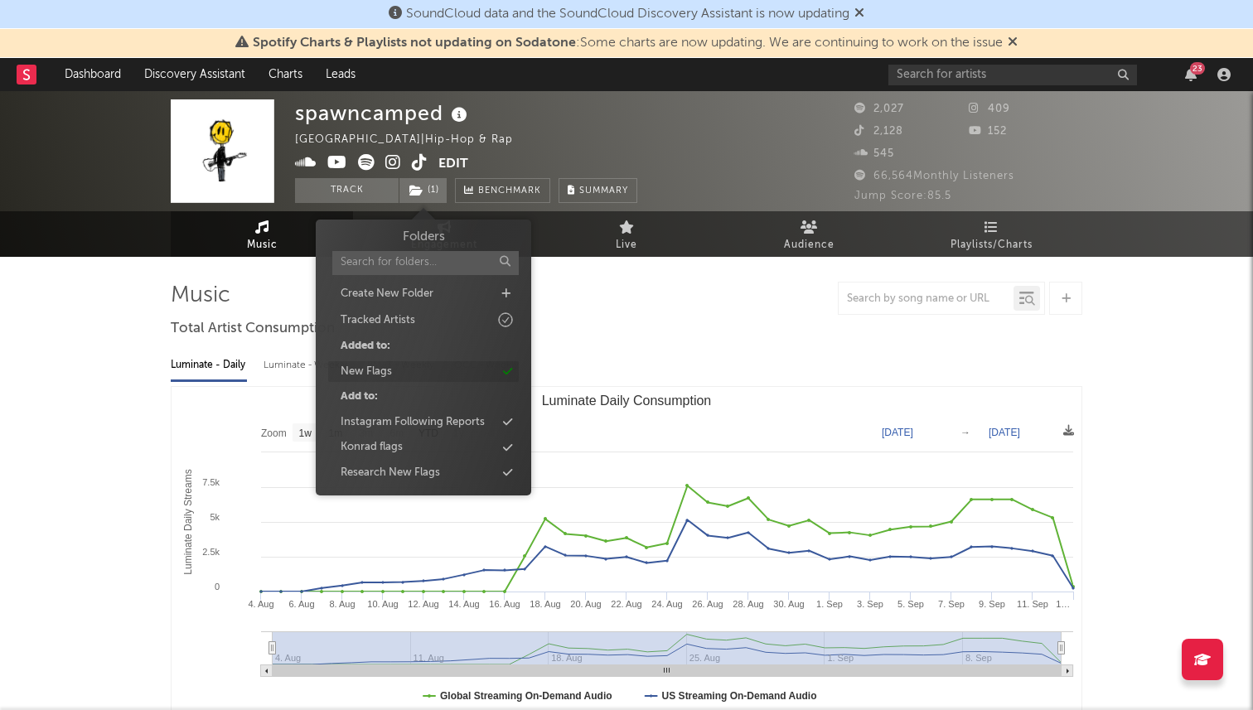
click at [421, 365] on div "New Flags" at bounding box center [423, 372] width 191 height 22
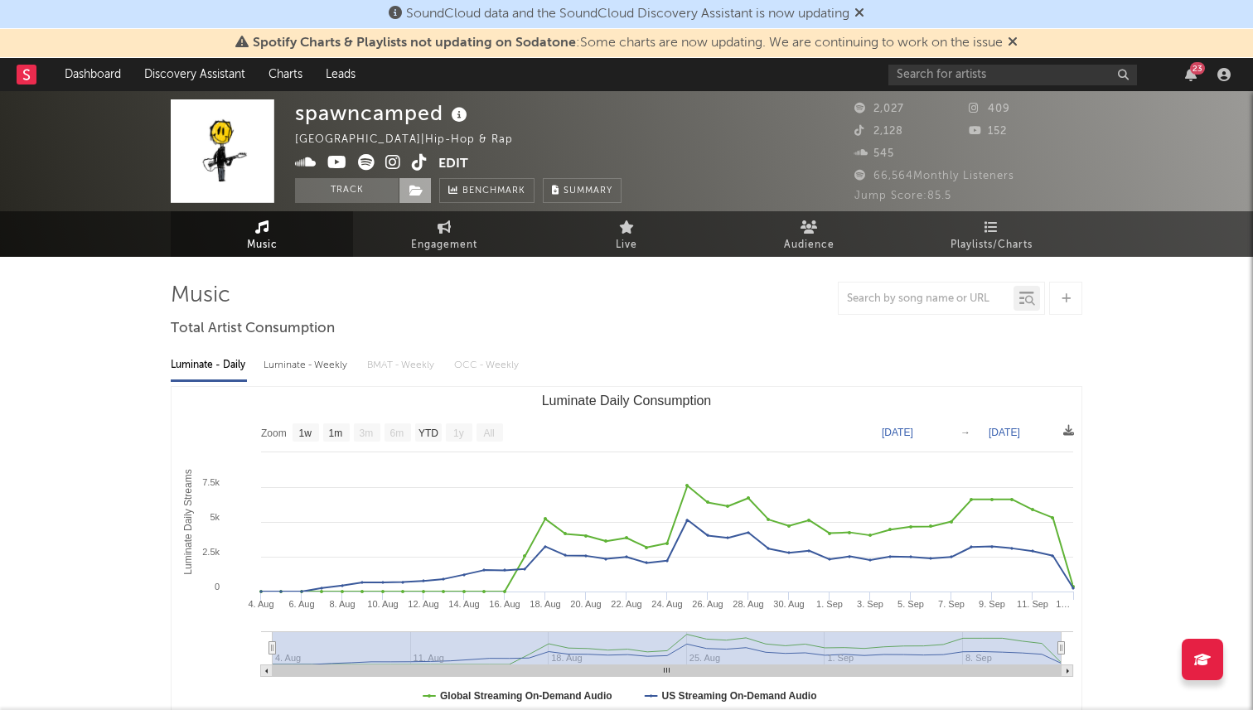
click at [422, 187] on icon at bounding box center [416, 191] width 14 height 12
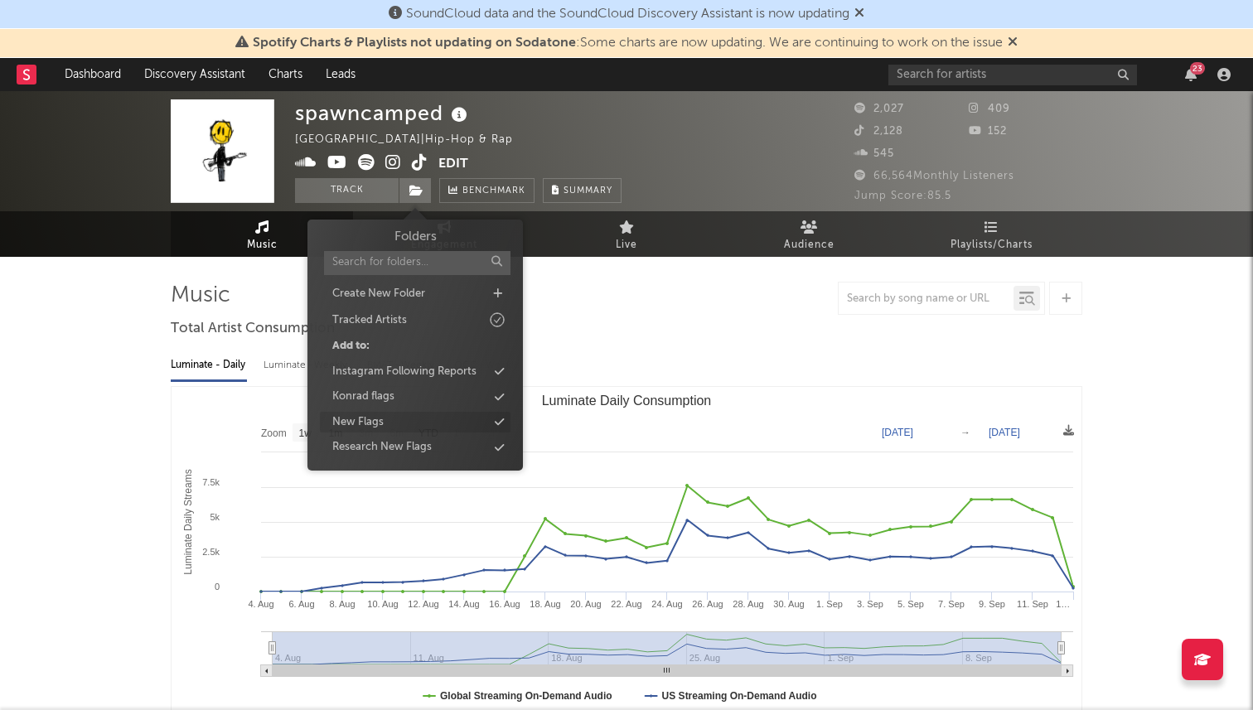
click at [379, 423] on div "New Flags" at bounding box center [357, 422] width 51 height 17
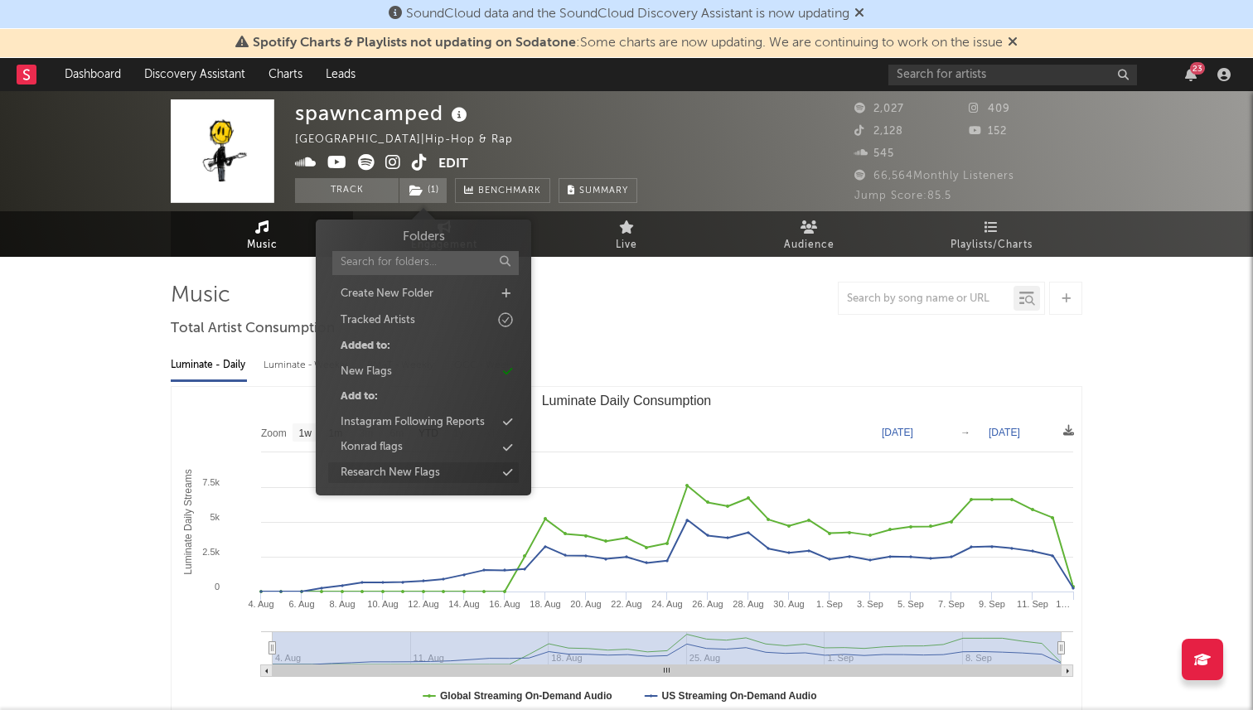
click at [383, 472] on div "Research New Flags" at bounding box center [390, 473] width 99 height 17
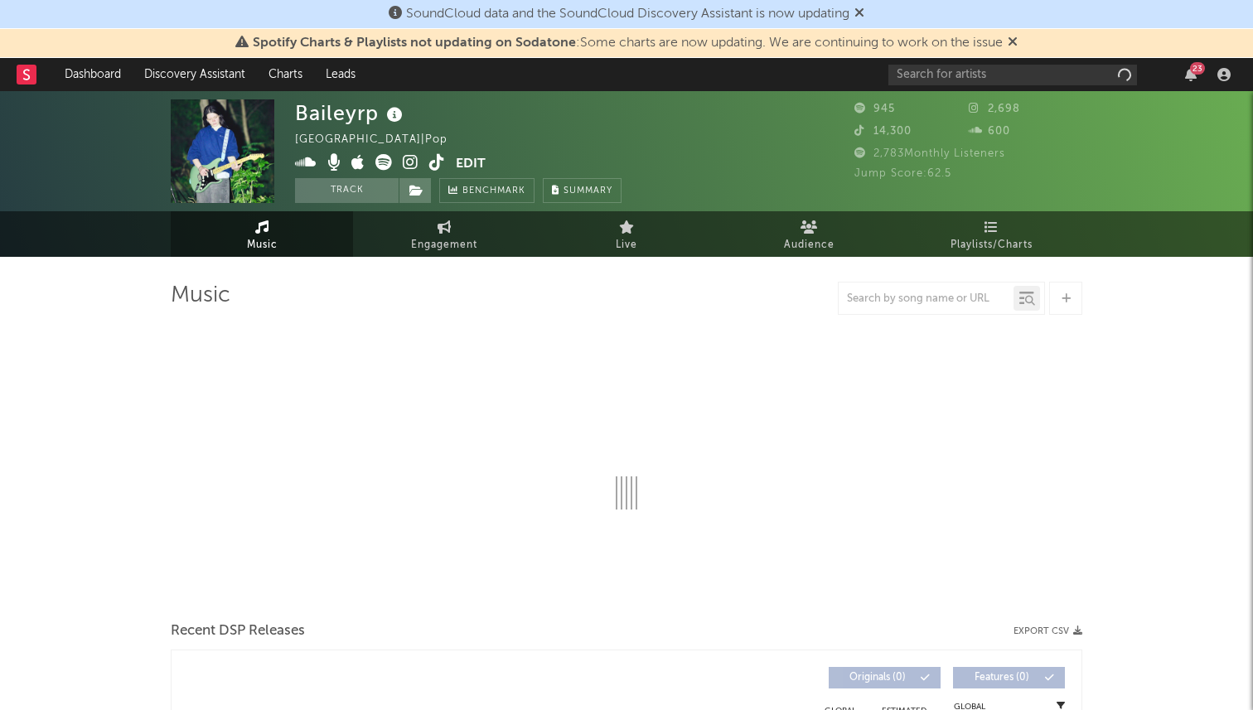
select select "1w"
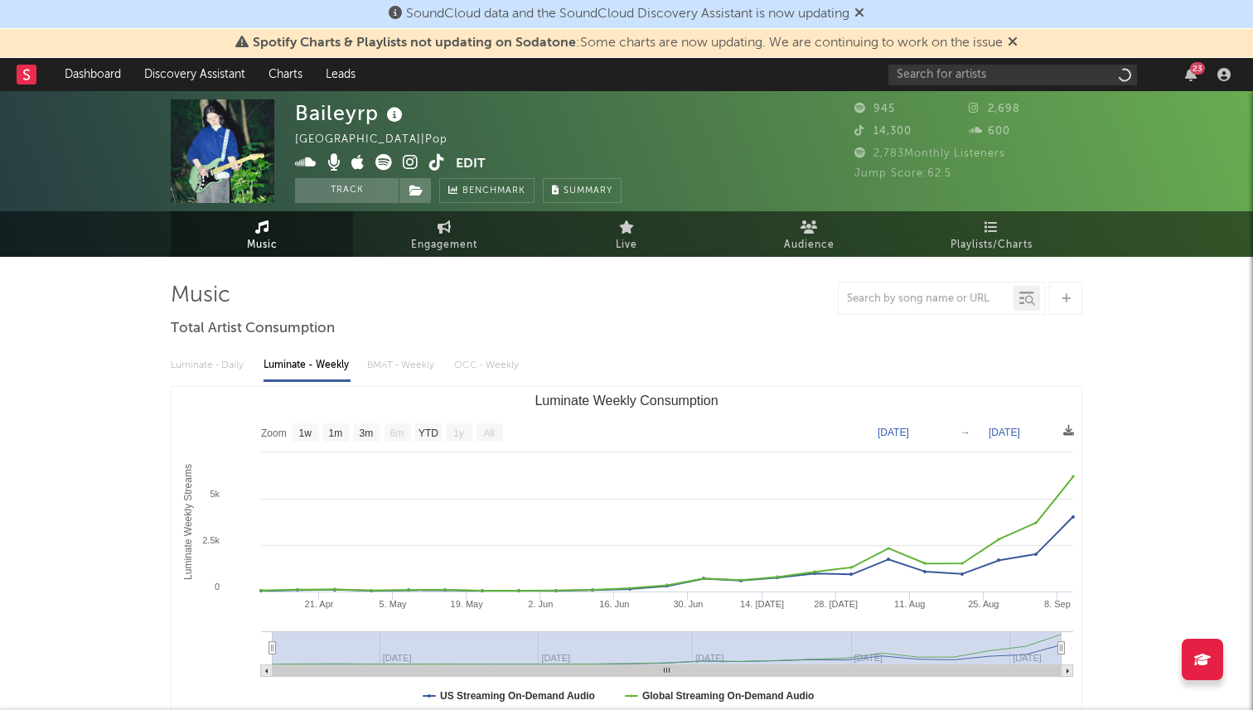
click at [412, 176] on div "Baileyrp United States | Pop Edit Track Benchmark Summary" at bounding box center [458, 151] width 327 height 104
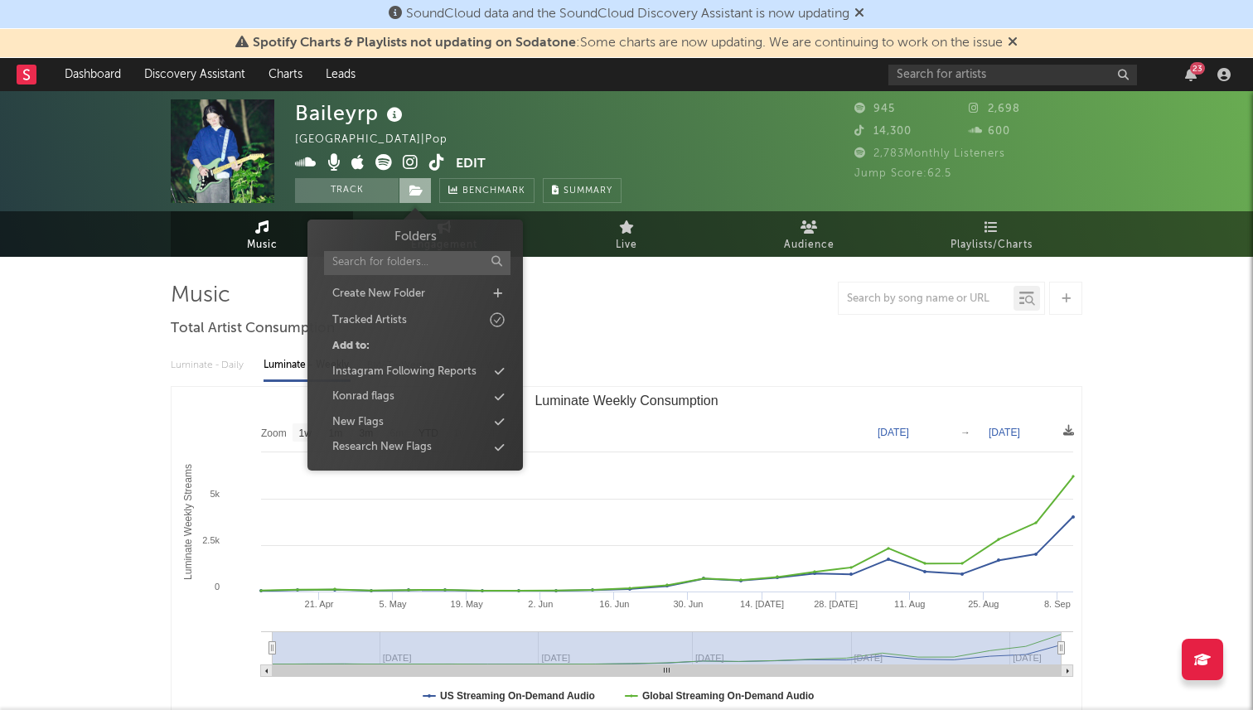
click at [414, 188] on icon at bounding box center [416, 191] width 14 height 12
click at [401, 449] on div "Research New Flags" at bounding box center [381, 447] width 99 height 17
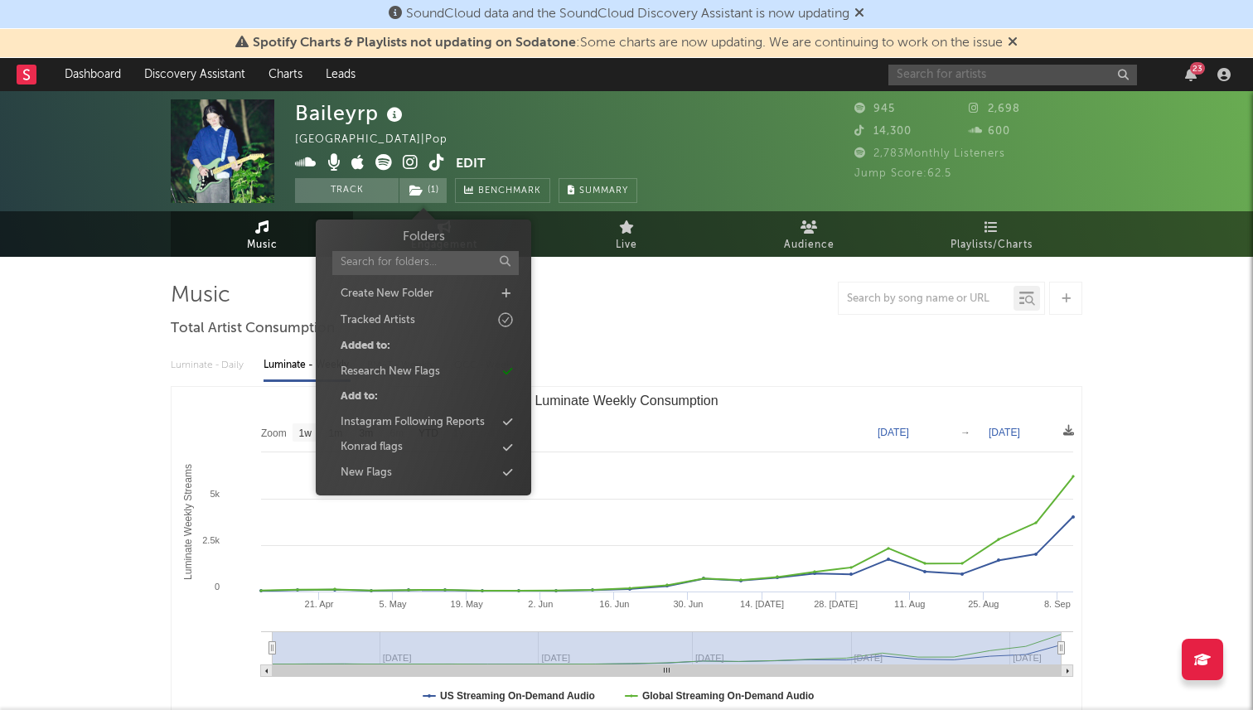
click at [988, 73] on input "text" at bounding box center [1012, 75] width 249 height 21
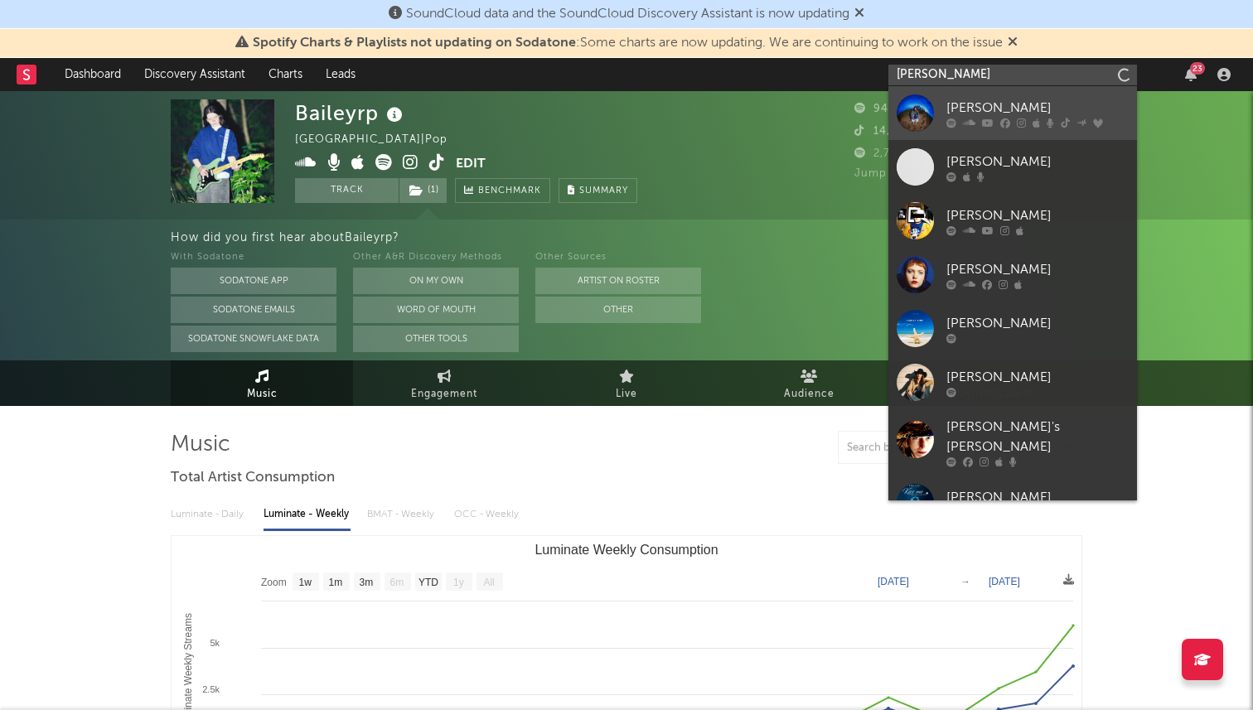
type input "ruby waters"
click at [1000, 97] on link "Ruby Waters" at bounding box center [1012, 113] width 249 height 54
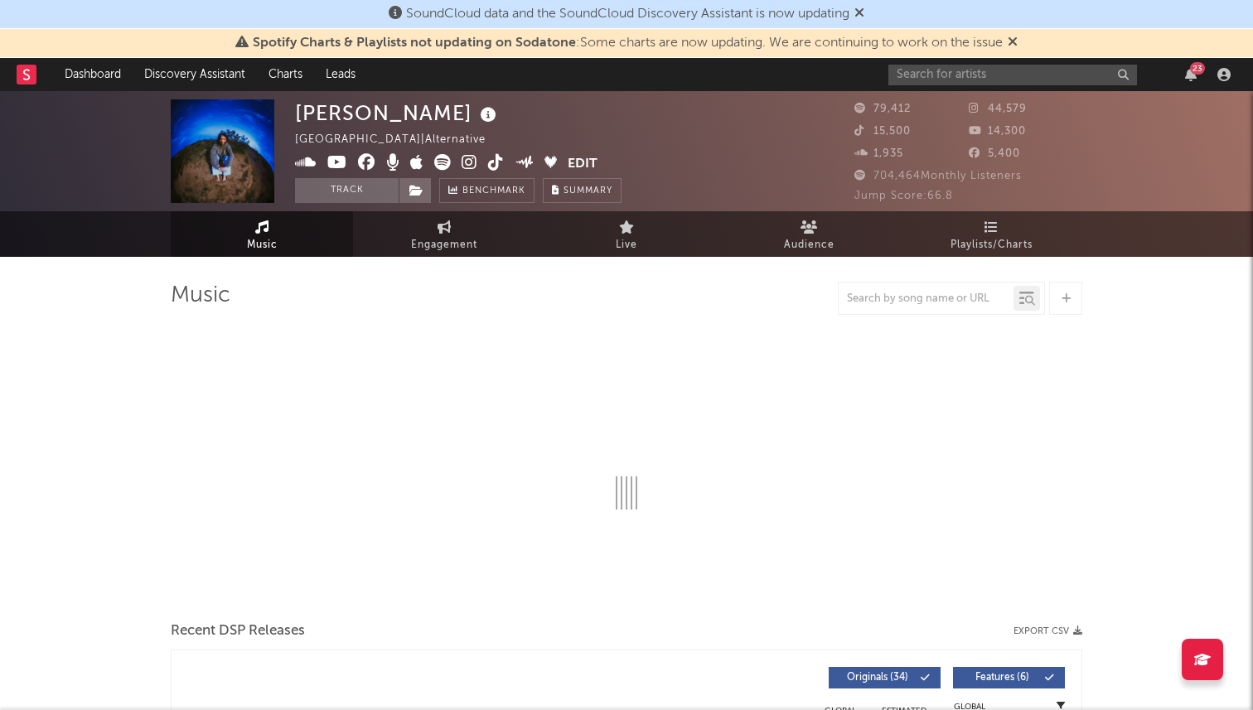
select select "6m"
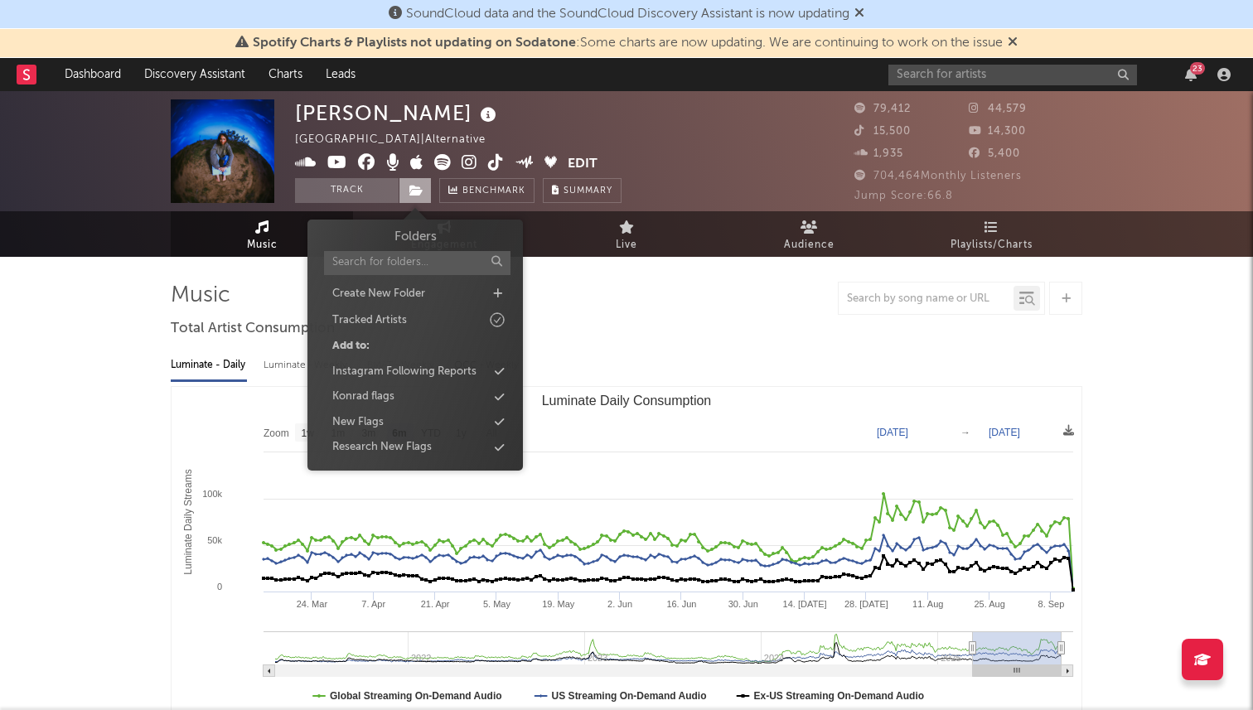
click at [405, 197] on span at bounding box center [415, 190] width 33 height 25
click at [389, 442] on div "Research New Flags" at bounding box center [381, 447] width 99 height 17
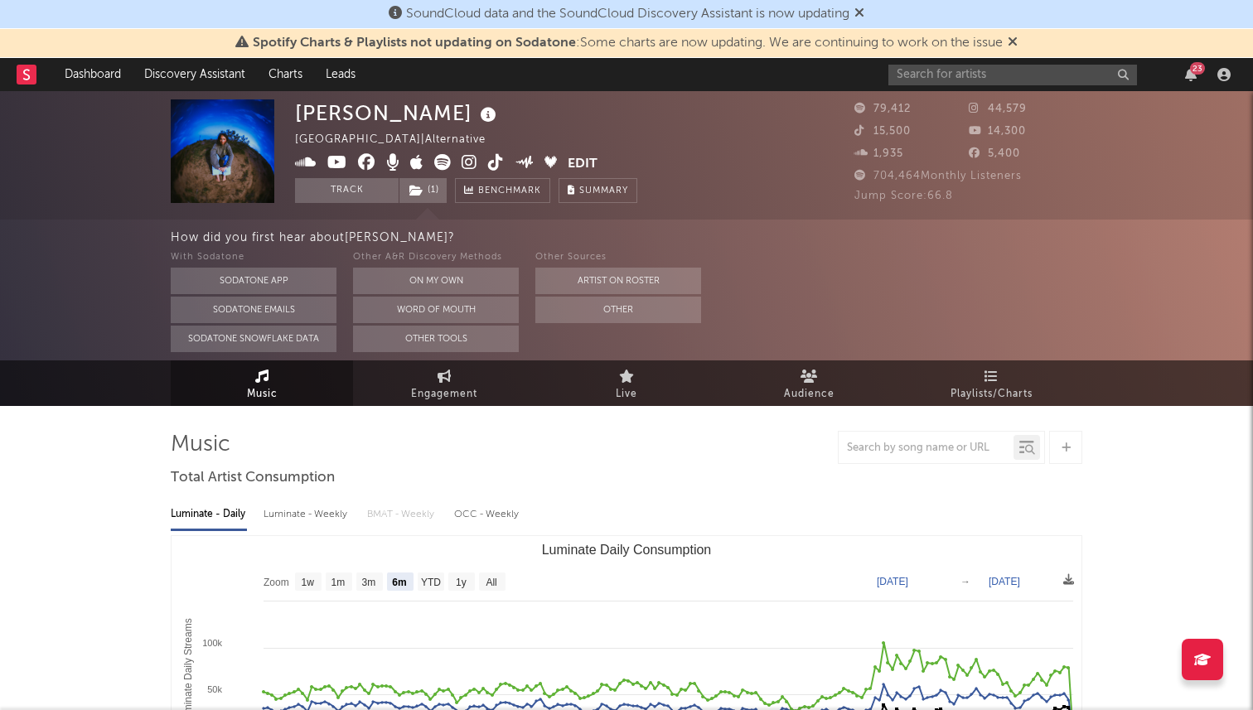
click at [993, 88] on div "23" at bounding box center [1062, 74] width 348 height 33
click at [966, 80] on input "text" at bounding box center [1012, 75] width 249 height 21
paste input "https://www.tiktok.com/@kromow/video/7547803407118077215?q=ykromow&t=1757534192…"
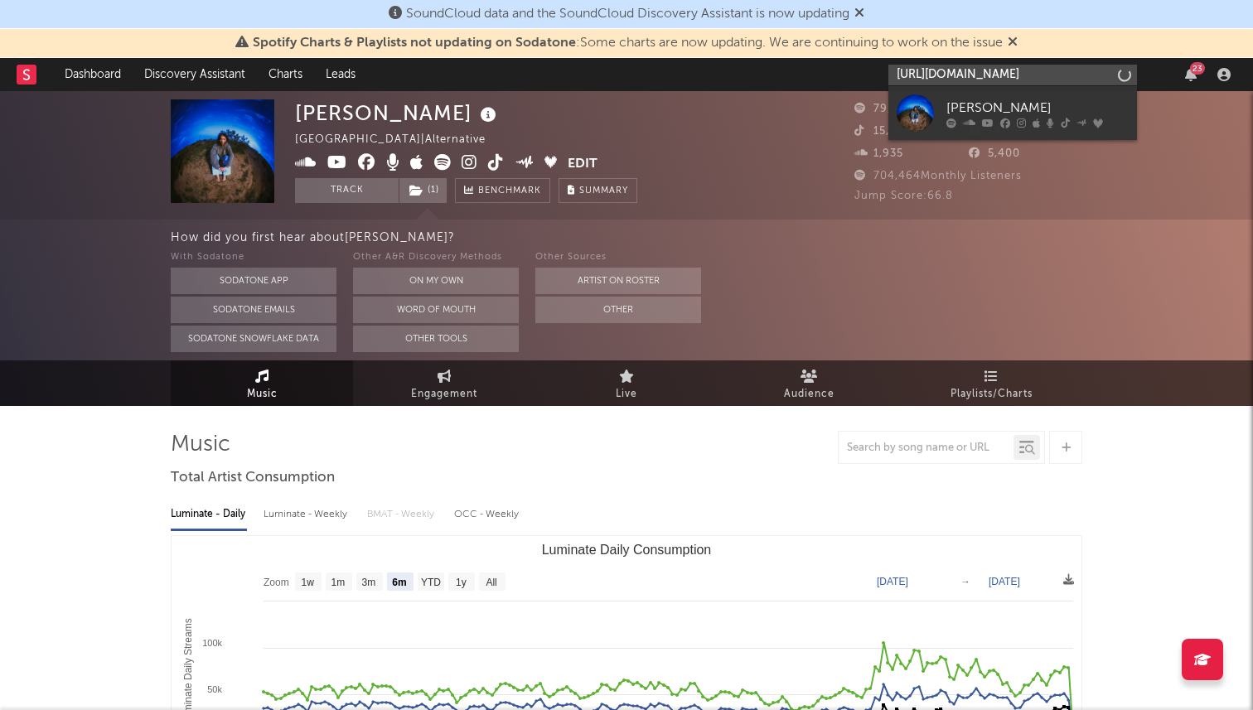
scroll to position [0, 306]
type input "https://www.tiktok.com/@kromow/video/7547803407118077215?q=ykromow&t=1757534192…"
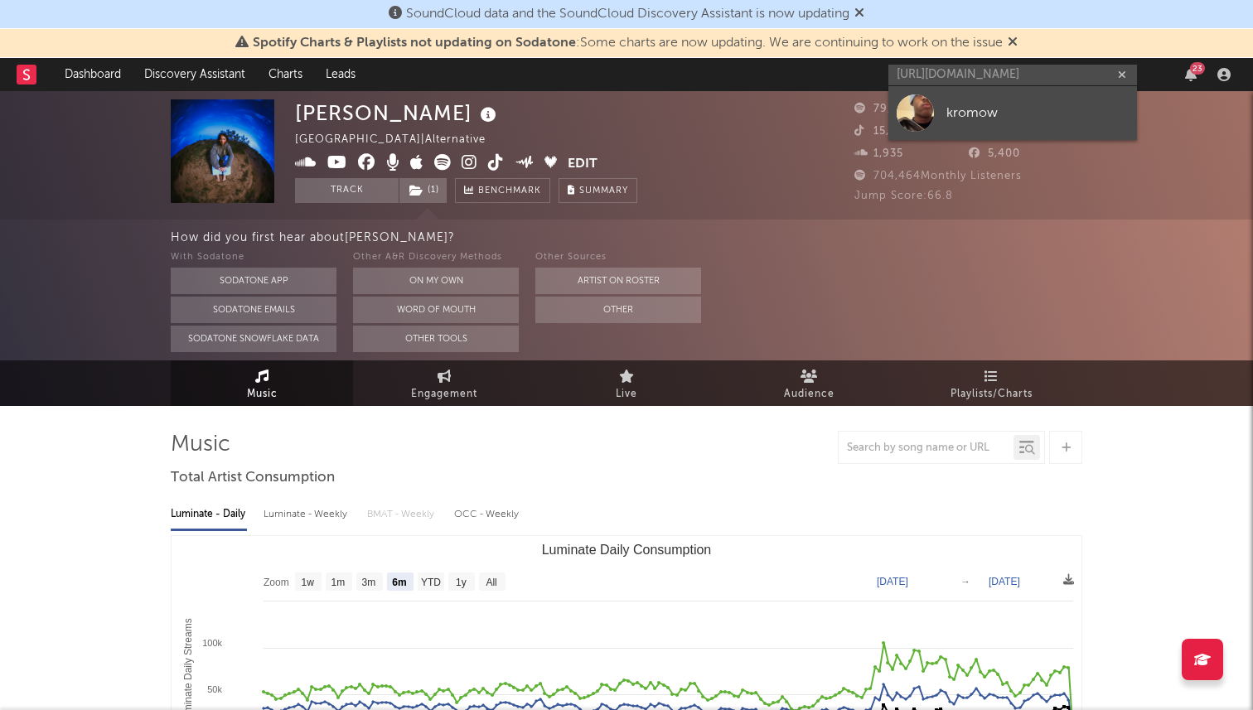
click at [961, 112] on div "kromow" at bounding box center [1037, 113] width 182 height 20
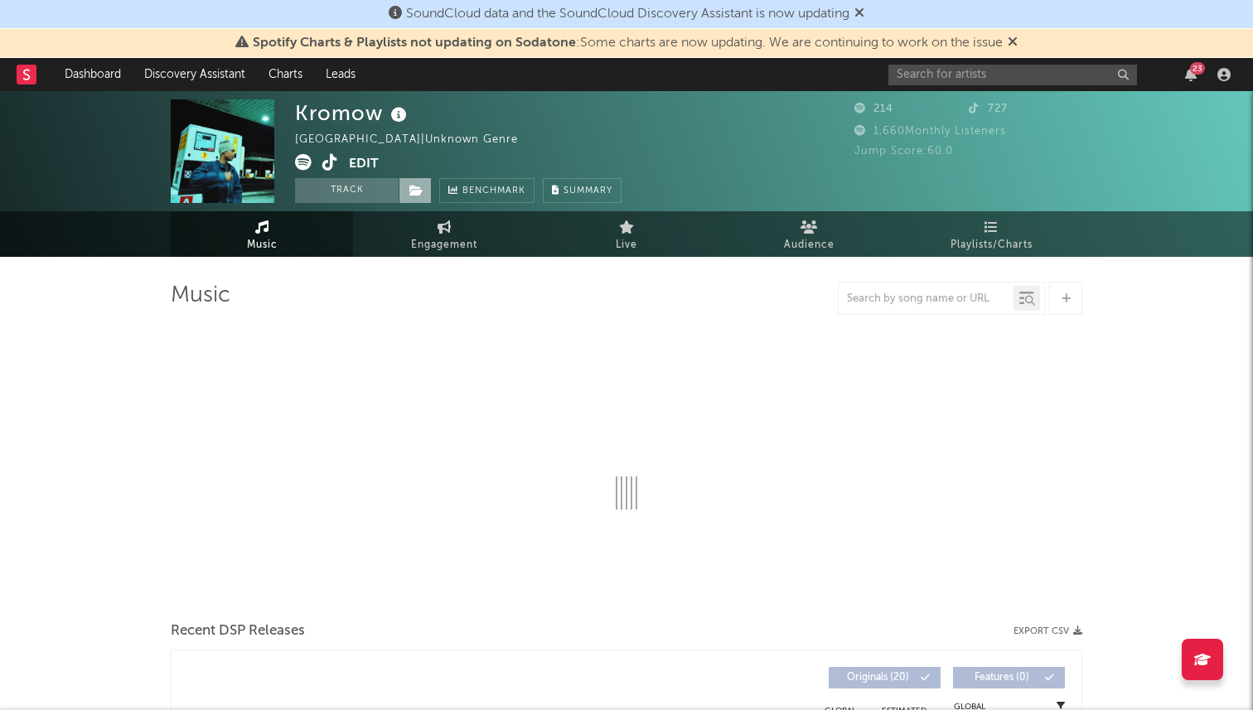
select select "1w"
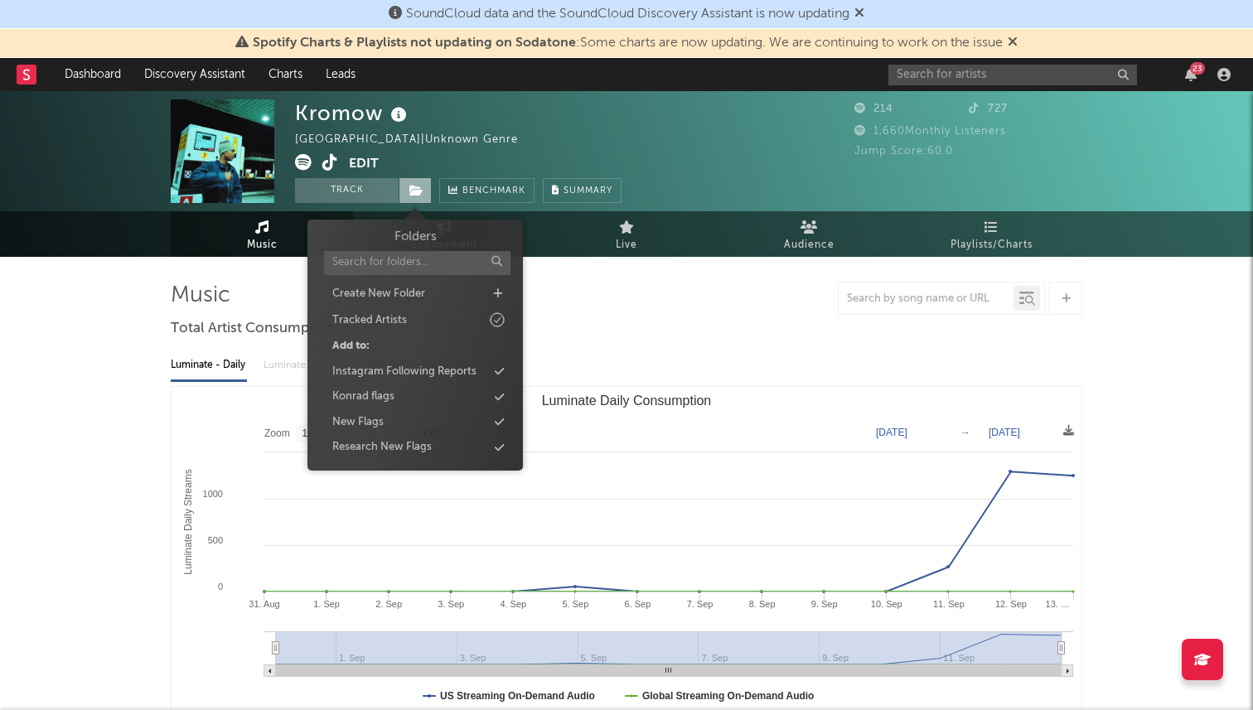
click at [413, 190] on icon at bounding box center [416, 191] width 14 height 12
click at [366, 445] on div "Research New Flags" at bounding box center [381, 447] width 99 height 17
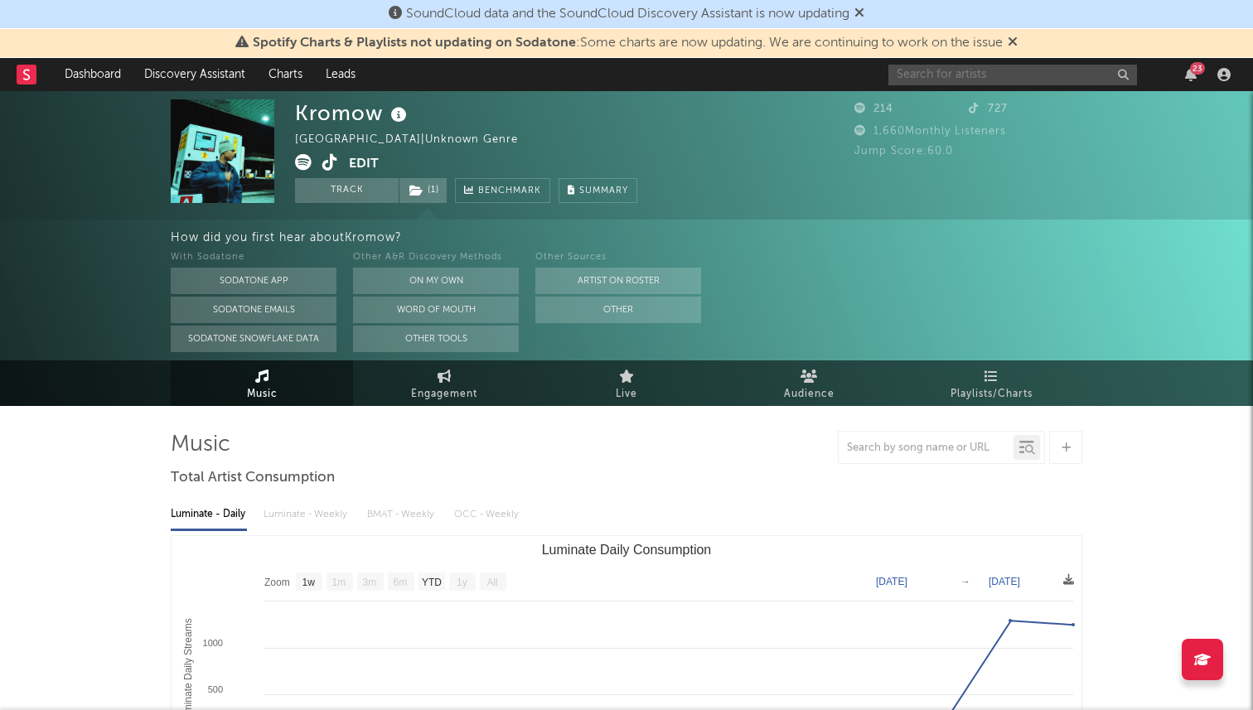
click at [924, 76] on input "text" at bounding box center [1012, 75] width 249 height 21
paste input "https://www.tiktok.com/@suzybluesclues/video/7547388556180868366"
type input "https://www.tiktok.com/@suzybluesclues/video/7547388556180868366"
click at [960, 77] on input "https://www.tiktok.com/@suzybluesclues/video/7547388556180868366" at bounding box center [1012, 75] width 249 height 21
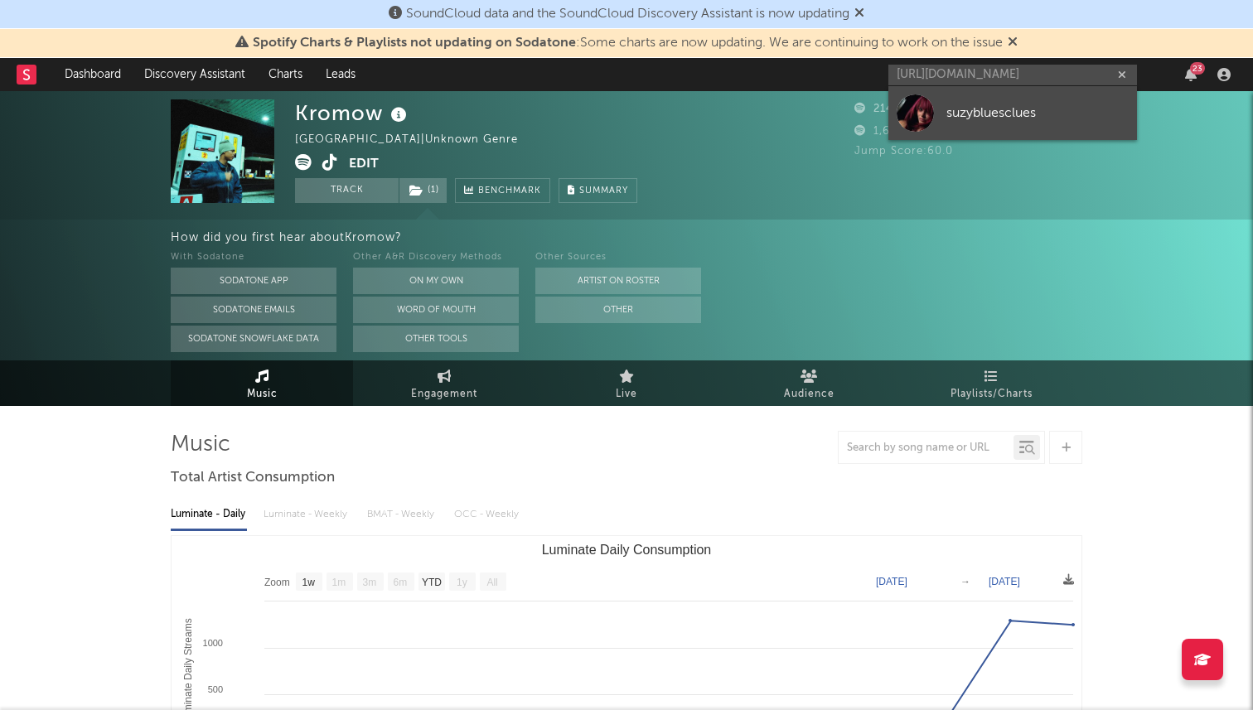
scroll to position [0, 0]
click at [938, 120] on link "suzybluesclues" at bounding box center [1012, 113] width 249 height 54
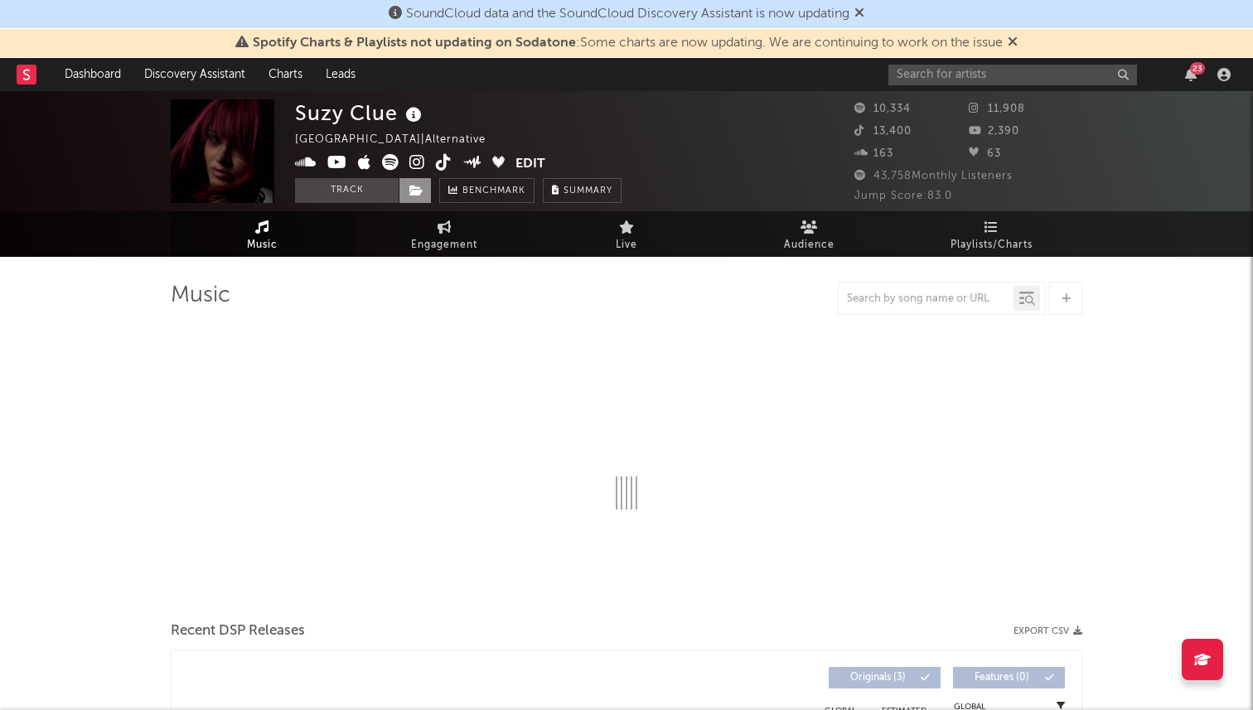
click at [409, 193] on span at bounding box center [415, 190] width 33 height 25
select select "6m"
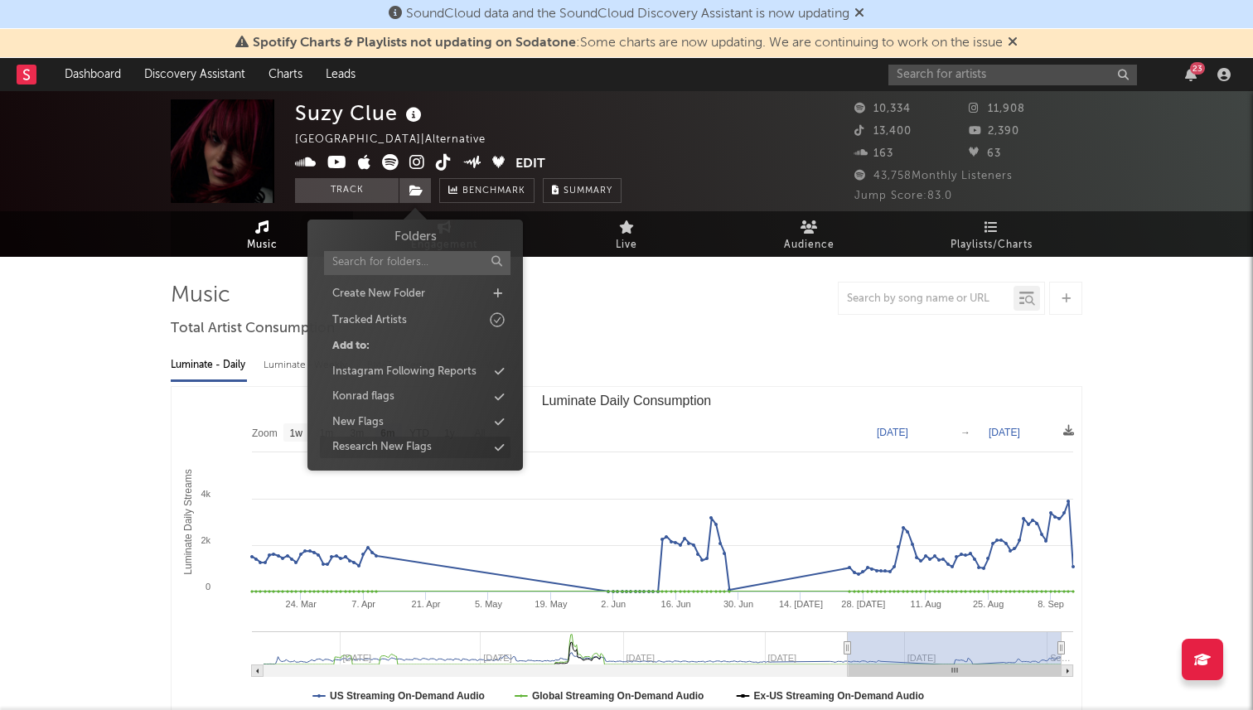
click at [370, 449] on div "Research New Flags" at bounding box center [381, 447] width 99 height 17
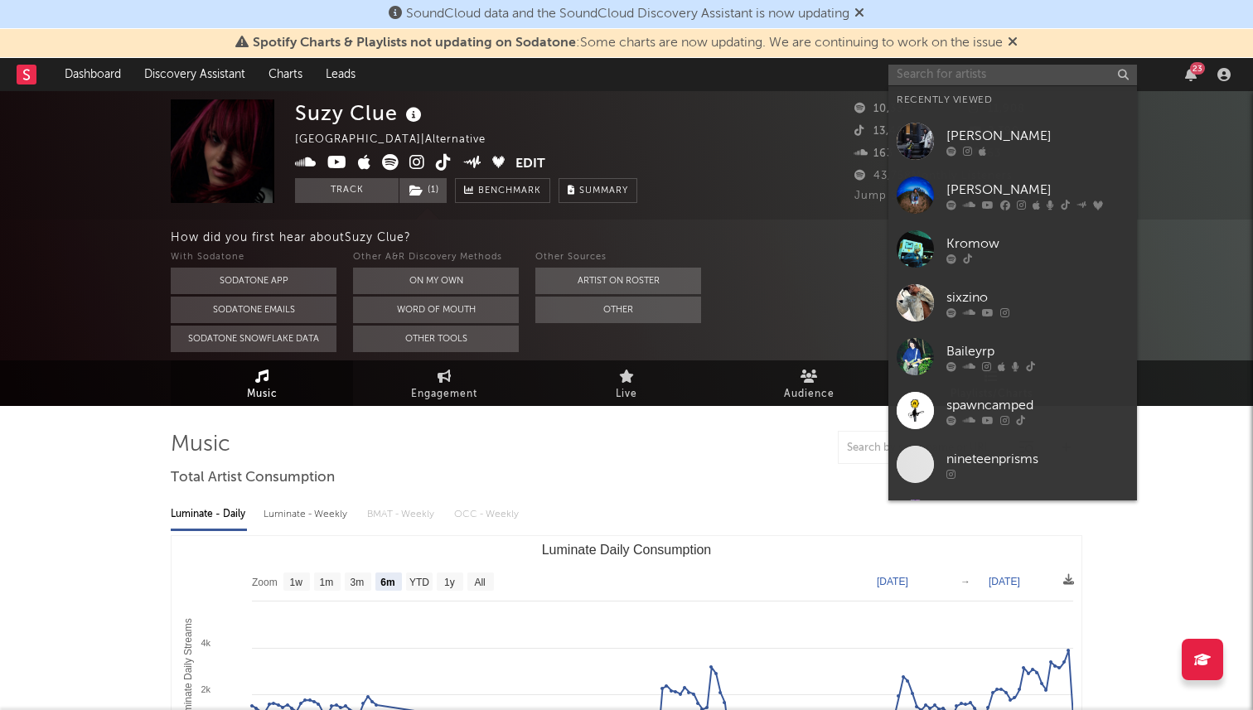
click at [931, 65] on input "text" at bounding box center [1012, 75] width 249 height 21
paste input "https://www.tiktok.com/@s3nsi.molly"
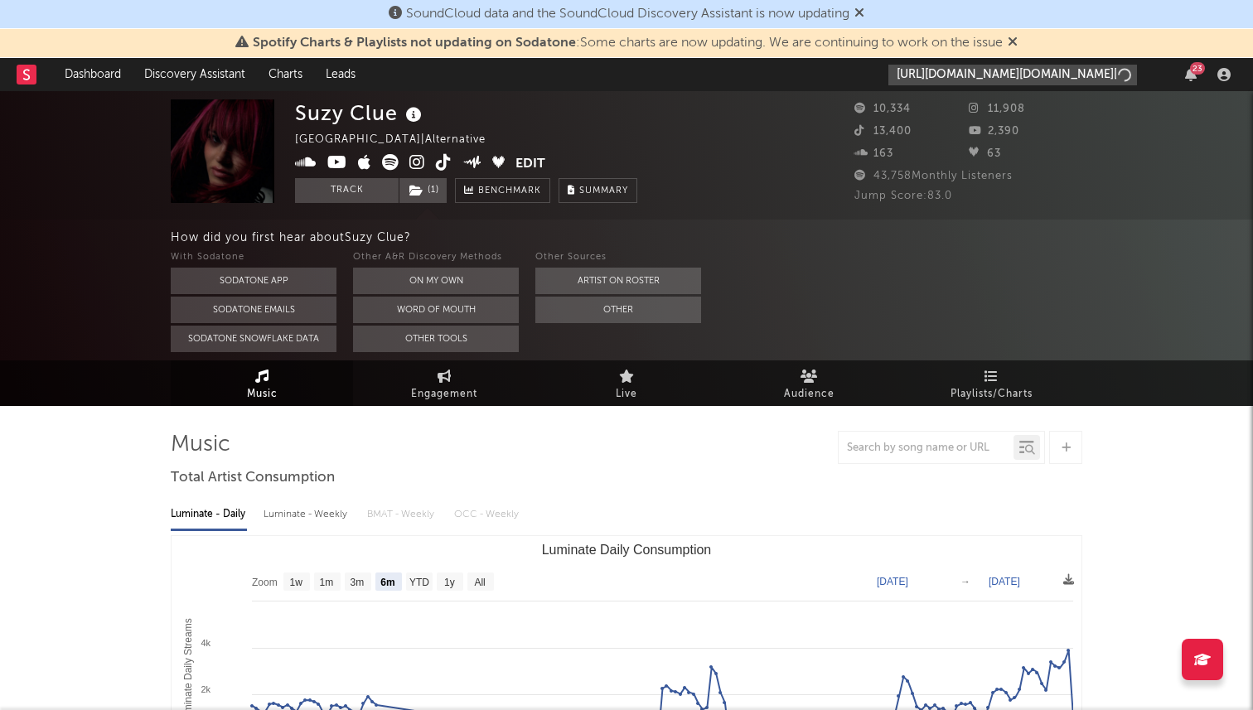
type input "https://www.tiktok.com/@s3nsi.molly"
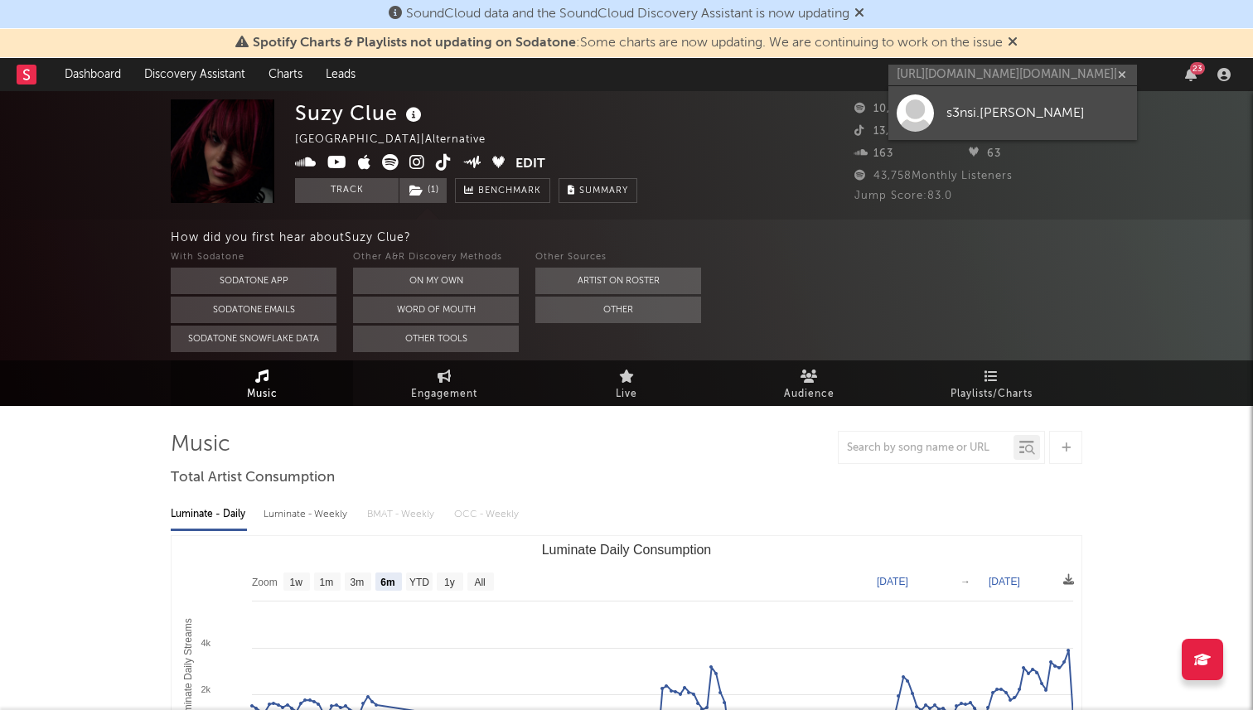
click at [965, 104] on div "s3nsi.molly" at bounding box center [1037, 113] width 182 height 20
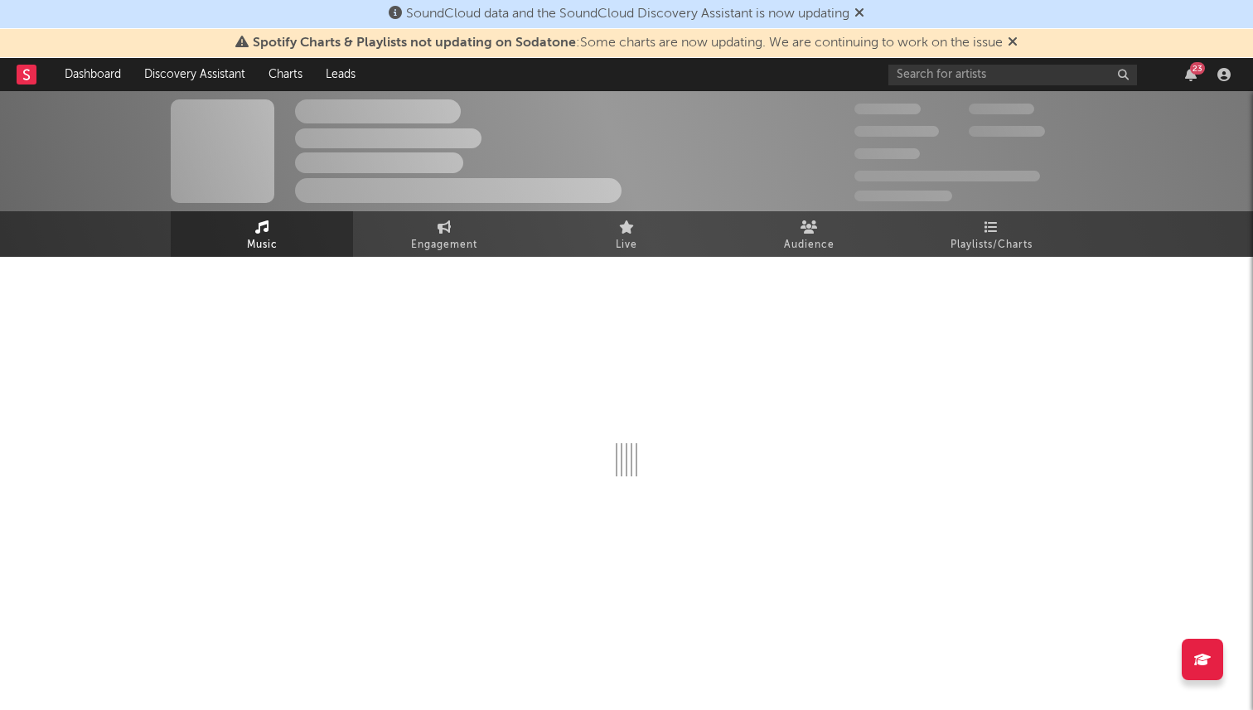
select select "1w"
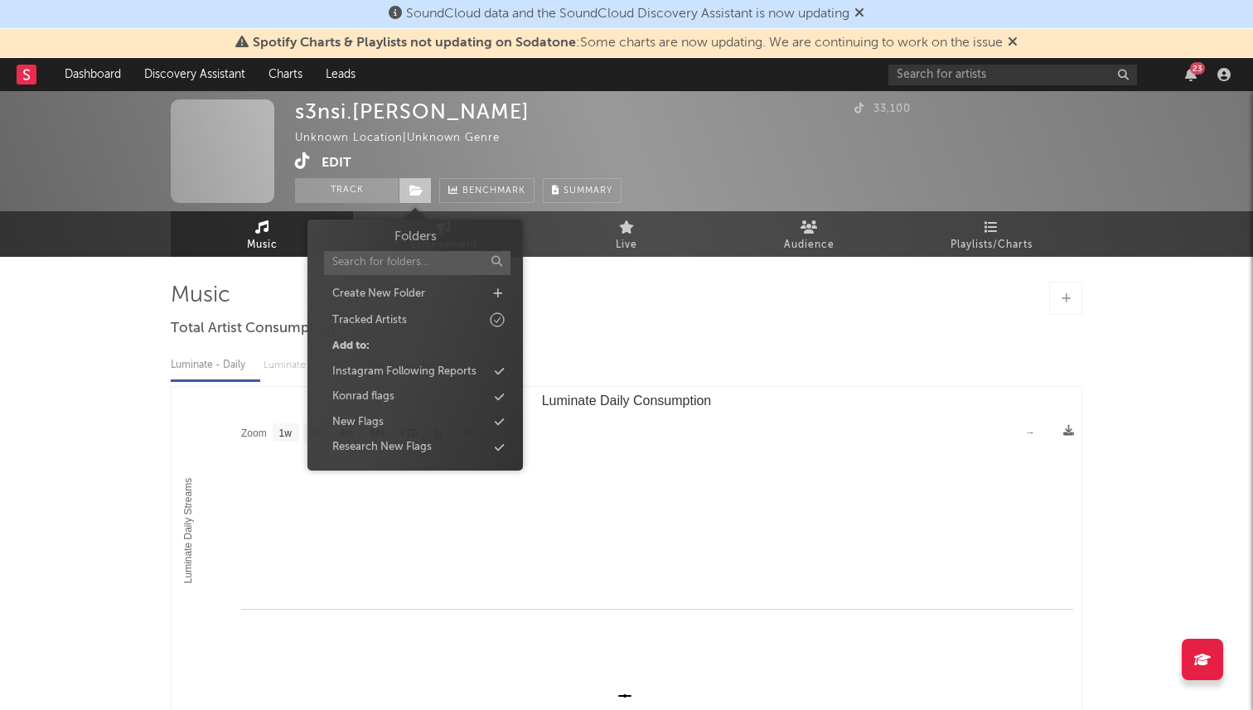
click at [403, 192] on span at bounding box center [415, 190] width 33 height 25
click at [367, 450] on div "Research New Flags" at bounding box center [381, 447] width 99 height 17
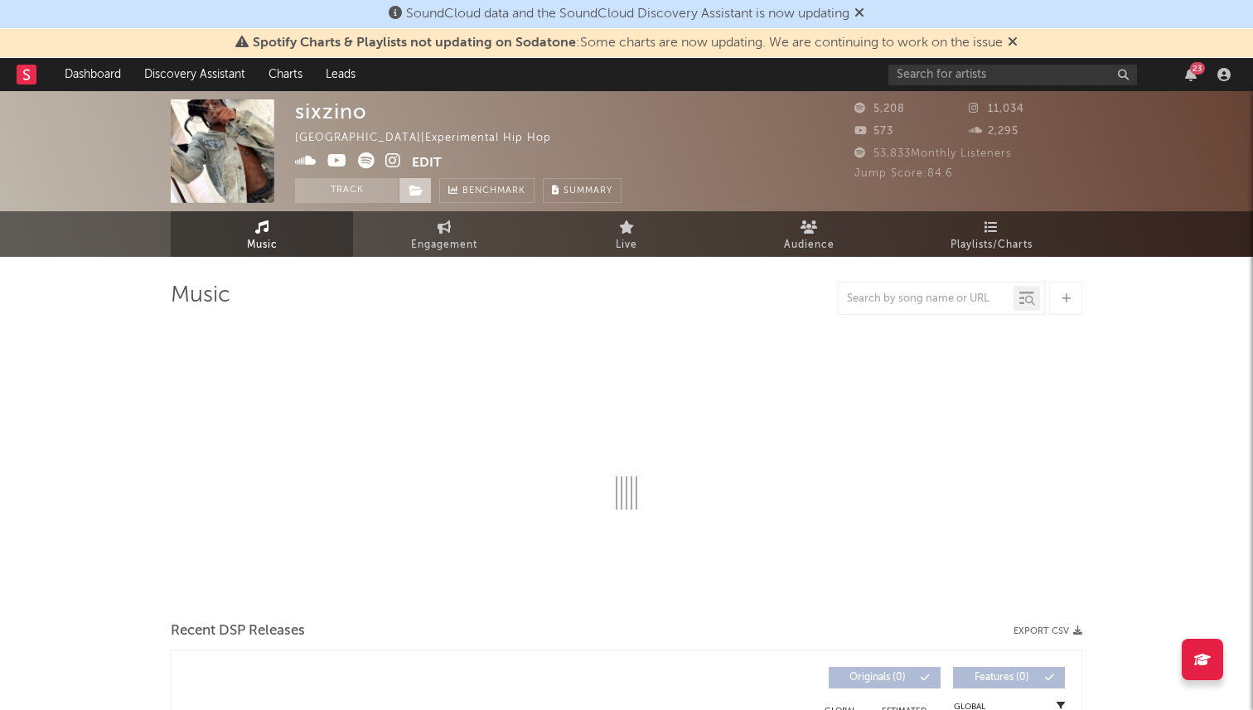
select select "1w"
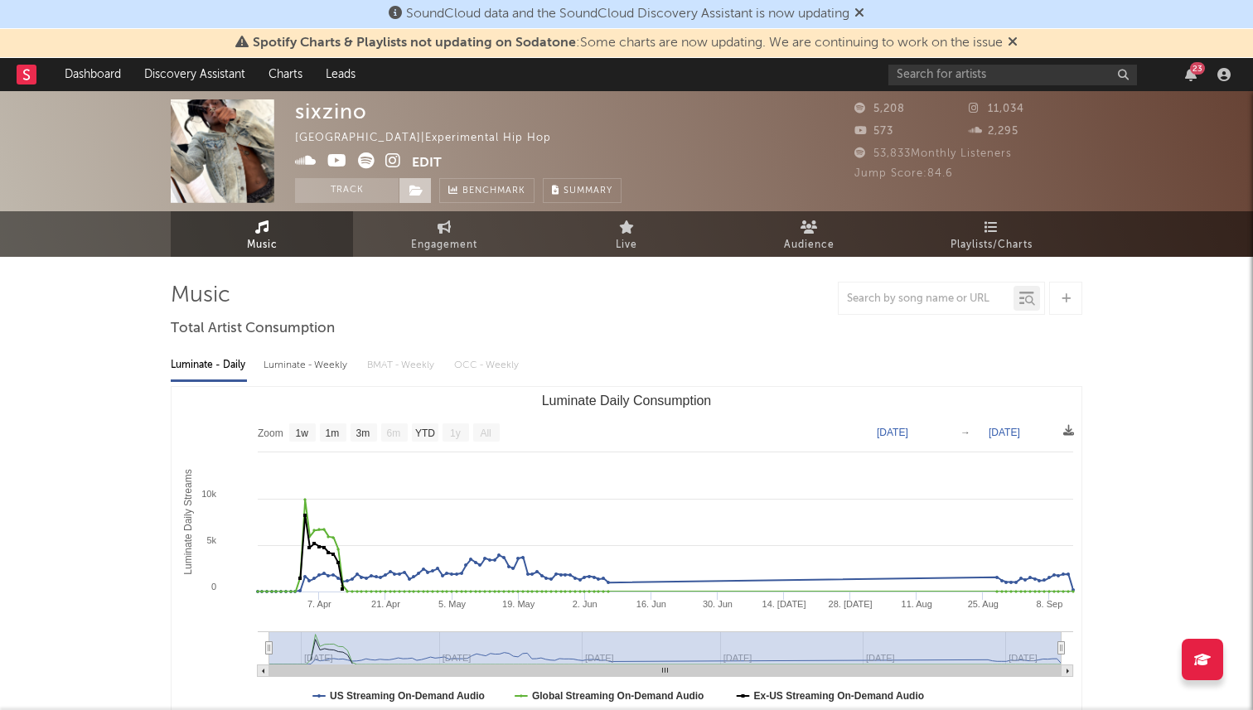
click at [415, 199] on span at bounding box center [415, 190] width 33 height 25
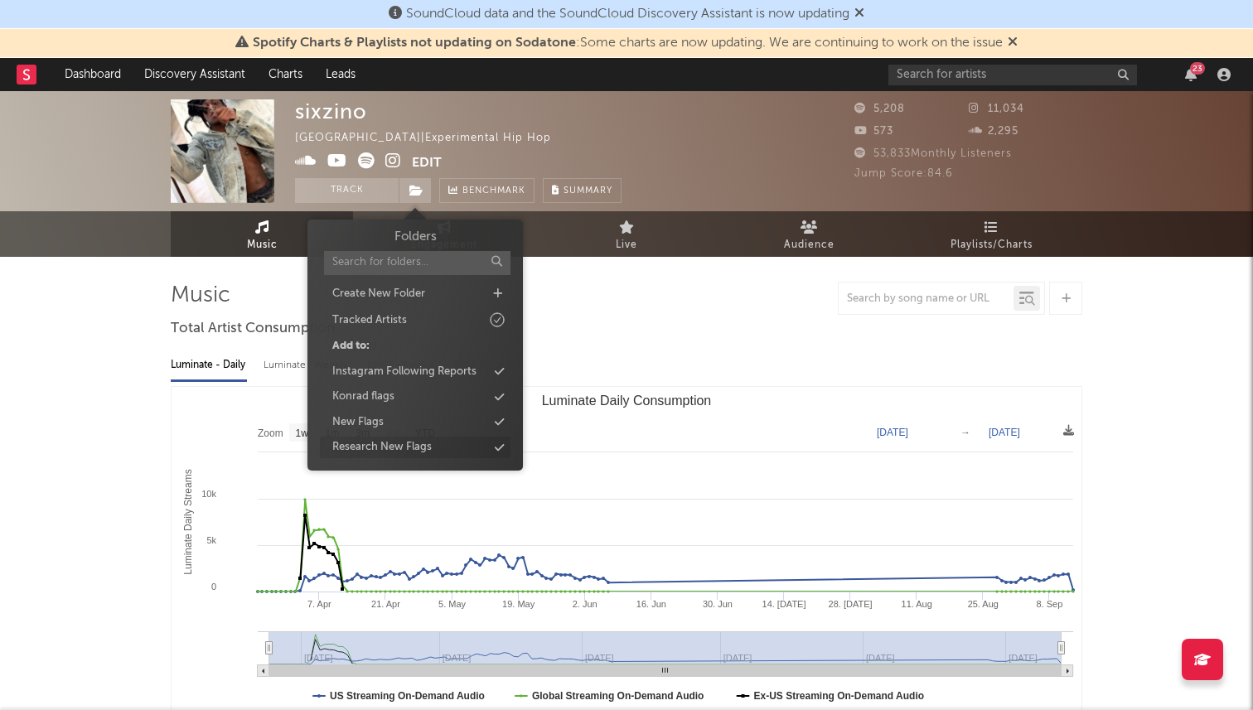
click at [369, 442] on div "Research New Flags" at bounding box center [381, 447] width 99 height 17
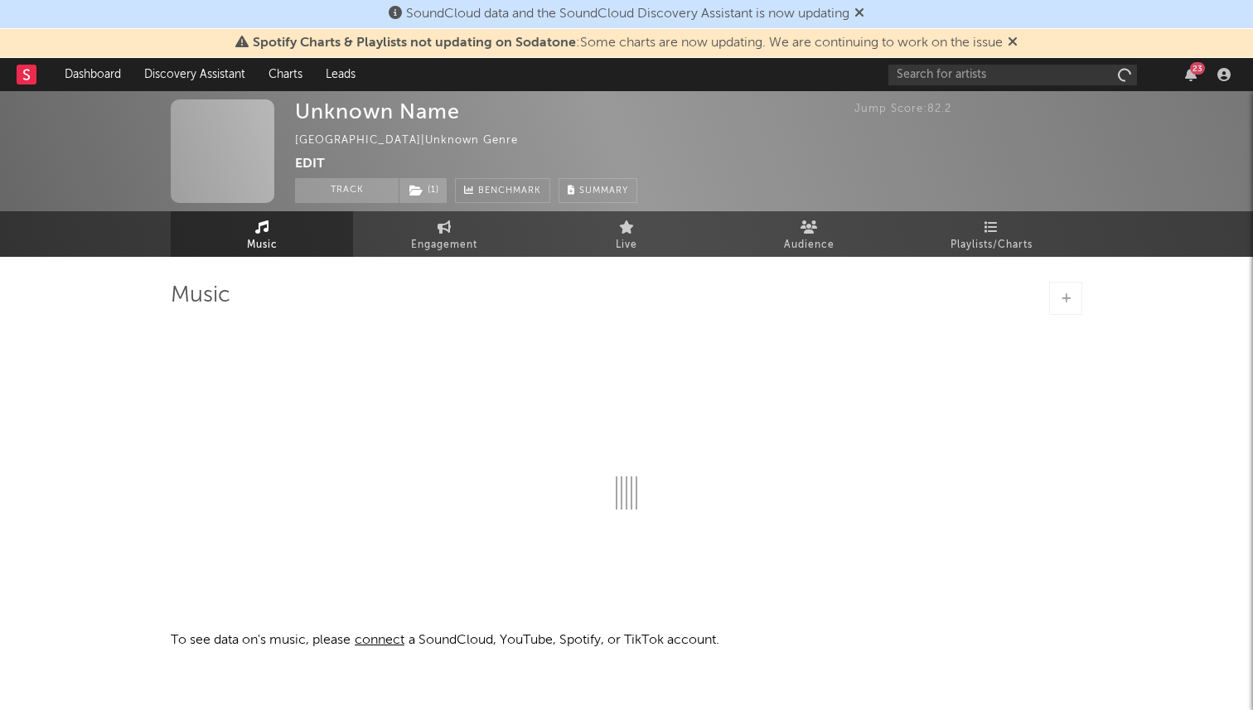
select select "1w"
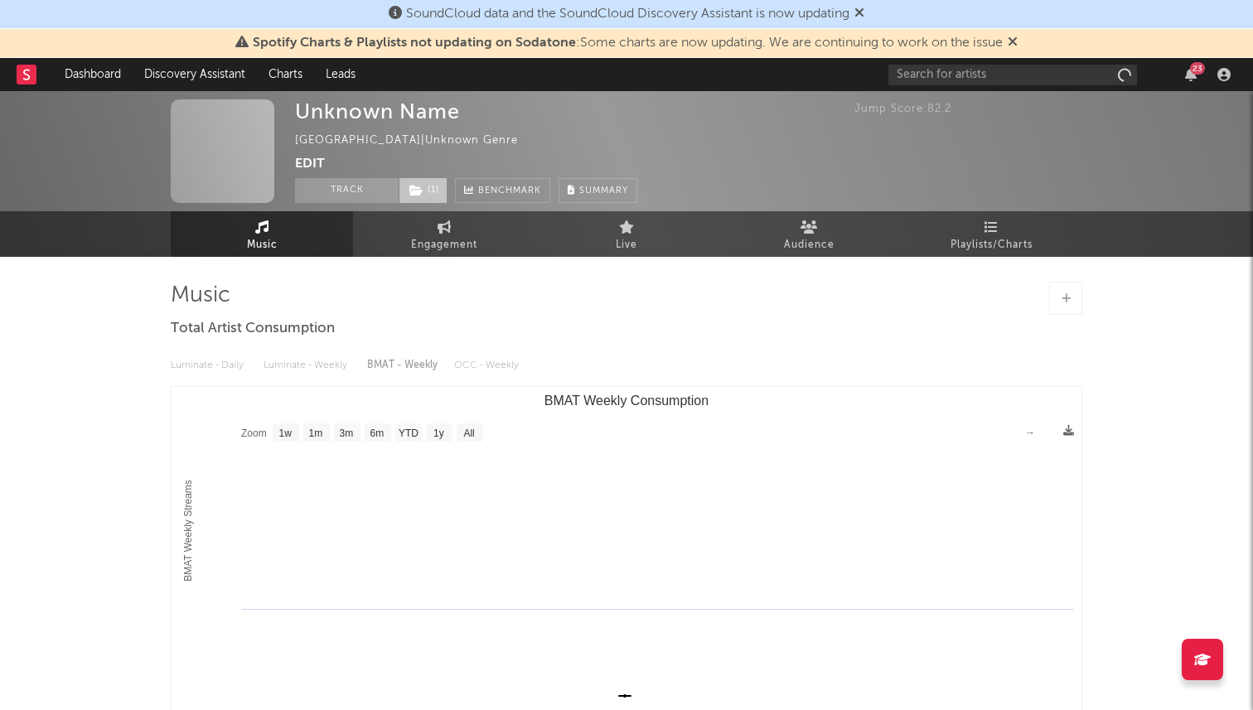
click at [423, 196] on span "( 1 )" at bounding box center [423, 190] width 49 height 25
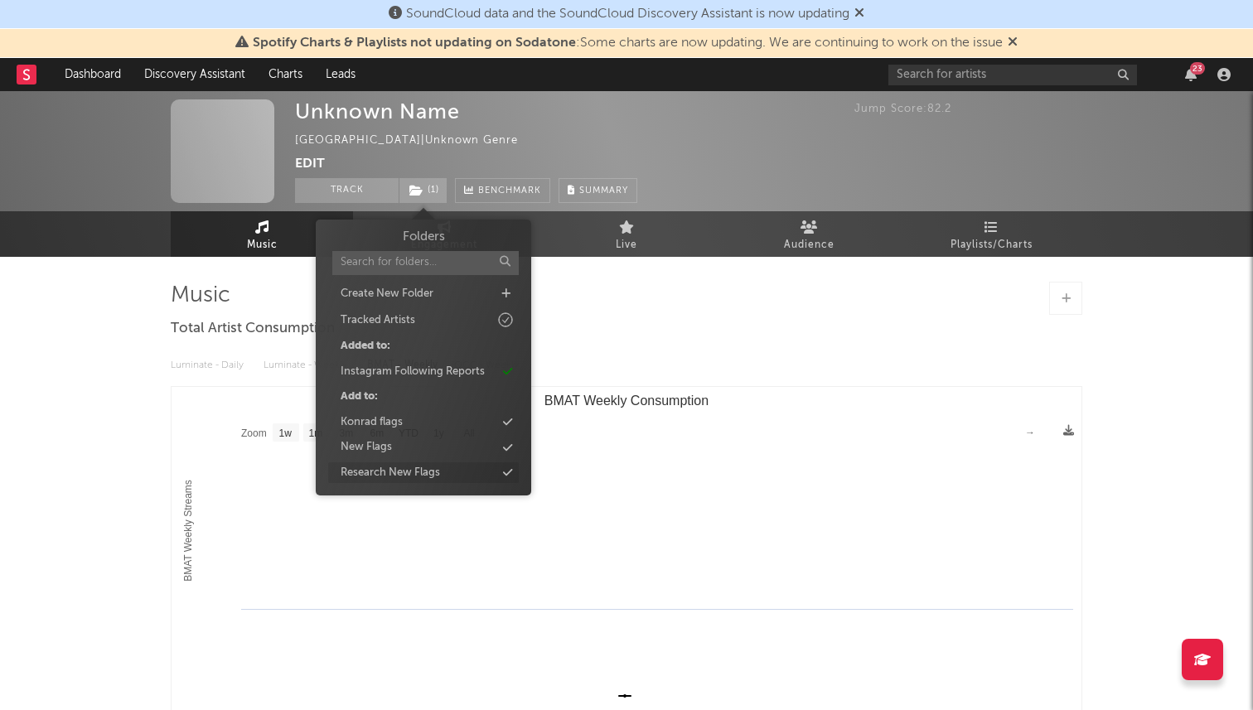
click at [384, 468] on div "Research New Flags" at bounding box center [390, 473] width 99 height 17
click at [946, 76] on input "text" at bounding box center [1012, 75] width 249 height 21
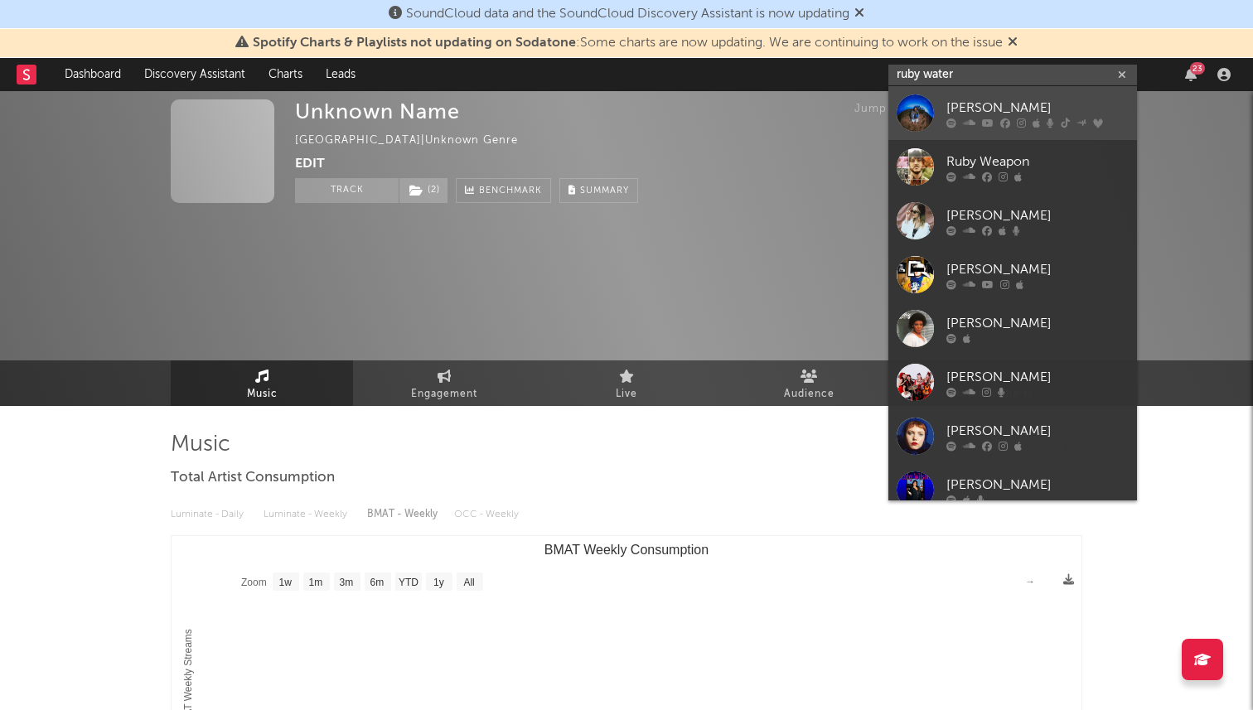
type input "ruby water"
click at [970, 112] on div "[PERSON_NAME]" at bounding box center [1037, 108] width 182 height 20
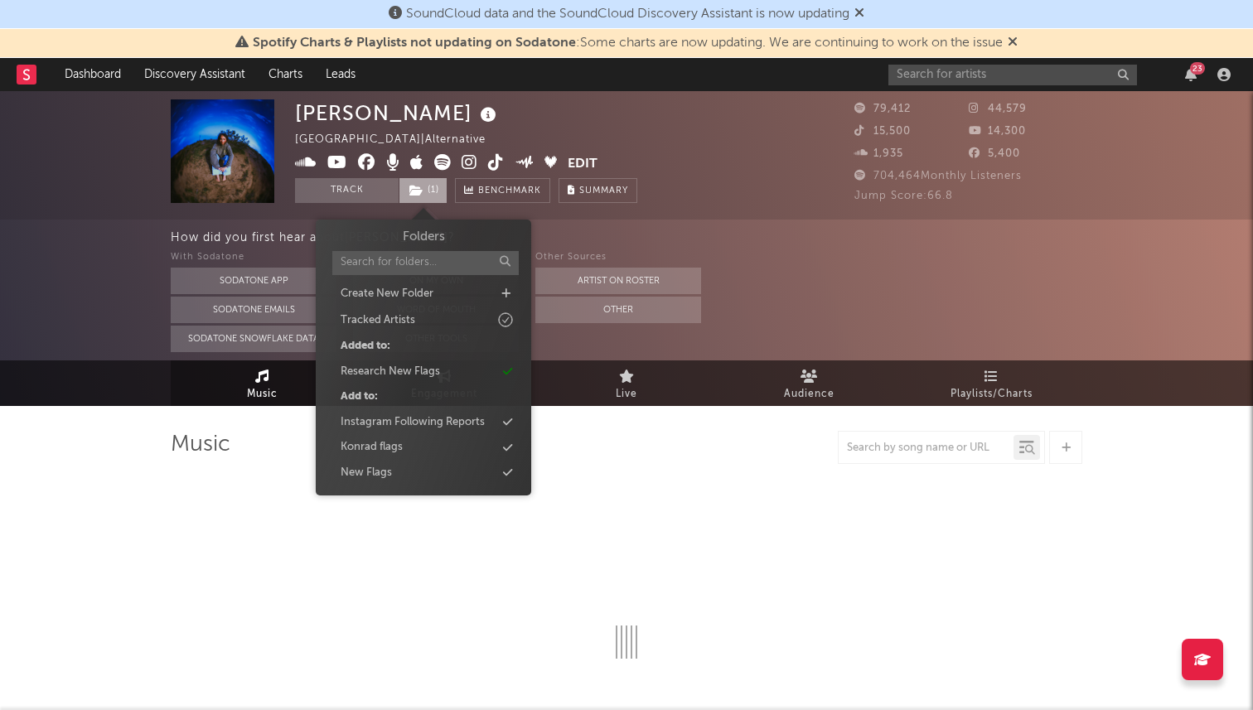
click at [414, 193] on icon at bounding box center [416, 191] width 14 height 12
select select "6m"
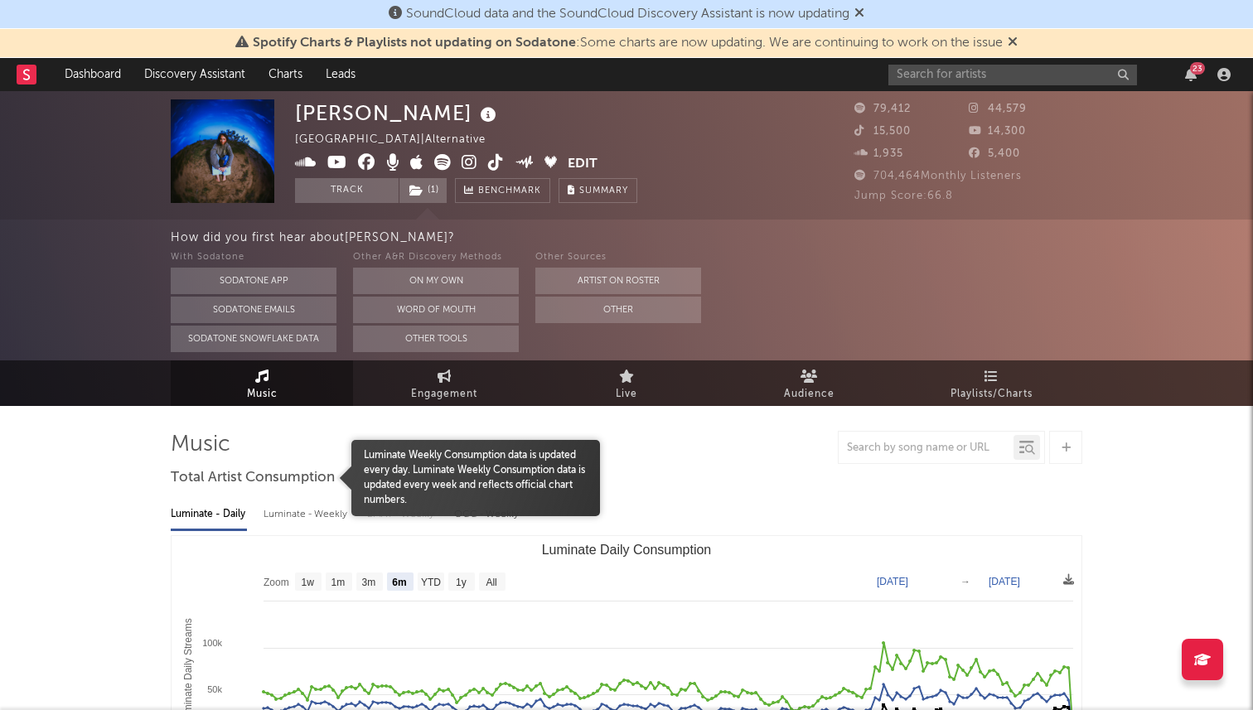
scroll to position [15, 0]
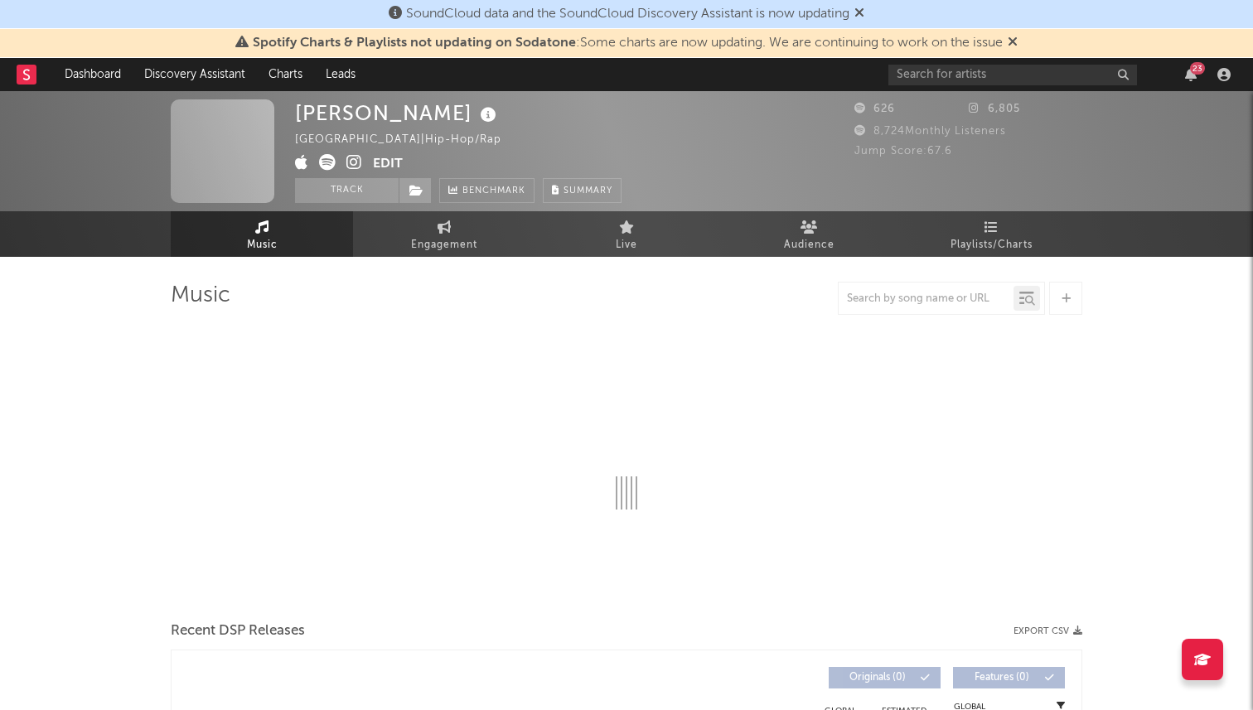
select select "1w"
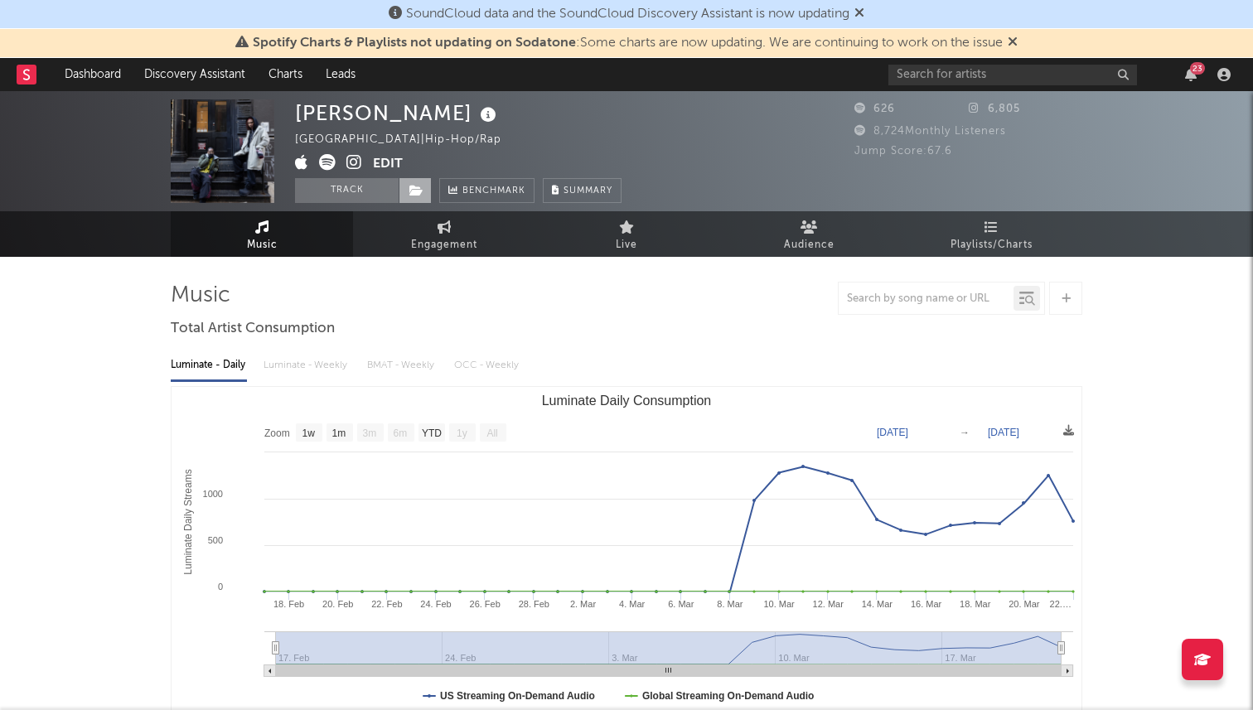
click at [399, 188] on span at bounding box center [415, 190] width 33 height 25
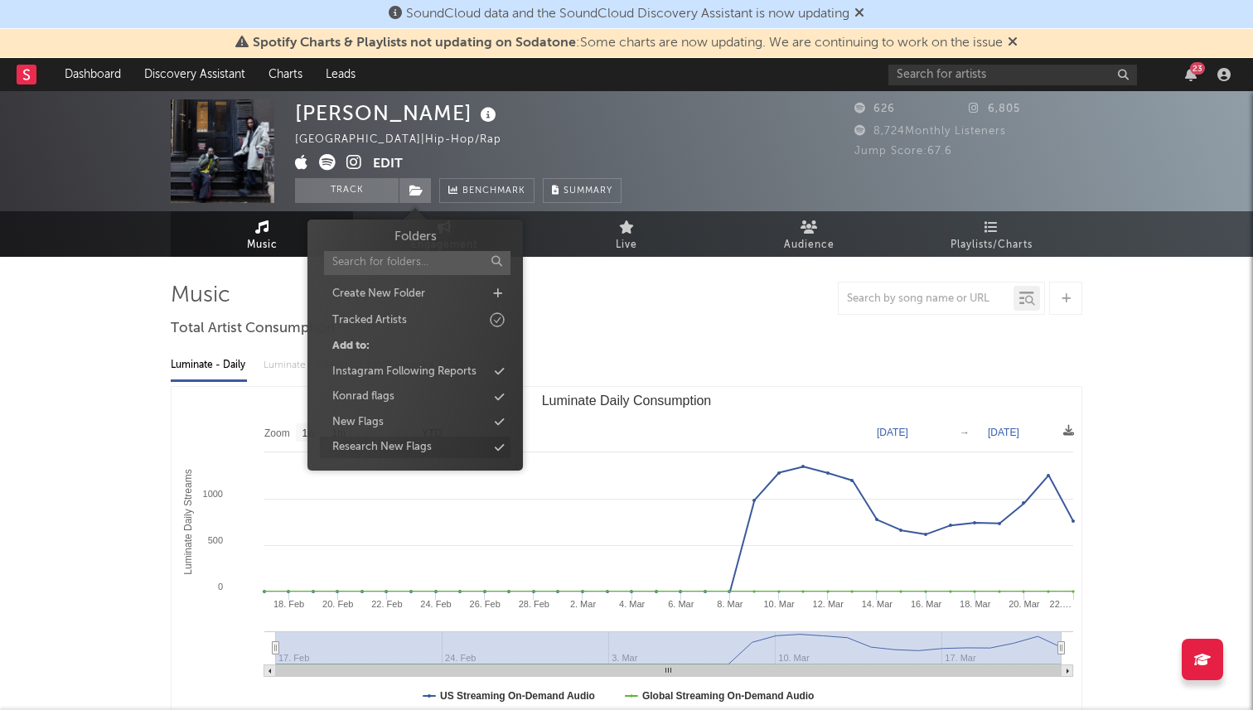
click at [384, 443] on div "Research New Flags" at bounding box center [381, 447] width 99 height 17
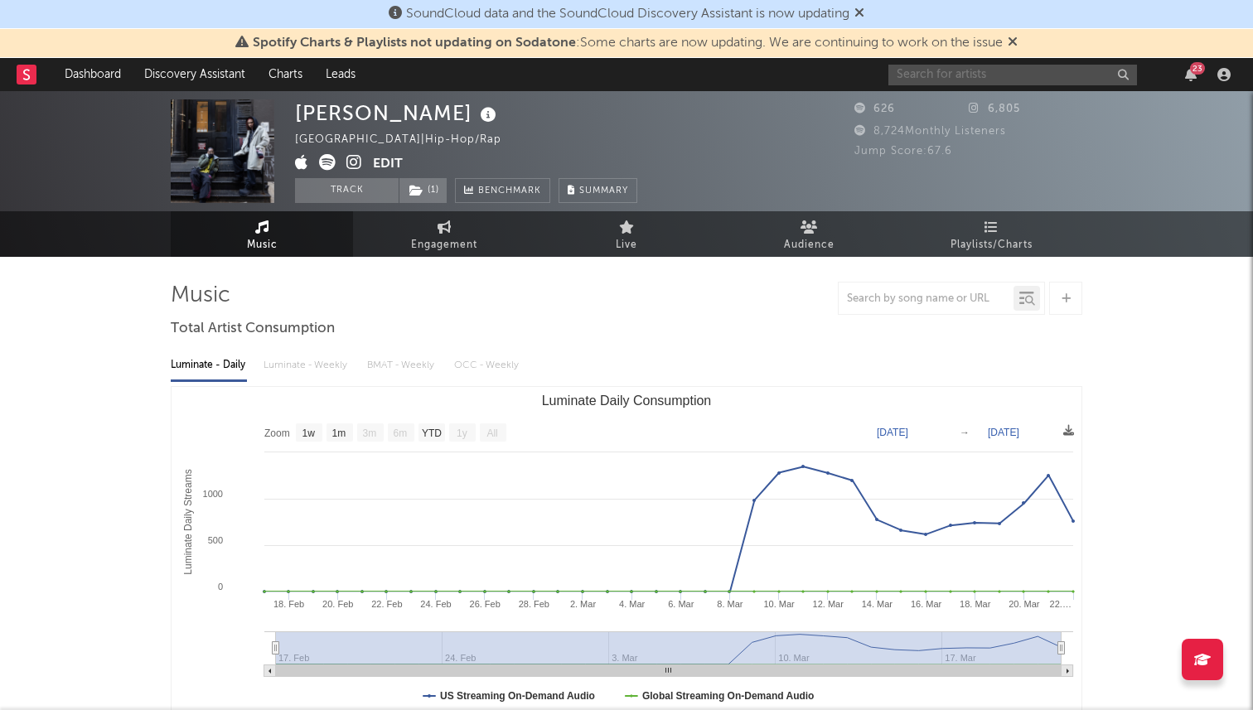
click at [931, 79] on input "text" at bounding box center [1012, 75] width 249 height 21
paste input "https://www.tiktok.com/@bar4bar.tv/video/7542595228591557902?_r=1&_t=ZP-8ziEEMY…"
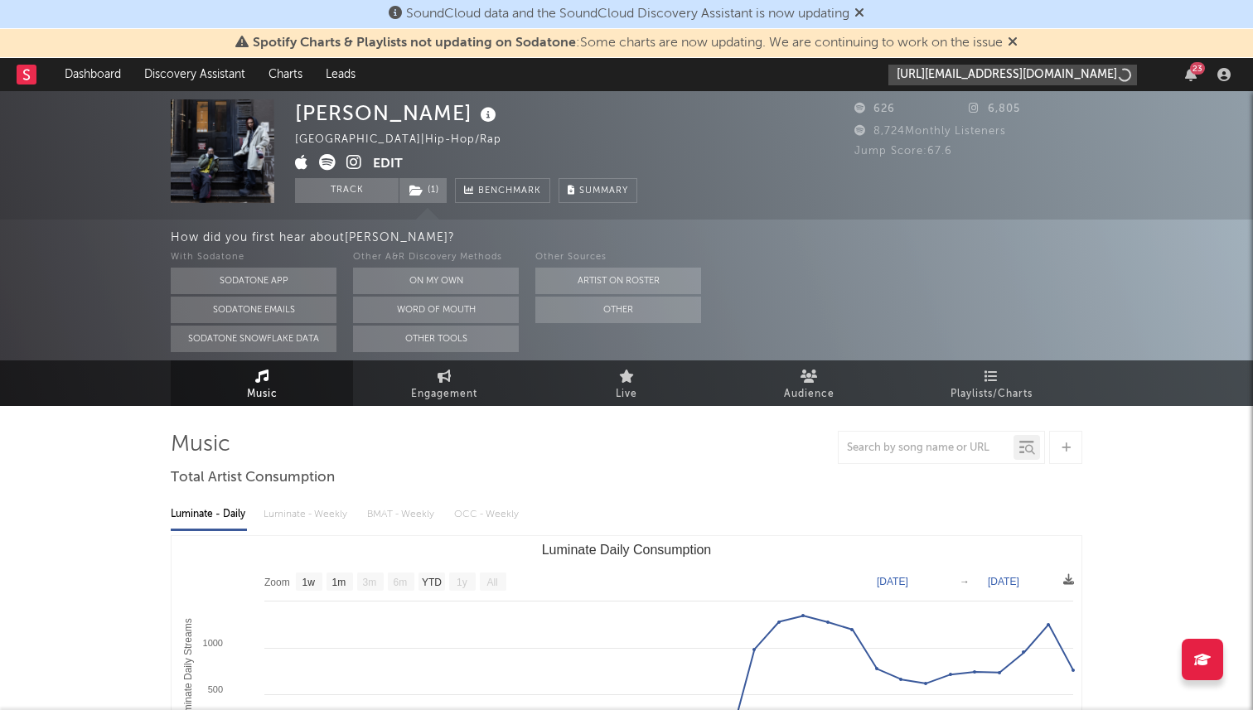
scroll to position [0, 288]
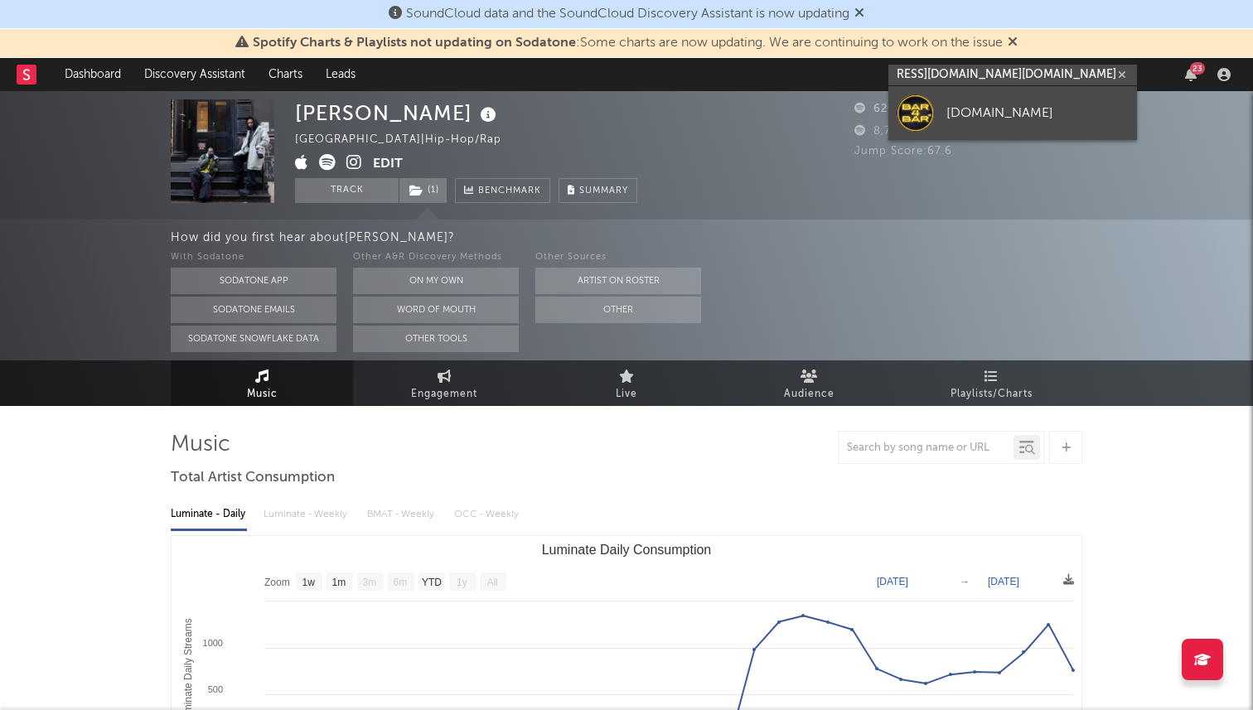
type input "https://www.tiktok.com/@bar4bar.tv/video/7542595228591557902?_r=1&_t=ZP-8ziEEMY…"
click at [950, 119] on div "bar4bar.tv" at bounding box center [1037, 113] width 182 height 20
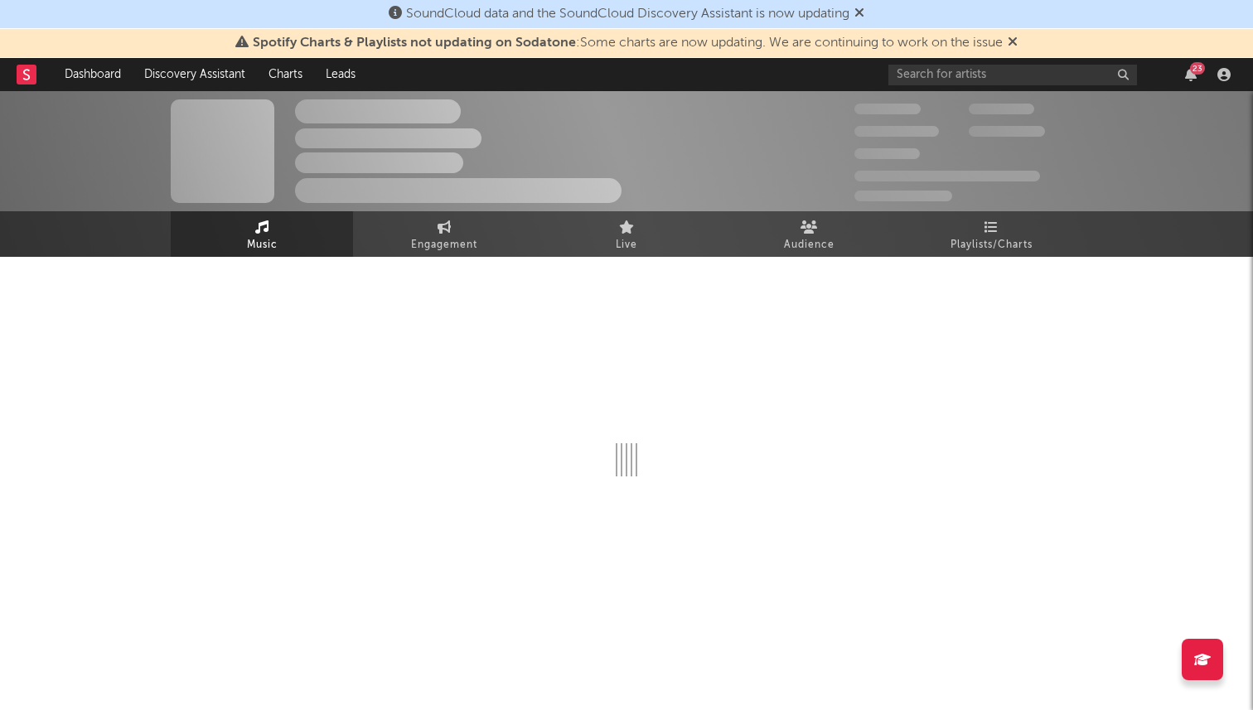
select select "1w"
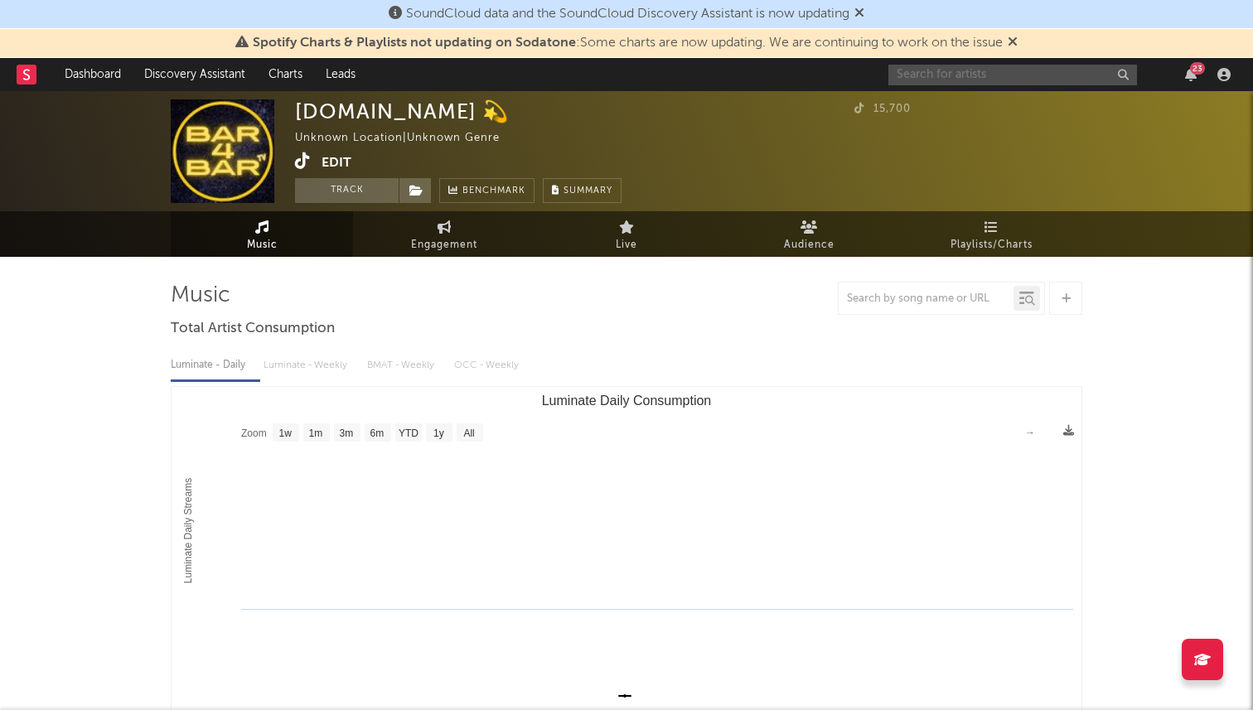
click at [929, 80] on input "text" at bounding box center [1012, 75] width 249 height 21
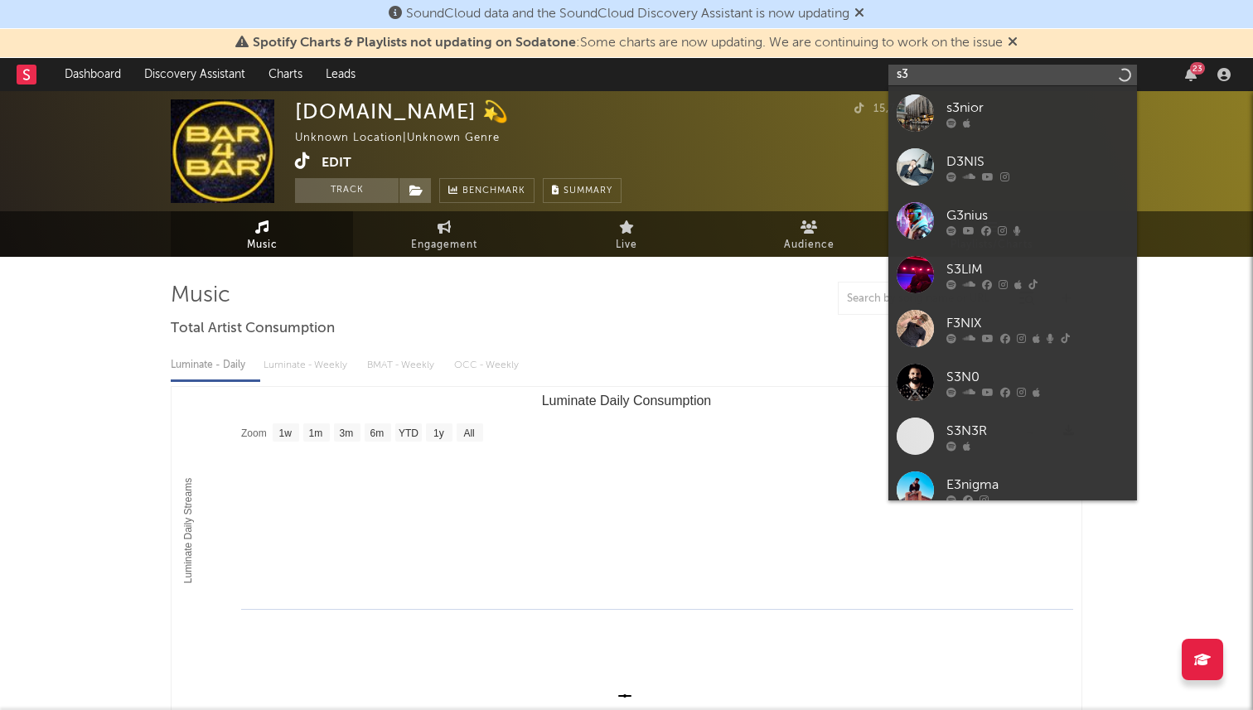
type input "s"
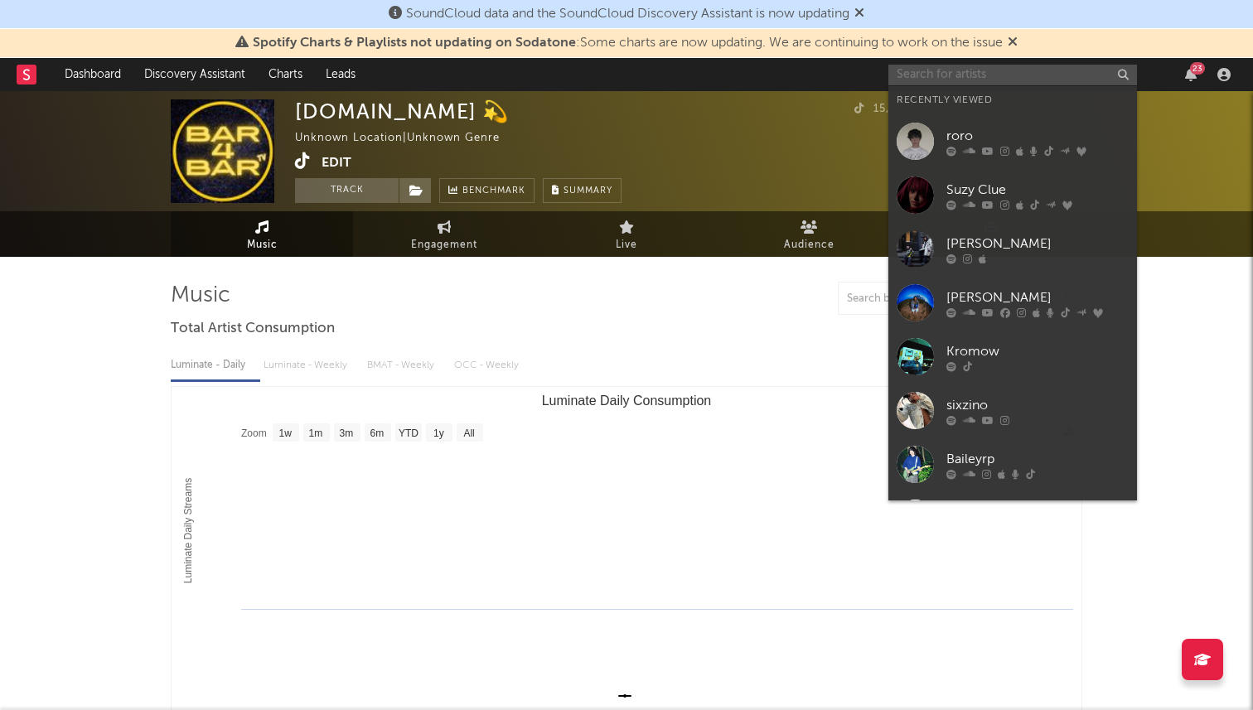
paste input "https://www.tiktok.com/@s3nsi.molly"
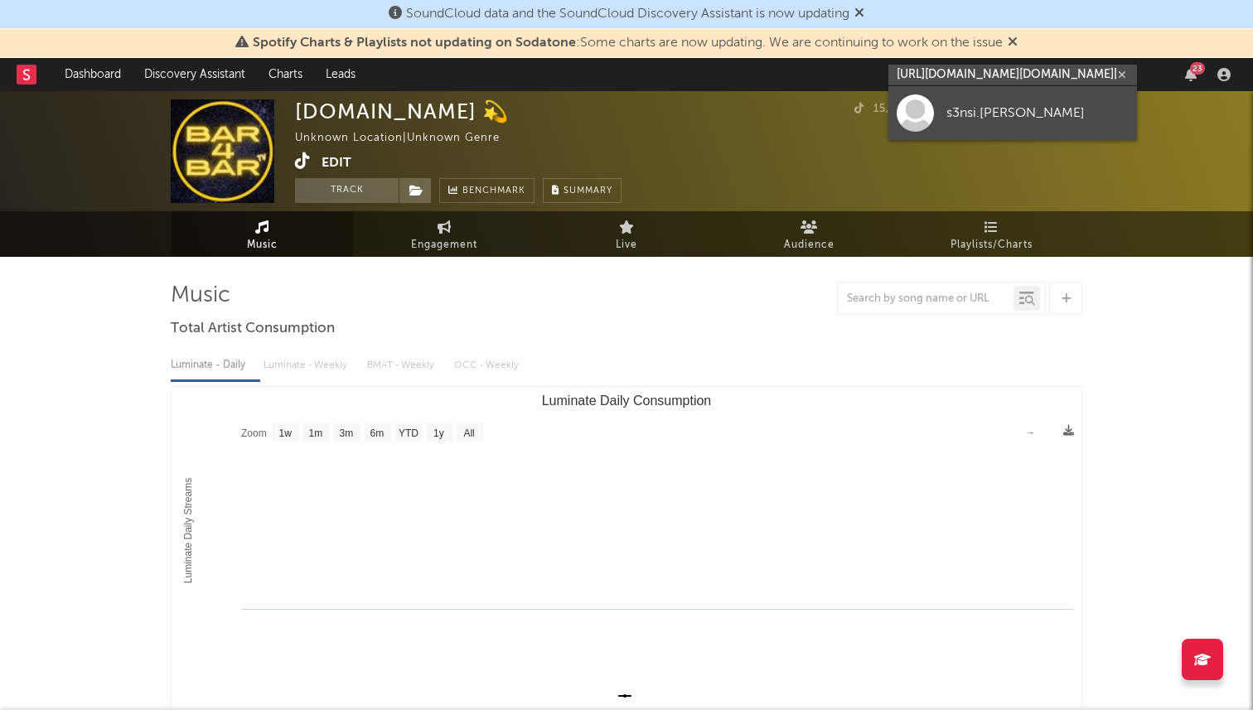
type input "https://www.tiktok.com/@s3nsi.molly"
click at [916, 117] on div at bounding box center [915, 112] width 37 height 37
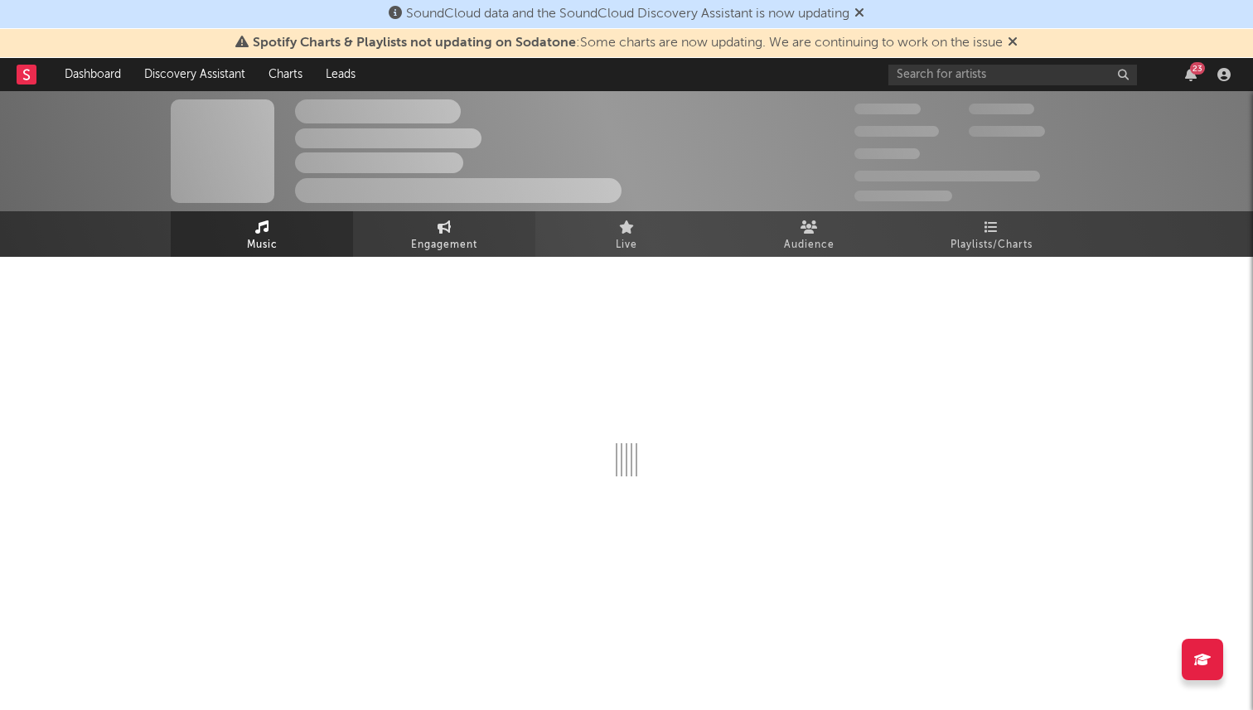
select select "1w"
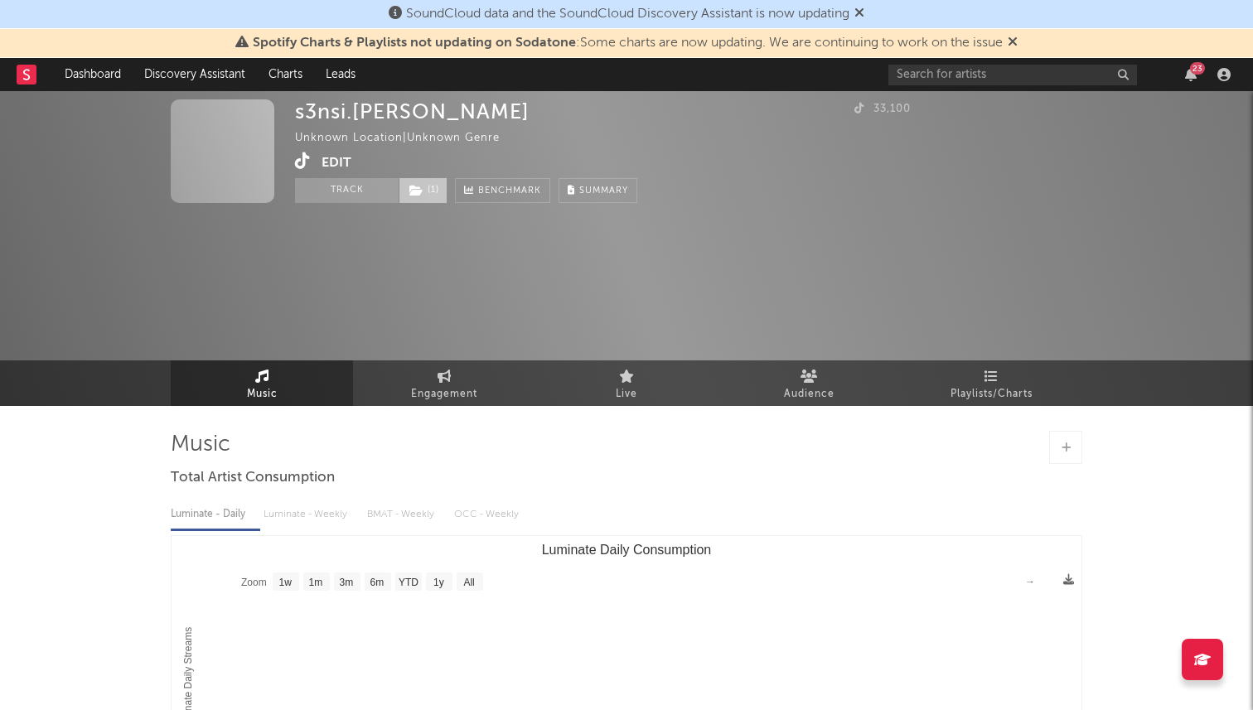
click at [416, 196] on span "( 1 )" at bounding box center [423, 190] width 49 height 25
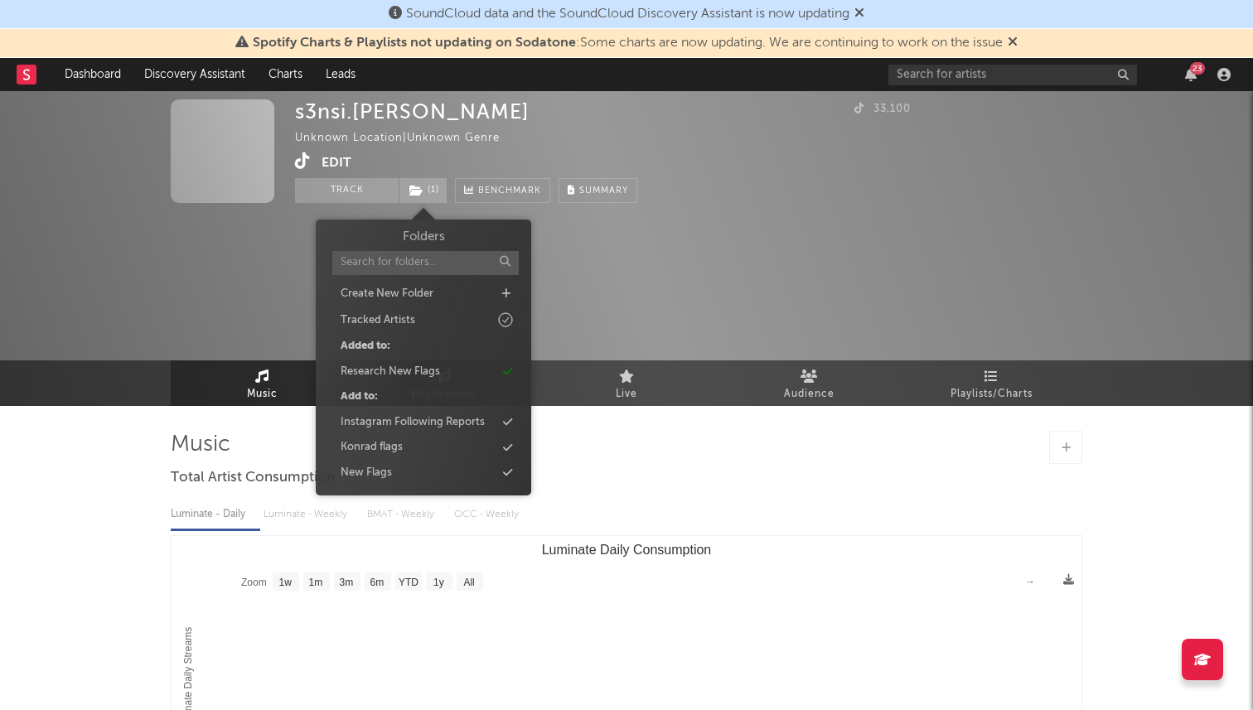
click at [149, 223] on div "s3nsi.molly Unknown Location | Unknown Genre Edit Track ( 1 ) Benchmark Summary…" at bounding box center [626, 248] width 1253 height 315
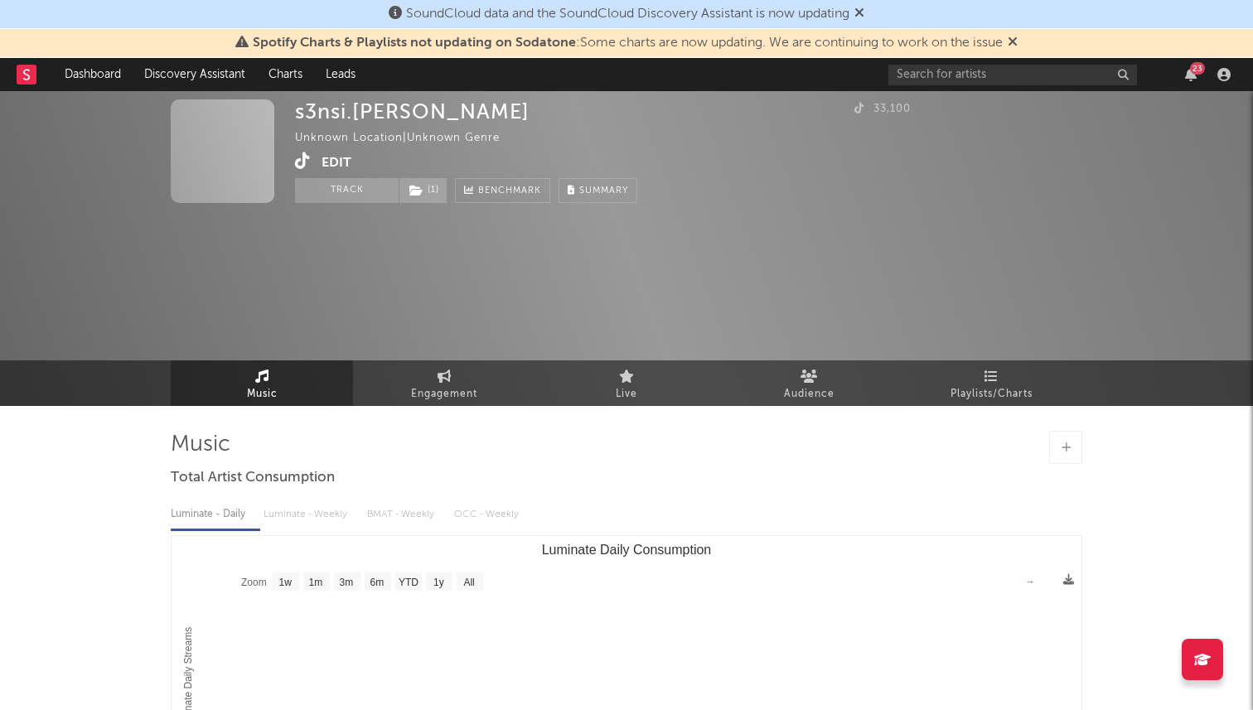
click at [336, 159] on button "Edit" at bounding box center [337, 162] width 30 height 21
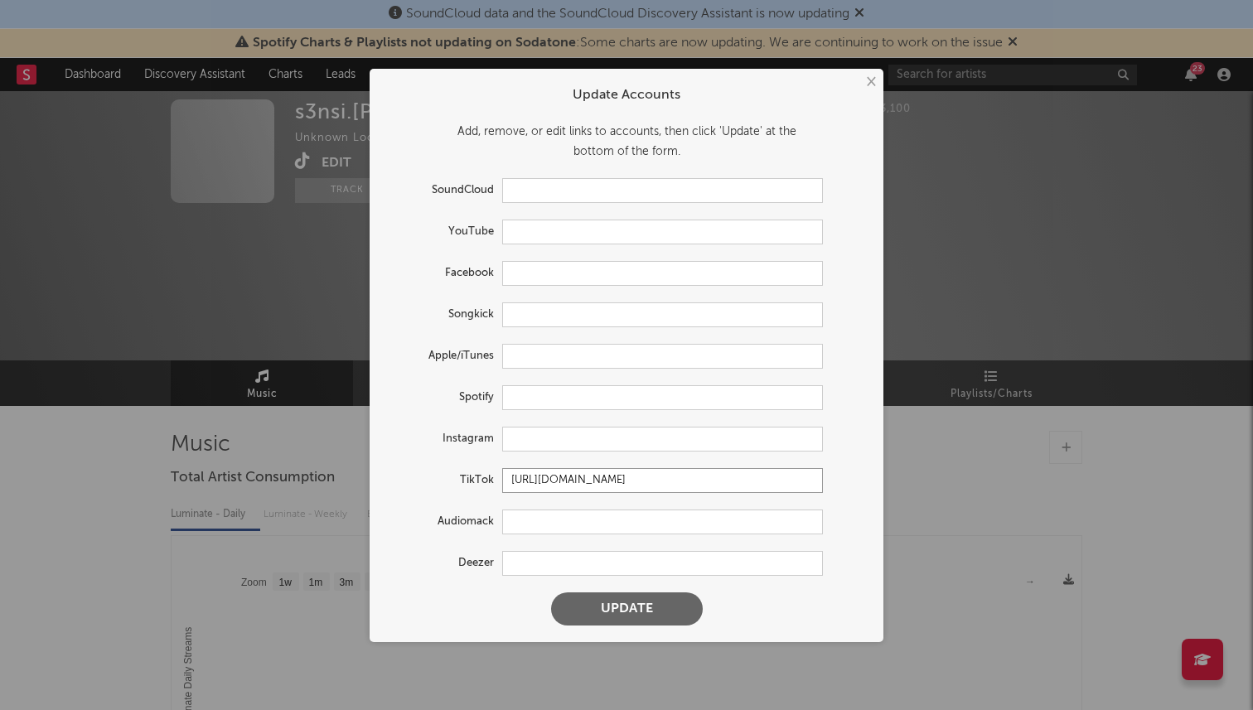
click at [564, 475] on input "https://www.tiktok.com/share/user/6791544243644122118" at bounding box center [662, 480] width 321 height 25
paste input "@s3nsi.molly"
type input "https://www.tiktok.com/@s3nsi.molly"
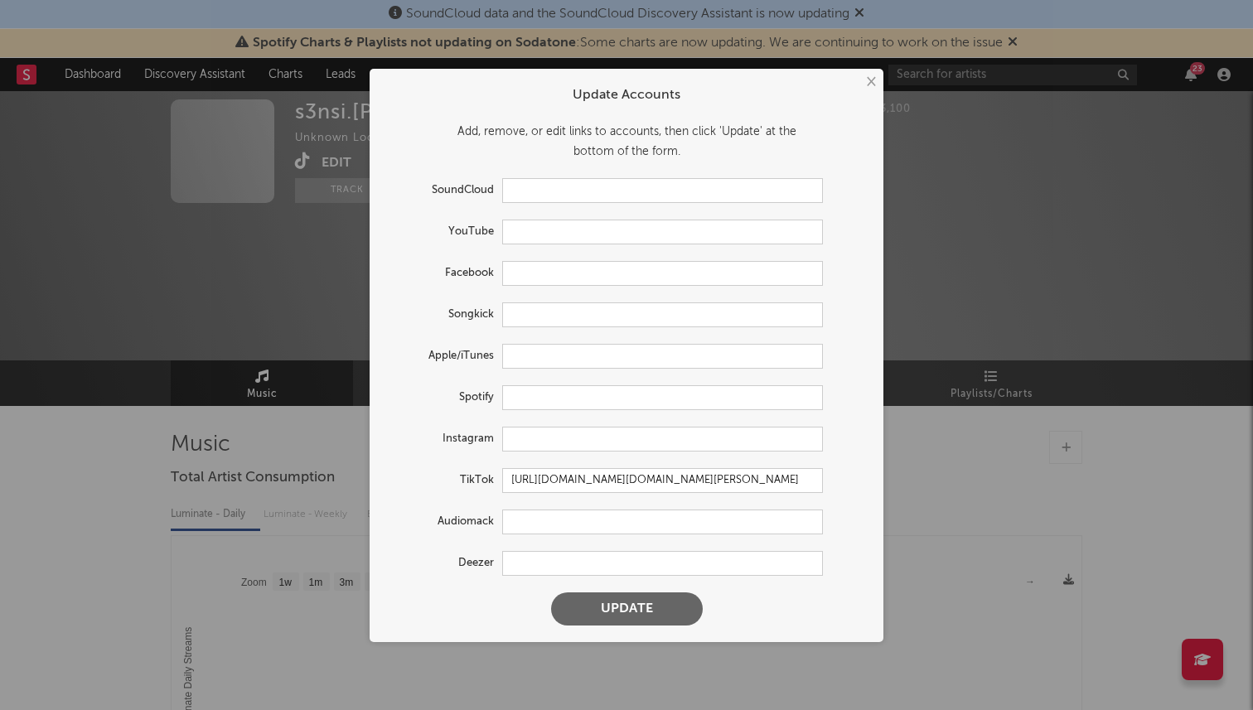
click at [626, 615] on button "Update" at bounding box center [627, 609] width 152 height 33
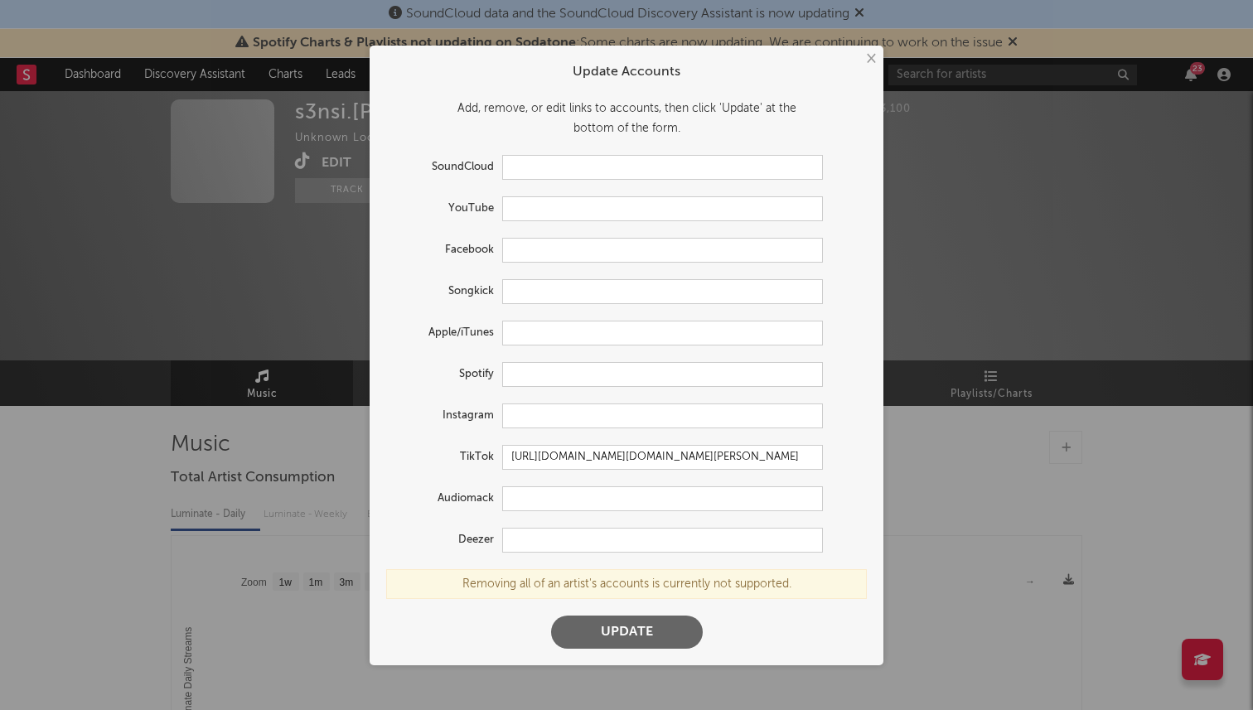
click at [616, 634] on button "Update" at bounding box center [627, 632] width 152 height 33
type input "https://www.tiktok.com/share/user/6791544243644122118"
click at [933, 310] on div "× Update Accounts Add, remove, or edit links to accounts, then click 'Update' a…" at bounding box center [626, 355] width 1253 height 710
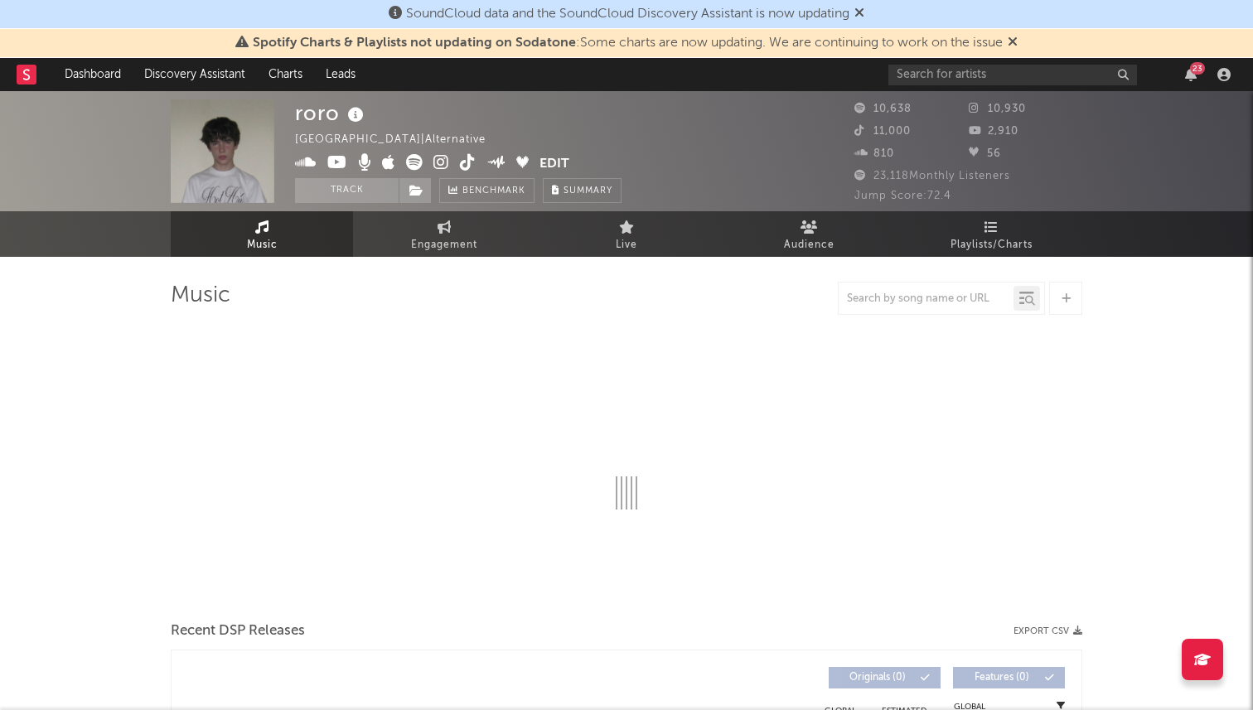
select select "1w"
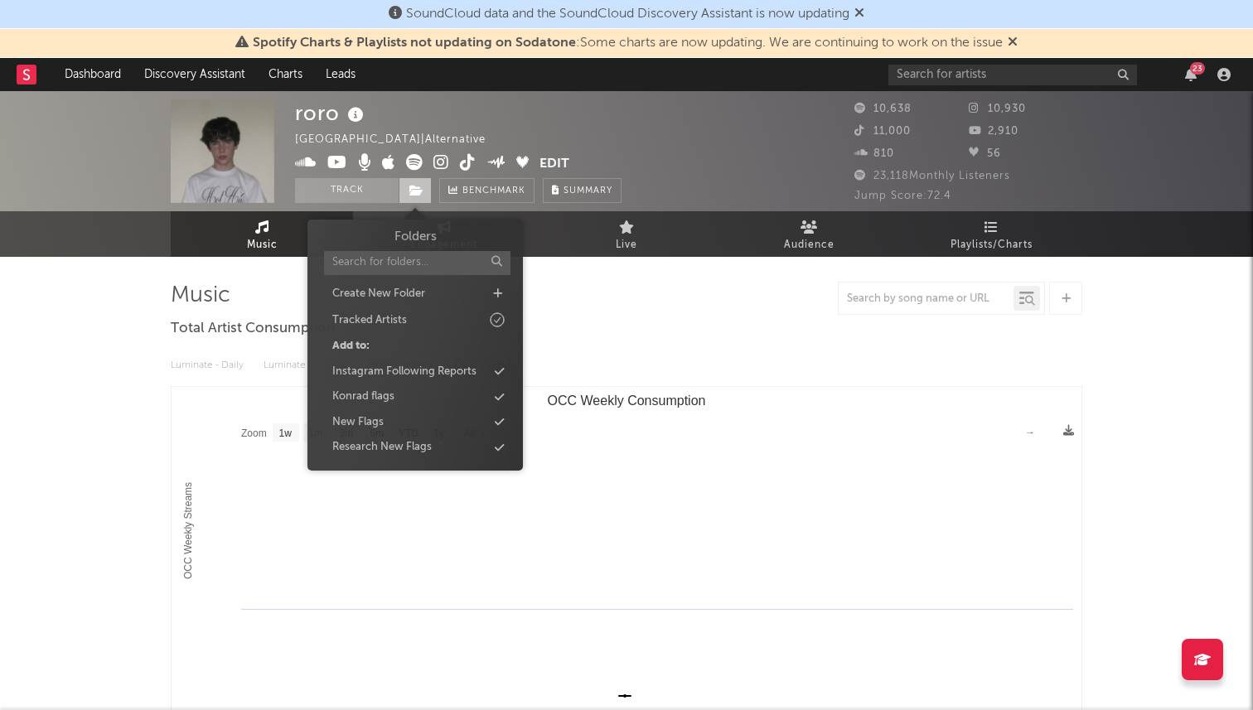
click at [413, 199] on span at bounding box center [415, 190] width 33 height 25
click at [369, 444] on div "Research New Flags" at bounding box center [381, 447] width 99 height 17
